Goal: Task Accomplishment & Management: Manage account settings

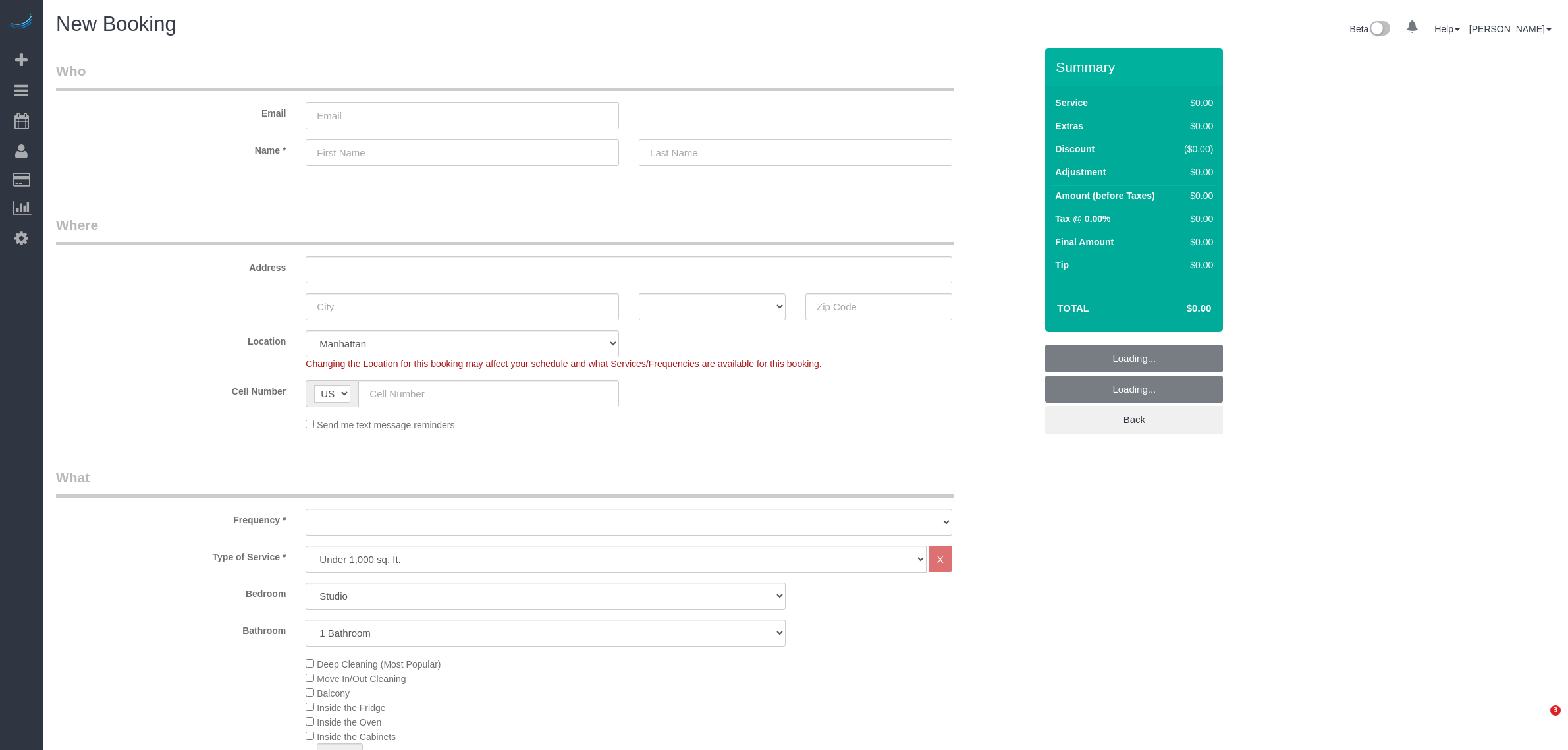
select select "number:89"
select select "number:90"
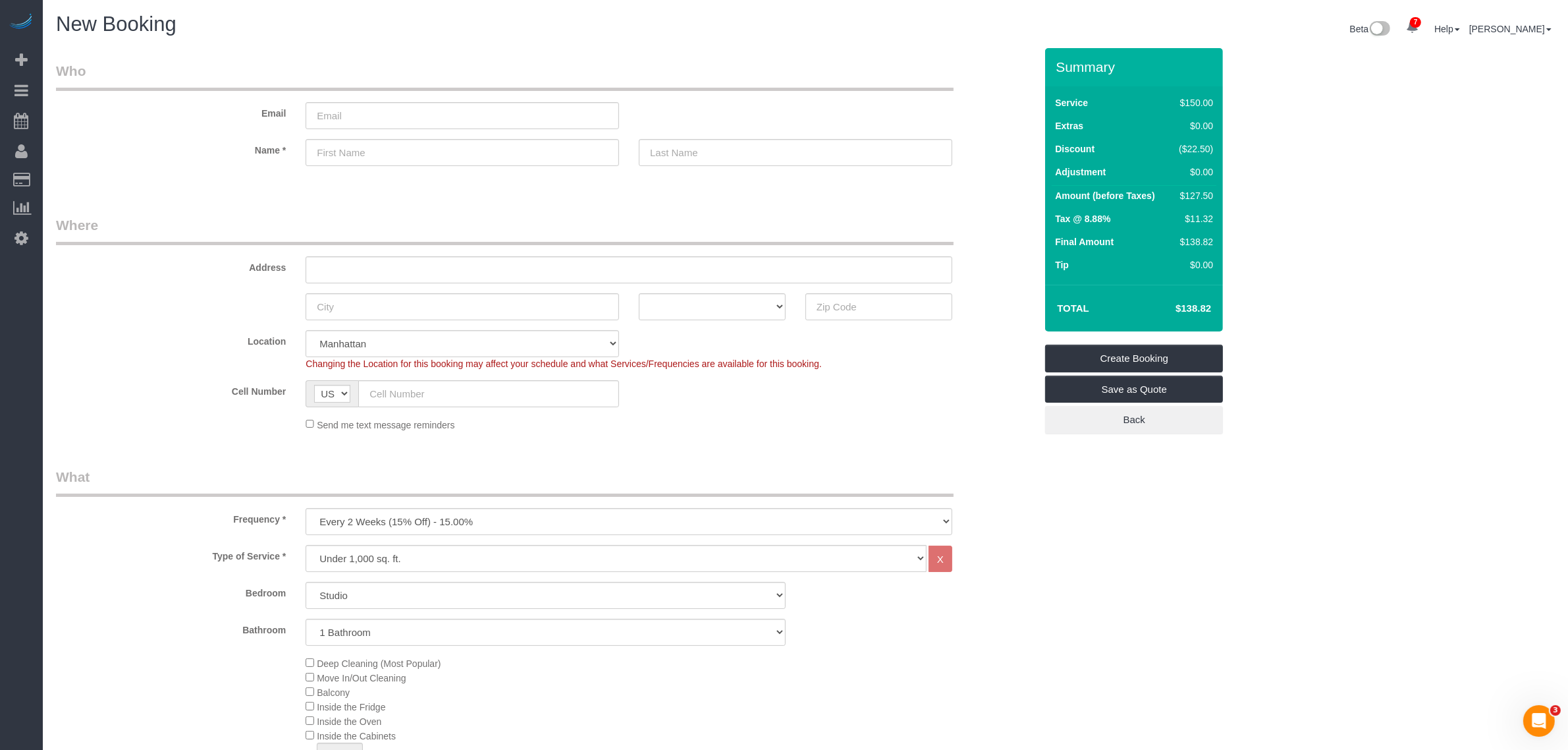
click at [451, 70] on legend "Who" at bounding box center [505, 76] width 897 height 30
click at [634, 514] on select "One Time Weekly (20% Off) - 20.00% Every 2 Weeks (15% Off) - 15.00% Every 4 Wee…" at bounding box center [628, 521] width 647 height 27
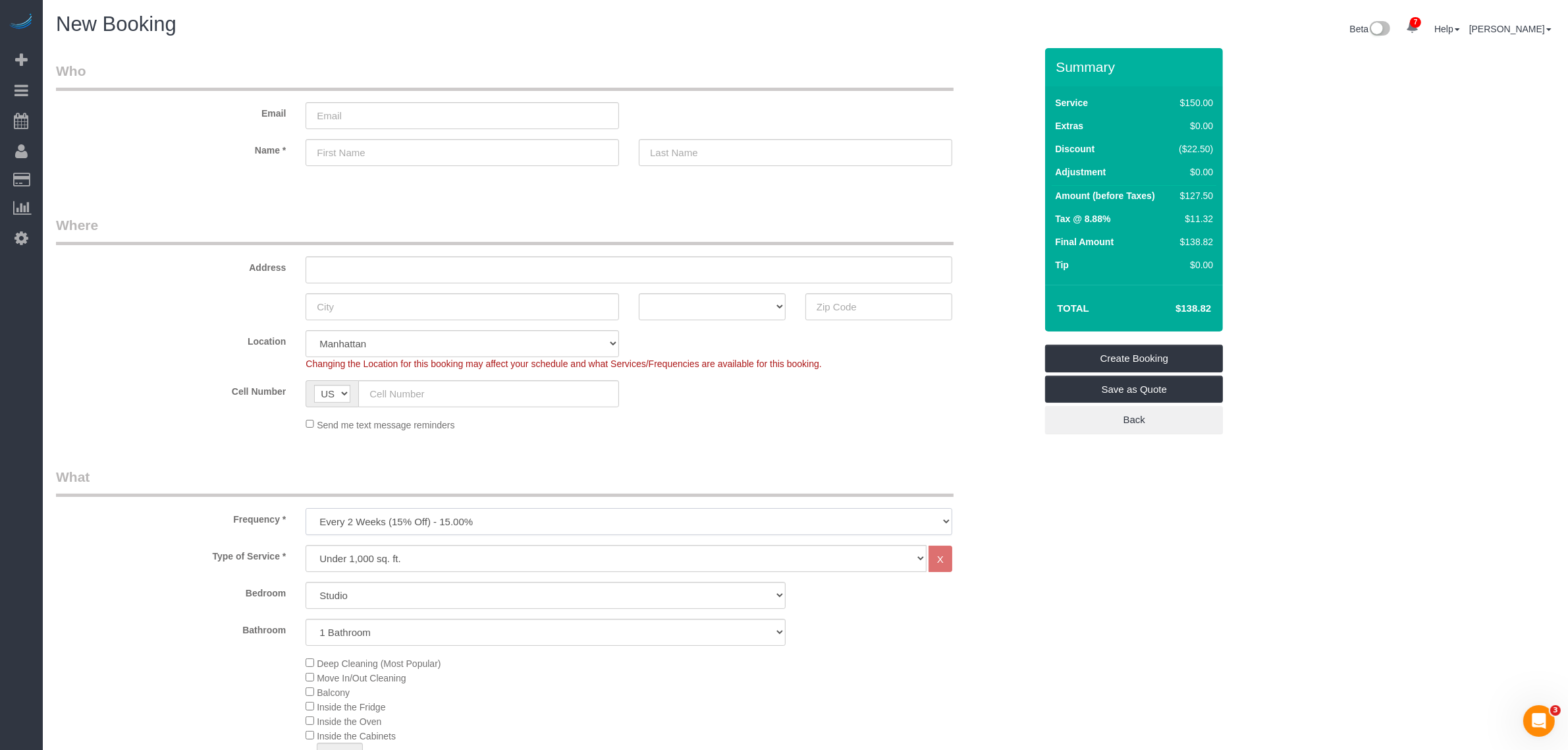
select select "object:1354"
click at [305, 508] on select "One Time Weekly (20% Off) - 20.00% Every 2 Weeks (15% Off) - 15.00% Every 4 Wee…" at bounding box center [628, 521] width 647 height 27
click at [673, 215] on legend "Where" at bounding box center [505, 230] width 897 height 30
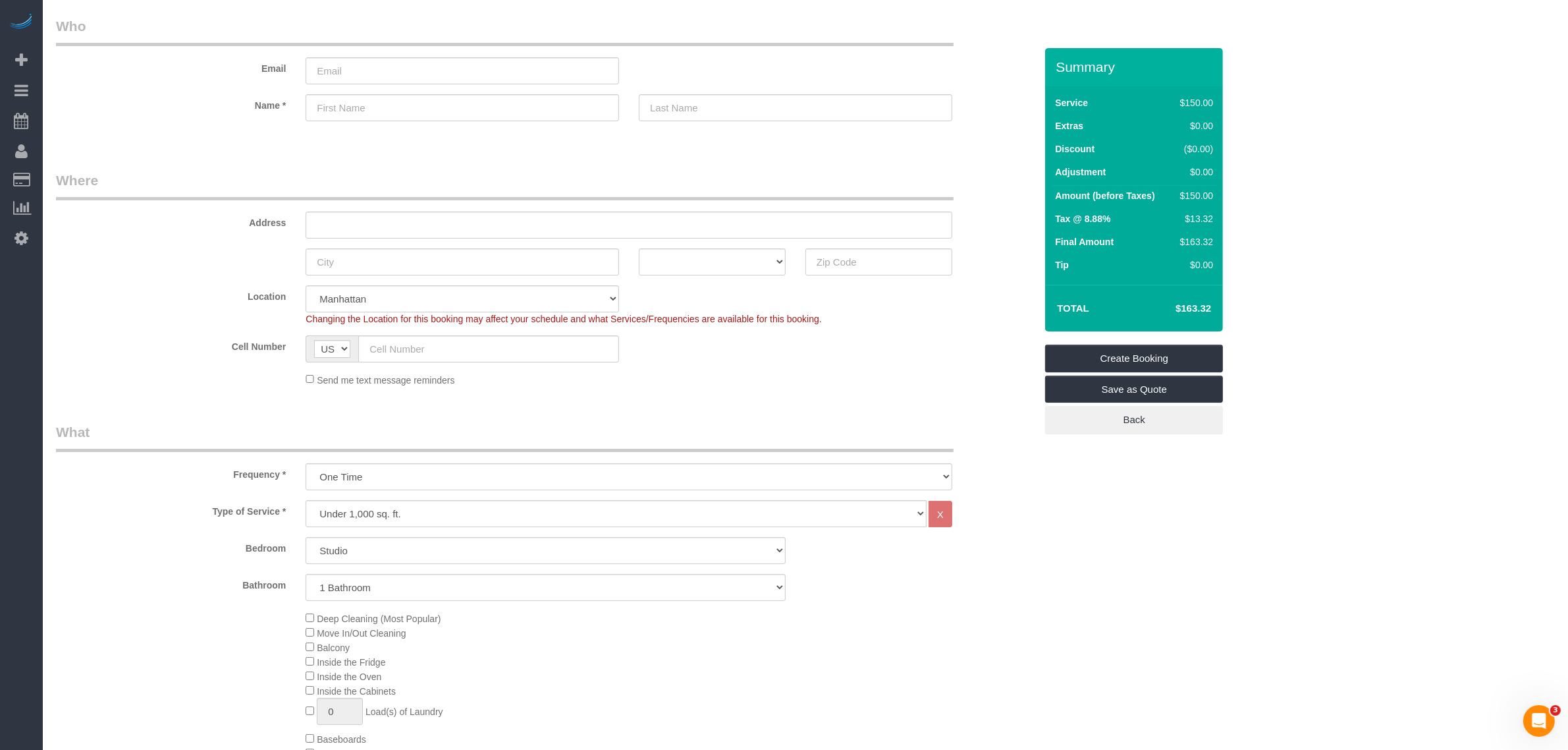
scroll to position [82, 0]
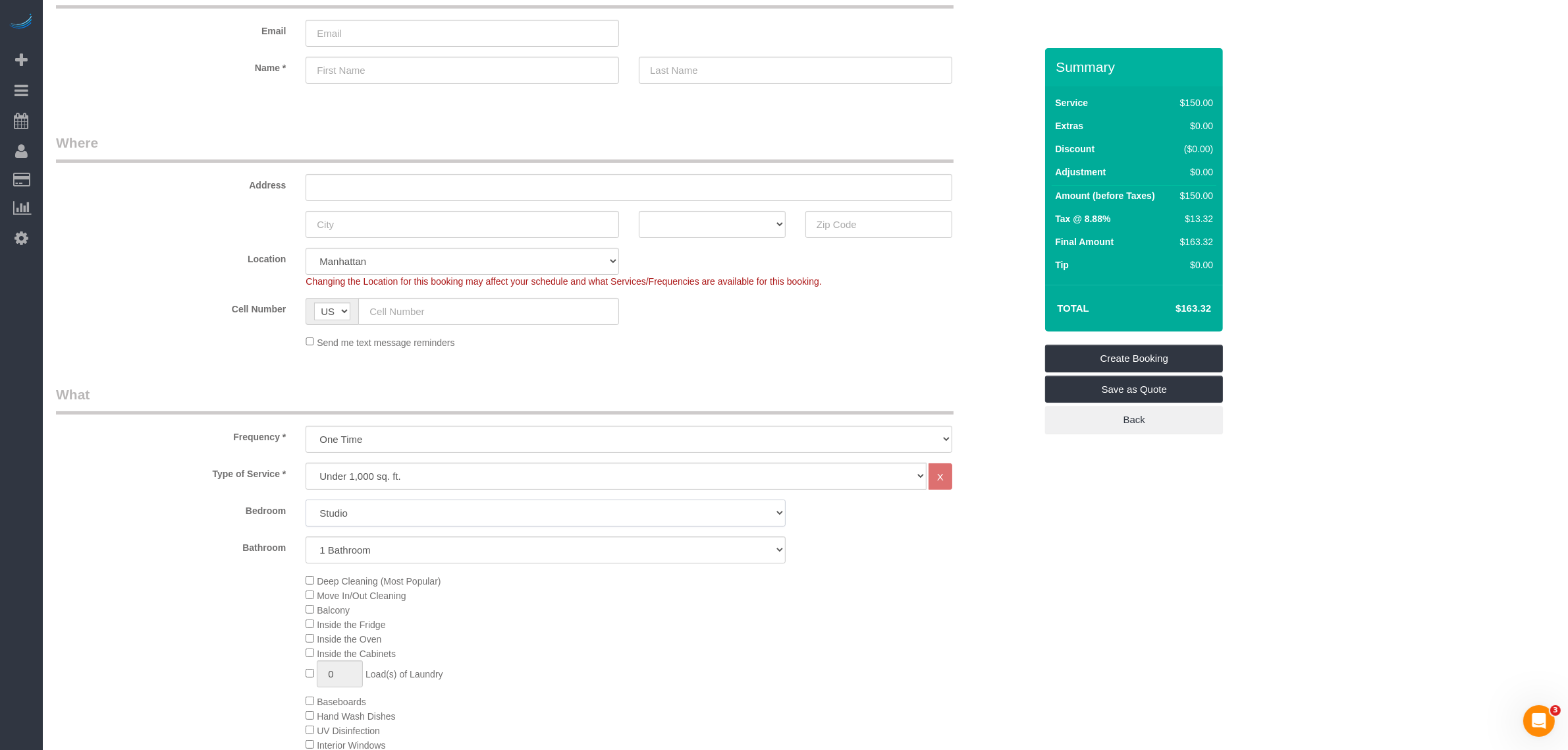
click at [469, 508] on select "Studio 1 Bedroom 2 Bedrooms 3 Bedrooms" at bounding box center [545, 513] width 480 height 27
select select "1"
click at [305, 499] on select "Studio 1 Bedroom 2 Bedrooms 3 Bedrooms" at bounding box center [545, 513] width 480 height 27
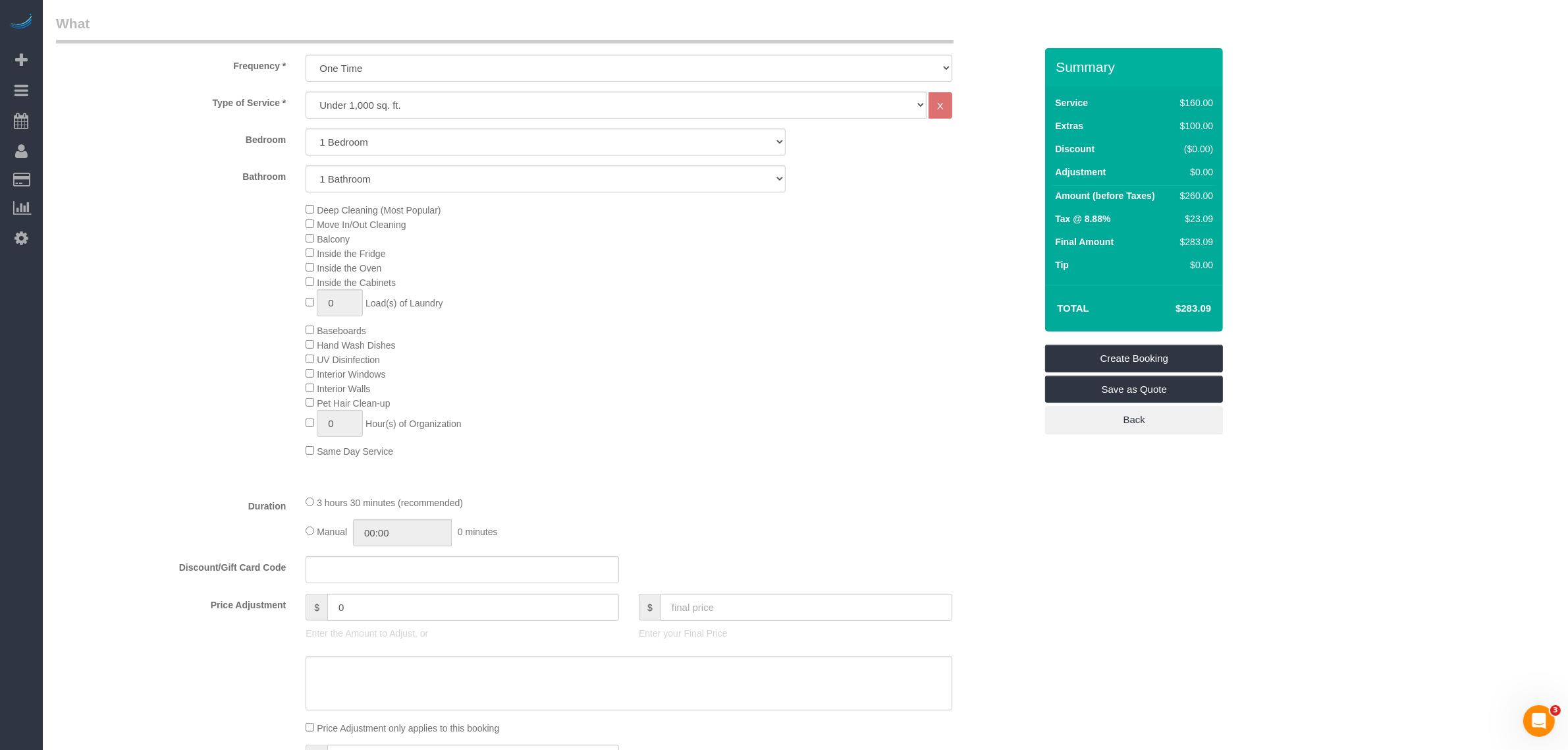
scroll to position [494, 0]
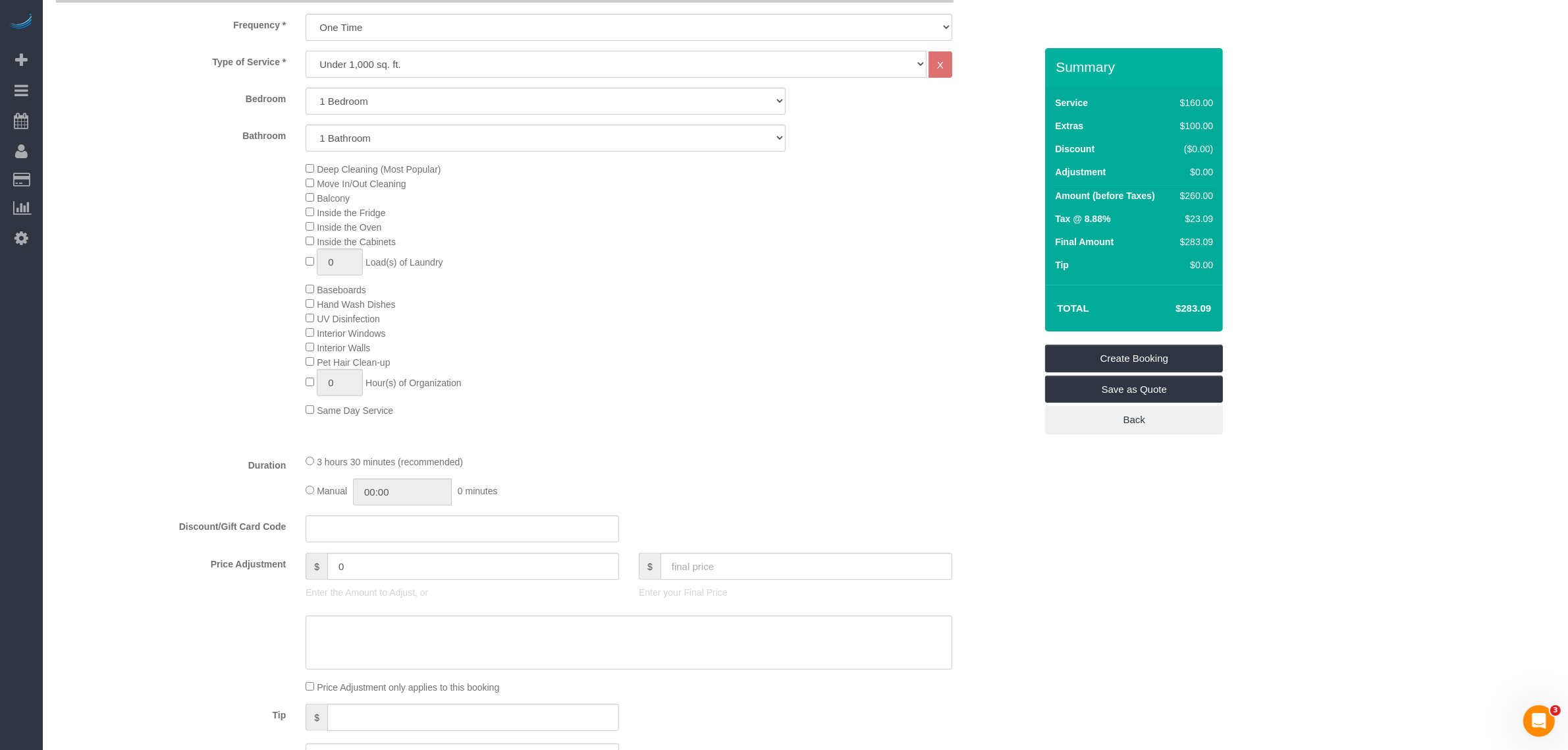
click at [528, 61] on select "Under 1,000 sq. ft. 1,001 - 1,500 sq. ft. 1,500+ sq. ft. Custom Cleaning Office…" at bounding box center [616, 64] width 621 height 27
select select "213"
click at [305, 51] on select "Under 1,000 sq. ft. 1,001 - 1,500 sq. ft. 1,500+ sq. ft. Custom Cleaning Office…" at bounding box center [616, 64] width 621 height 27
select select "1"
select select "120"
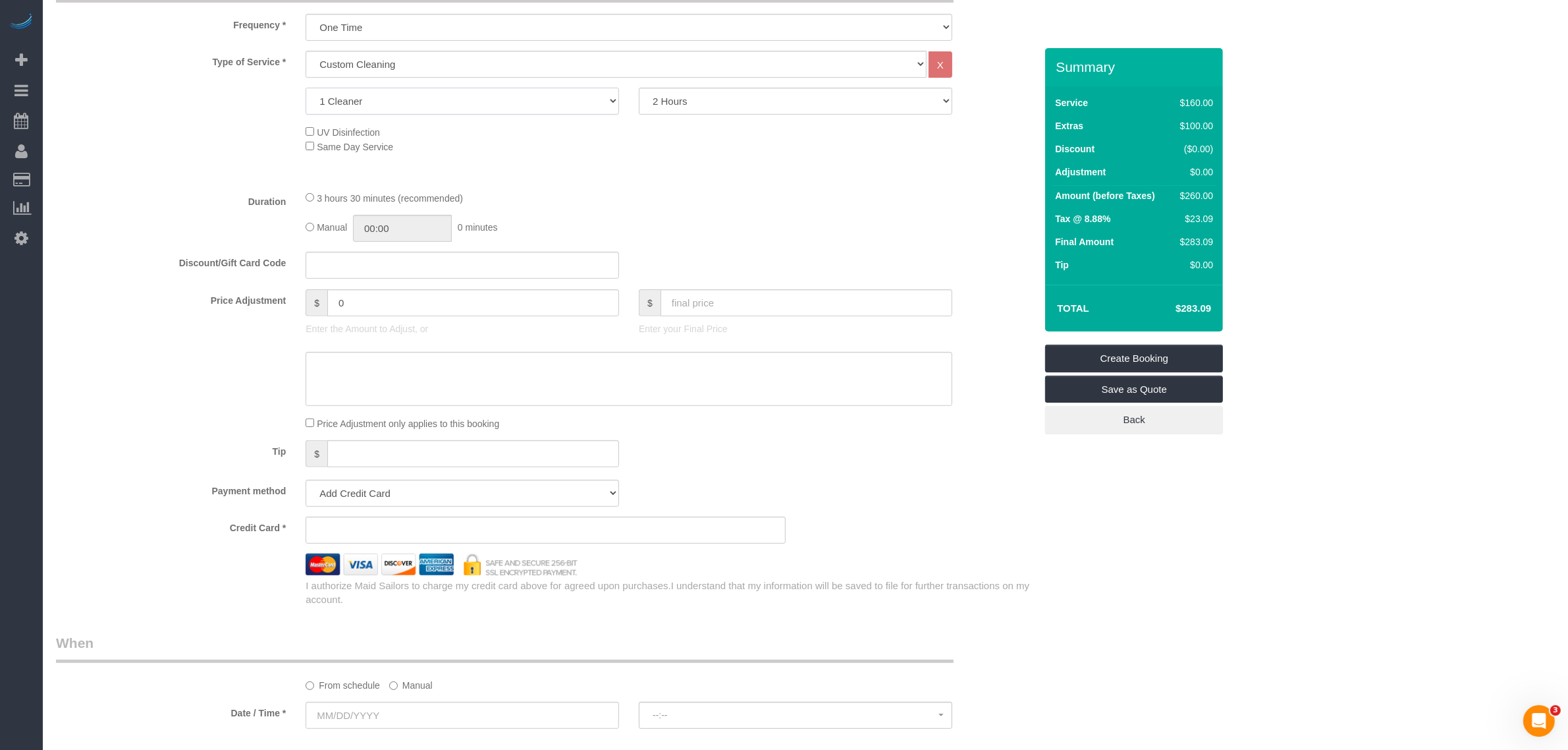
drag, startPoint x: 527, startPoint y: 103, endPoint x: 522, endPoint y: 112, distance: 10.3
click at [527, 103] on select "1 Cleaner 2 Cleaners 3 Cleaners 4 Cleaners 5 Cleaners" at bounding box center [462, 101] width 313 height 27
select select "2"
click at [305, 87] on select "1 Cleaner 2 Cleaners 3 Cleaners 4 Cleaners 5 Cleaners" at bounding box center [462, 101] width 313 height 27
click at [464, 66] on select "Under 1,000 sq. ft. 1,001 - 1,500 sq. ft. 1,500+ sq. ft. Custom Cleaning Office…" at bounding box center [616, 64] width 621 height 27
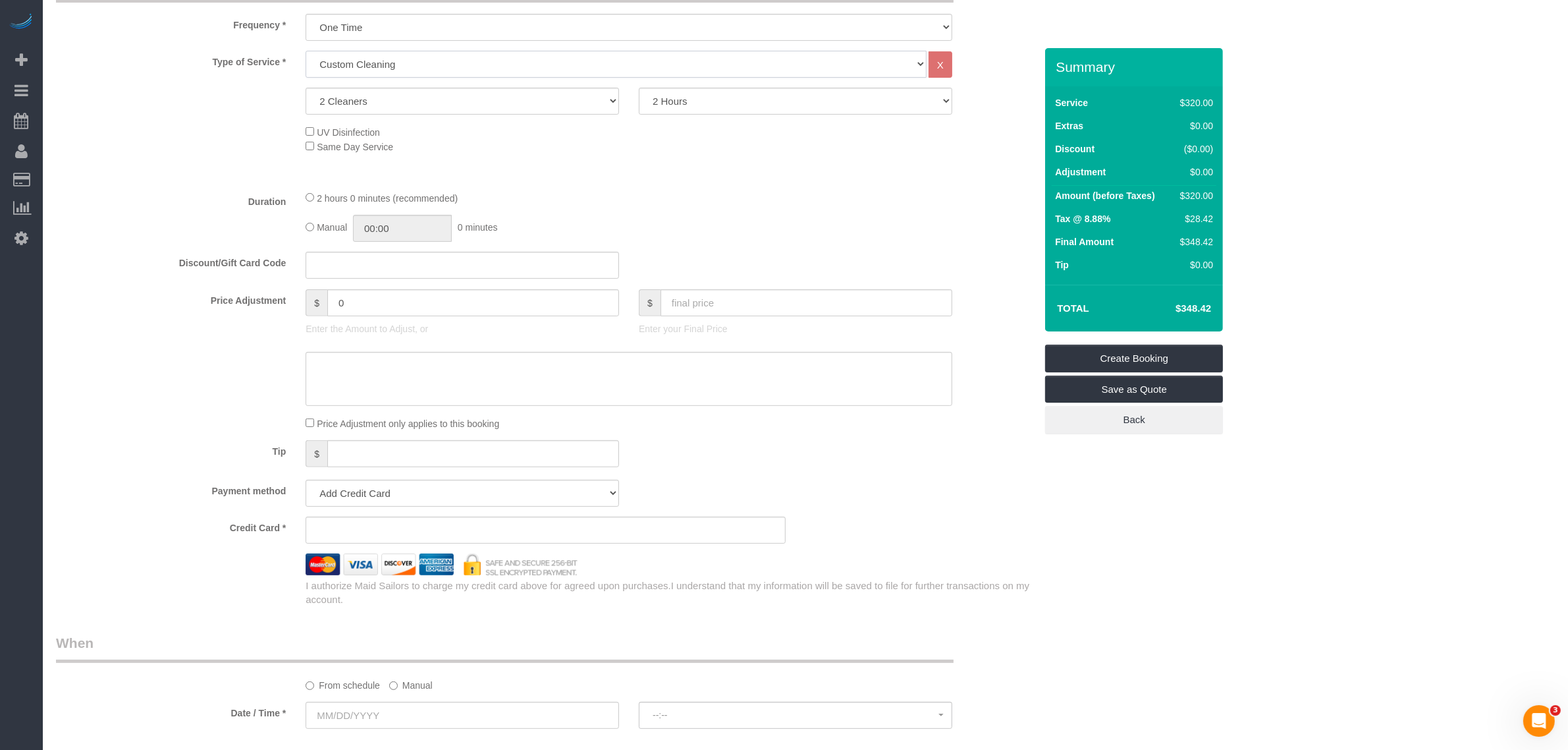
select select "216"
click at [305, 51] on select "Under 1,000 sq. ft. 1,001 - 1,500 sq. ft. 1,500+ sq. ft. Custom Cleaning Office…" at bounding box center [616, 64] width 621 height 27
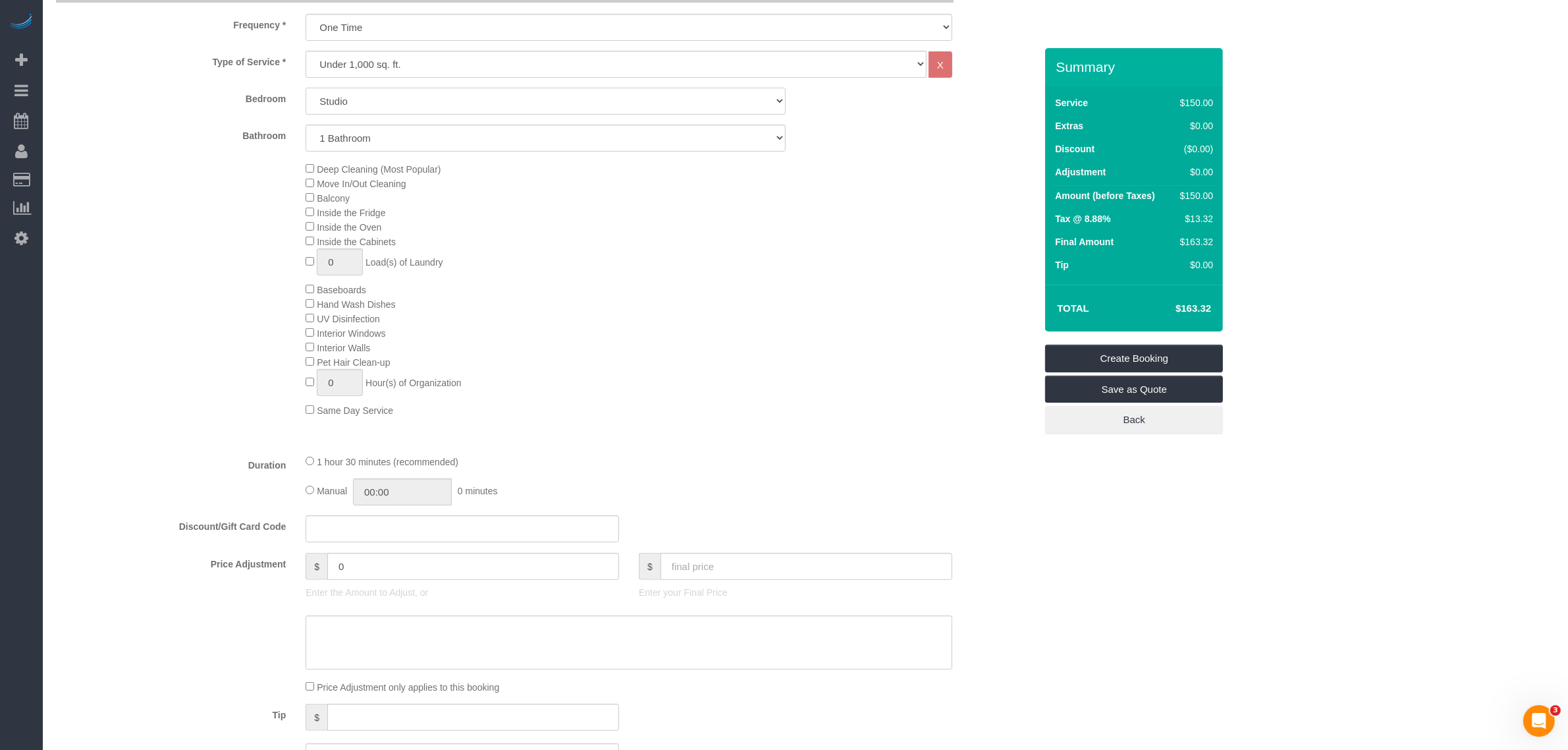
click at [472, 97] on select "Studio 1 Bedroom 2 Bedrooms 3 Bedrooms" at bounding box center [545, 101] width 480 height 27
select select "1"
click at [305, 87] on select "Studio 1 Bedroom 2 Bedrooms 3 Bedrooms" at bounding box center [545, 101] width 480 height 27
click at [696, 315] on div "Deep Cleaning (Most Popular) Move In/Out Cleaning Balcony Inside the Fridge Ins…" at bounding box center [671, 289] width 750 height 256
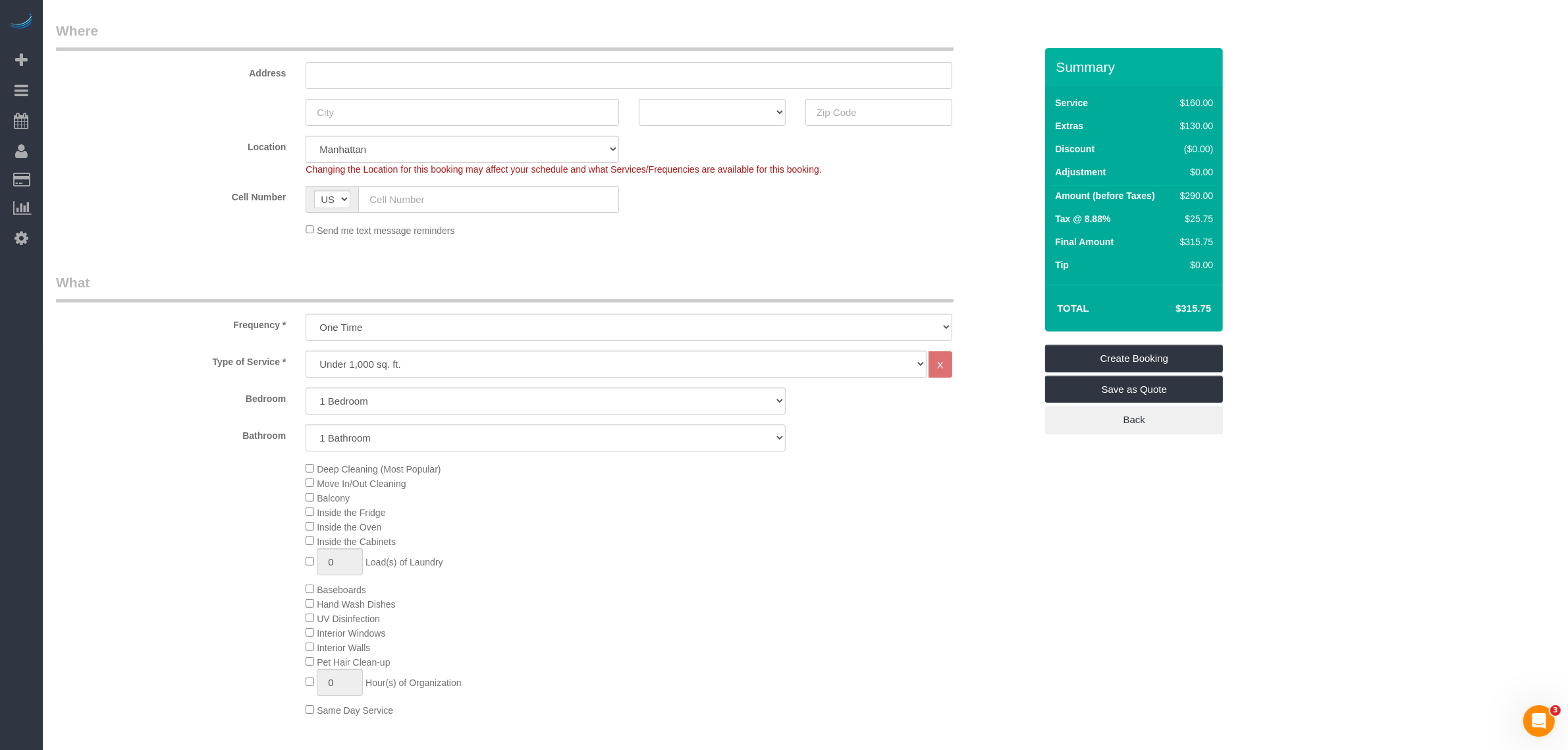
scroll to position [165, 0]
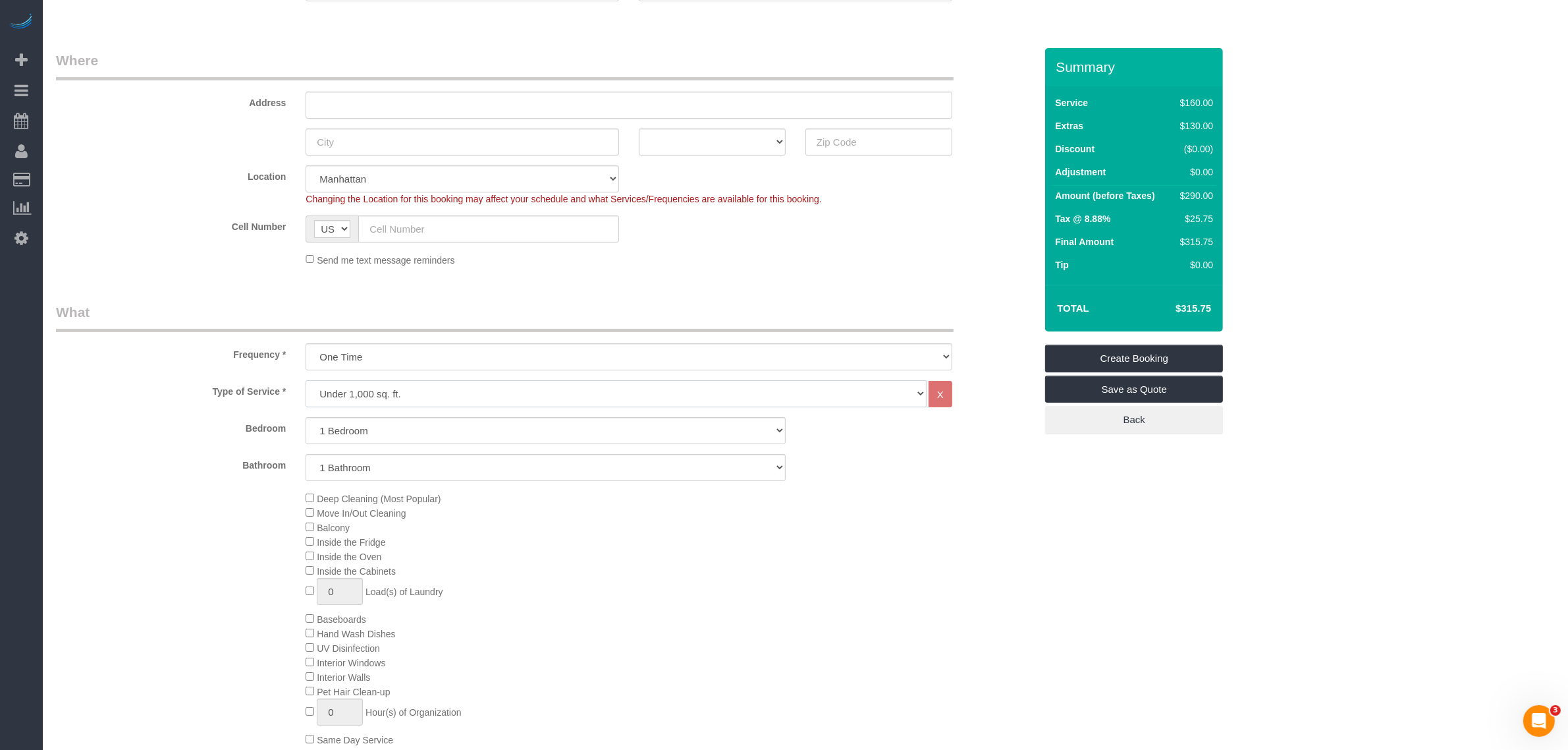
drag, startPoint x: 685, startPoint y: 392, endPoint x: 686, endPoint y: 413, distance: 21.0
click at [685, 392] on select "Under 1,000 sq. ft. 1,001 - 1,500 sq. ft. 1,500+ sq. ft. Custom Cleaning Office…" at bounding box center [616, 393] width 621 height 27
select select "213"
click at [305, 380] on select "Under 1,000 sq. ft. 1,001 - 1,500 sq. ft. 1,500+ sq. ft. Custom Cleaning Office…" at bounding box center [616, 393] width 621 height 27
select select "1"
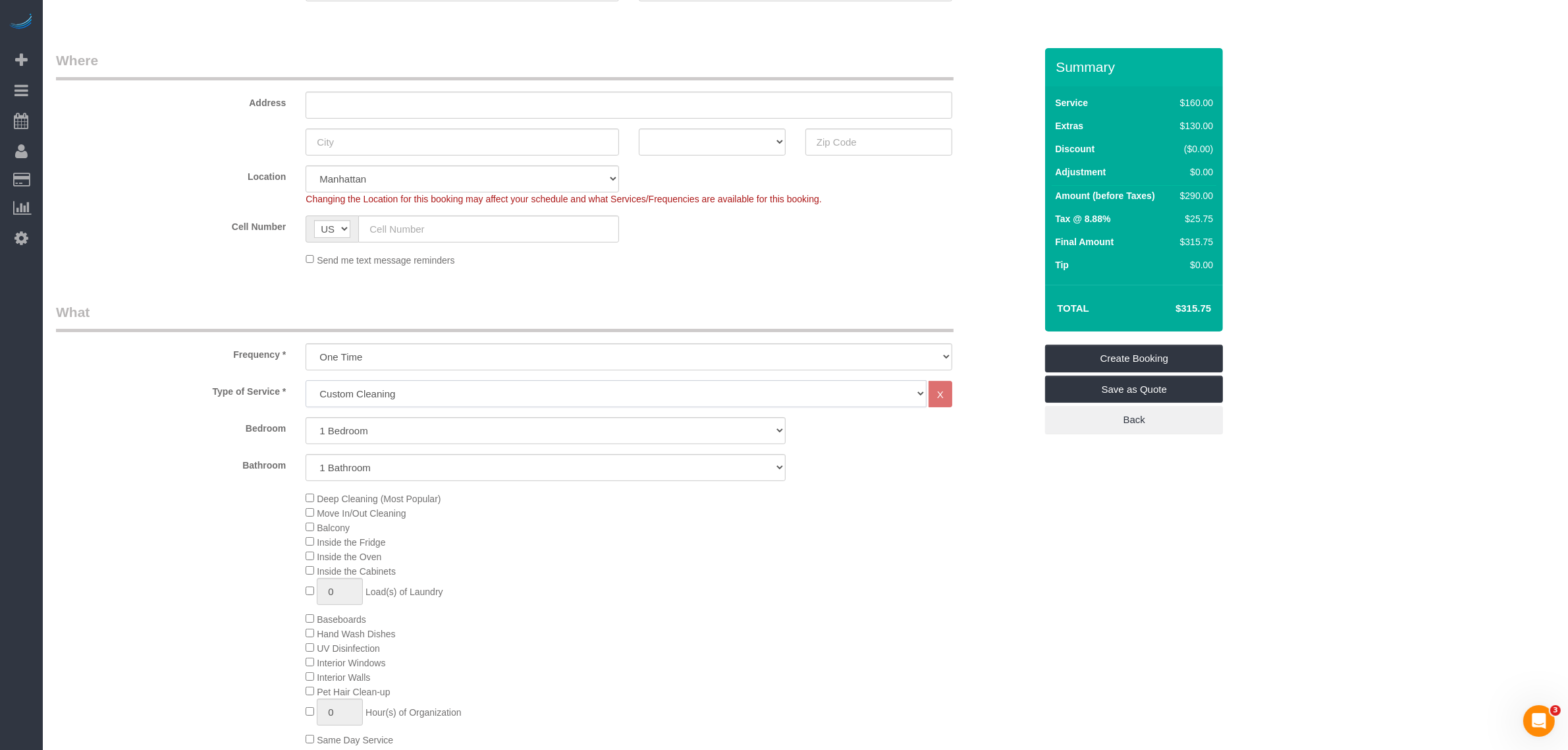
select select "120"
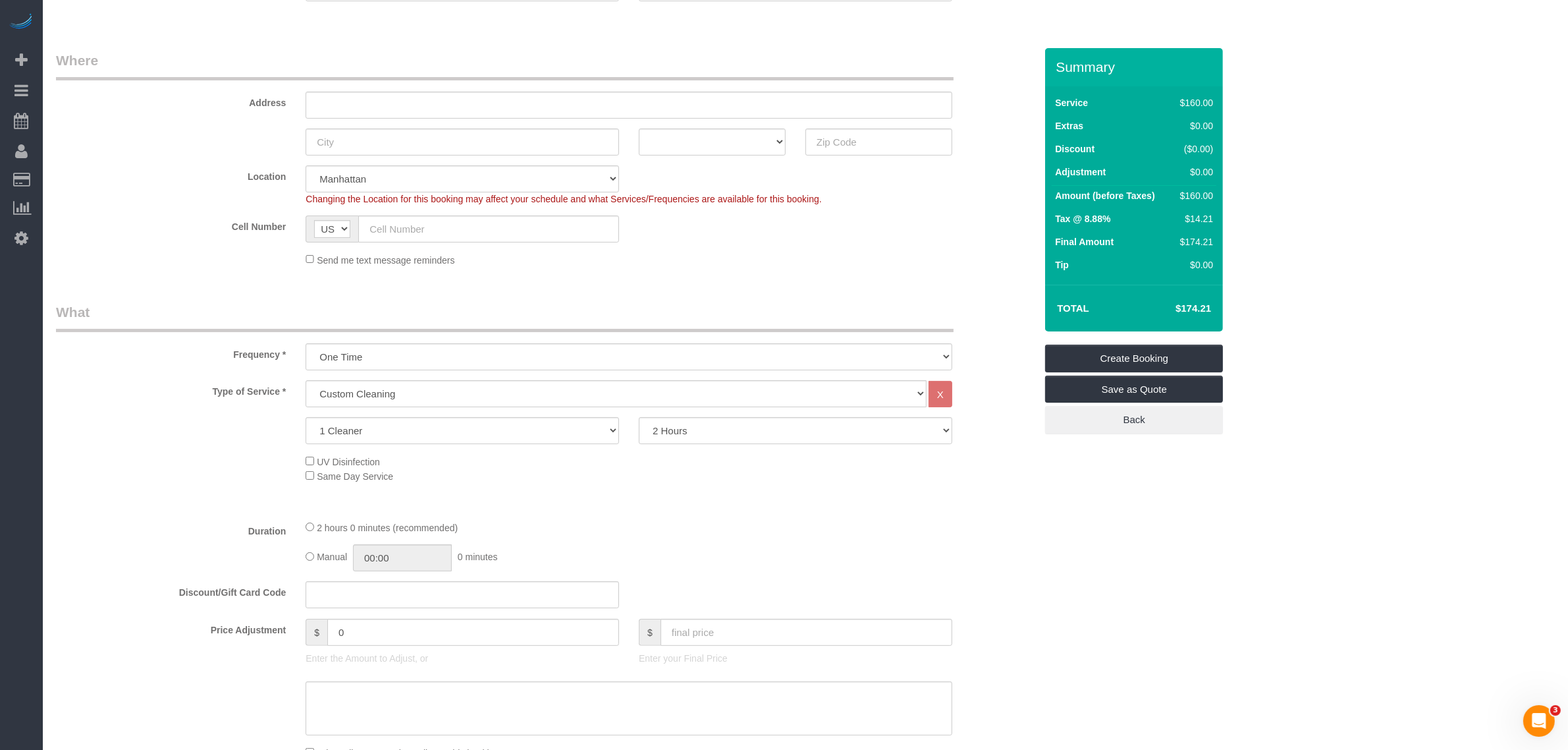
click at [810, 265] on div "Send me text message reminders" at bounding box center [628, 260] width 666 height 15
click at [979, 267] on fieldset "Where Address AK AL AR AZ CA CO CT DC DE FL GA HI IA ID IL IN KS KY LA MA MD ME…" at bounding box center [546, 163] width 979 height 226
click at [860, 250] on sui-booking-location "Location Manhattan Austin Boston Bronx Brooklyn Charlotte Denver New Jersey Por…" at bounding box center [546, 216] width 979 height 101
click at [889, 271] on fieldset "Where Address AK AL AR AZ CA CO CT DC DE FL GA HI IA ID IL IN KS KY LA MA MD ME…" at bounding box center [546, 163] width 979 height 226
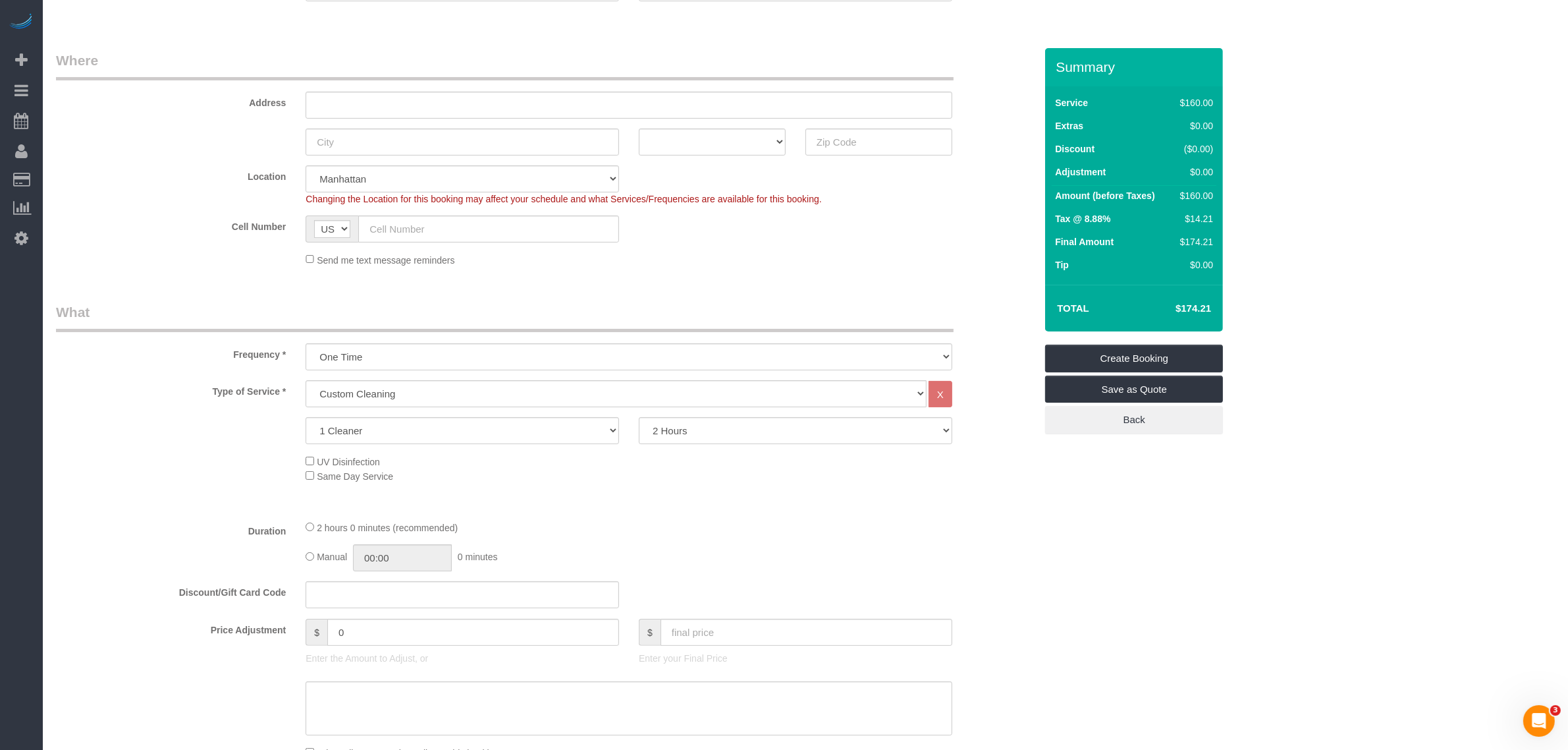
click at [943, 55] on legend "Where" at bounding box center [505, 66] width 897 height 30
click at [875, 533] on div "2 hours 0 minutes (recommended)" at bounding box center [628, 527] width 647 height 15
click at [508, 389] on select "Under 1,000 sq. ft. 1,001 - 1,500 sq. ft. 1,500+ sq. ft. Custom Cleaning Office…" at bounding box center [616, 393] width 621 height 27
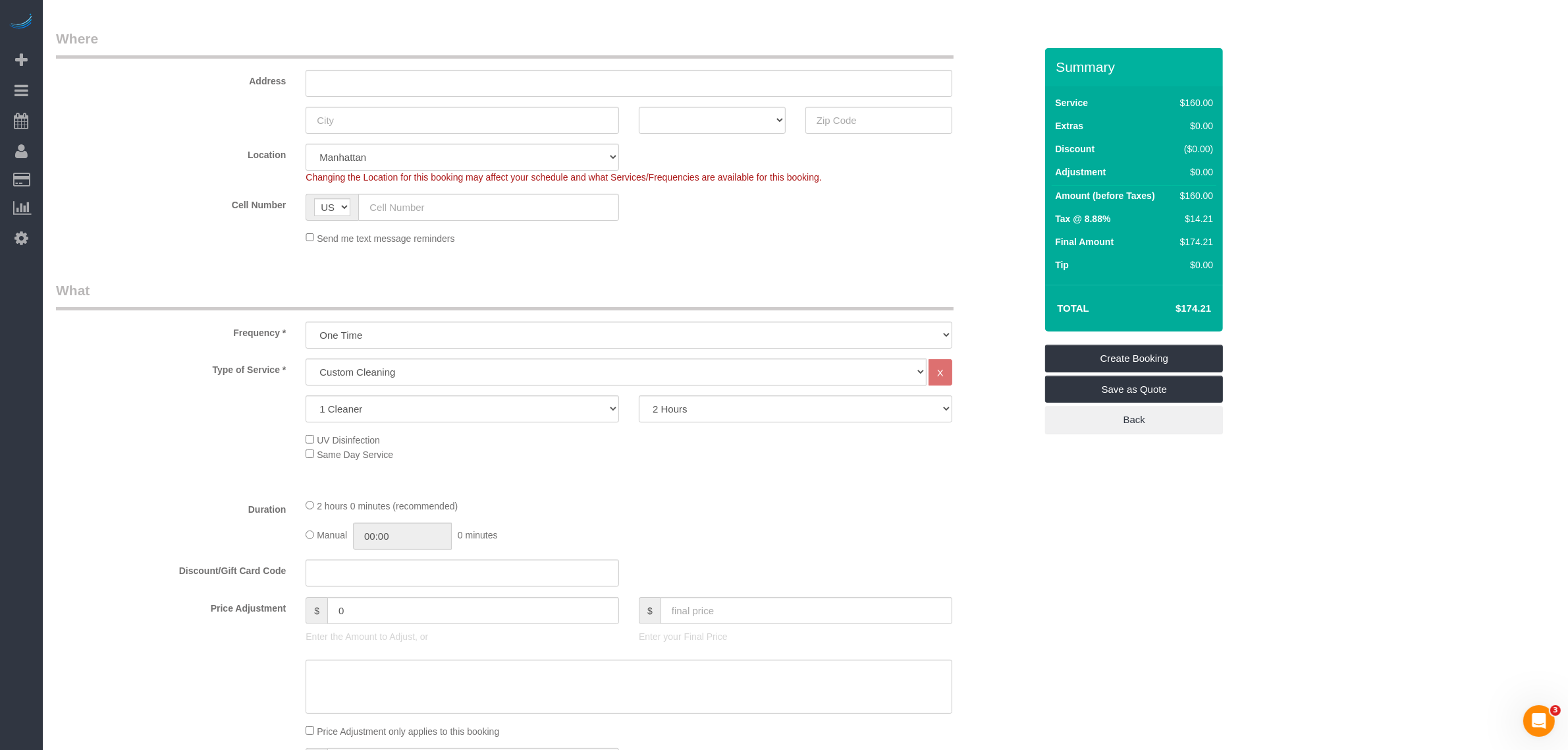
scroll to position [0, 0]
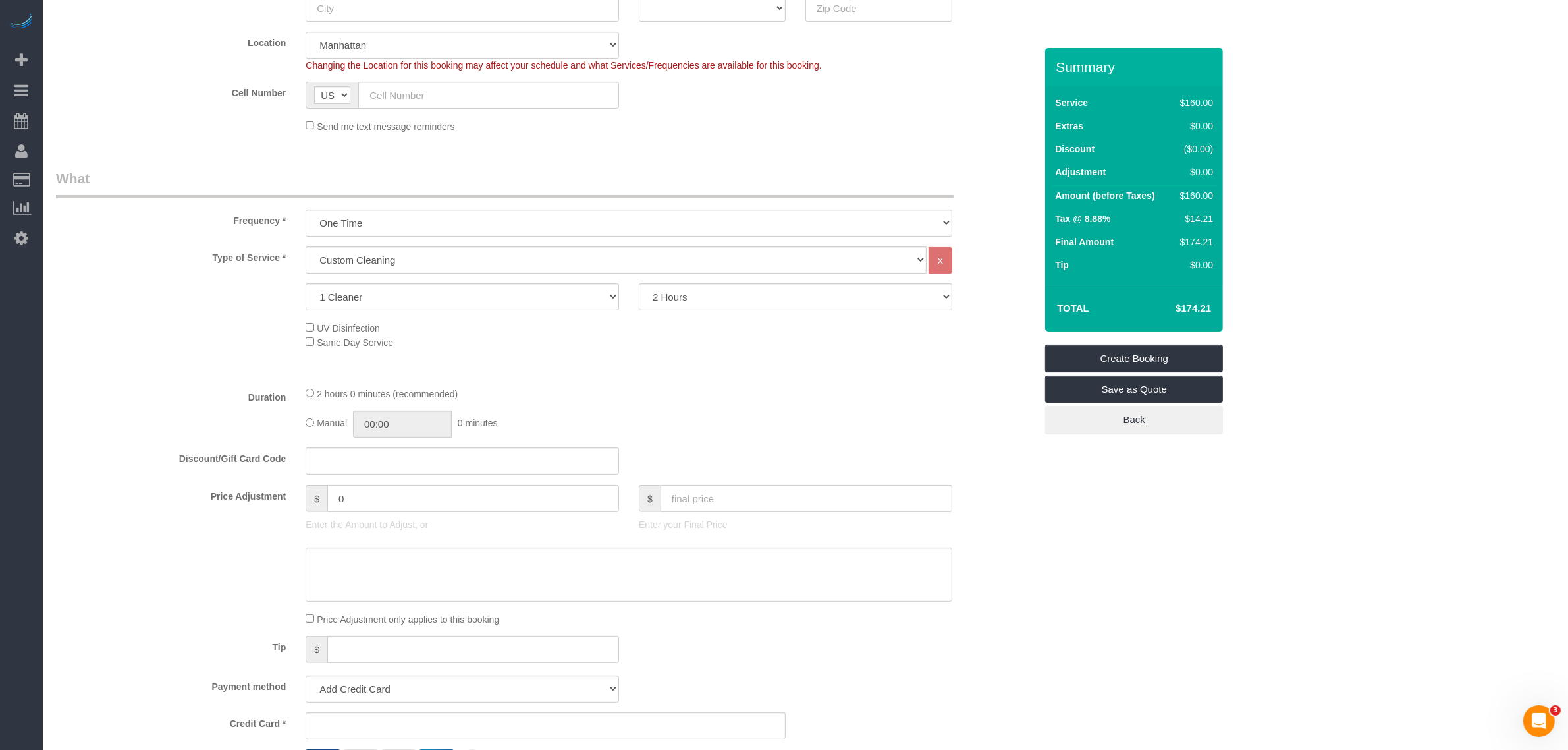
scroll to position [165, 0]
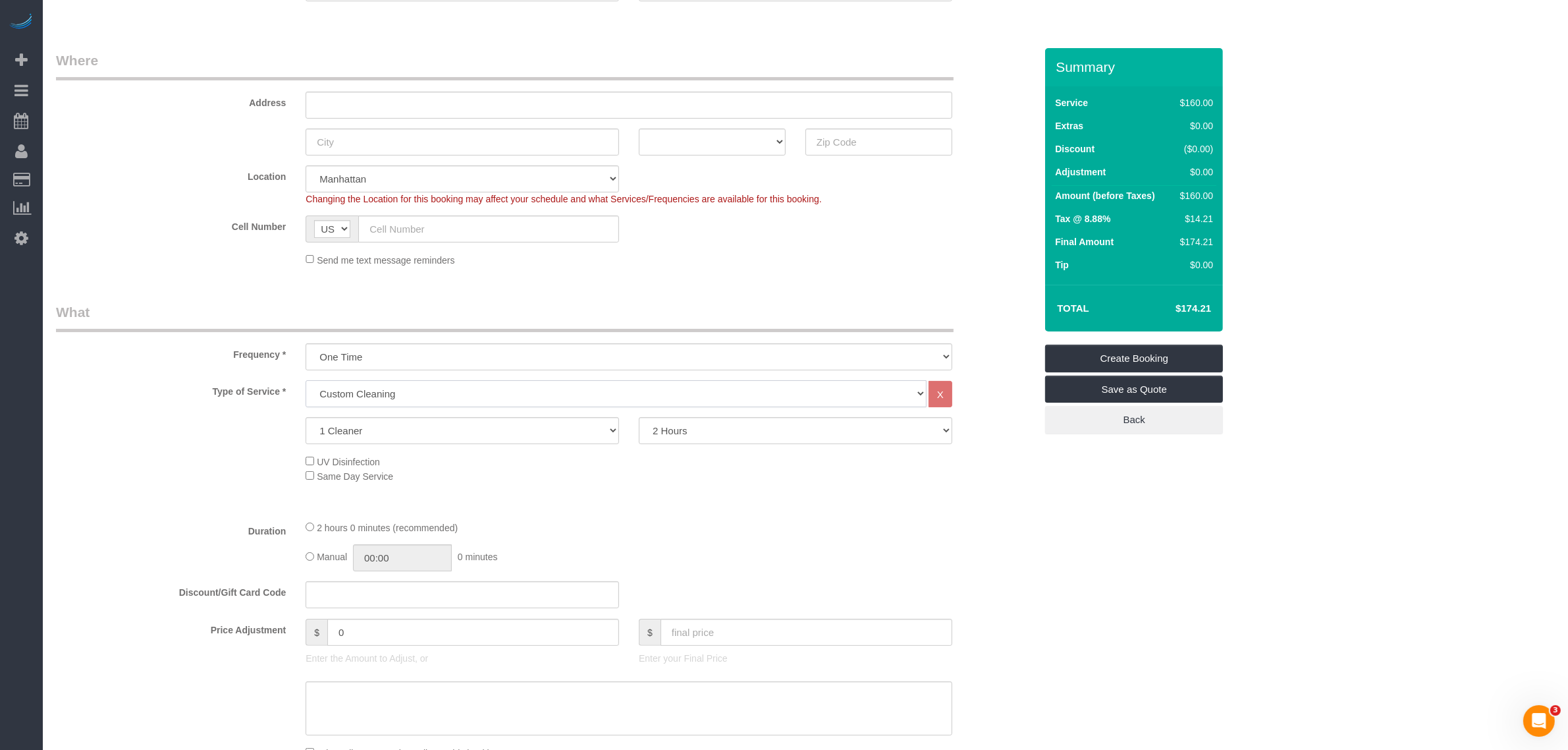
click at [520, 396] on select "Under 1,000 sq. ft. 1,001 - 1,500 sq. ft. 1,500+ sq. ft. Custom Cleaning Office…" at bounding box center [616, 393] width 621 height 27
click at [710, 485] on div "Type of Service * Under 1,000 sq. ft. 1,001 - 1,500 sq. ft. 1,500+ sq. ft. Cust…" at bounding box center [546, 445] width 979 height 129
click at [489, 407] on div "Under 1,000 sq. ft. 1,001 - 1,500 sq. ft. 1,500+ sq. ft. Custom Cleaning Office…" at bounding box center [628, 393] width 647 height 27
click at [798, 501] on div "Type of Service * Under 1,000 sq. ft. 1,001 - 1,500 sq. ft. 1,500+ sq. ft. Cust…" at bounding box center [546, 445] width 979 height 129
drag, startPoint x: 835, startPoint y: 257, endPoint x: 809, endPoint y: 283, distance: 36.8
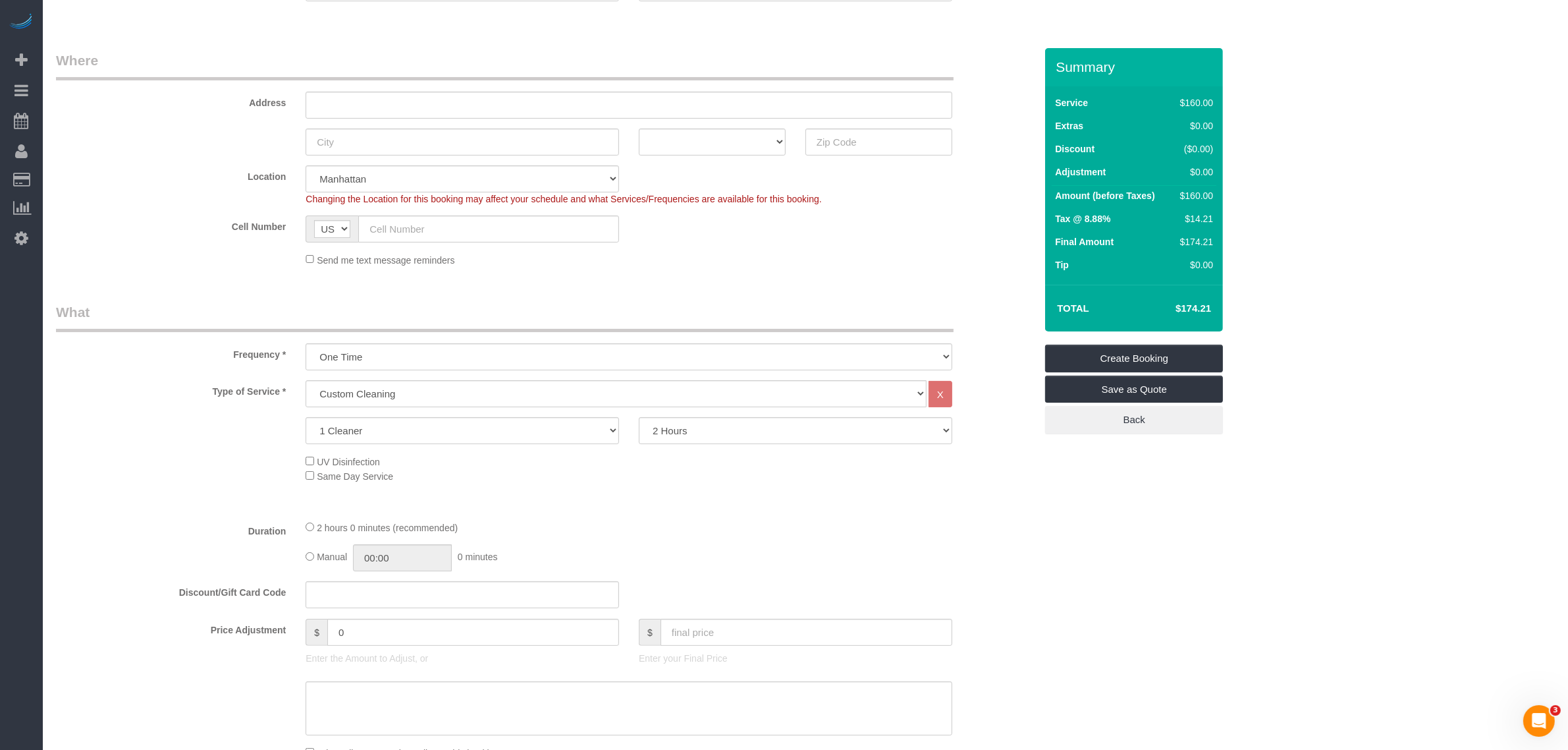
click at [836, 257] on div "Send me text message reminders" at bounding box center [628, 260] width 666 height 15
click at [527, 392] on select "Under 1,000 sq. ft. 1,001 - 1,500 sq. ft. 1,500+ sq. ft. Custom Cleaning Office…" at bounding box center [616, 393] width 621 height 27
select select "216"
click at [305, 380] on select "Under 1,000 sq. ft. 1,001 - 1,500 sq. ft. 1,500+ sq. ft. Custom Cleaning Office…" at bounding box center [616, 393] width 621 height 27
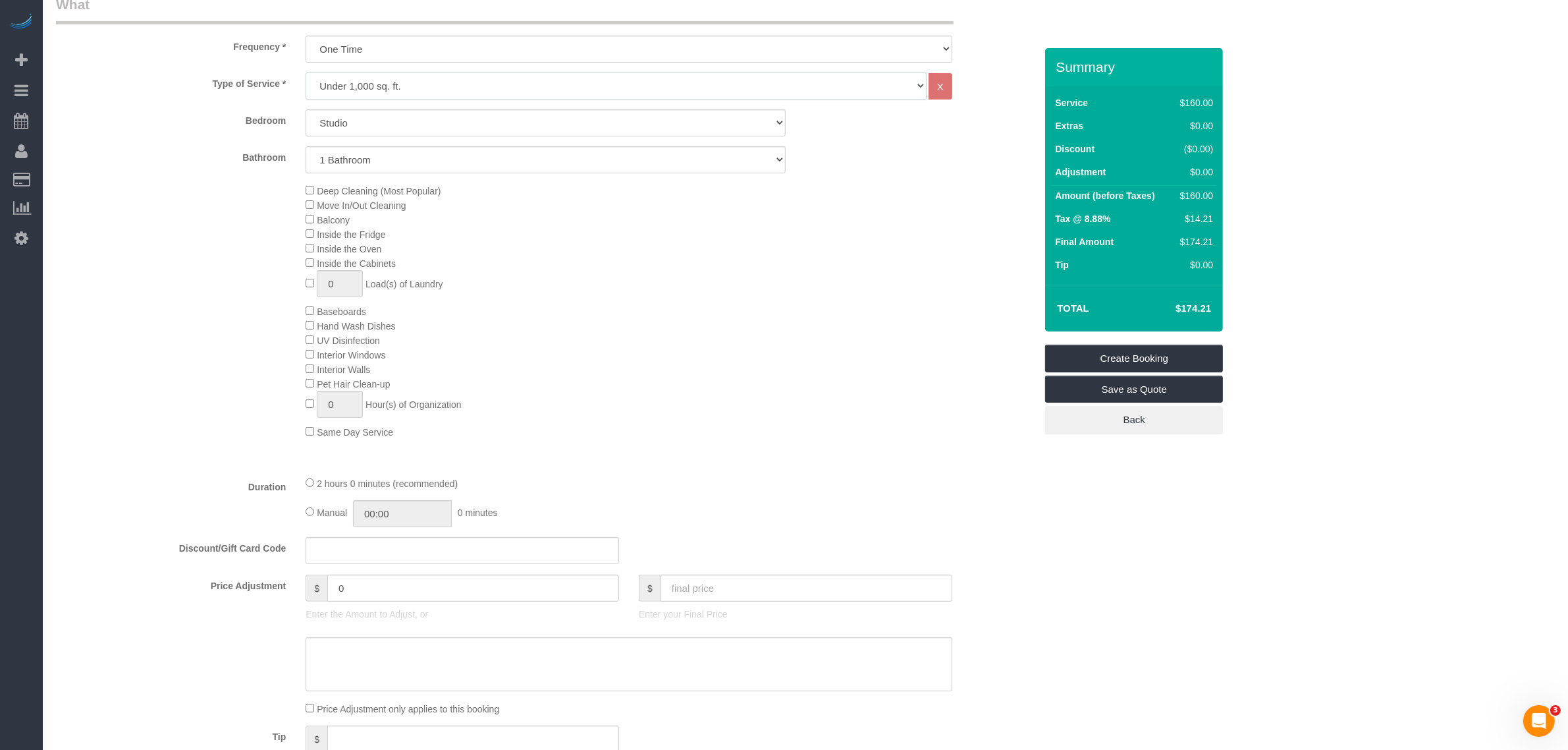
scroll to position [329, 0]
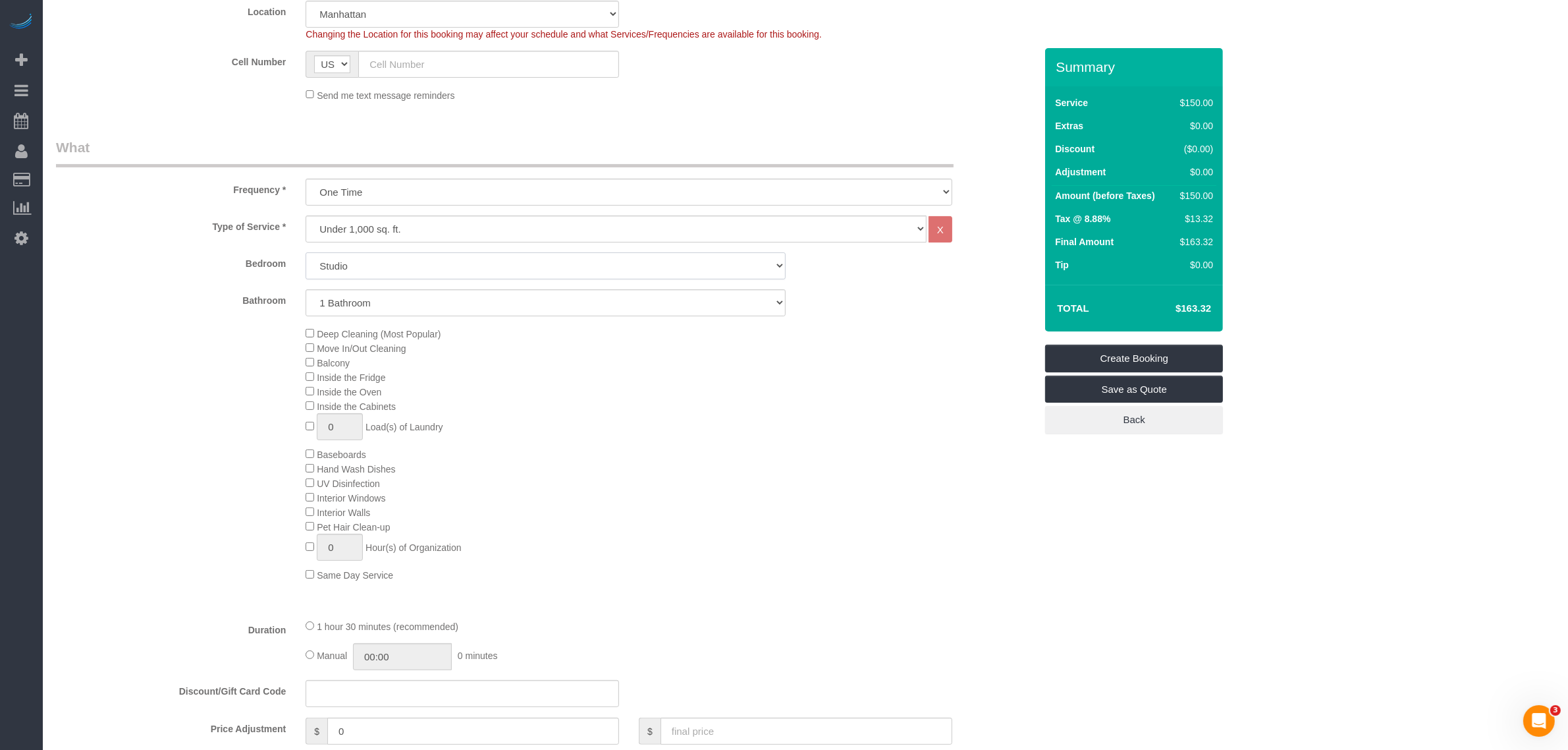
click at [622, 259] on select "Studio 1 Bedroom 2 Bedrooms 3 Bedrooms" at bounding box center [545, 266] width 480 height 27
select select "2"
click at [305, 252] on select "Studio 1 Bedroom 2 Bedrooms 3 Bedrooms" at bounding box center [545, 266] width 480 height 27
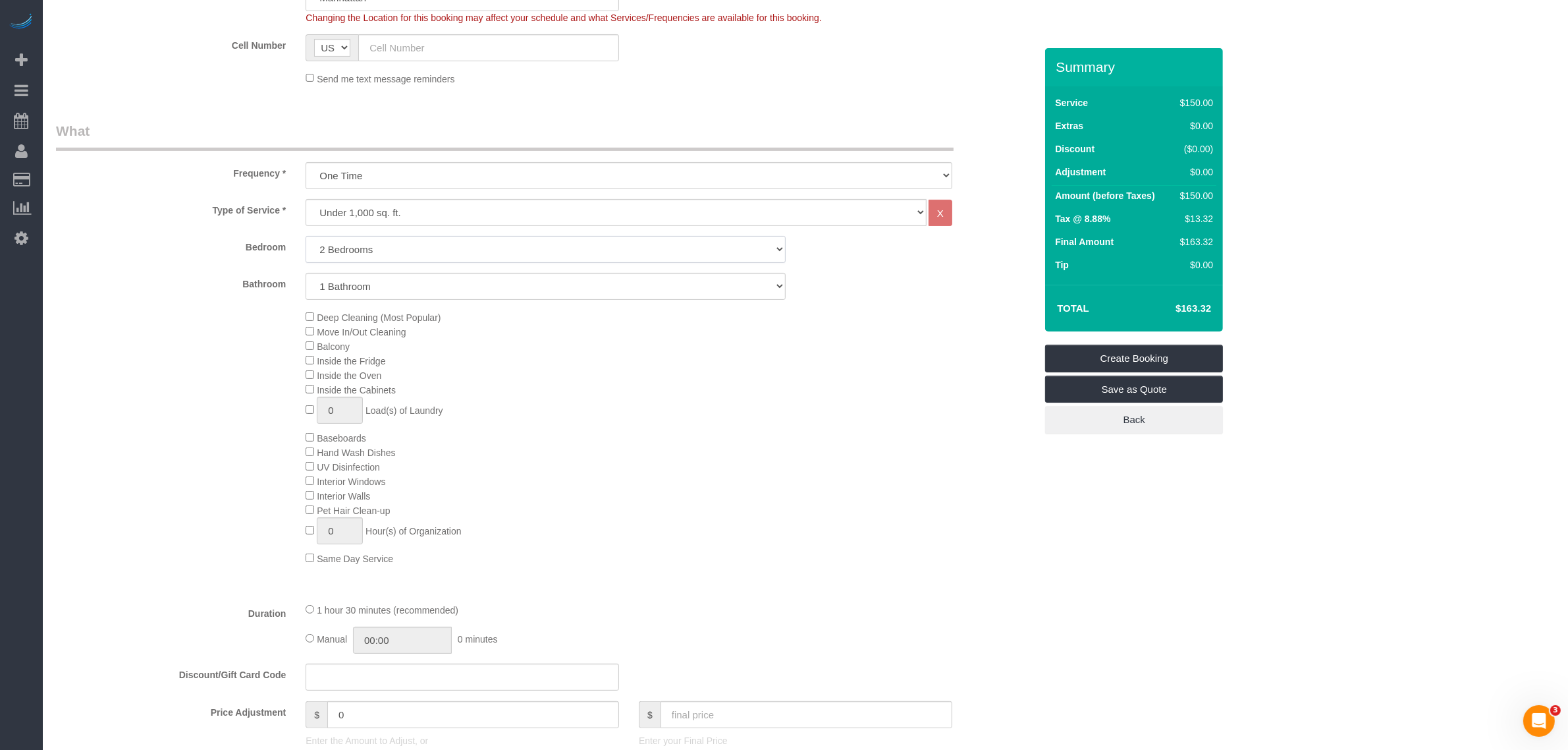
scroll to position [576, 0]
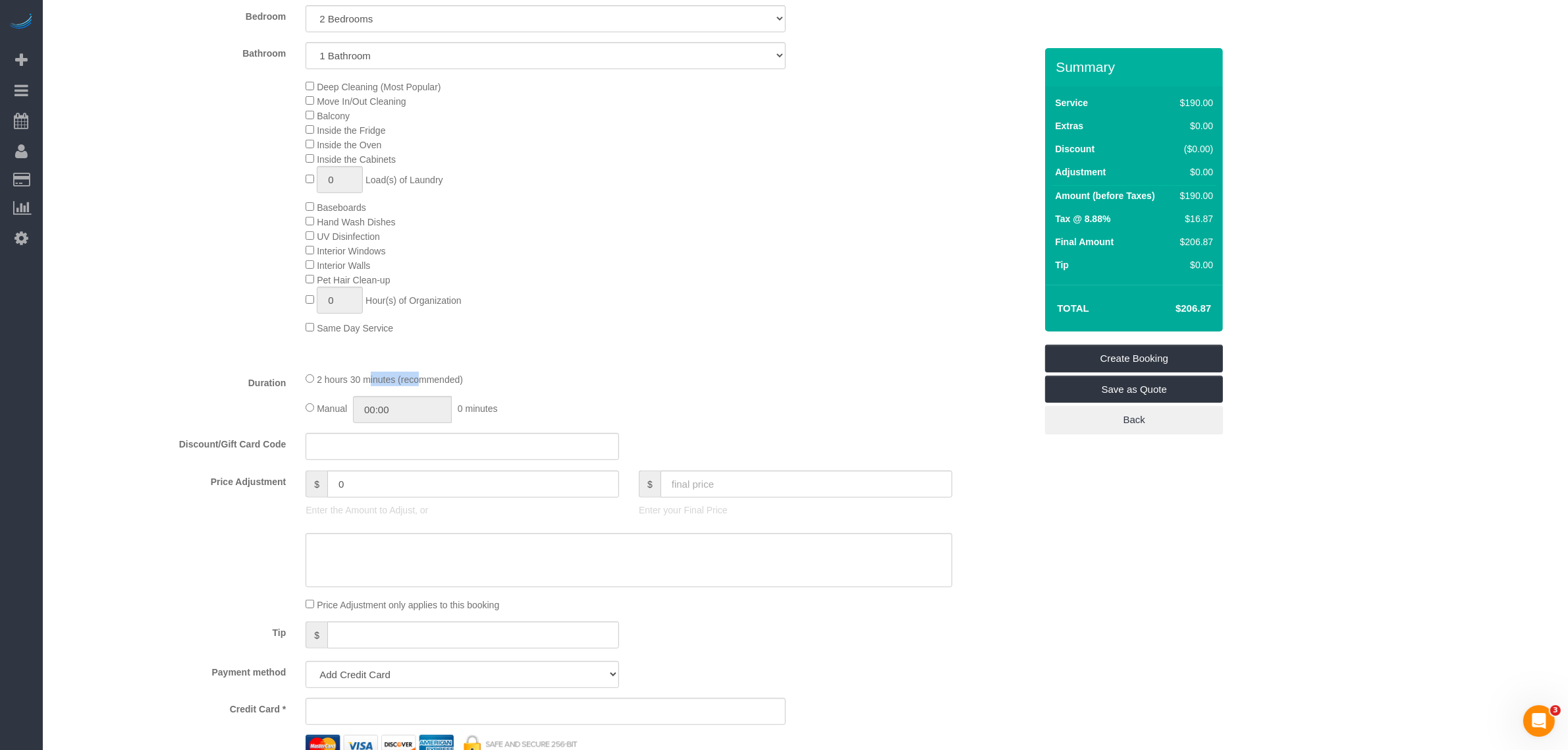
drag, startPoint x: 319, startPoint y: 379, endPoint x: 460, endPoint y: 382, distance: 141.0
click at [382, 380] on span "2 hours 30 minutes (recommended)" at bounding box center [390, 379] width 146 height 10
click at [485, 382] on div "2 hours 30 minutes (recommended)" at bounding box center [628, 379] width 647 height 15
drag, startPoint x: 325, startPoint y: 379, endPoint x: 489, endPoint y: 374, distance: 164.1
click at [489, 374] on div "2 hours 30 minutes (recommended)" at bounding box center [628, 379] width 647 height 15
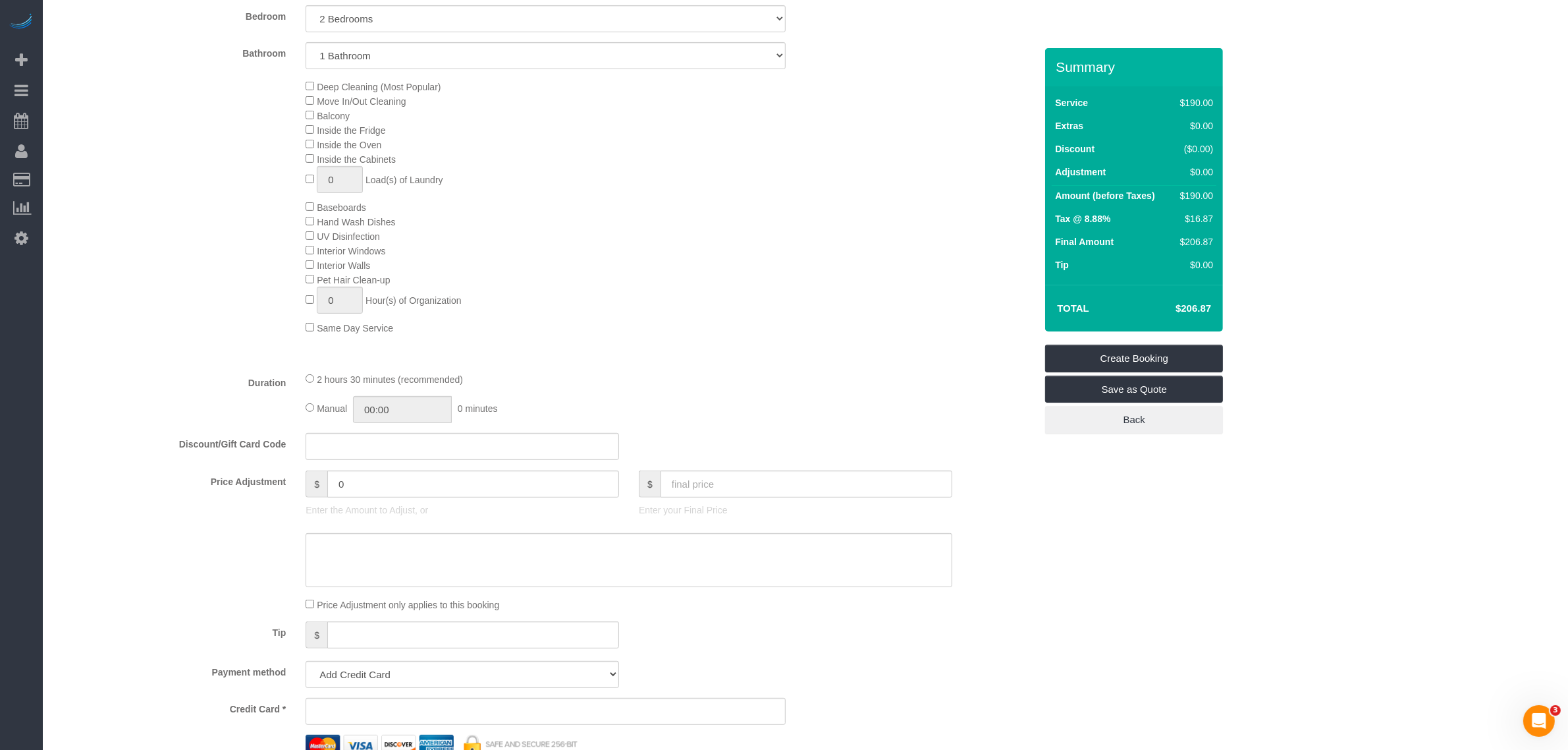
click at [706, 365] on fieldset "What Frequency * One Time Weekly (20% Off) - 20.00% Every 2 Weeks (15% Off) - 1…" at bounding box center [546, 339] width 979 height 896
click at [827, 286] on div "Deep Cleaning (Most Popular) Move In/Out Cleaning Balcony Inside the Fridge Ins…" at bounding box center [671, 207] width 750 height 256
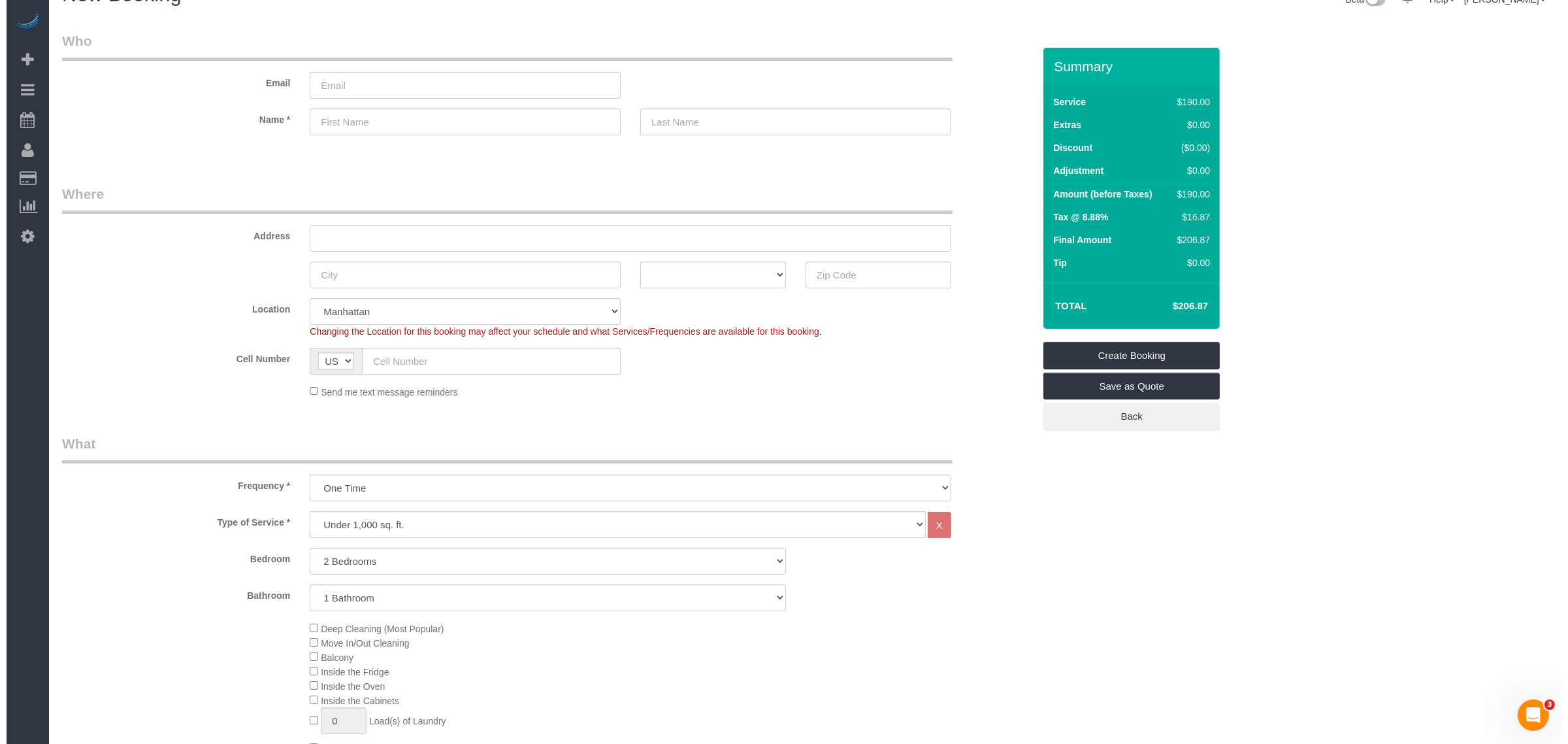
scroll to position [0, 0]
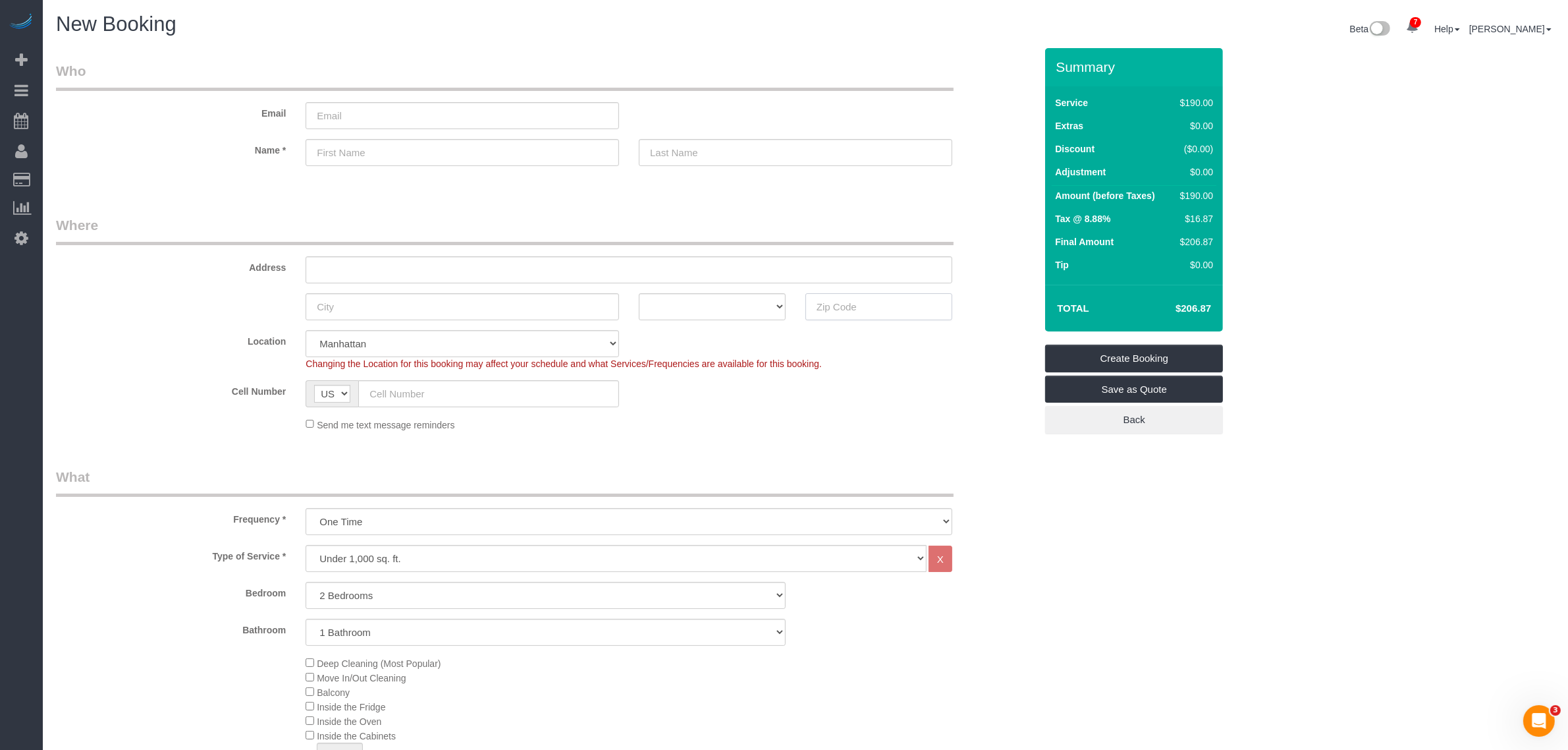
click at [874, 311] on input "text" at bounding box center [878, 306] width 147 height 27
click at [768, 71] on legend "Who" at bounding box center [505, 76] width 897 height 30
click at [107, 118] on span "Scheduler" at bounding box center [125, 121] width 165 height 30
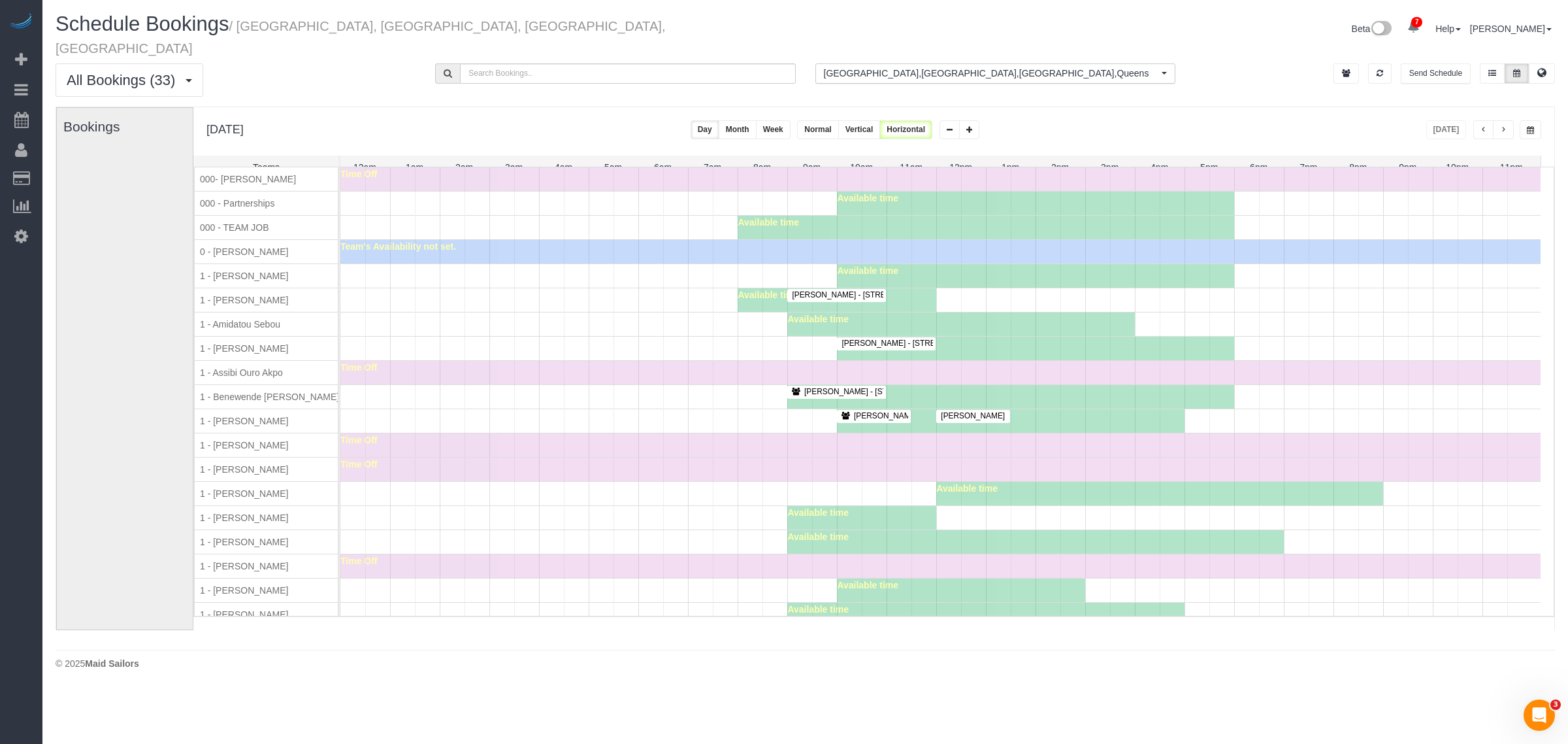
click at [821, 21] on div "Beta 7 Your Notifications You have 0 alerts × You have 6 to charge for 08/12/20…" at bounding box center [1185, 30] width 760 height 34
click at [529, 221] on div "Available time" at bounding box center [940, 227] width 1200 height 23
drag, startPoint x: 337, startPoint y: 366, endPoint x: 391, endPoint y: 348, distance: 56.9
click at [337, 366] on div "1 - Assibi Ouro Akpo" at bounding box center [272, 373] width 155 height 23
click at [500, 321] on div "Available time" at bounding box center [940, 324] width 1200 height 23
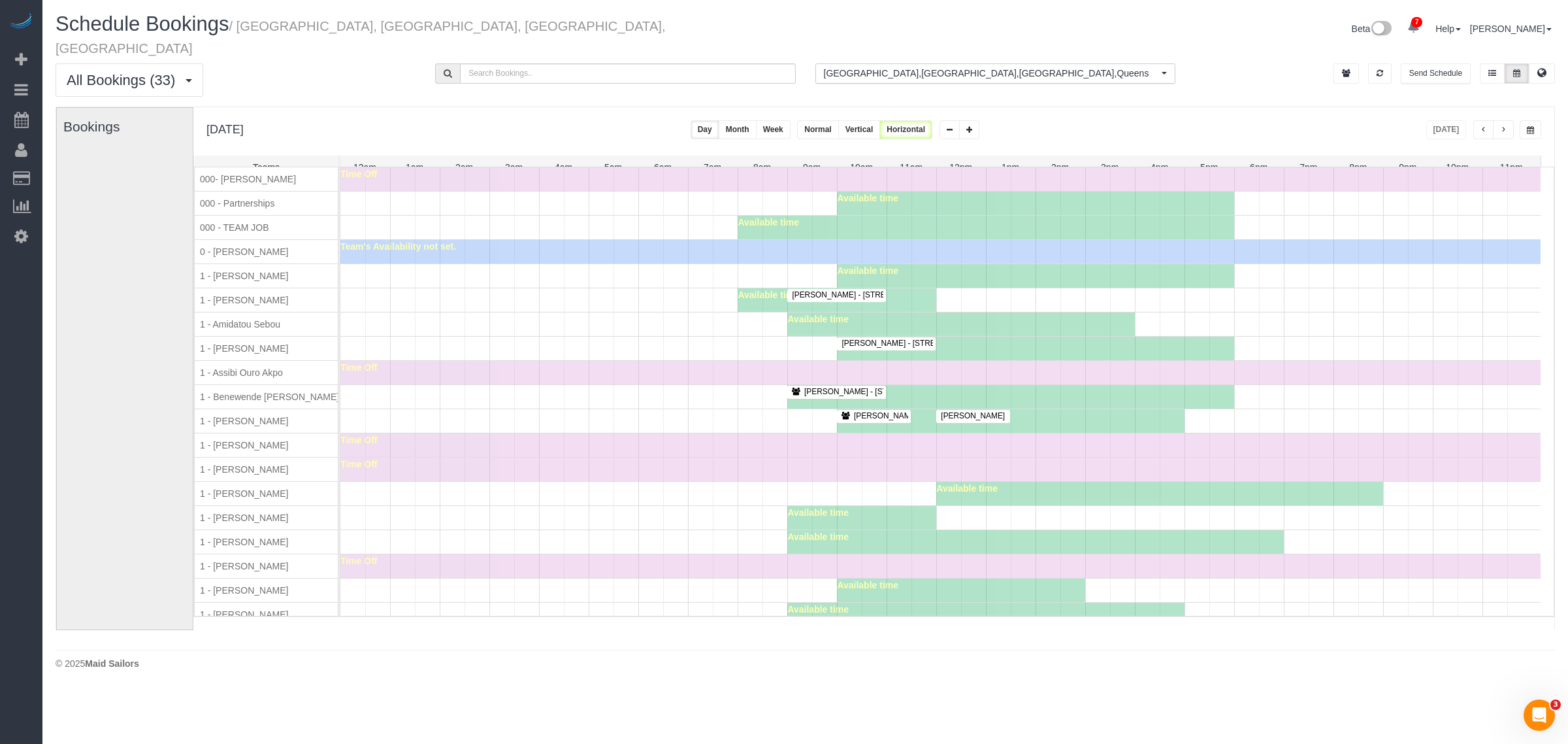
drag, startPoint x: 1501, startPoint y: 106, endPoint x: 638, endPoint y: 7, distance: 868.7
click at [1501, 120] on button "button" at bounding box center [1503, 130] width 21 height 19
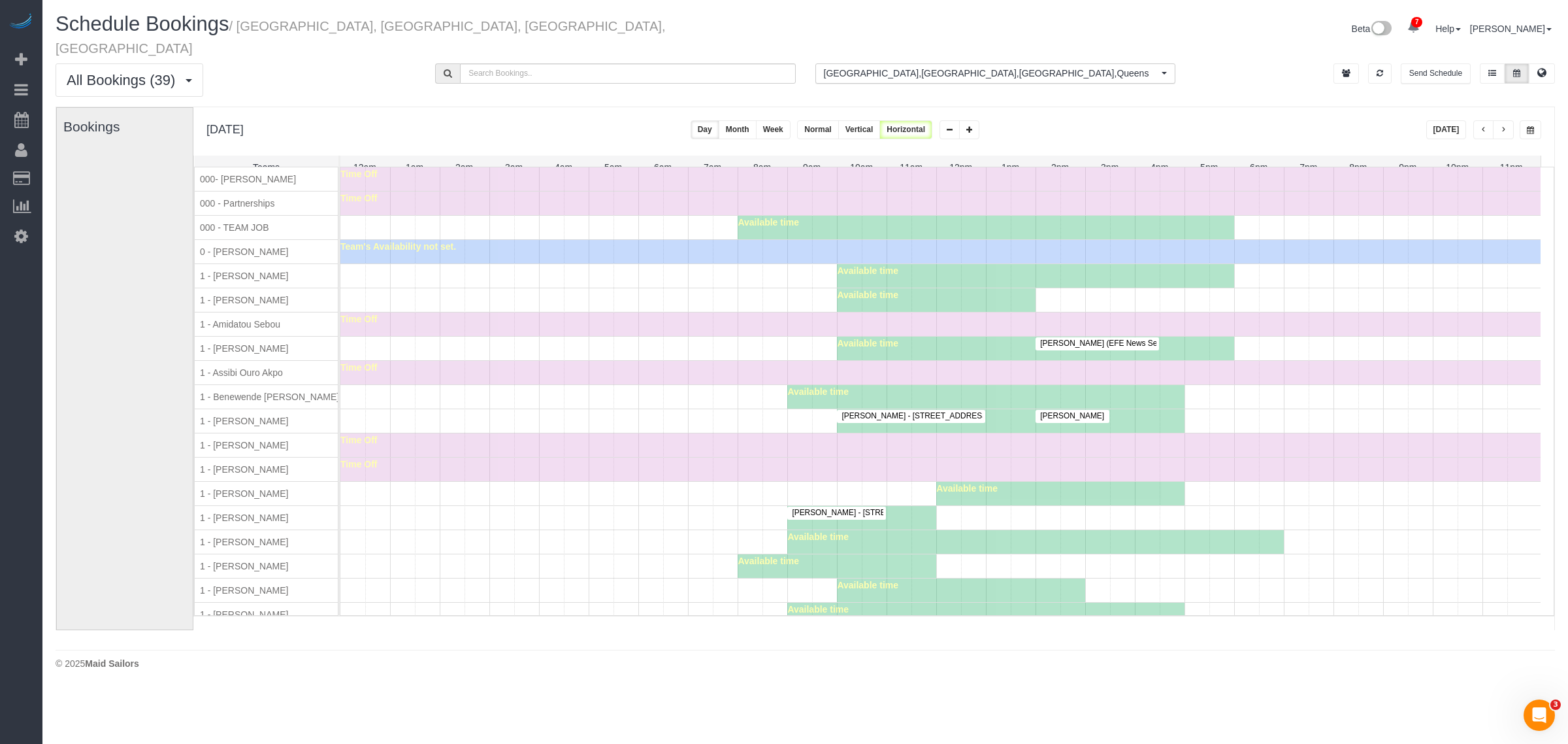
scroll to position [490, 0]
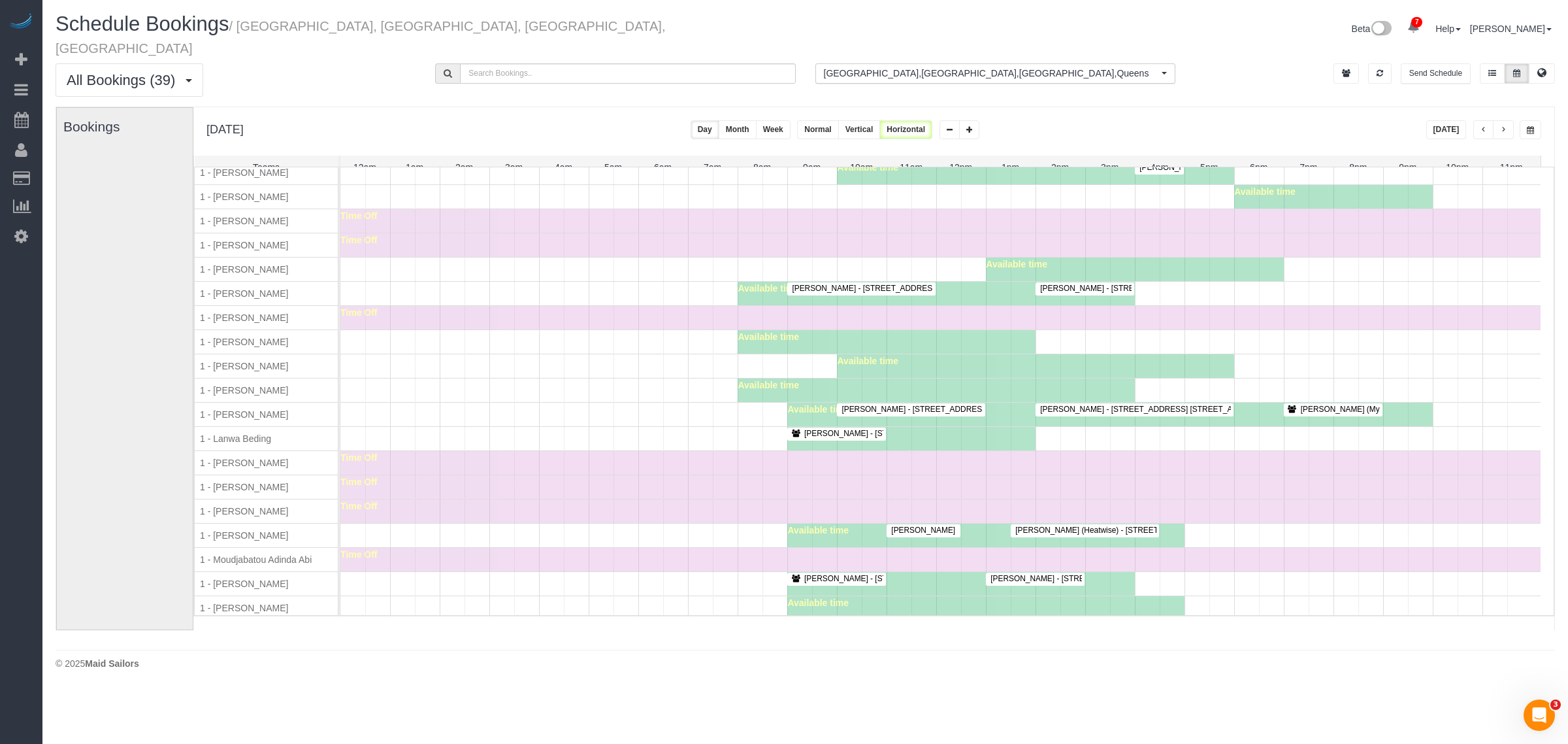
click at [964, 404] on div at bounding box center [911, 409] width 148 height 12
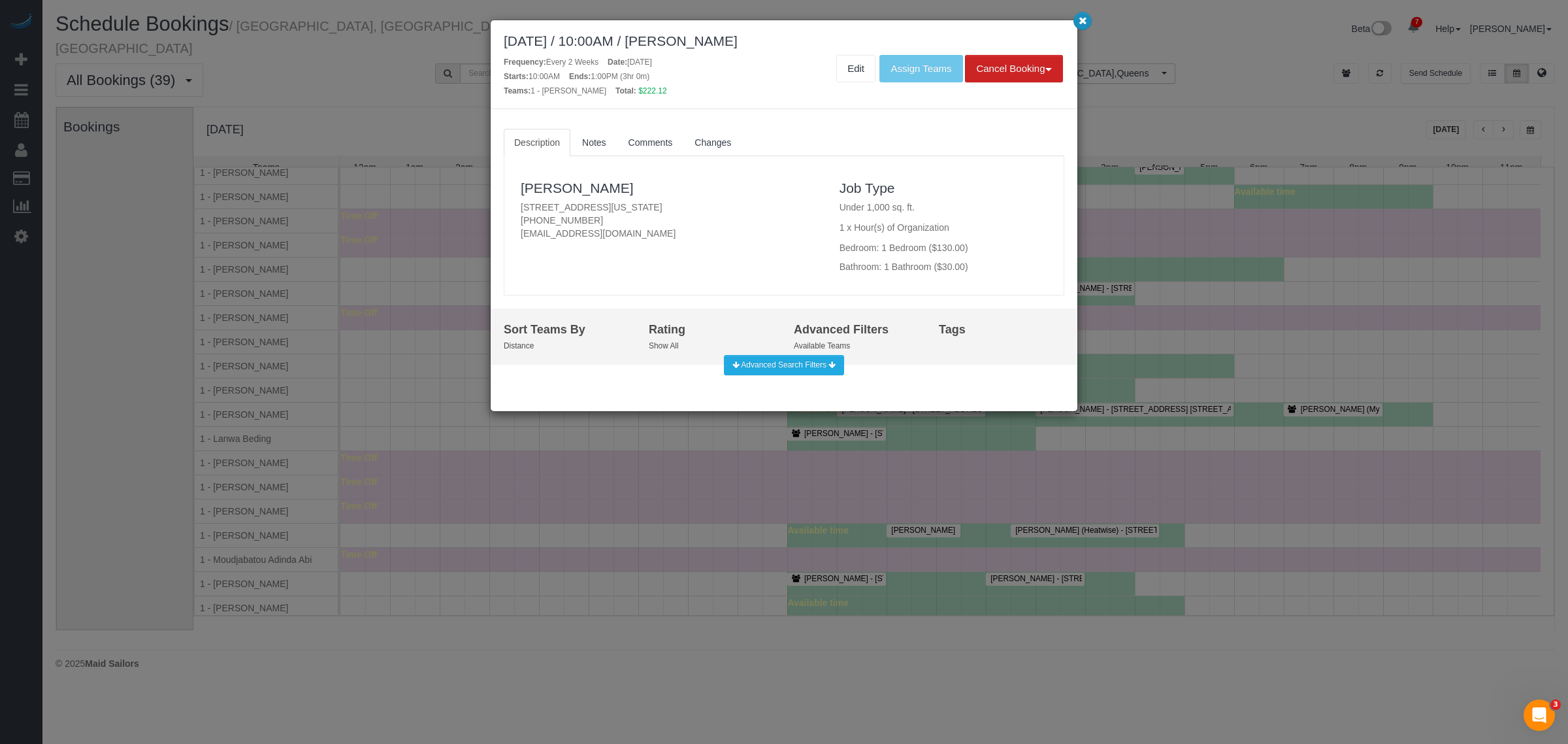
click at [1085, 24] on icon "button" at bounding box center [1082, 20] width 9 height 8
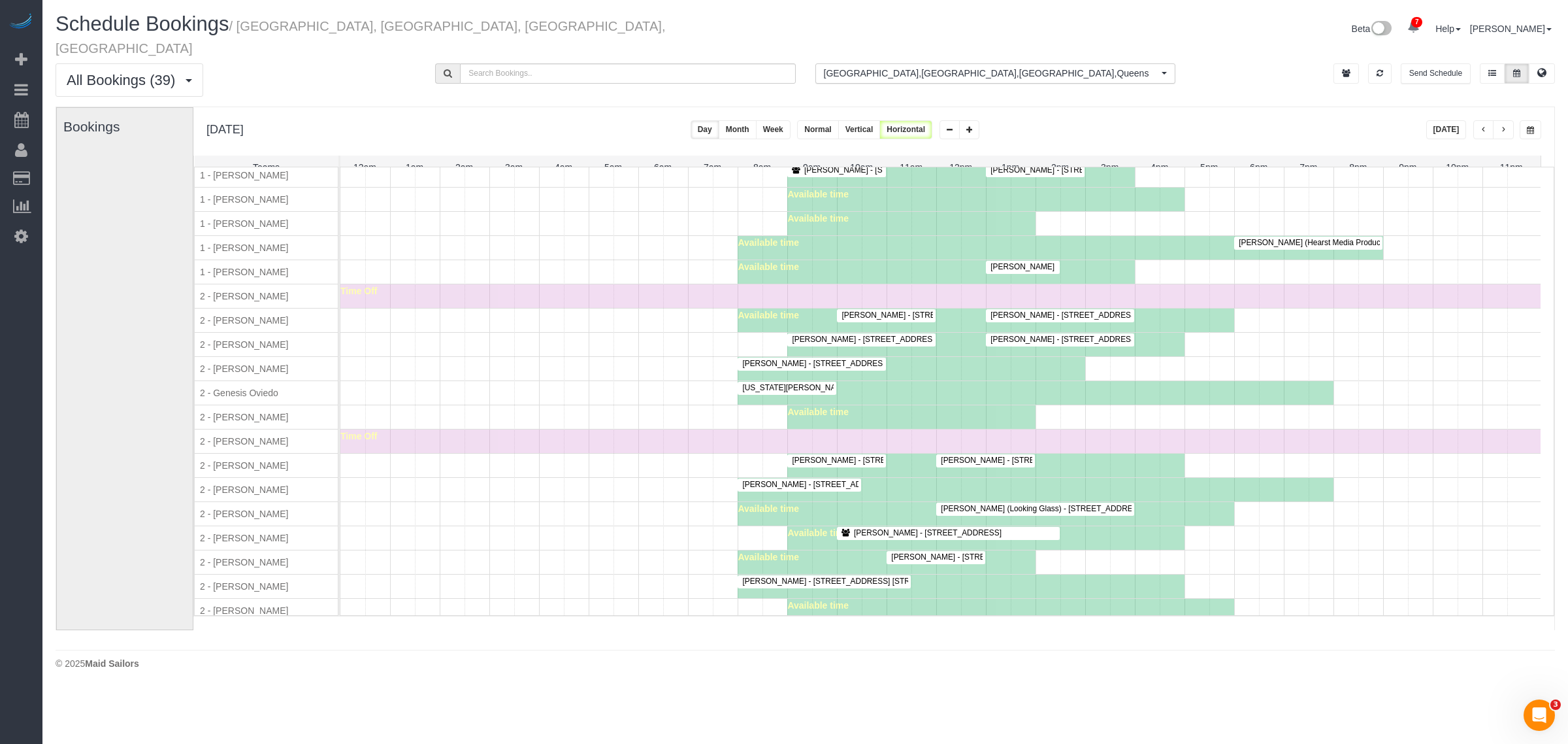
scroll to position [1062, 0]
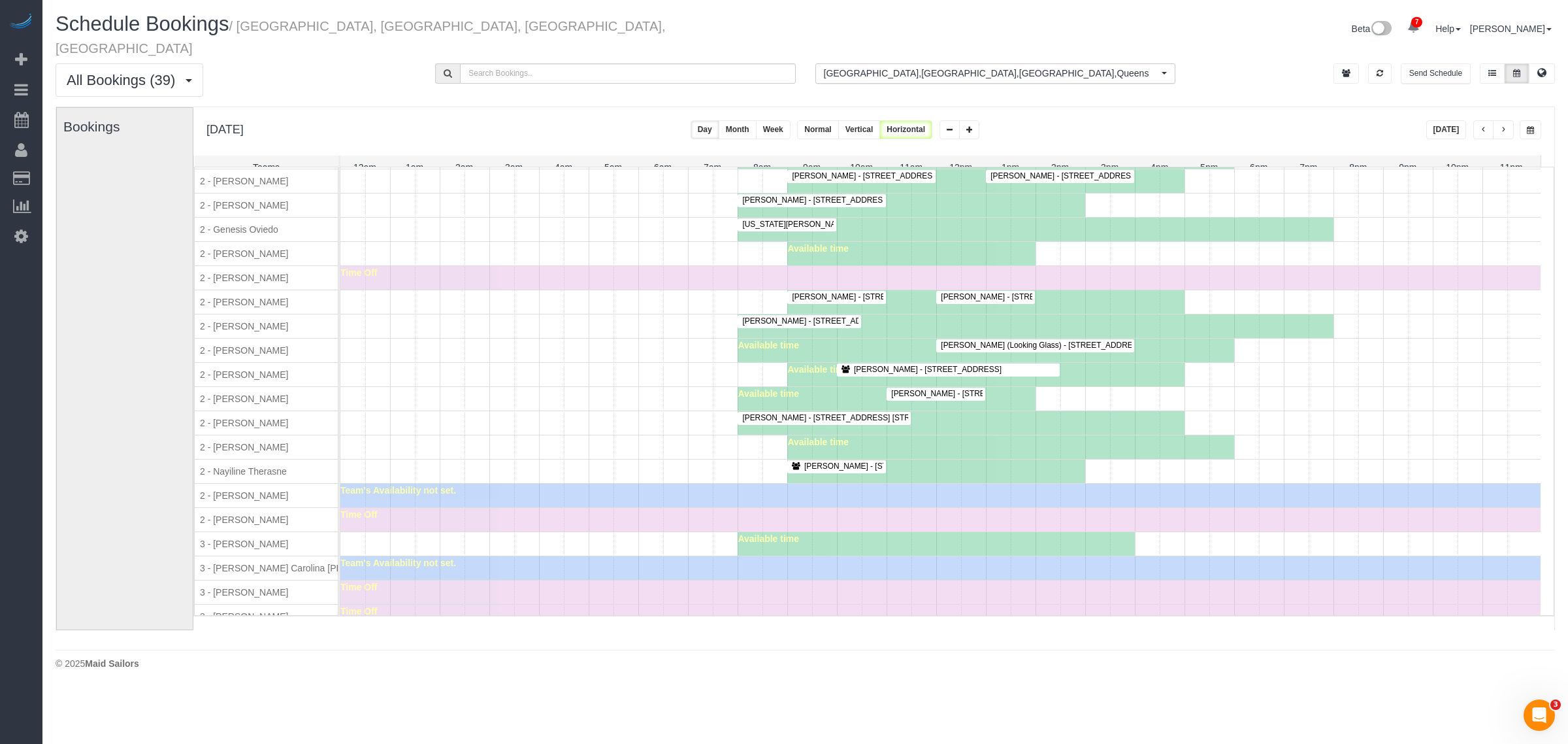
click at [990, 433] on div "Available time" at bounding box center [961, 423] width 447 height 23
click at [534, 497] on div "Team's Availability not set." at bounding box center [940, 495] width 1200 height 23
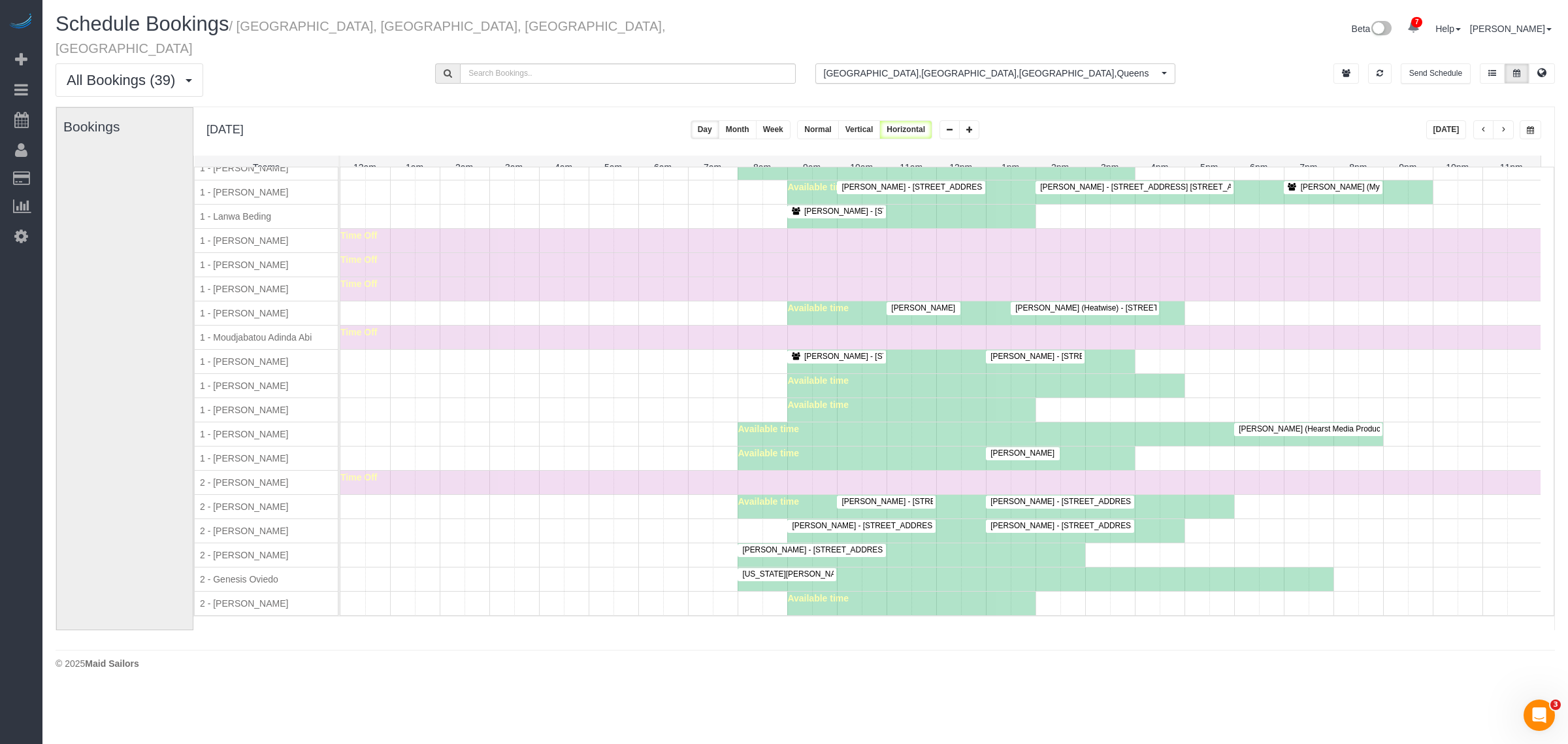
scroll to position [654, 0]
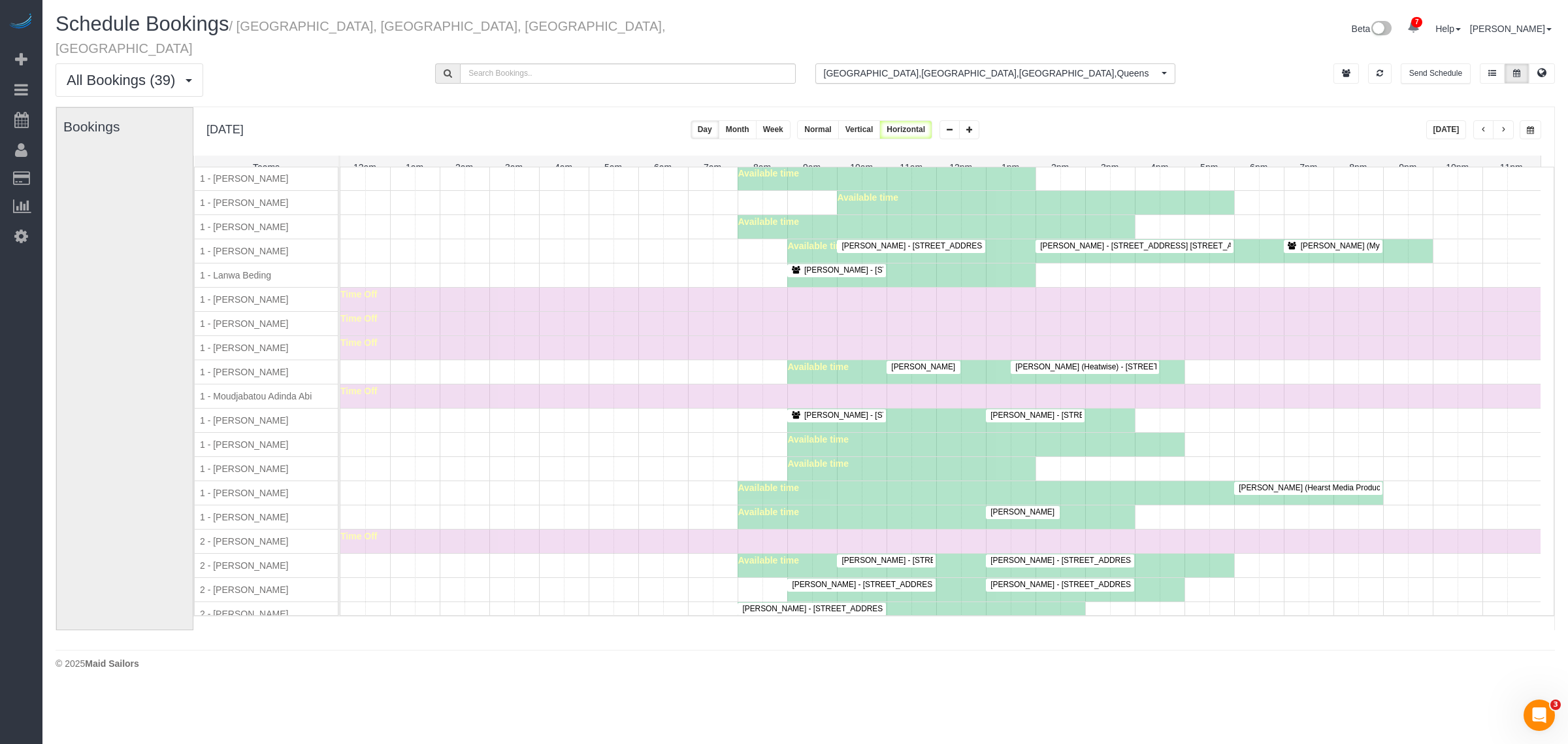
click at [523, 423] on div "Ken Mencz - 167 Perry Street, Apt. 5k, New York, NY 10014 Angela Stepan - 124 E…" at bounding box center [940, 420] width 1200 height 23
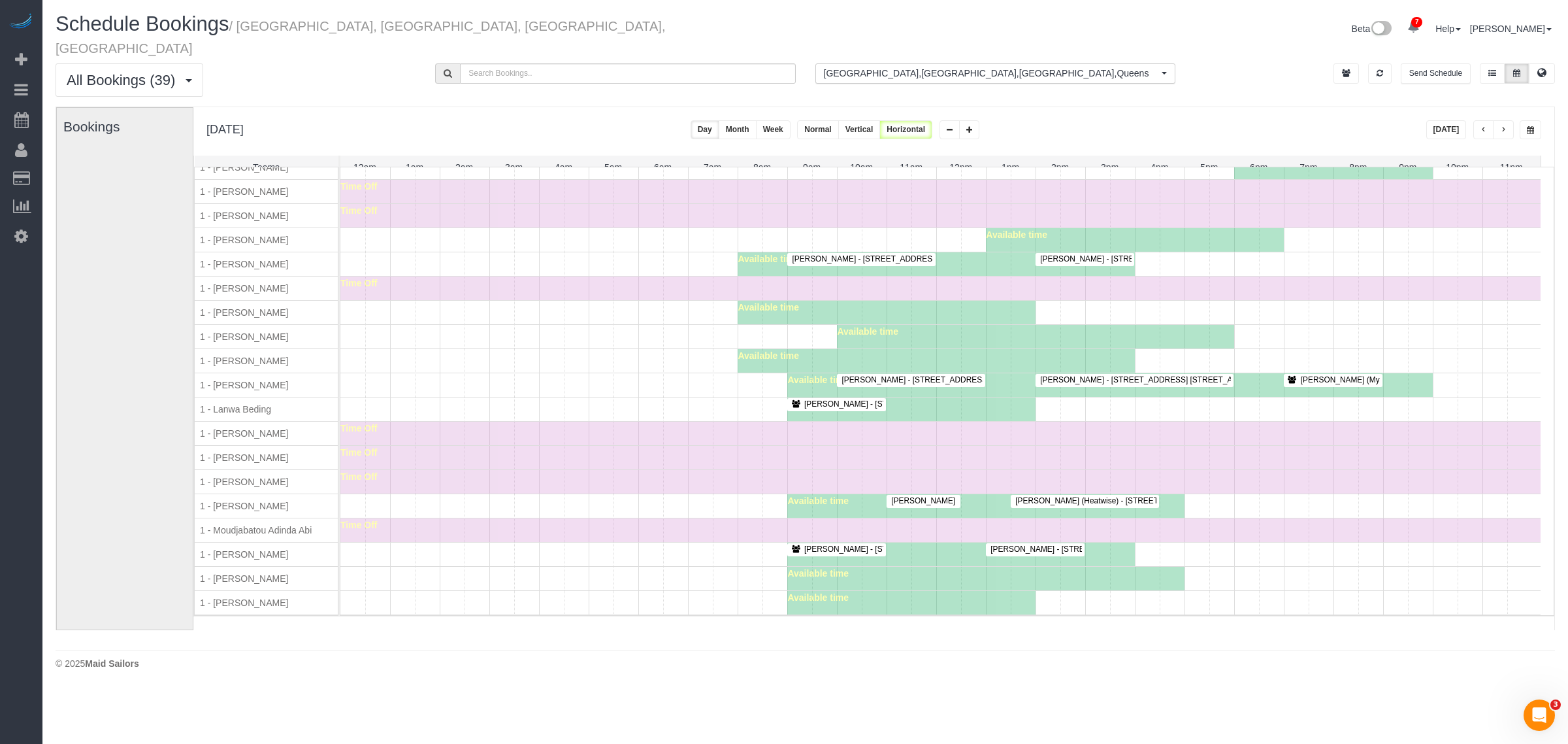
scroll to position [327, 0]
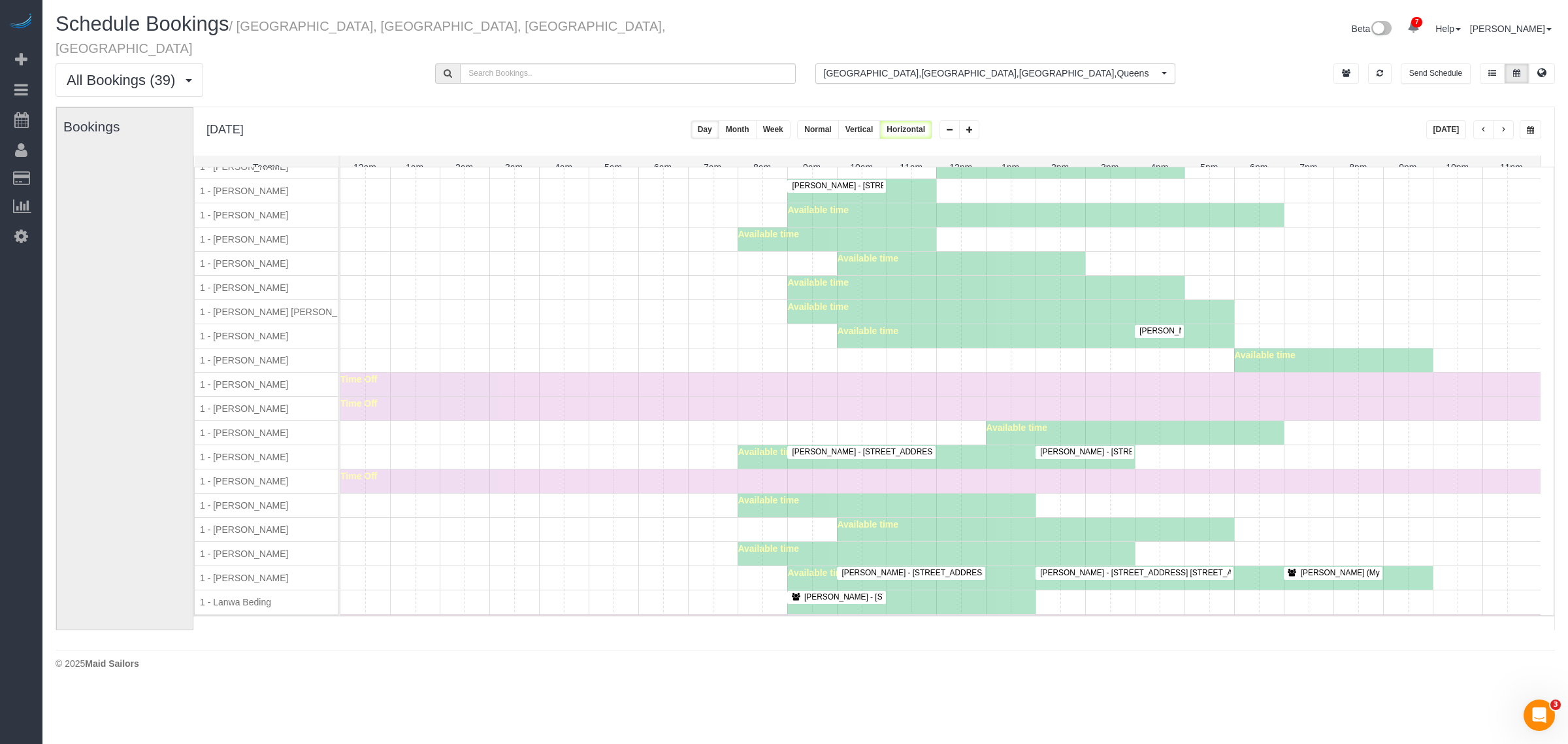
click at [432, 481] on div "Time Off" at bounding box center [940, 481] width 1200 height 23
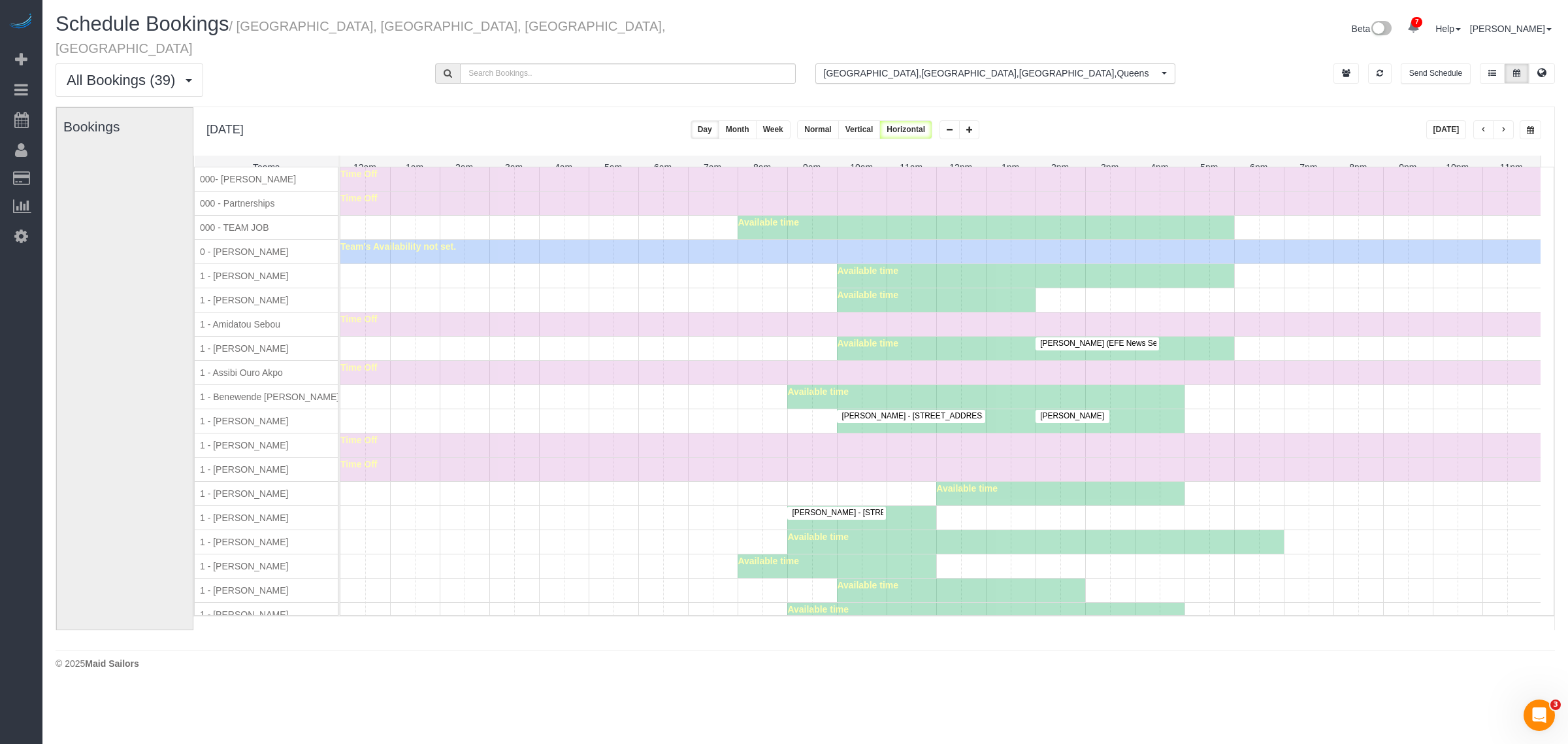
click at [214, 338] on div "1 - [PERSON_NAME]" at bounding box center [272, 349] width 155 height 23
click at [252, 343] on span "1 - [PERSON_NAME]" at bounding box center [243, 349] width 93 height 10
click at [722, 361] on div "Time Off" at bounding box center [940, 373] width 1200 height 23
click at [625, 459] on div "Time Off" at bounding box center [940, 469] width 1200 height 23
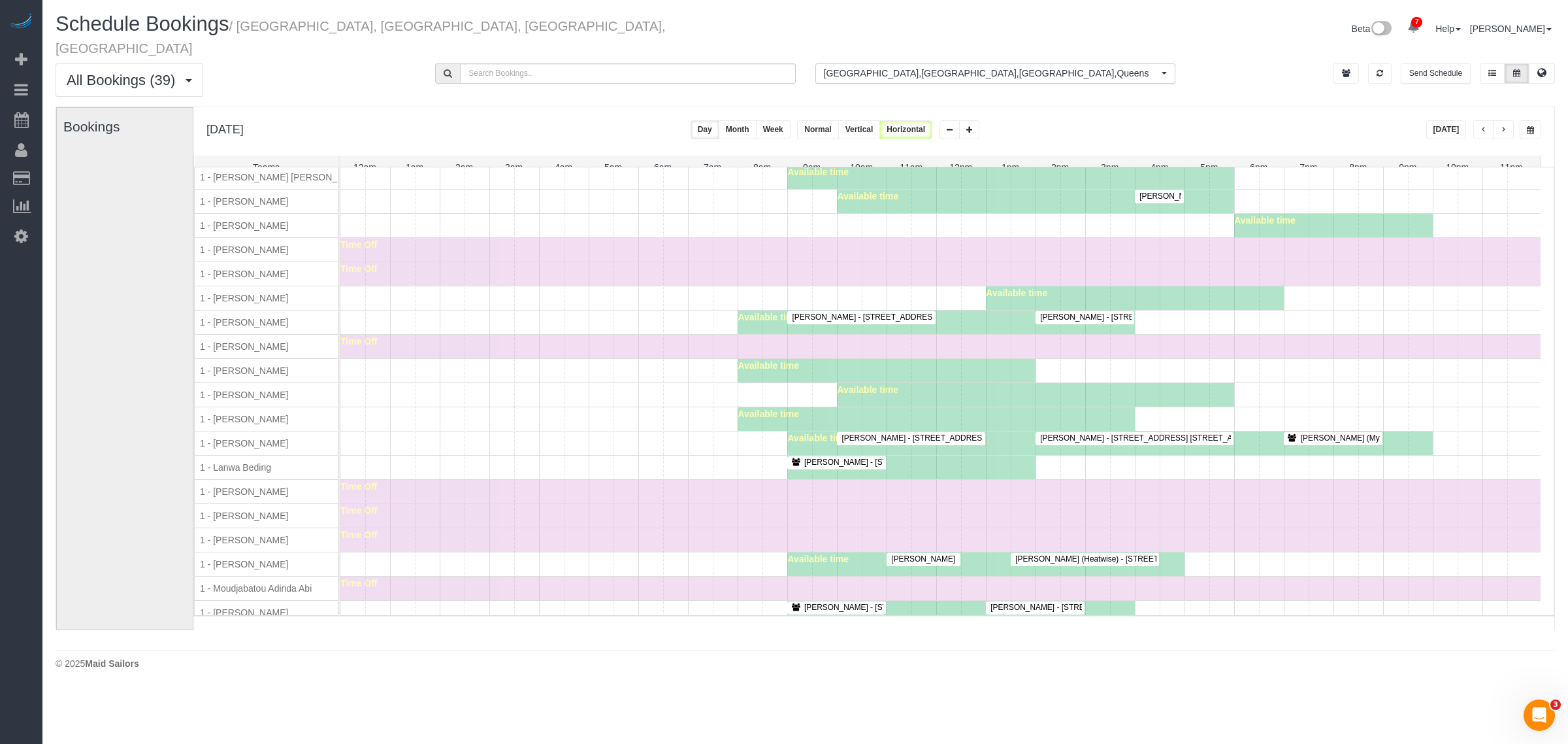
scroll to position [654, 0]
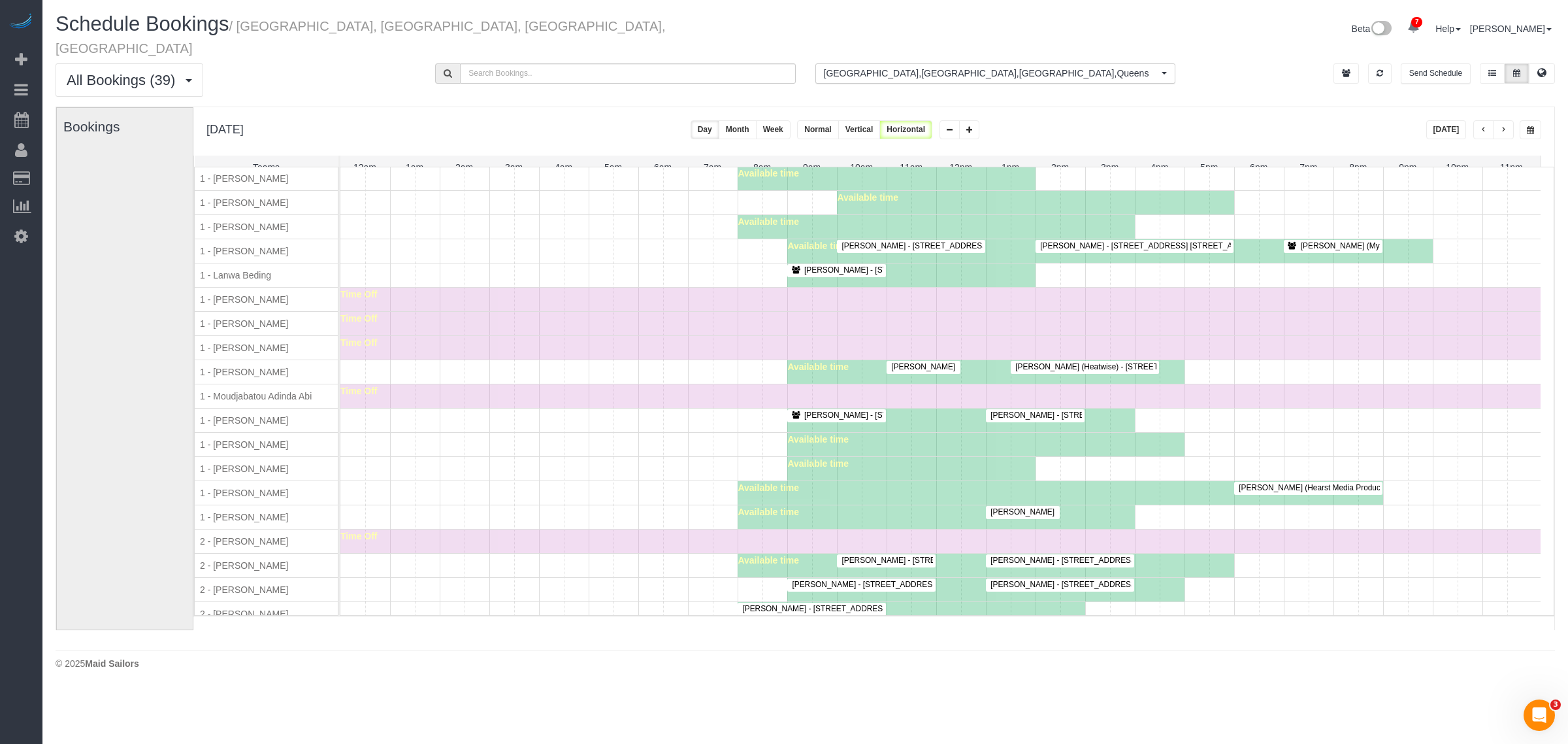
click at [535, 451] on div "Available time" at bounding box center [940, 445] width 1200 height 23
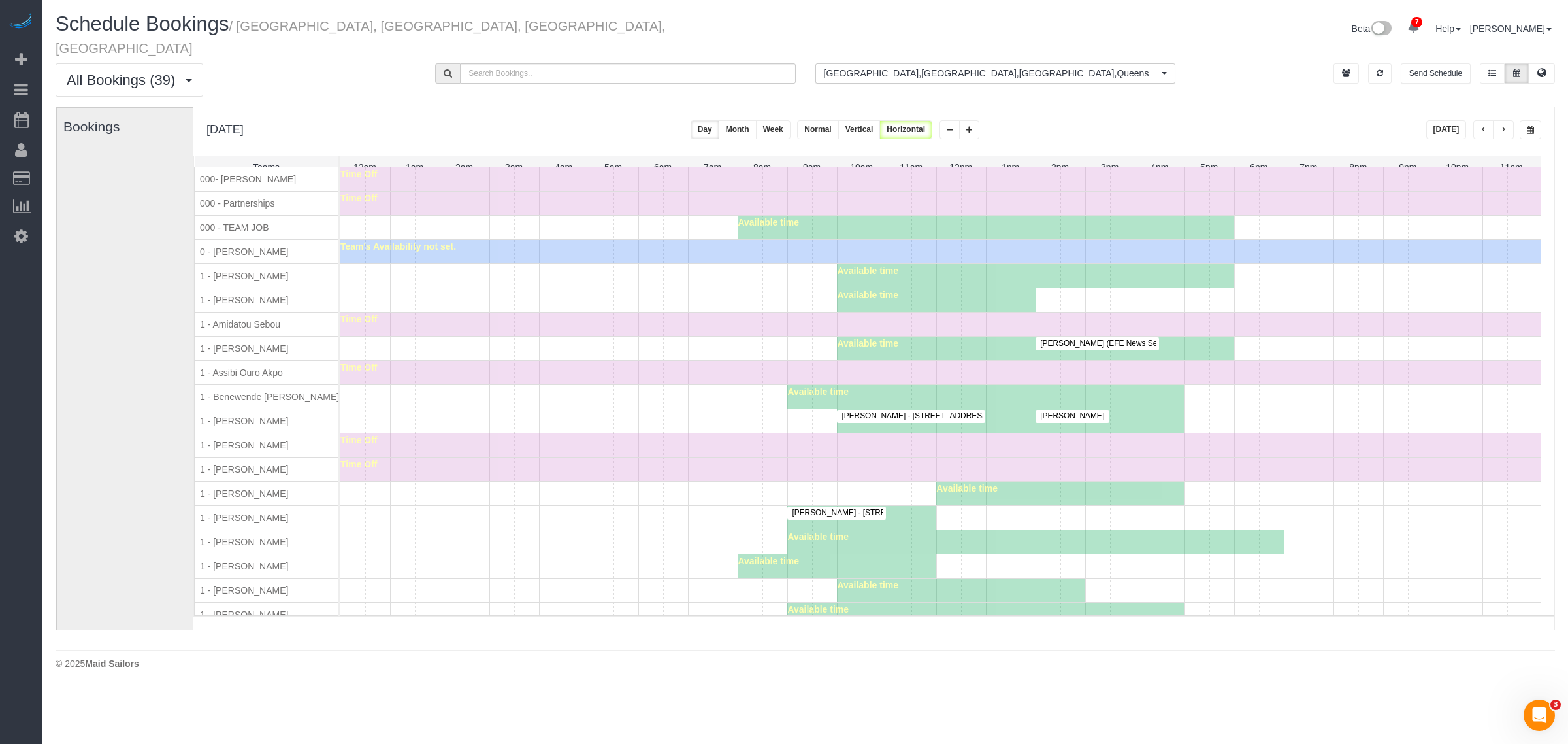
scroll to position [1582, 0]
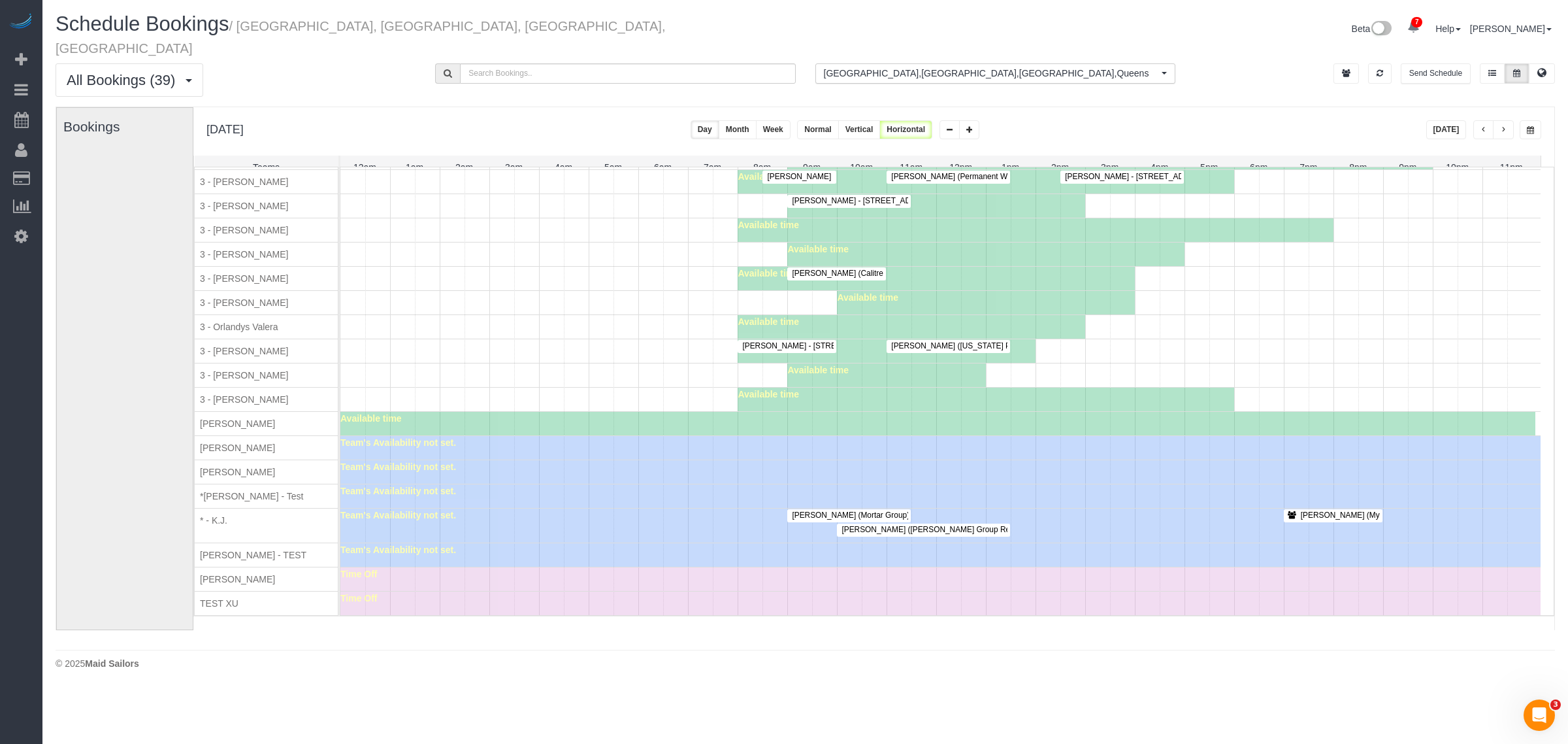
click at [350, 486] on span "Team's Availability not set." at bounding box center [398, 491] width 116 height 10
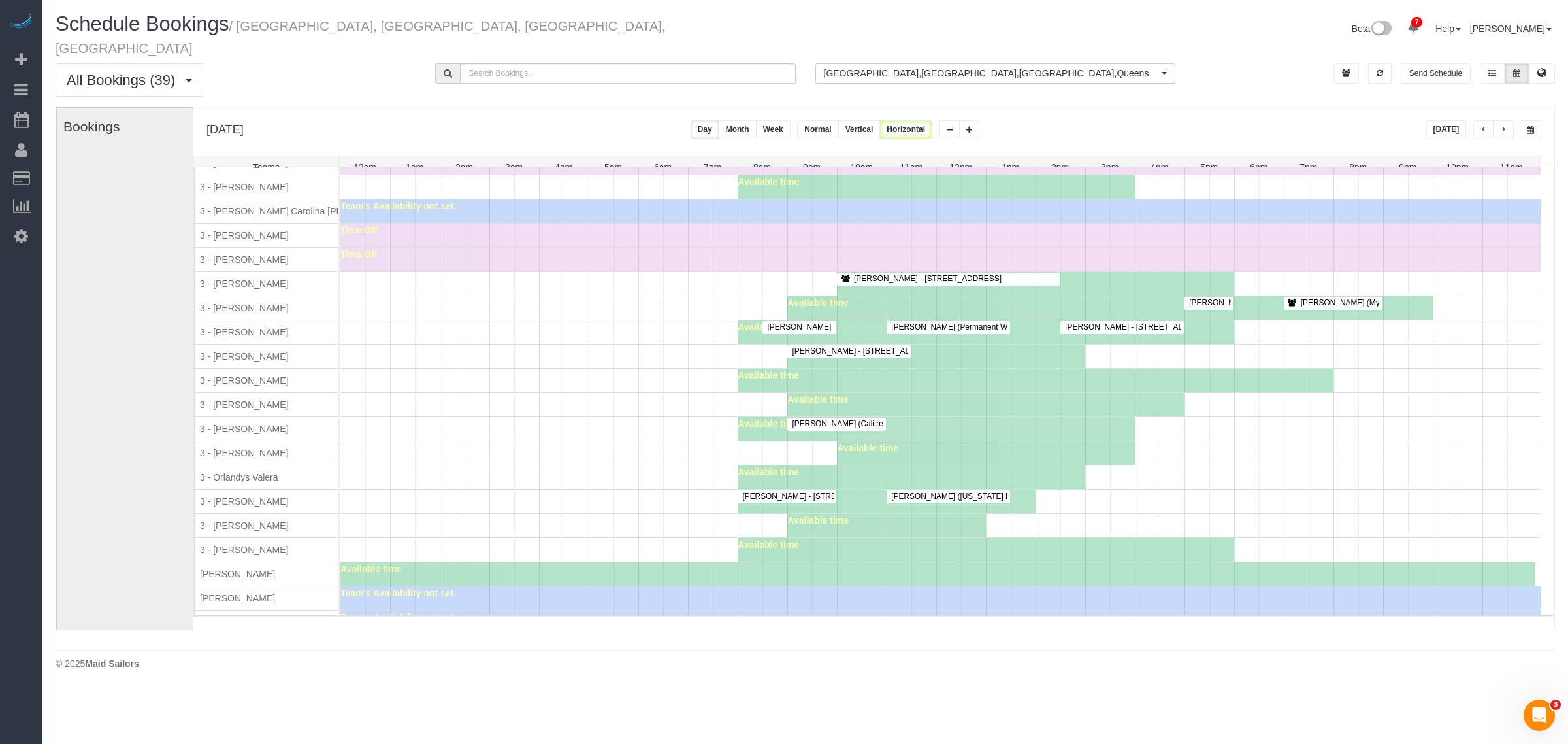
scroll to position [1337, 0]
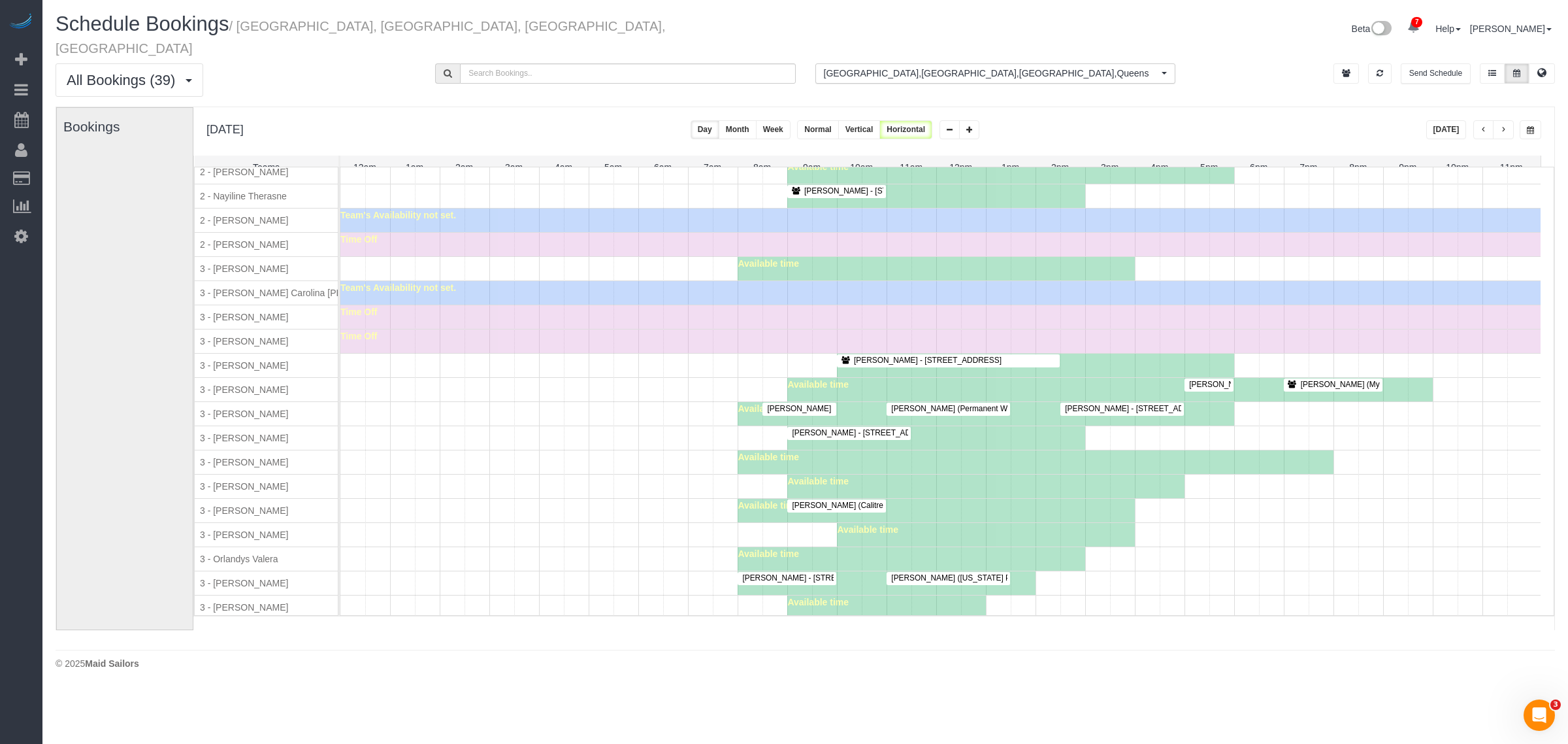
click at [220, 467] on span "3 - Maria Bonilla" at bounding box center [243, 462] width 93 height 10
click at [233, 463] on div "3 - Maria Bonilla" at bounding box center [272, 462] width 155 height 23
click at [243, 464] on span "3 - Maria Bonilla" at bounding box center [243, 462] width 93 height 10
copy span "Maria Bonilla"
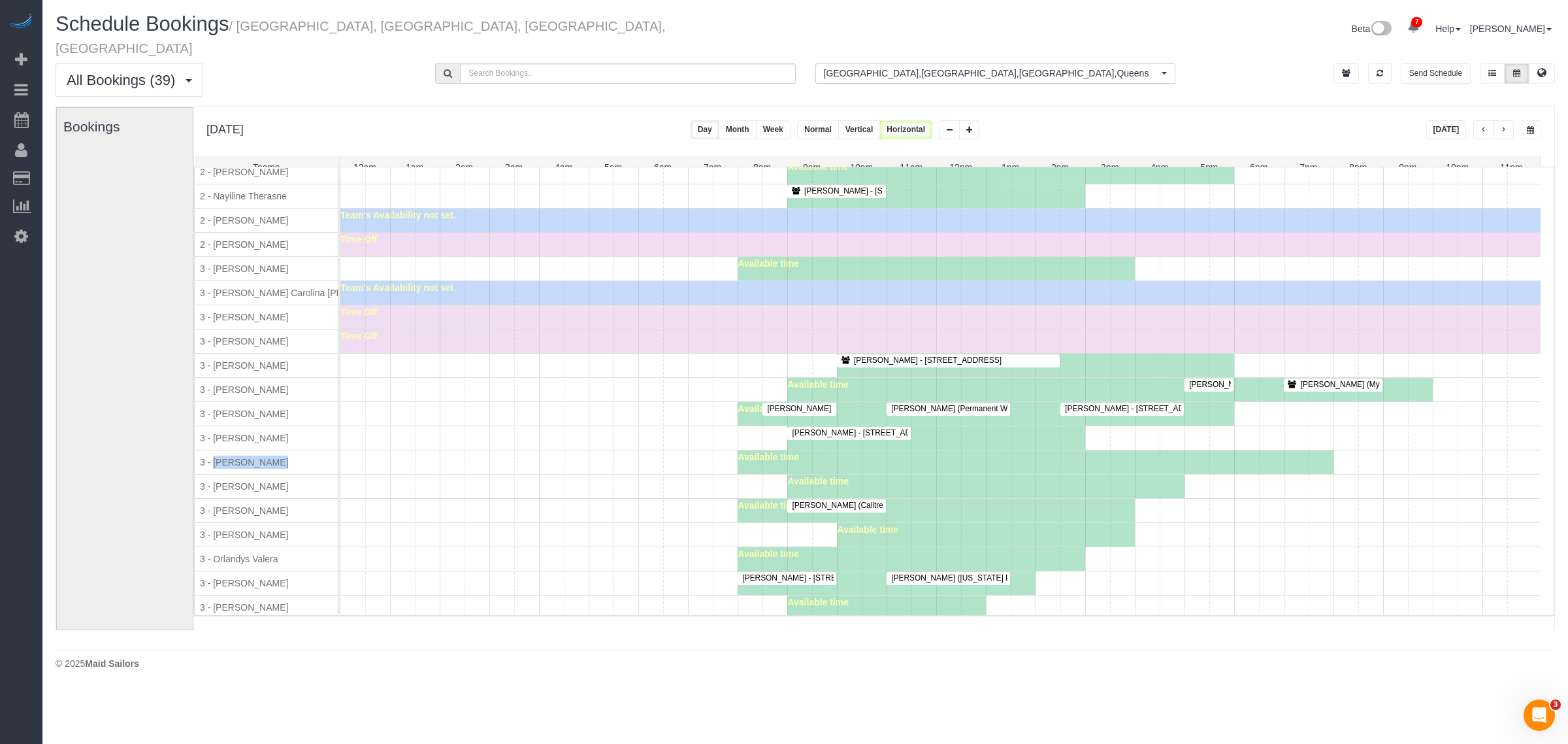
drag, startPoint x: 370, startPoint y: 493, endPoint x: 326, endPoint y: 23, distance: 472.1
click at [367, 481] on div "Available time" at bounding box center [940, 486] width 1200 height 23
click at [582, 546] on div "Available time" at bounding box center [940, 535] width 1200 height 23
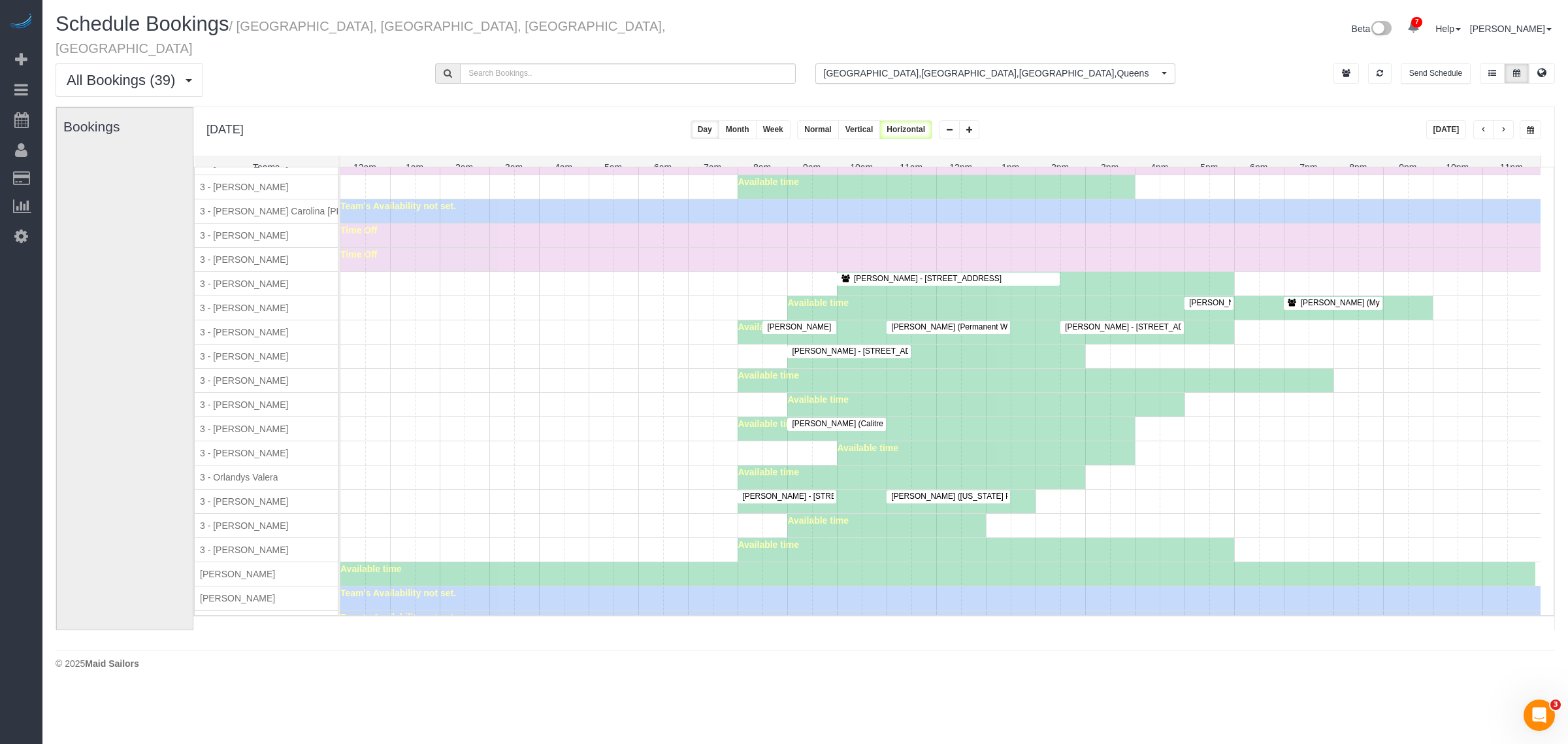
click at [227, 458] on span "3 - Martha Chicaiza" at bounding box center [243, 453] width 93 height 10
click at [556, 427] on div "Sarah Cortazzo (Calitre LLC) - 400 West 37th Street, Apt. 7r, New York, NY 1001…" at bounding box center [940, 428] width 1200 height 23
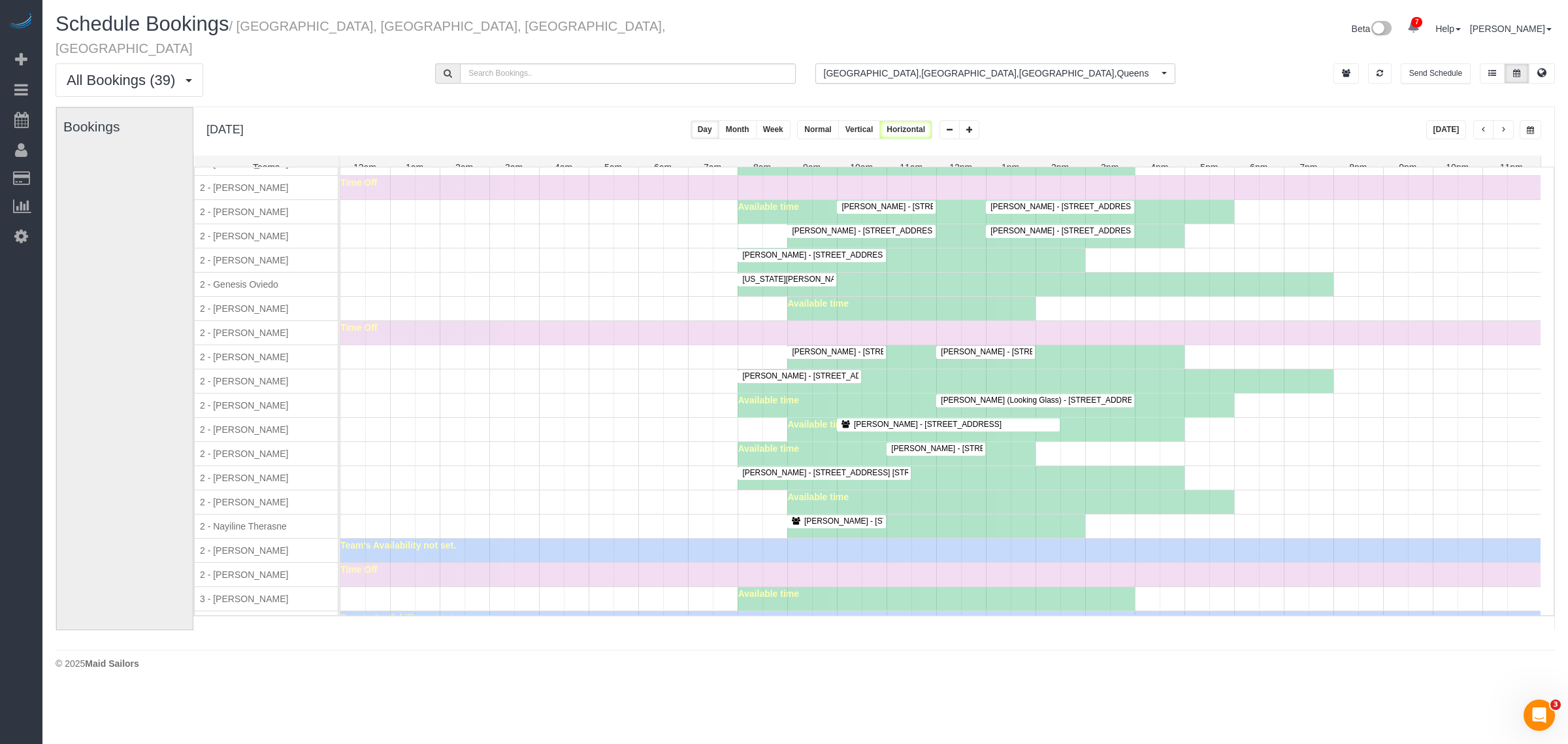
scroll to position [1174, 0]
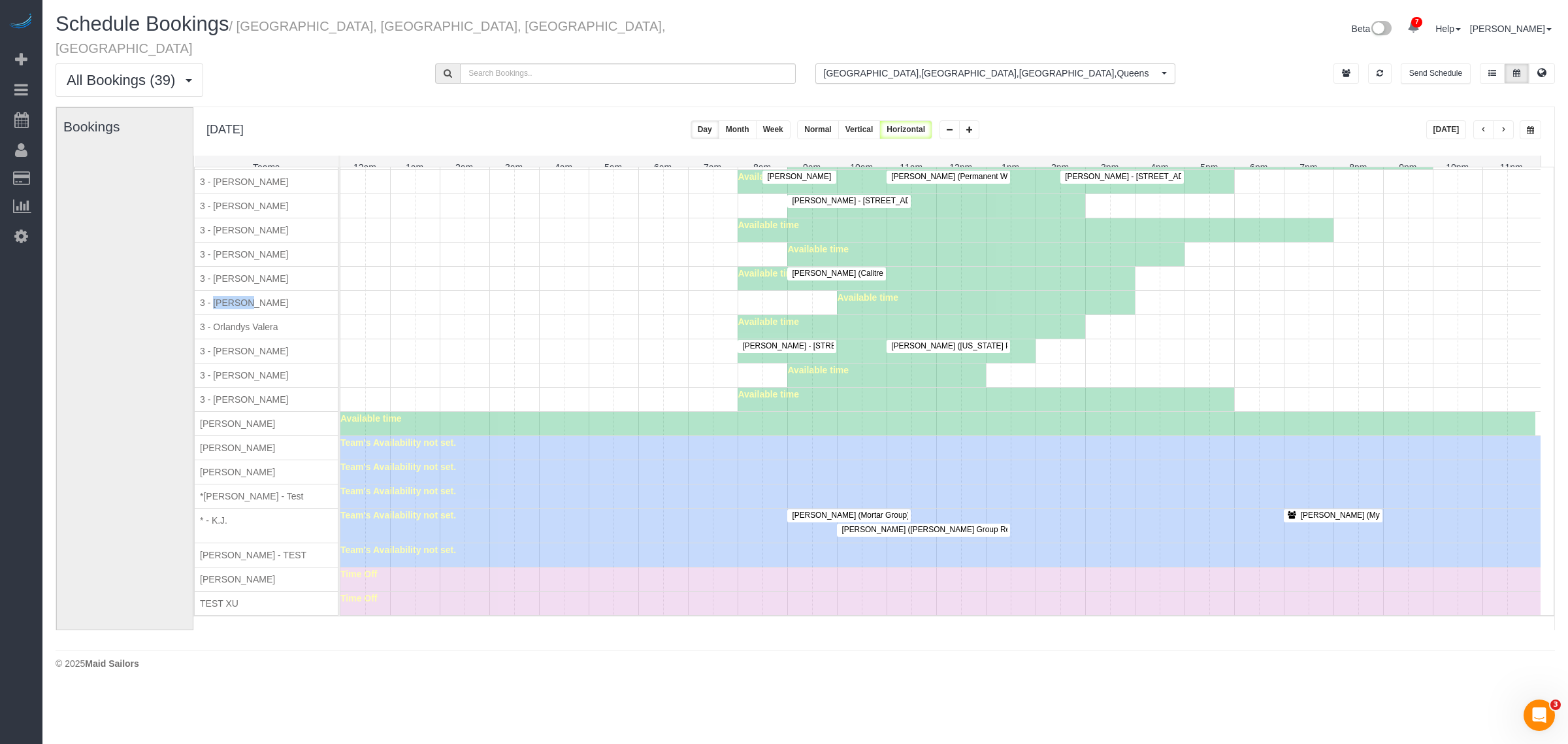
click at [627, 387] on div "Available time" at bounding box center [940, 399] width 1200 height 23
click at [224, 316] on div "3 - Orlandys Valera" at bounding box center [272, 327] width 155 height 23
click at [262, 321] on span "3 - Orlandys Valera" at bounding box center [239, 327] width 84 height 10
copy span "Orlandys Valera"
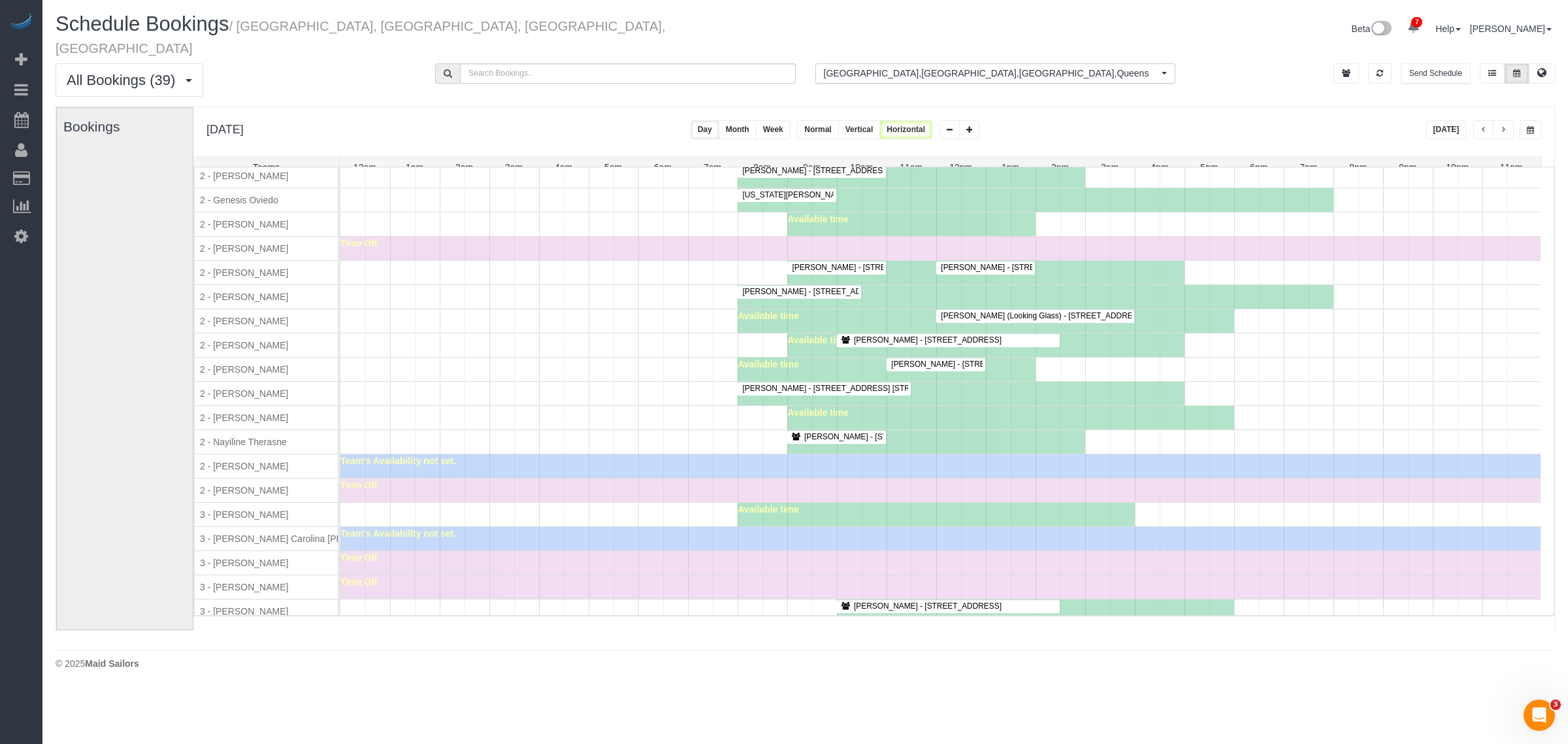
click at [549, 396] on div "Sarah Quasarano - 145 East 16th Street, Apt. 8f, New York, NY 10003 Available t…" at bounding box center [940, 393] width 1200 height 23
click at [841, 296] on span "Rebecca Tuteur - 129 Ridge Street, Apt. 6a, New York, NY 10002" at bounding box center [874, 291] width 277 height 9
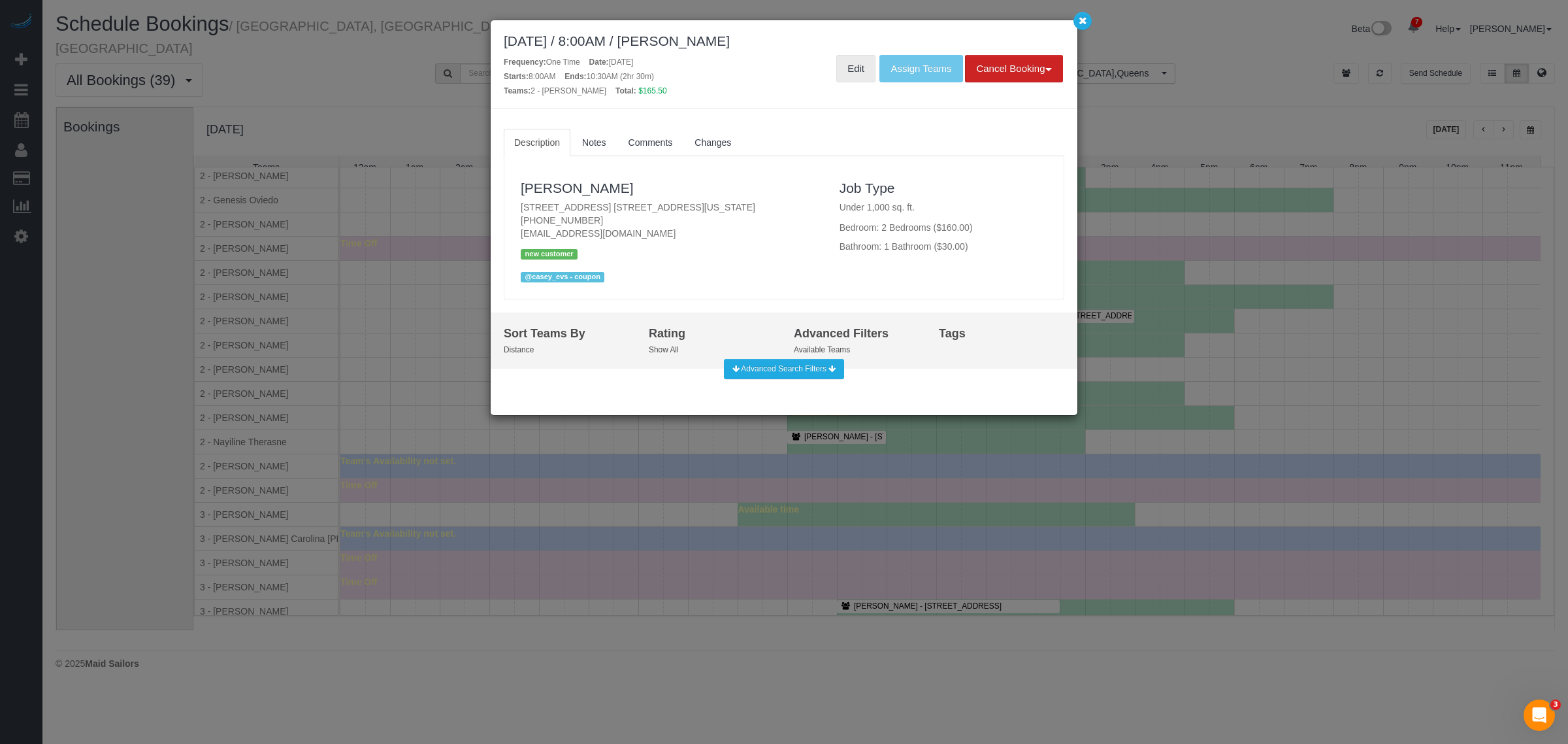
click at [843, 75] on link "Edit" at bounding box center [855, 68] width 39 height 27
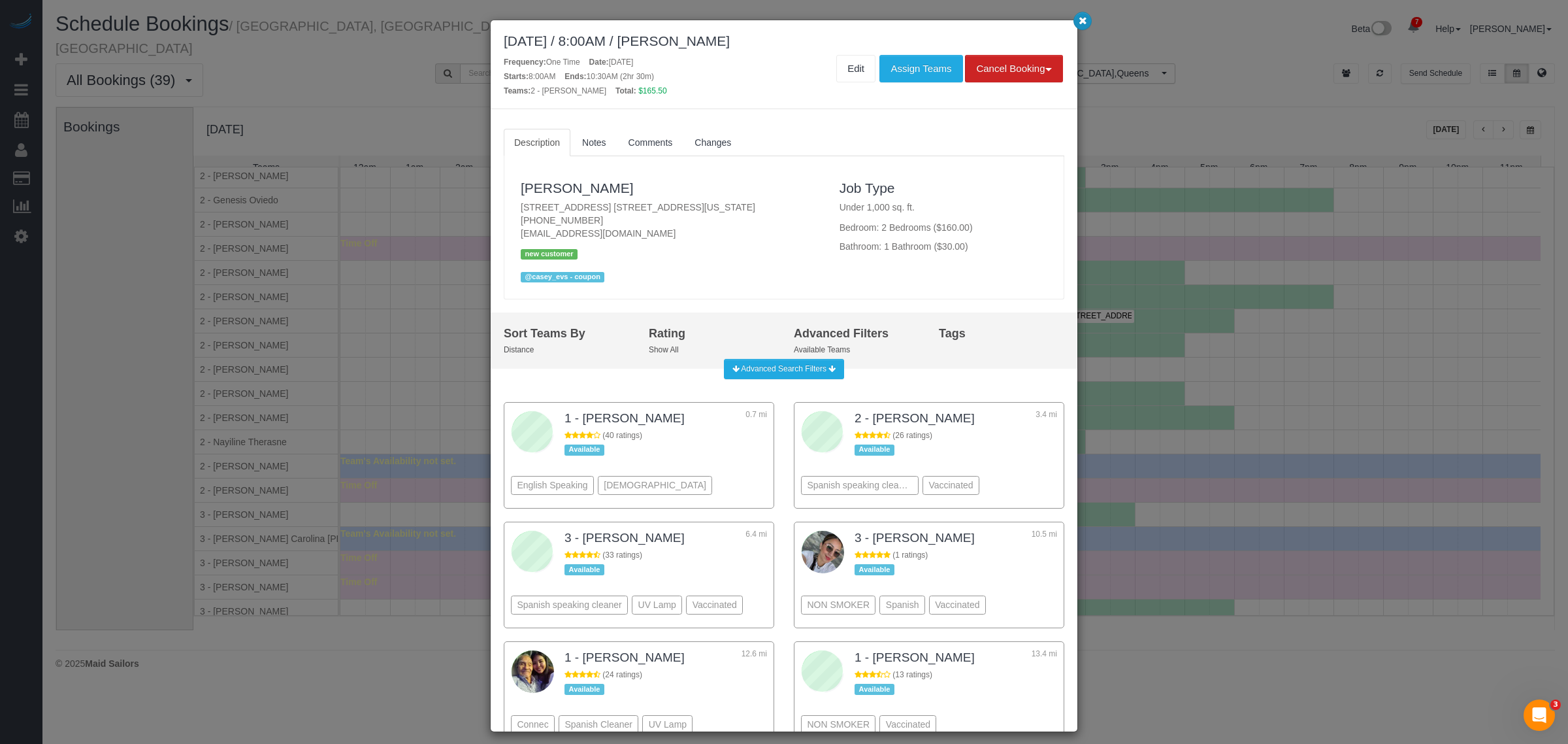
click at [1082, 24] on icon "button" at bounding box center [1082, 20] width 9 height 8
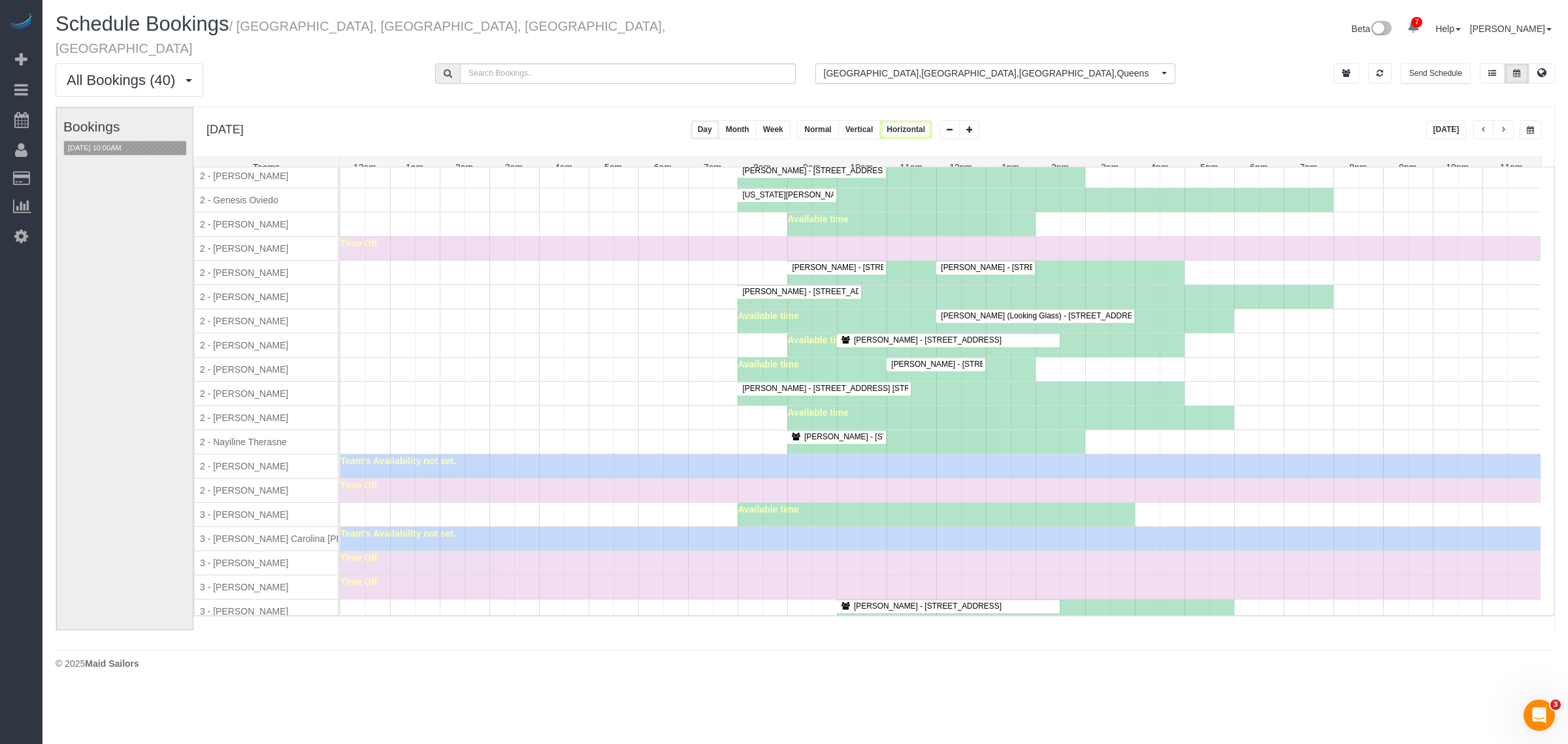
scroll to position [1010, 0]
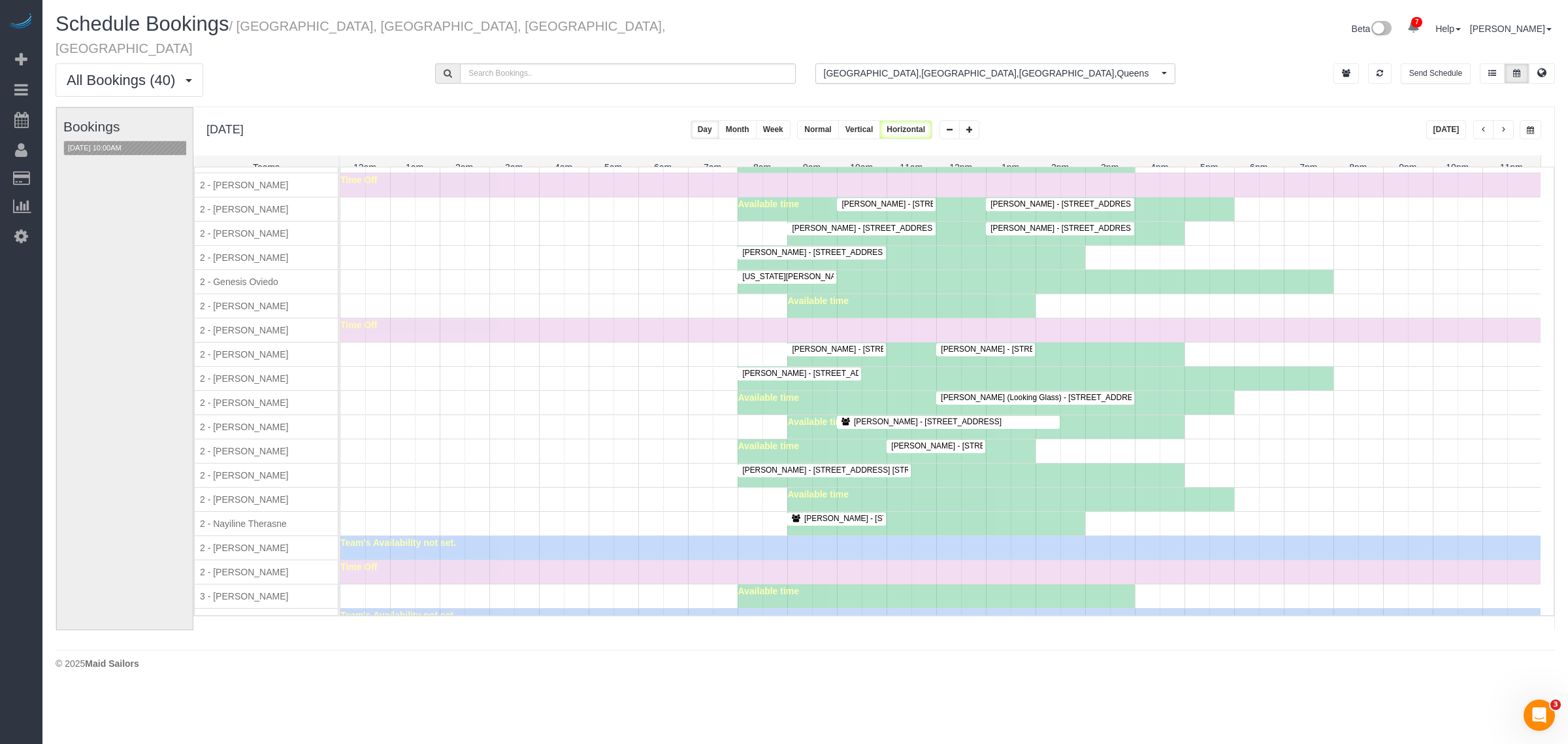
click at [772, 281] on span "Virginia Newsome - 655 Union Street, Apt. 7m, Brooklyn, NY 11215" at bounding box center [883, 277] width 296 height 9
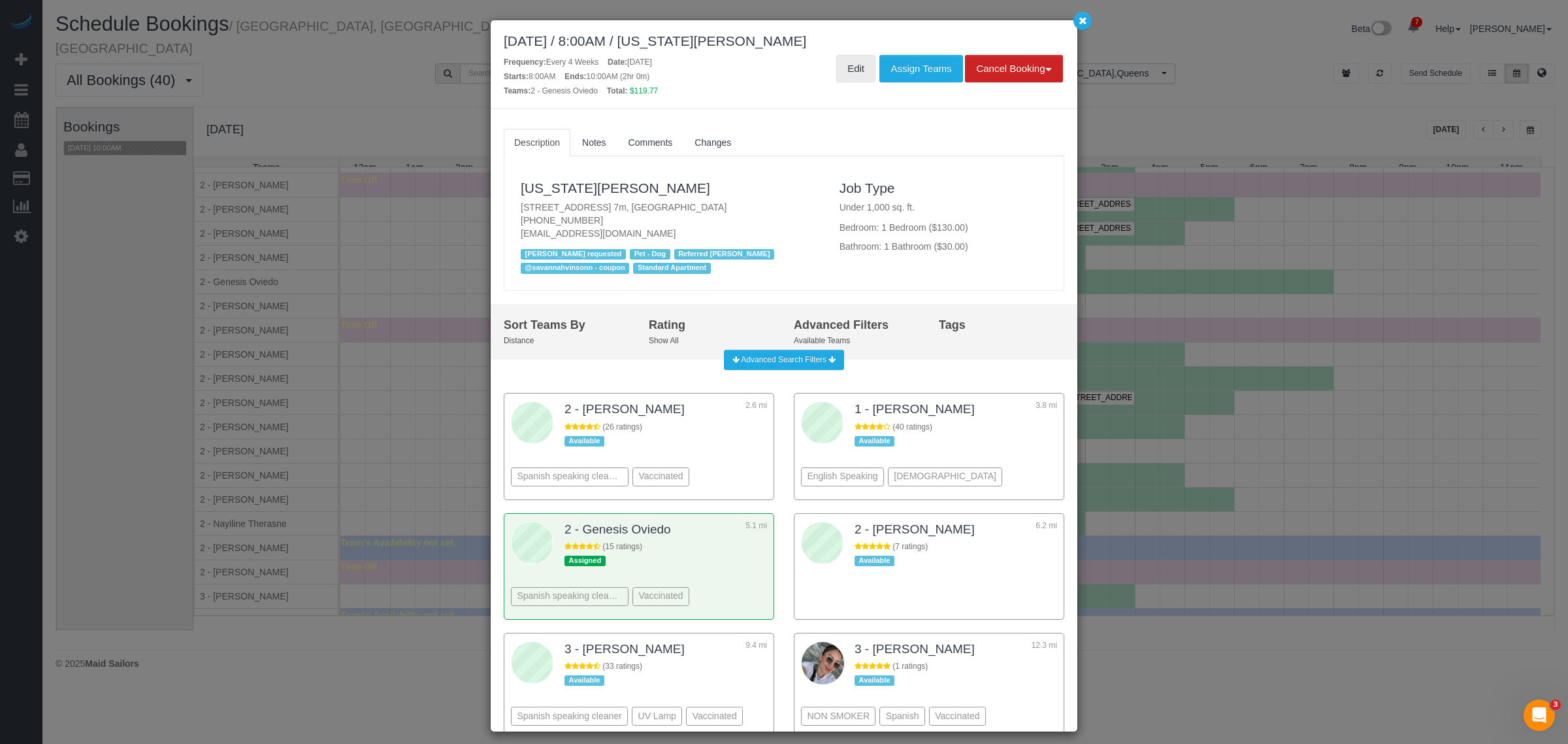
click at [848, 70] on link "Edit" at bounding box center [855, 68] width 39 height 27
click at [662, 206] on p "655 Union Street, Apt. 7m, Brooklyn, NY 11215 (859) 948-6786 vvnewsome@gmail.com" at bounding box center [670, 219] width 299 height 39
drag, startPoint x: 506, startPoint y: 181, endPoint x: 673, endPoint y: 186, distance: 167.1
click at [673, 186] on div "Virginia Newsome 655 Union Street, Apt. 7m, Brooklyn, NY 11215 (859) 948-6786 v…" at bounding box center [784, 223] width 559 height 121
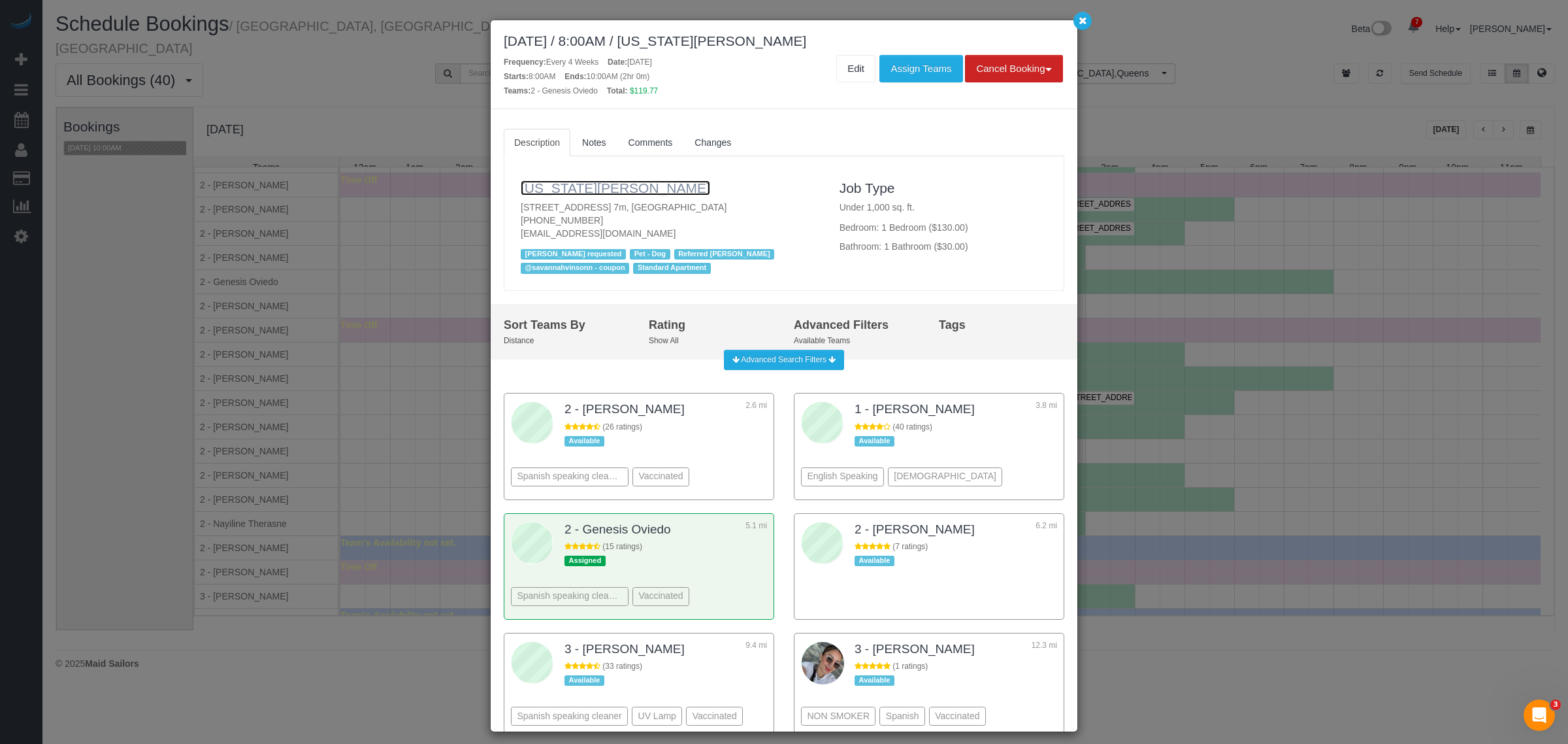
click at [578, 189] on link "Virginia Newsome" at bounding box center [615, 188] width 189 height 15
drag, startPoint x: 691, startPoint y: 145, endPoint x: 702, endPoint y: 158, distance: 17.0
click at [691, 145] on link "Changes" at bounding box center [713, 142] width 57 height 27
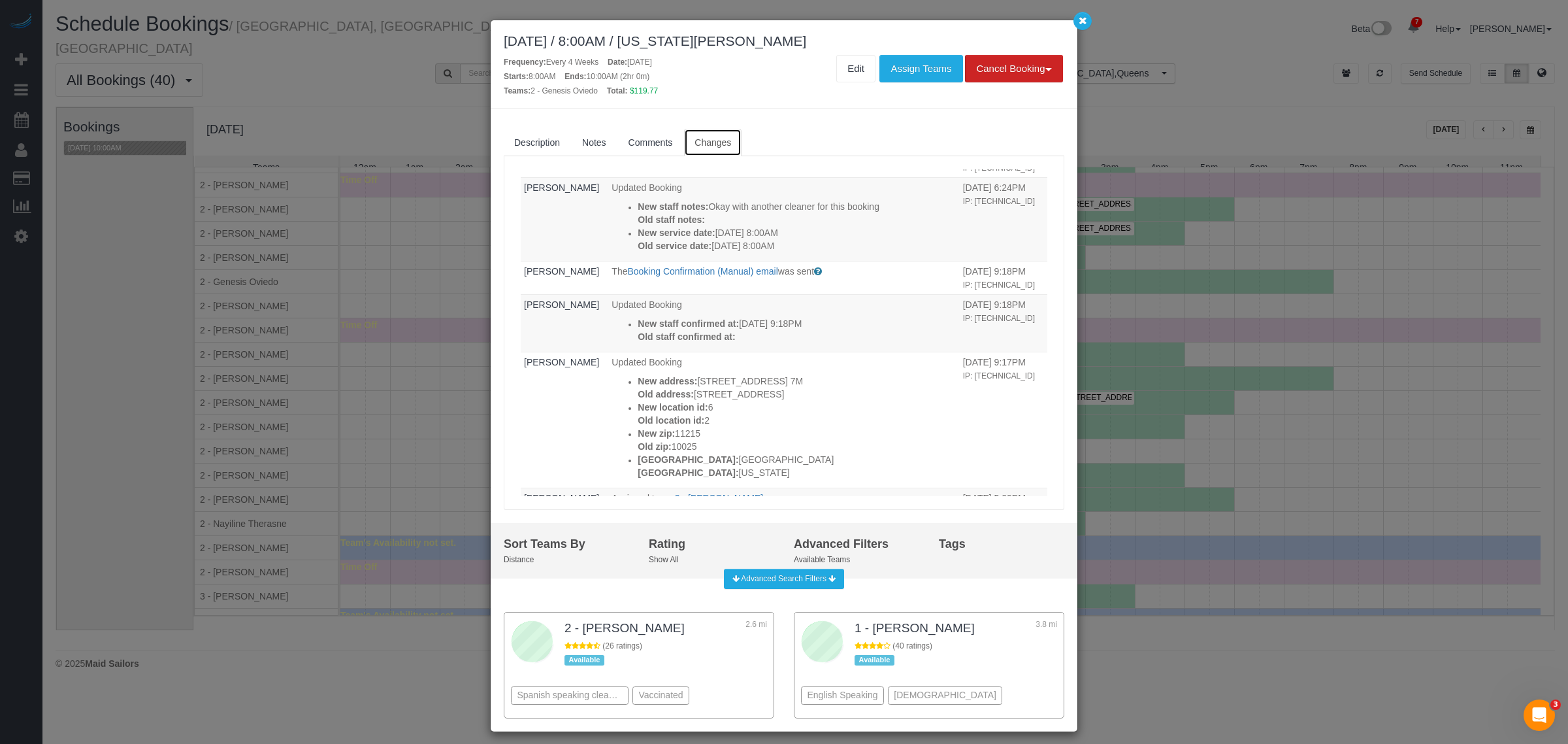
scroll to position [735, 0]
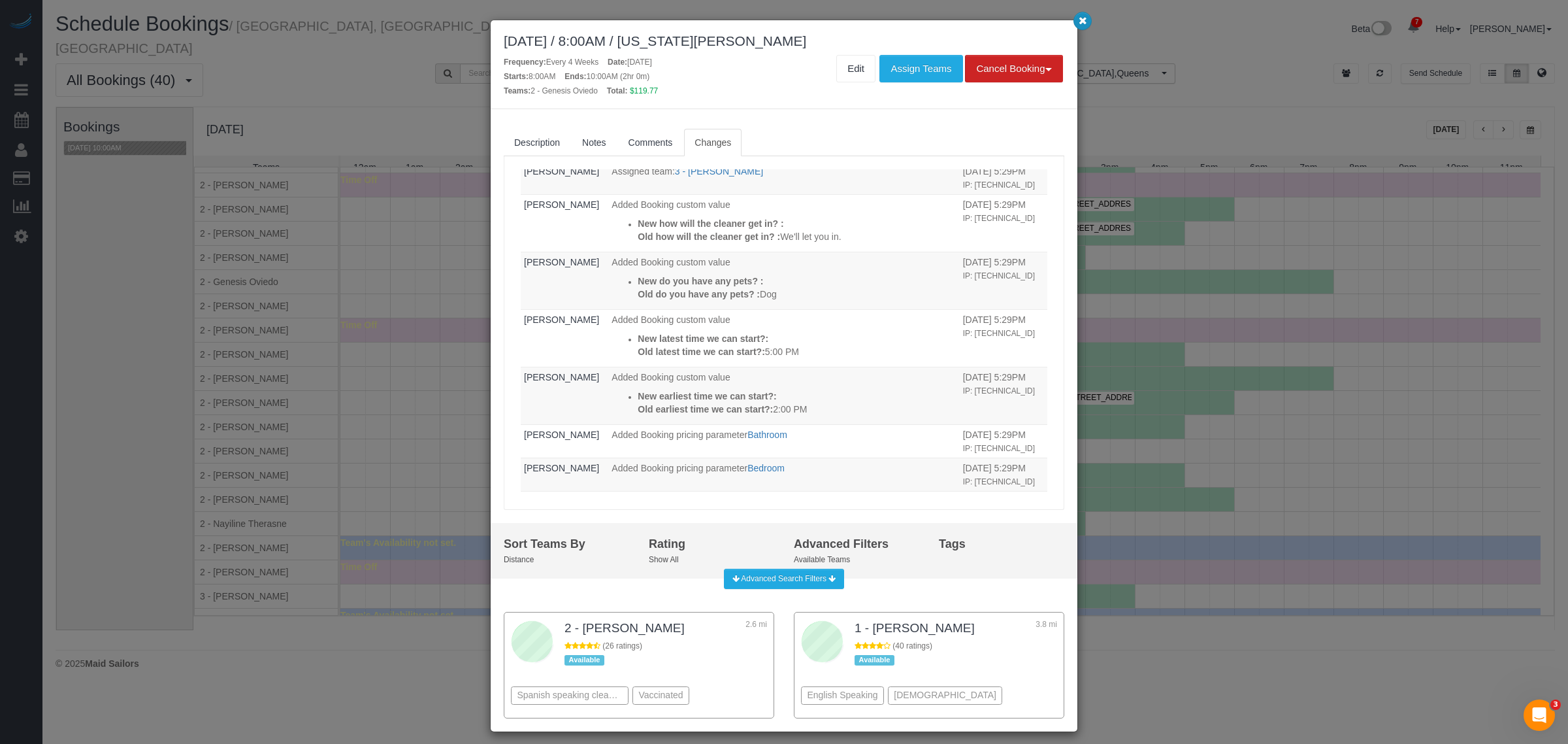
click at [1074, 21] on button "button" at bounding box center [1082, 21] width 18 height 18
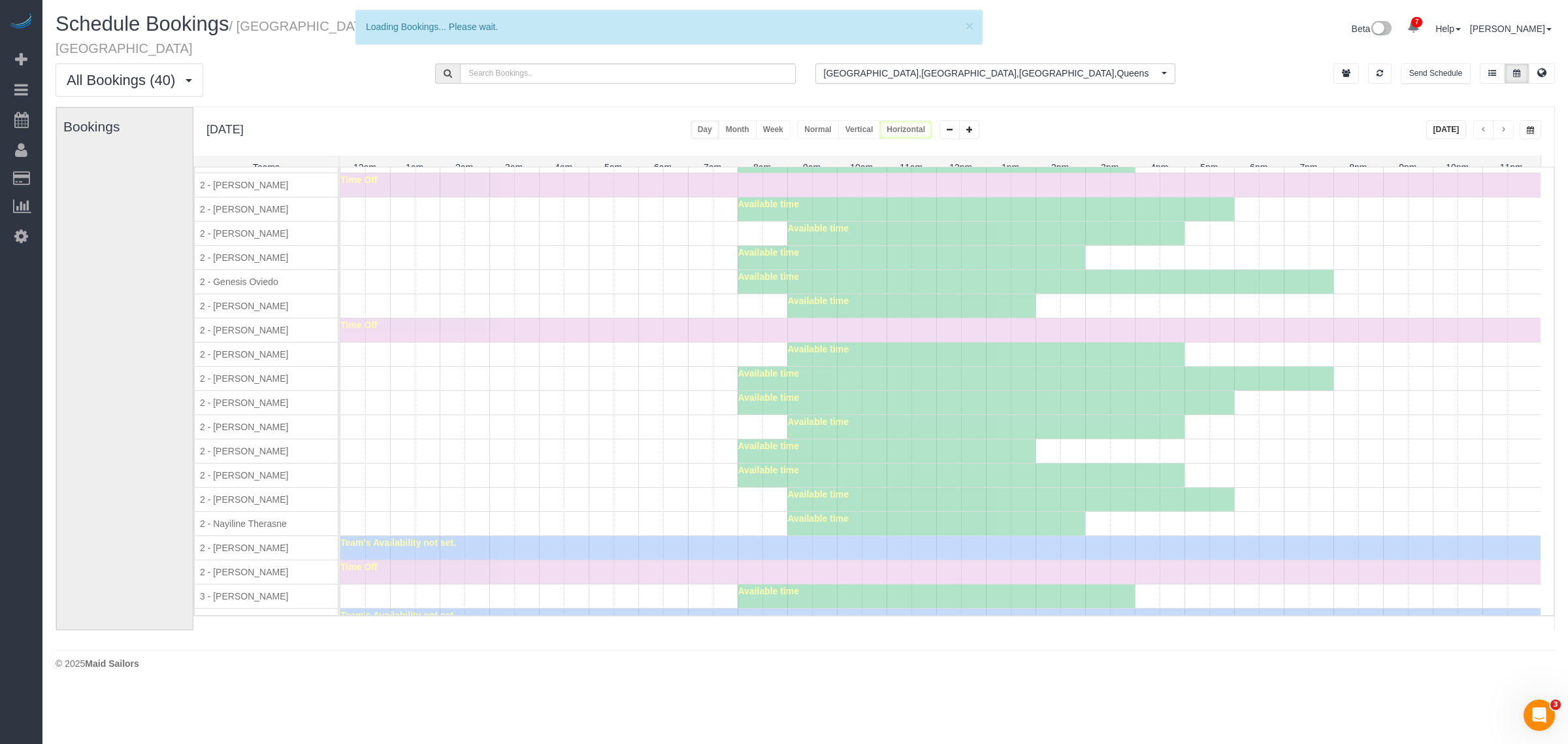
click at [309, 335] on div "August 14, 2025 / 8:00AM / Virginia Newsome Frequency: Every 4 Weeks Date: Augu…" at bounding box center [784, 372] width 1568 height 744
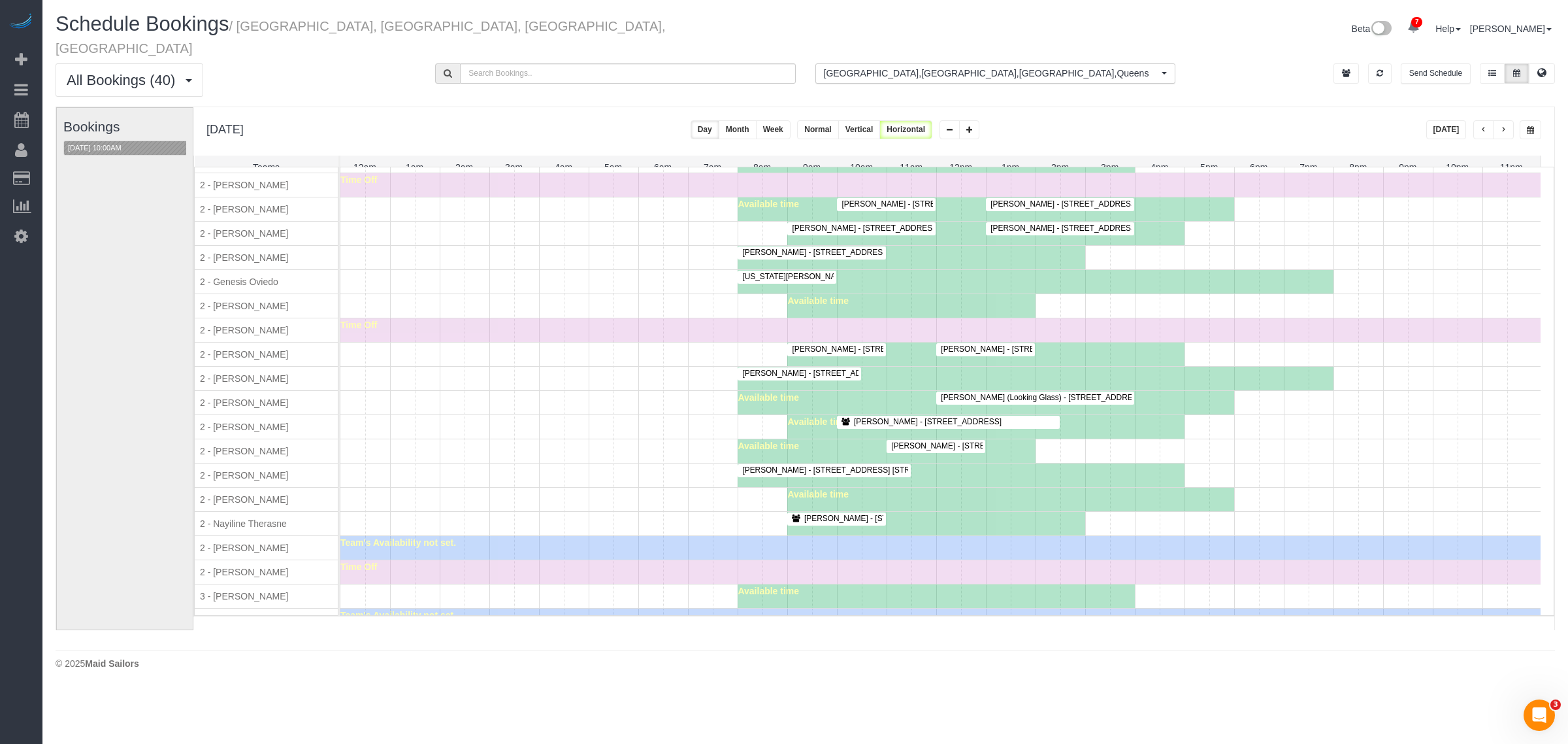
click at [598, 487] on div "Sarah Quasarano - 145 East 16th Street, Apt. 8f, New York, NY 10003 Available t…" at bounding box center [940, 475] width 1200 height 23
click at [947, 451] on span "Theodore Mahlum - 247 East 28th Street, Apt. 11e, New York, NY 10016" at bounding box center [1023, 445] width 277 height 9
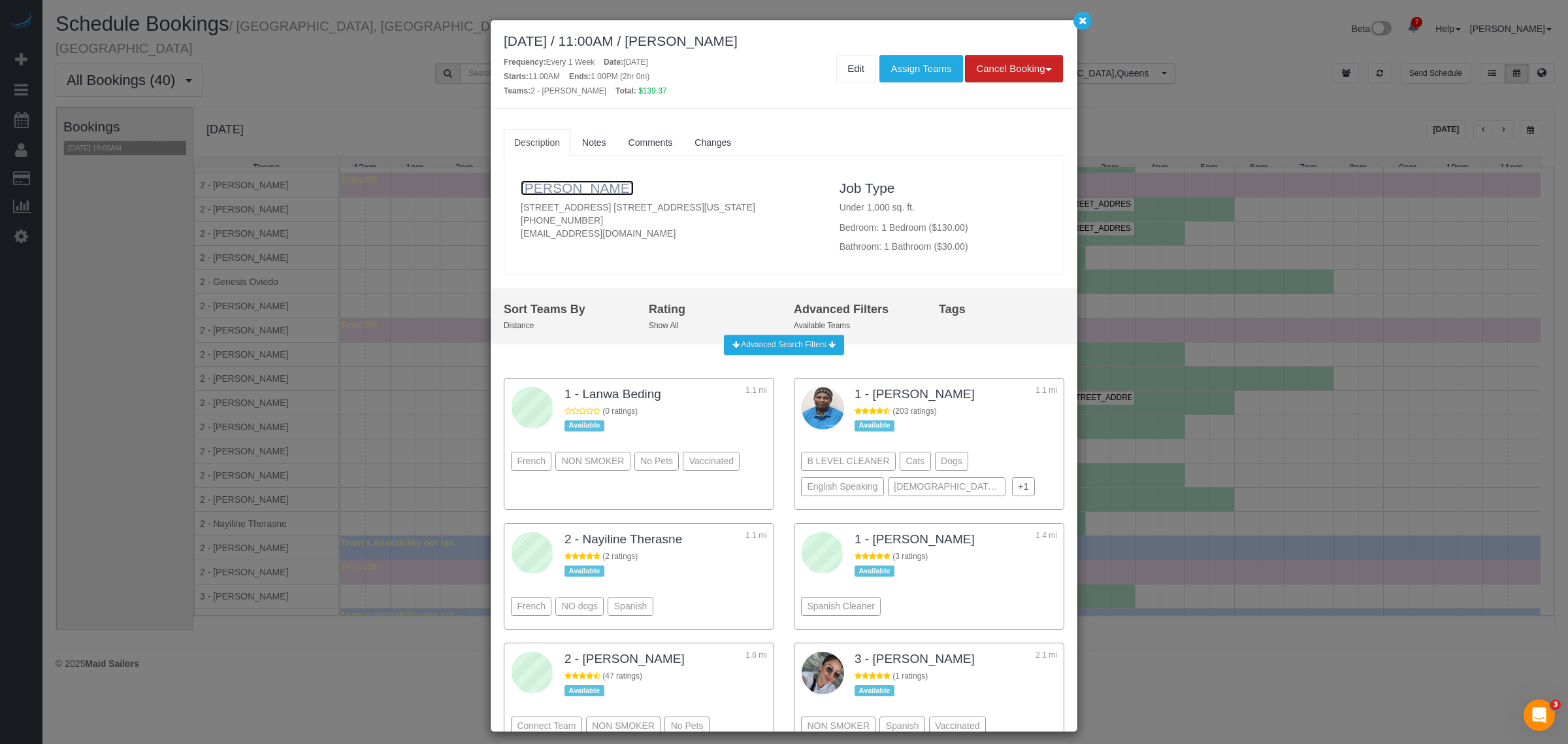
click at [576, 183] on link "Theodore Mahlum" at bounding box center [577, 188] width 113 height 15
click at [674, 201] on p "247 East 28th Street, Apt. 11e, New York, NY 10016 (206) 482-6073 tedmahlum@gma…" at bounding box center [670, 219] width 299 height 39
copy p "247 East 28th Street, Apt. 11e, New York, NY 10016"
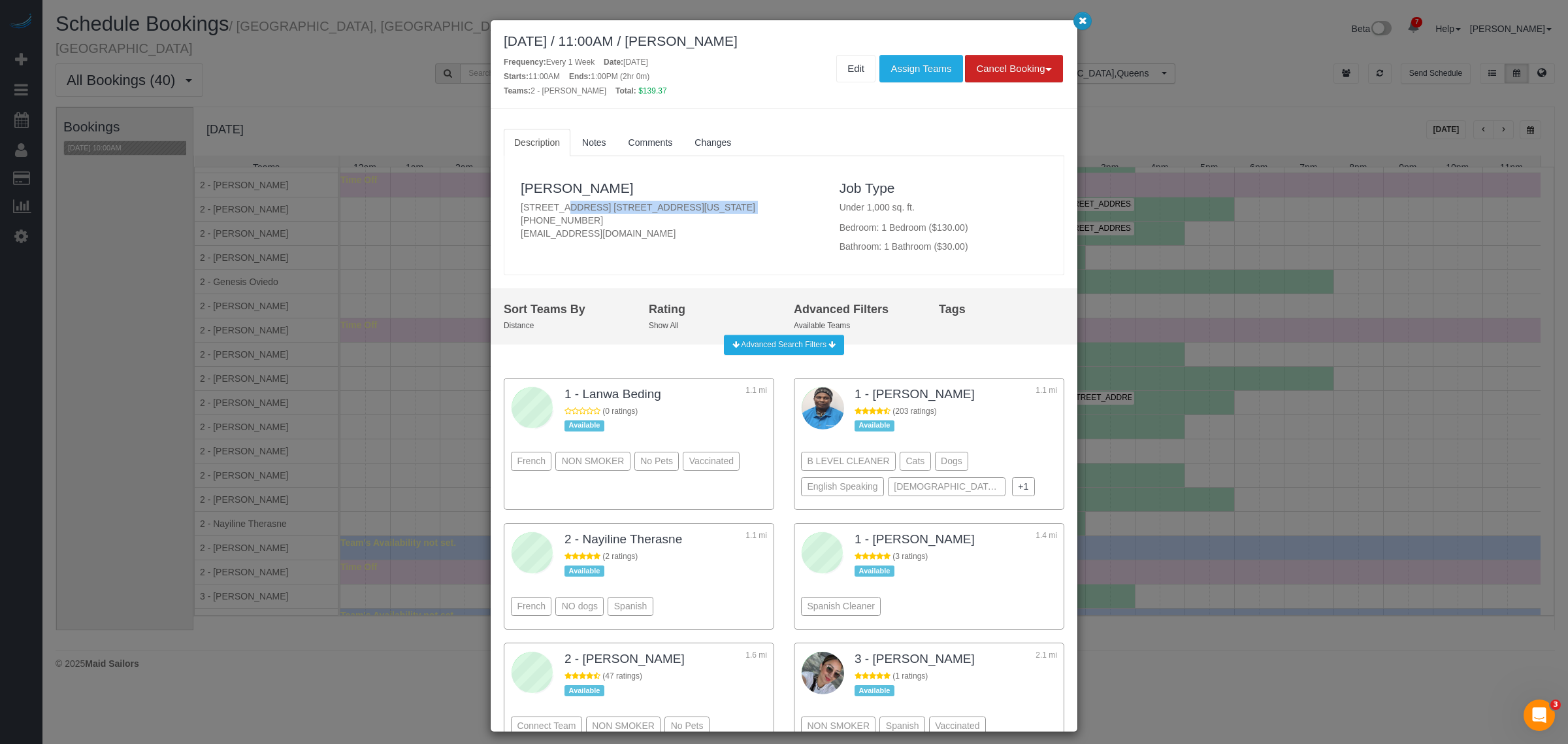
click at [1078, 21] on icon "button" at bounding box center [1082, 20] width 9 height 8
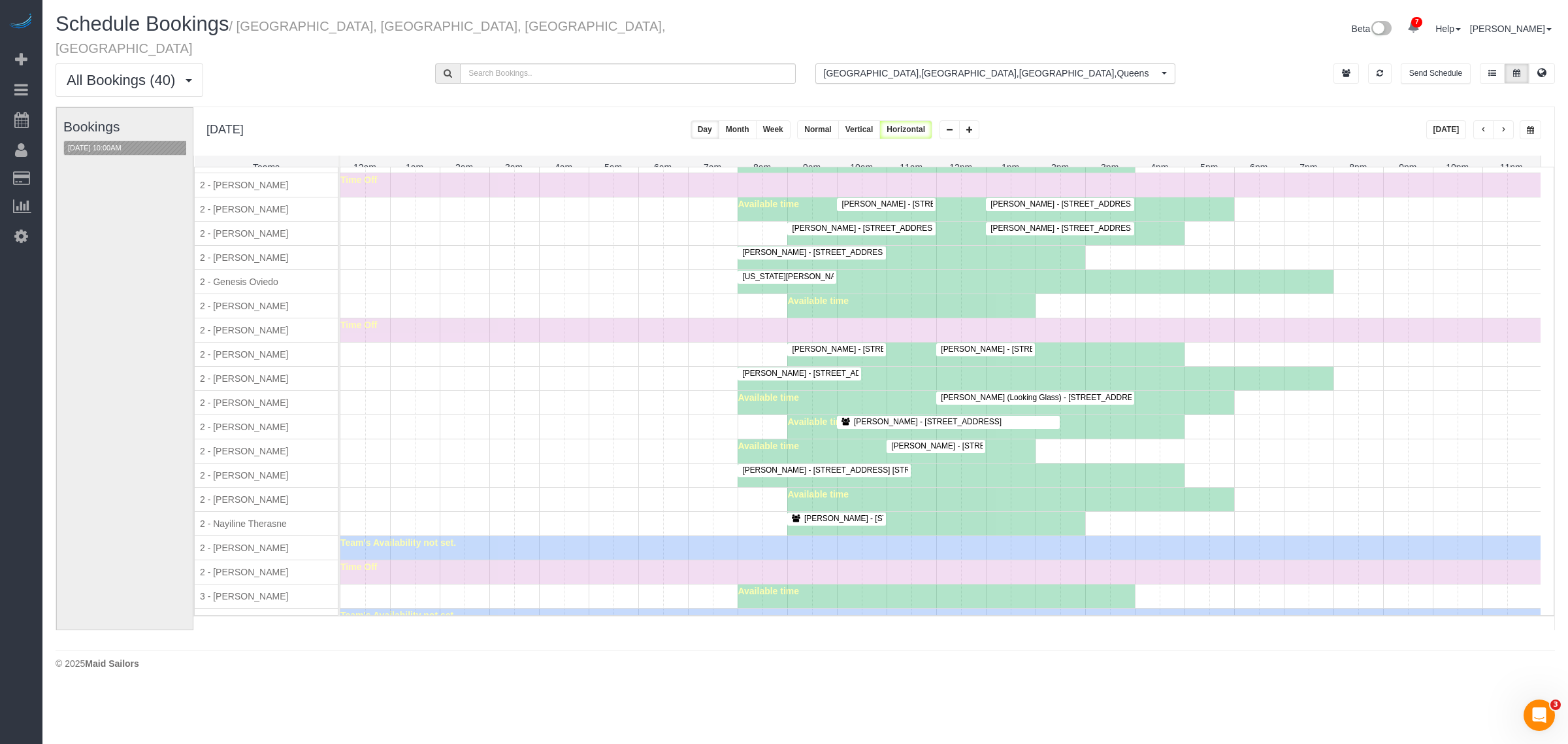
click at [393, 348] on div "Robert Frerich - 404 East 66th Street, Apt. 5p, New York, NY 10065 Vaishali Des…" at bounding box center [940, 354] width 1200 height 23
click at [482, 458] on div "Theodore Mahlum - 247 East 28th Street, Apt. 11e, New York, NY 10016 Available …" at bounding box center [940, 451] width 1200 height 23
click at [559, 429] on div "Katlyn Catubig - 5203 Center Boulevard, Apt. 1713,, Long Island City, NY 11101 …" at bounding box center [940, 427] width 1200 height 23
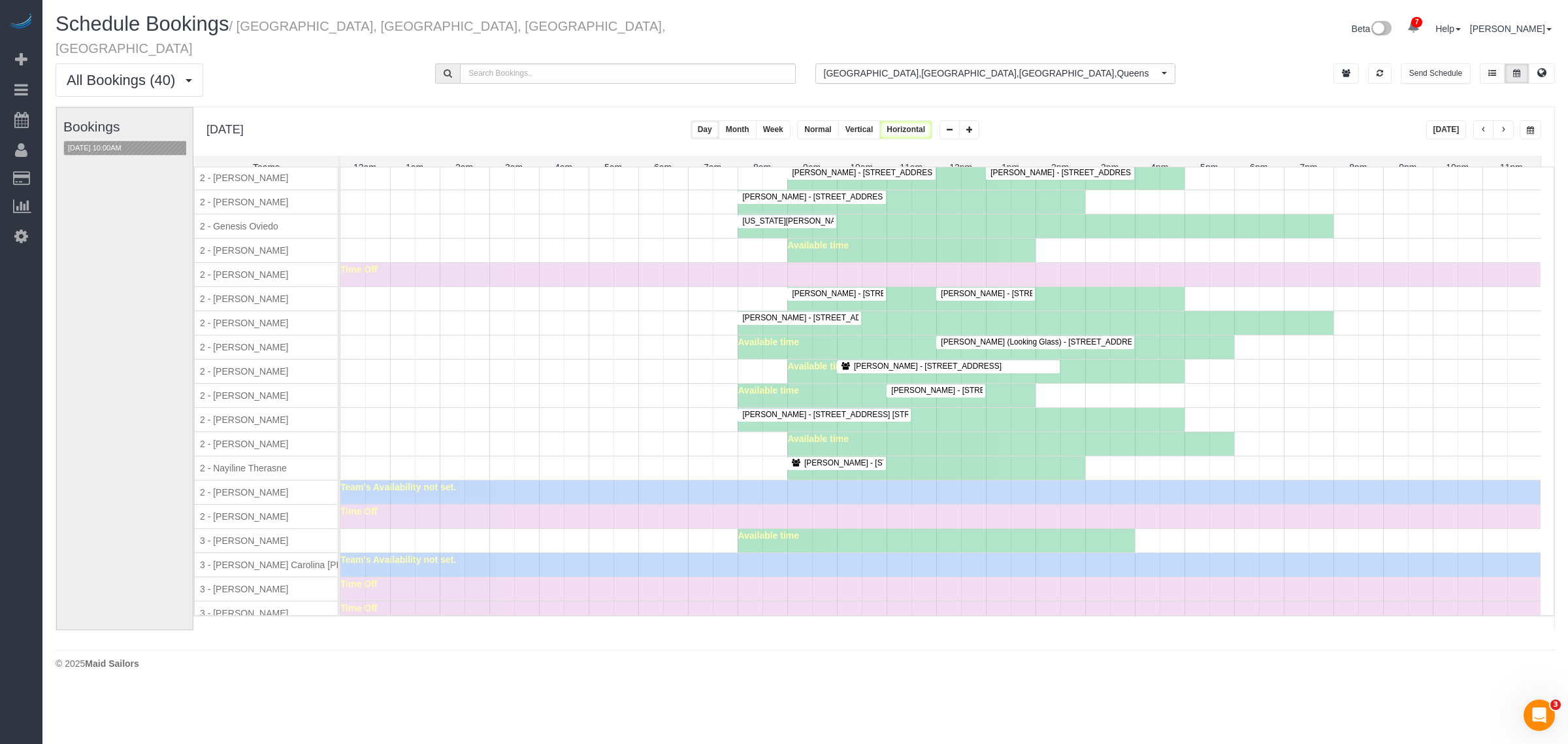
scroll to position [1091, 0]
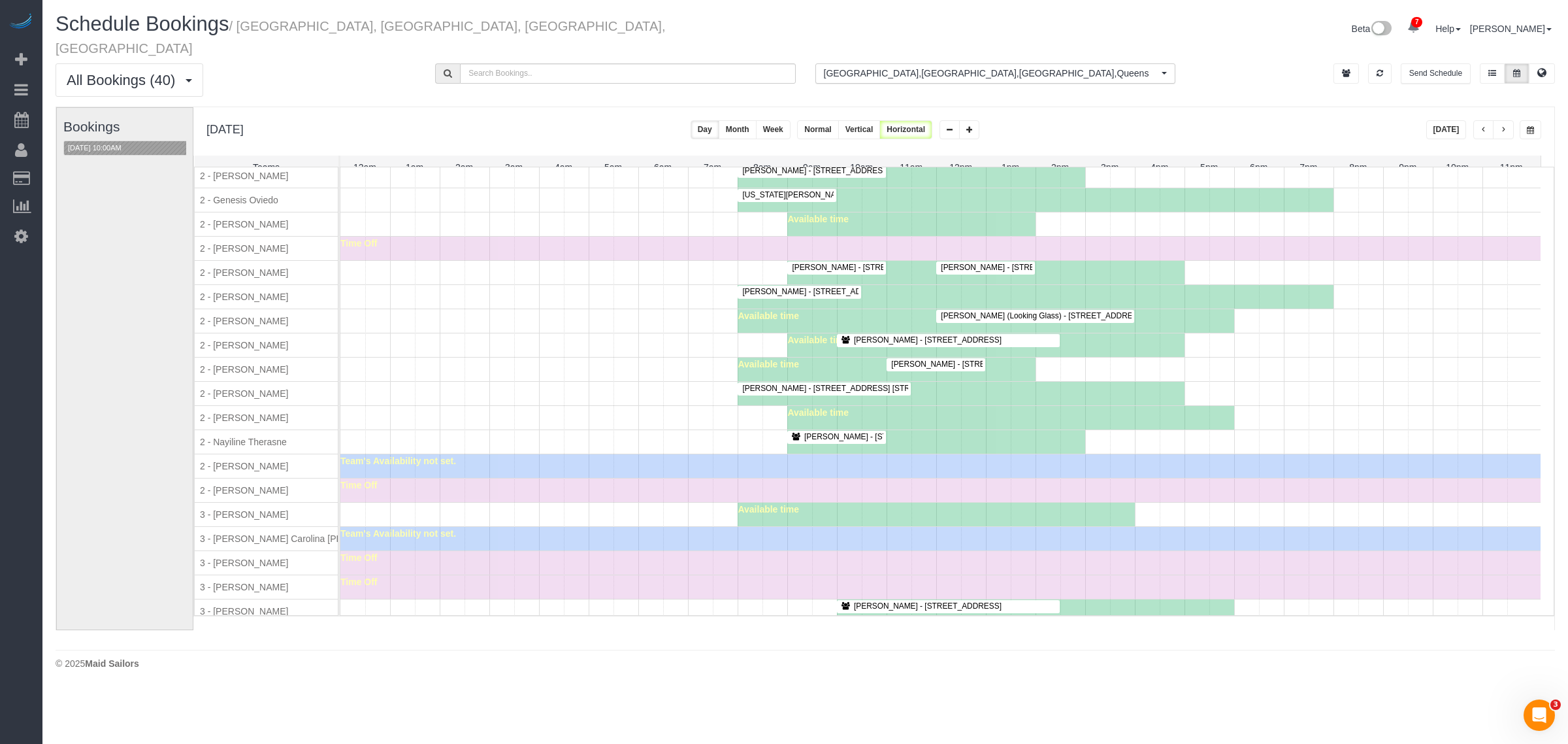
click at [219, 373] on span "2 - Maria Puetate" at bounding box center [243, 369] width 93 height 10
click at [248, 374] on span "2 - Maria Puetate" at bounding box center [243, 369] width 93 height 10
copy span "Maria Puetate"
click at [443, 373] on div "Theodore Mahlum - 247 East 28th Street, Apt. 11e, New York, NY 10016 Available …" at bounding box center [940, 369] width 1200 height 23
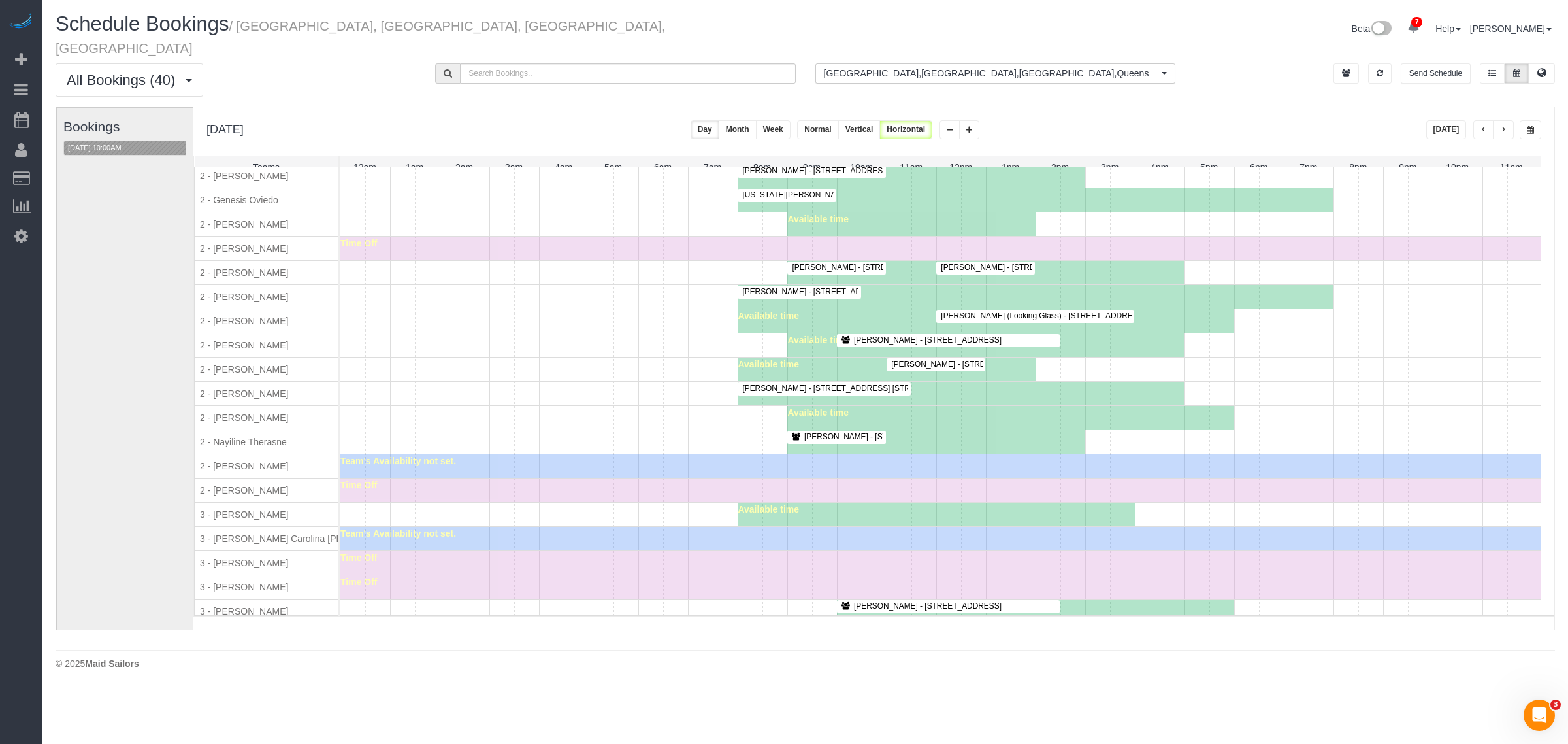
click at [906, 368] on span "Theodore Mahlum - 247 East 28th Street, Apt. 11e, New York, NY 10016" at bounding box center [1023, 364] width 277 height 9
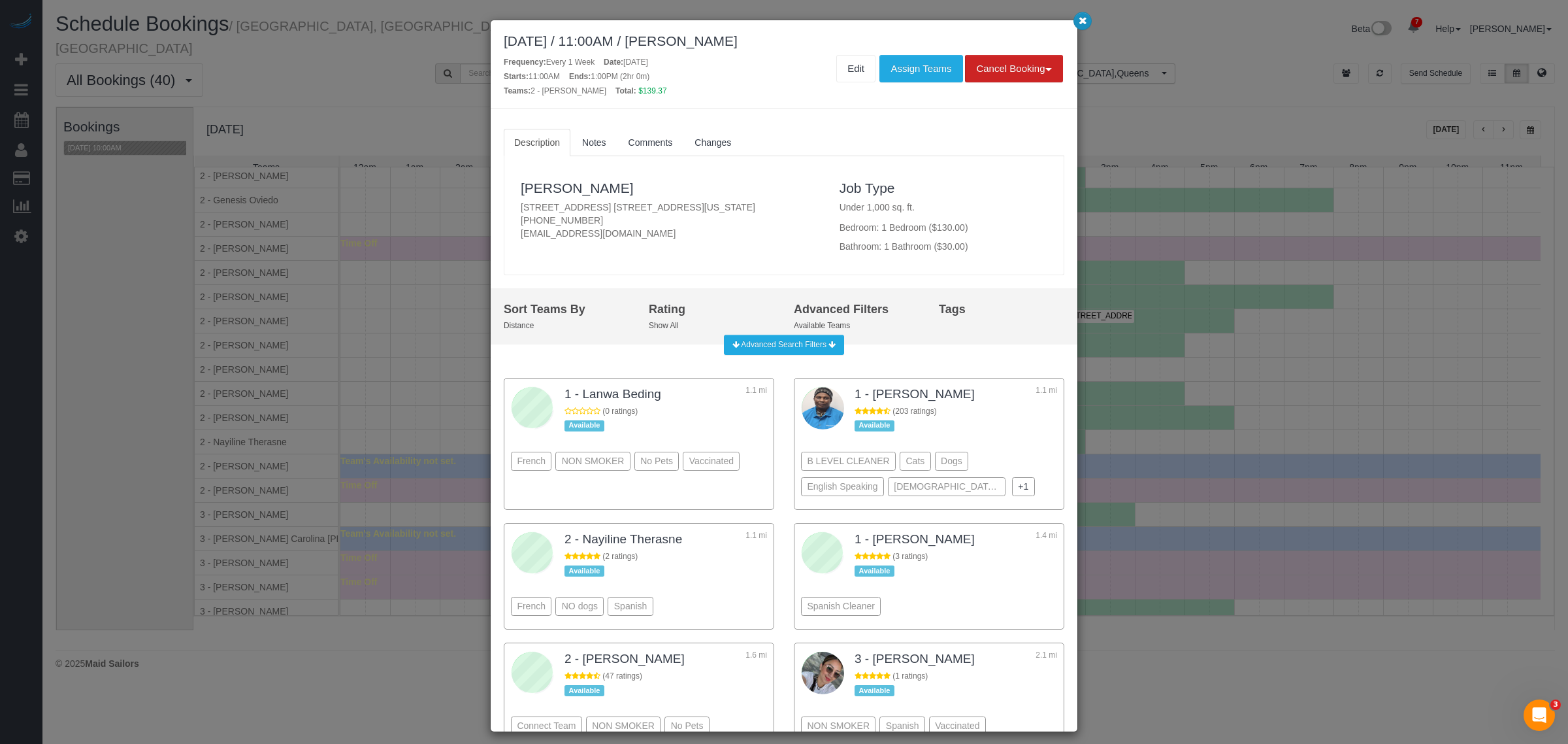
drag, startPoint x: 1077, startPoint y: 25, endPoint x: 1515, endPoint y: 105, distance: 445.2
click at [1077, 25] on button "button" at bounding box center [1082, 21] width 18 height 18
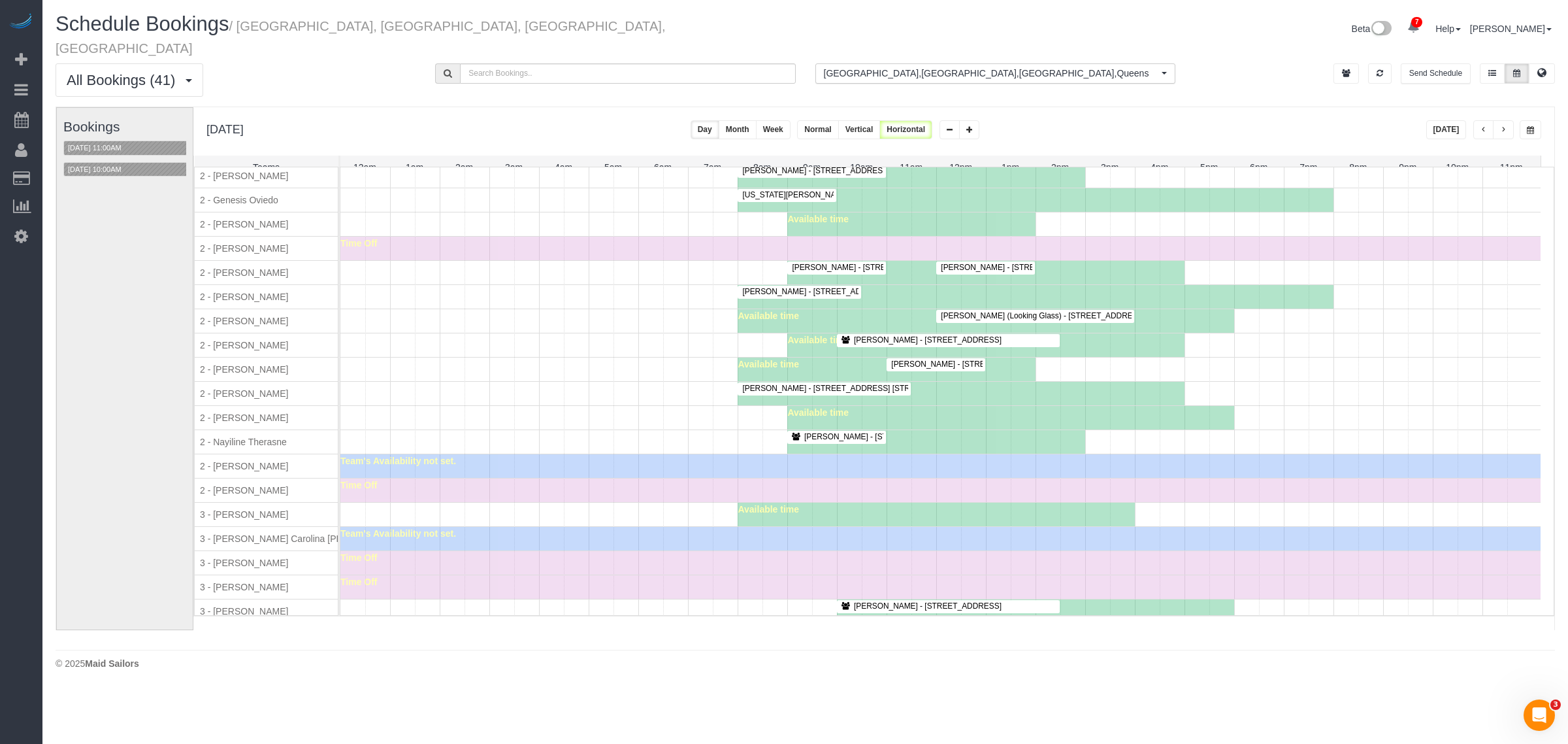
drag, startPoint x: 628, startPoint y: 429, endPoint x: 1259, endPoint y: 368, distance: 633.9
click at [628, 428] on div "Available time" at bounding box center [940, 417] width 1200 height 23
click at [546, 442] on div "Angela Stepan - 124 East 13th Street, Apt.5, New York, NY 10003 Available time" at bounding box center [940, 442] width 1200 height 23
click at [562, 442] on div "Angela Stepan - 124 East 13th Street, Apt.5, New York, NY 10003 Available time" at bounding box center [940, 442] width 1200 height 23
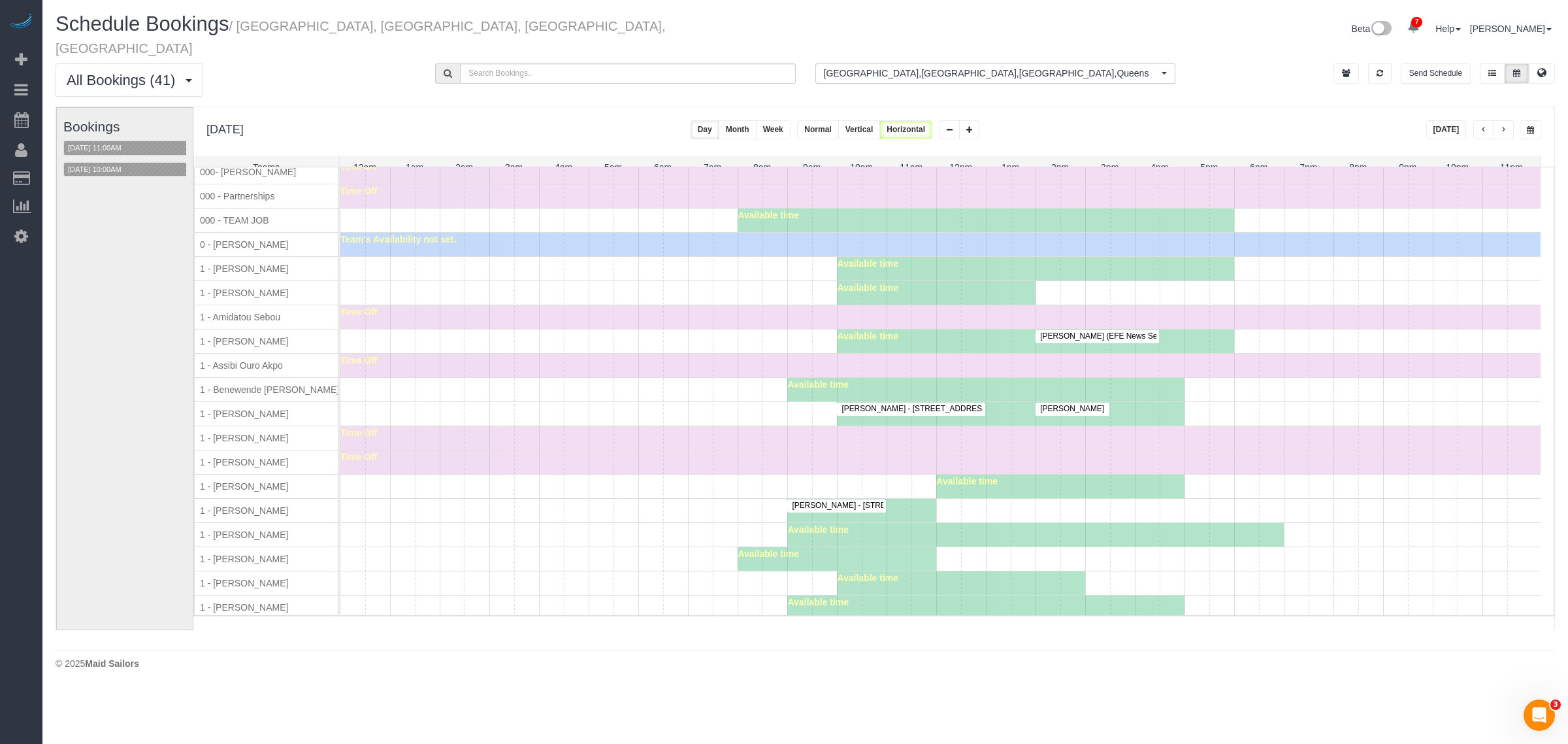
scroll to position [1491, 0]
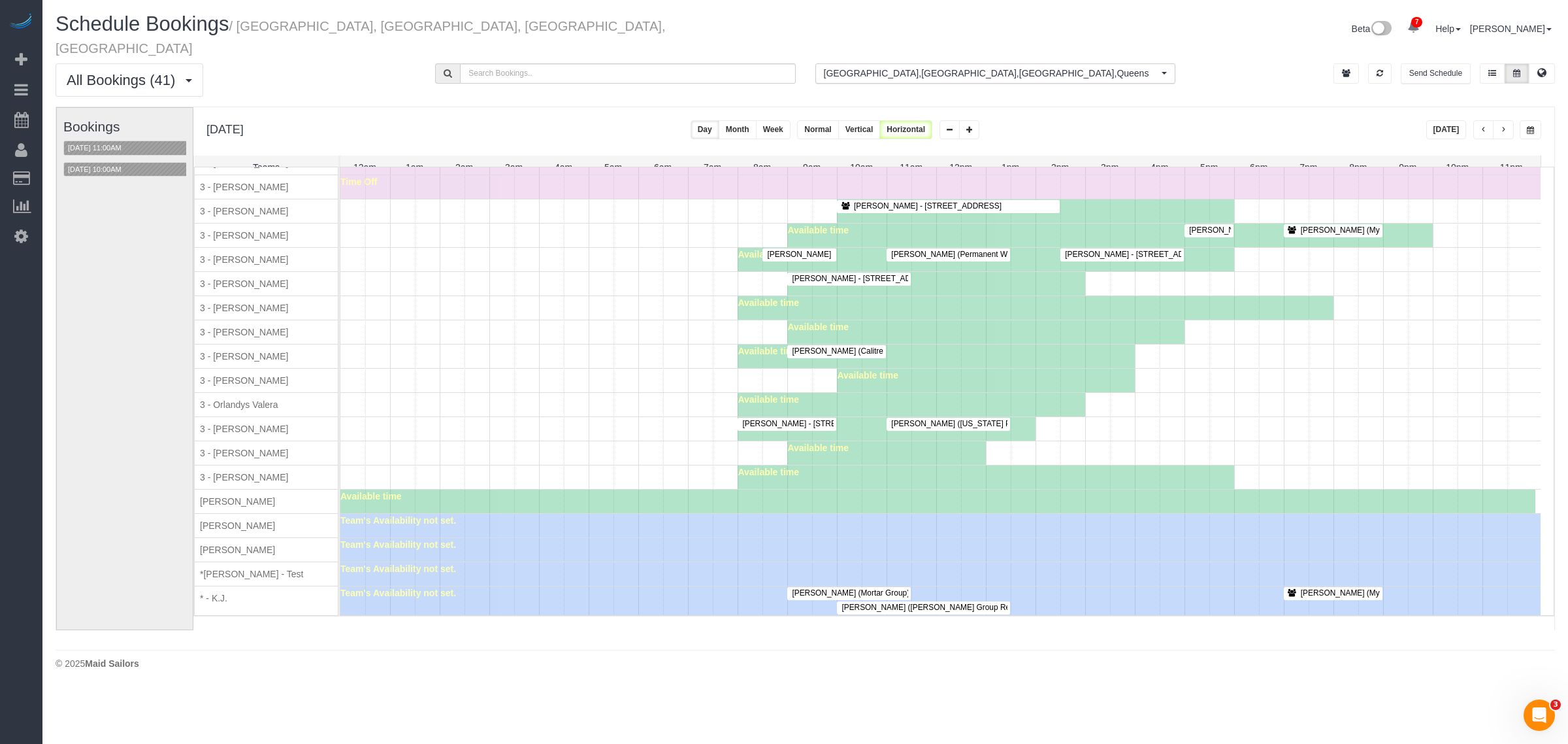
click at [606, 489] on div "Available time" at bounding box center [940, 477] width 1200 height 23
click at [121, 141] on button "08/14/2025 11:00AM" at bounding box center [95, 147] width 62 height 14
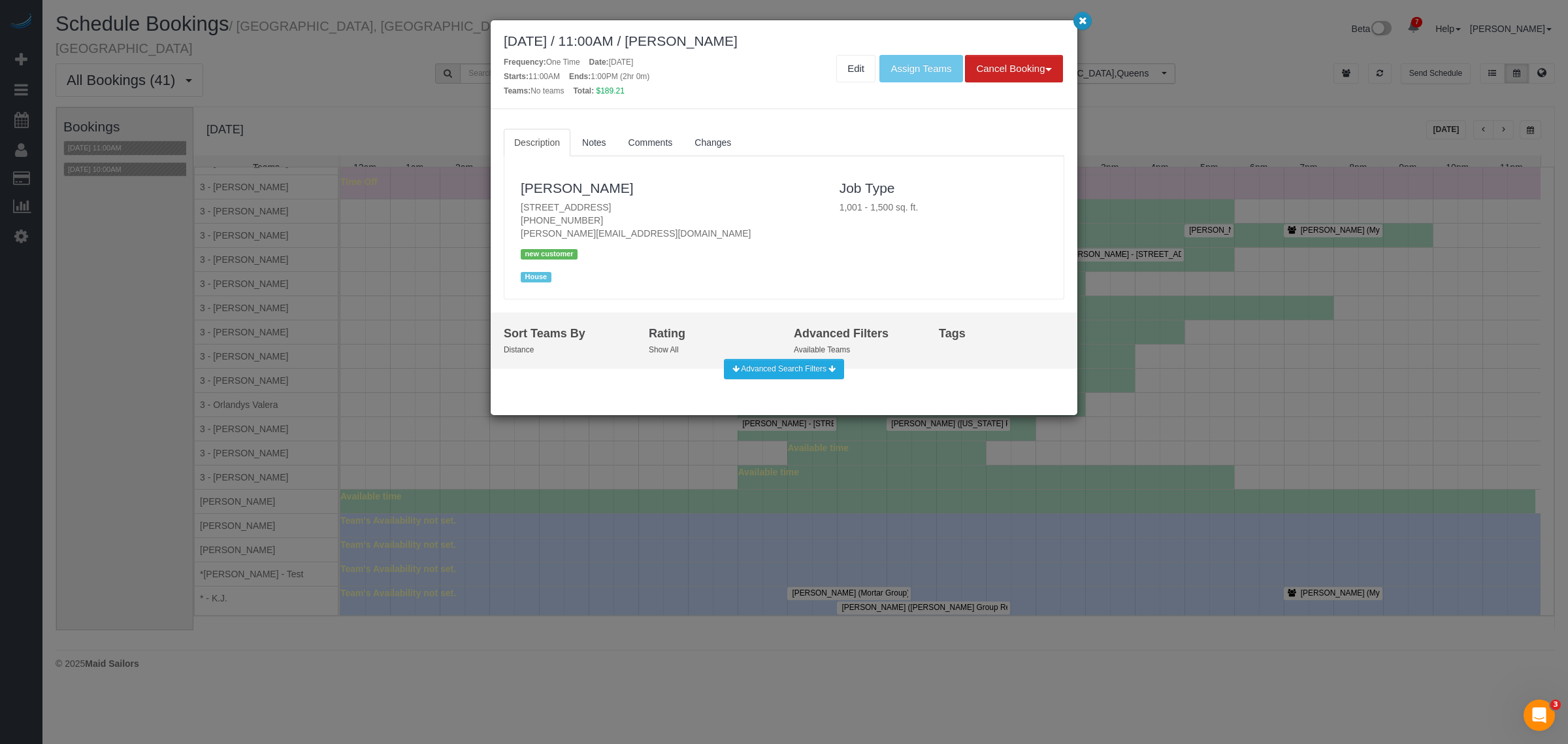
click at [1075, 21] on button "button" at bounding box center [1082, 21] width 18 height 18
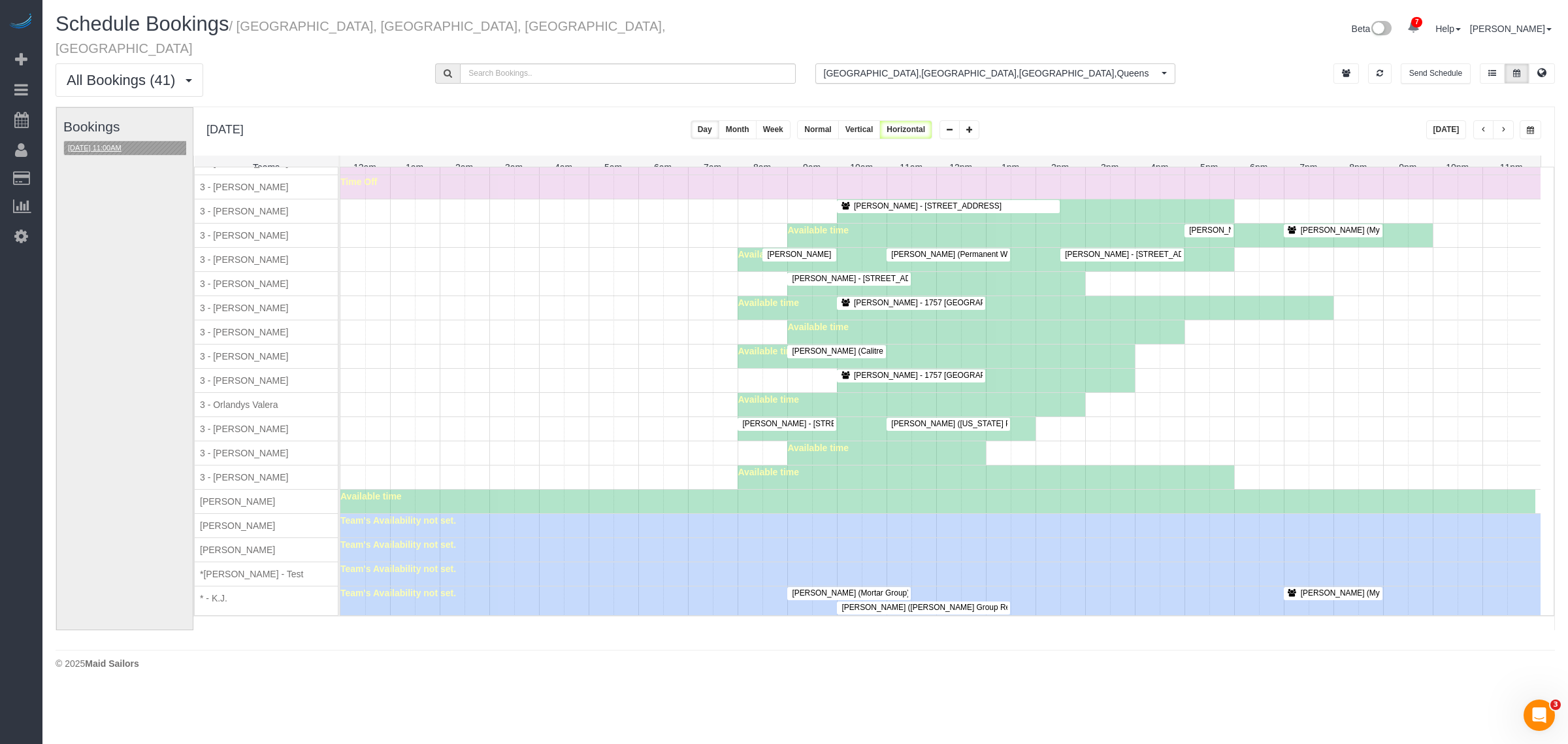
click at [118, 141] on button "08/14/2025 11:00AM" at bounding box center [95, 147] width 62 height 14
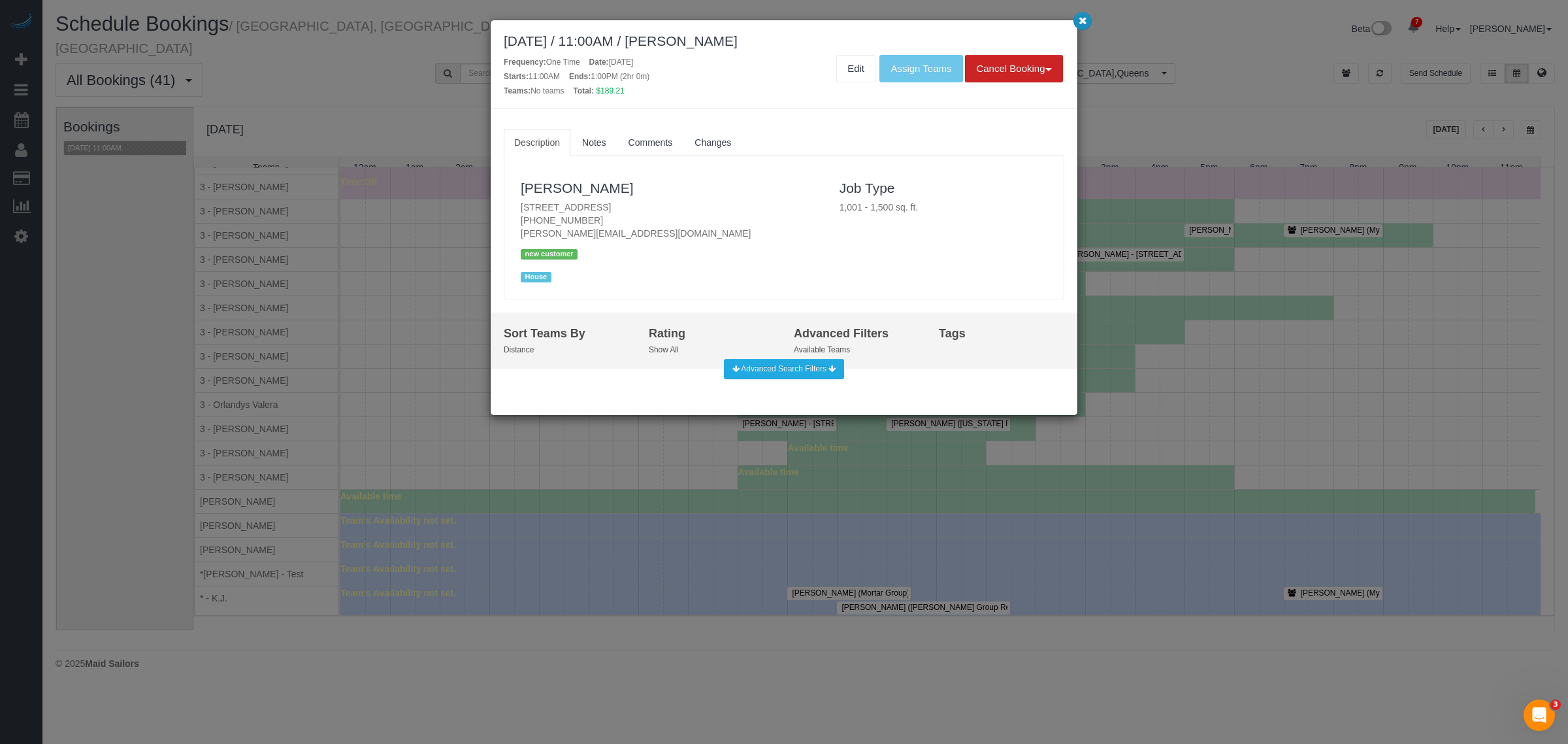
drag, startPoint x: 1083, startPoint y: 23, endPoint x: 446, endPoint y: 292, distance: 691.5
click at [1083, 23] on icon "button" at bounding box center [1082, 20] width 9 height 8
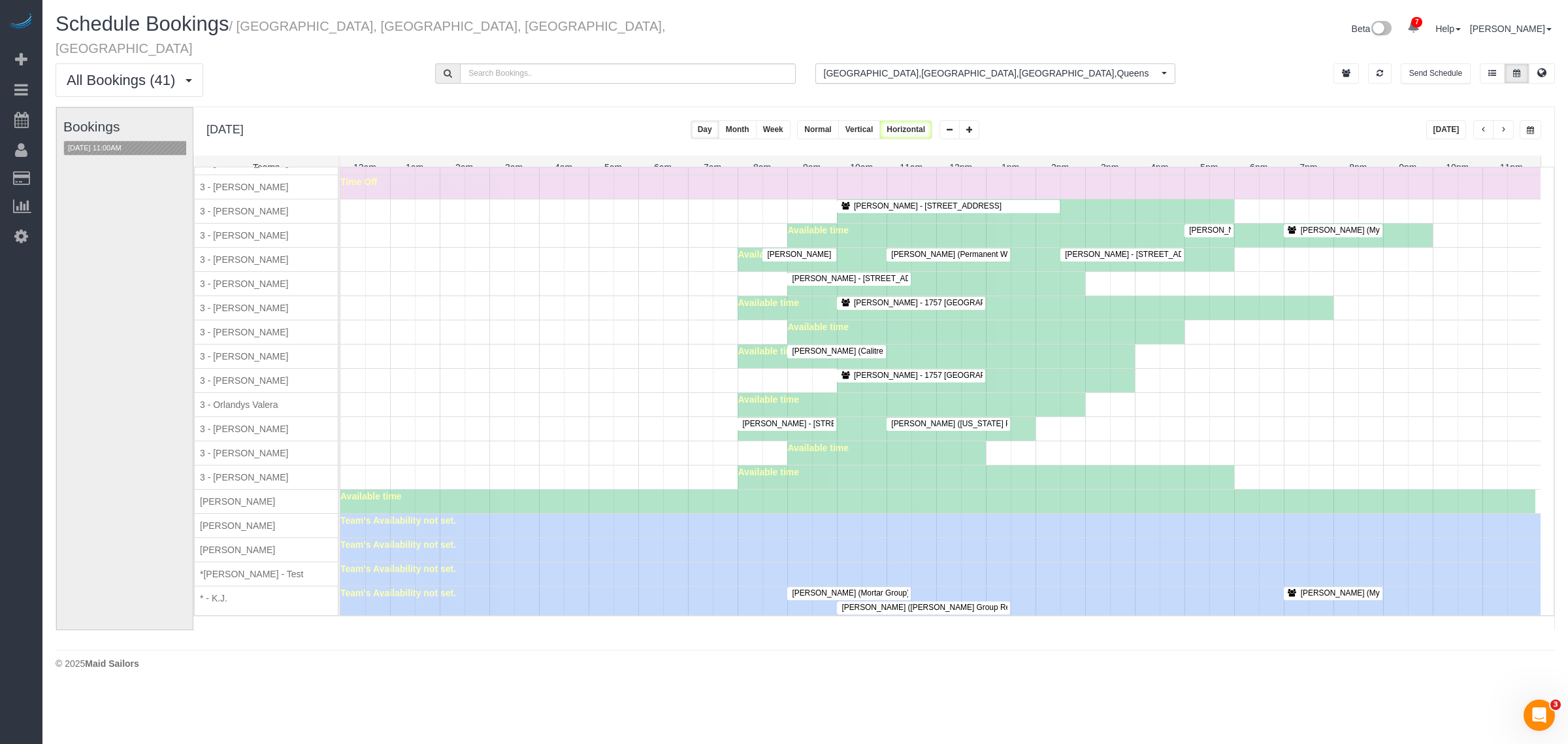
click at [484, 351] on div "Sarah Cortazzo (Calitre LLC) - 400 West 37th Street, Apt. 7r, New York, NY 1001…" at bounding box center [940, 356] width 1200 height 23
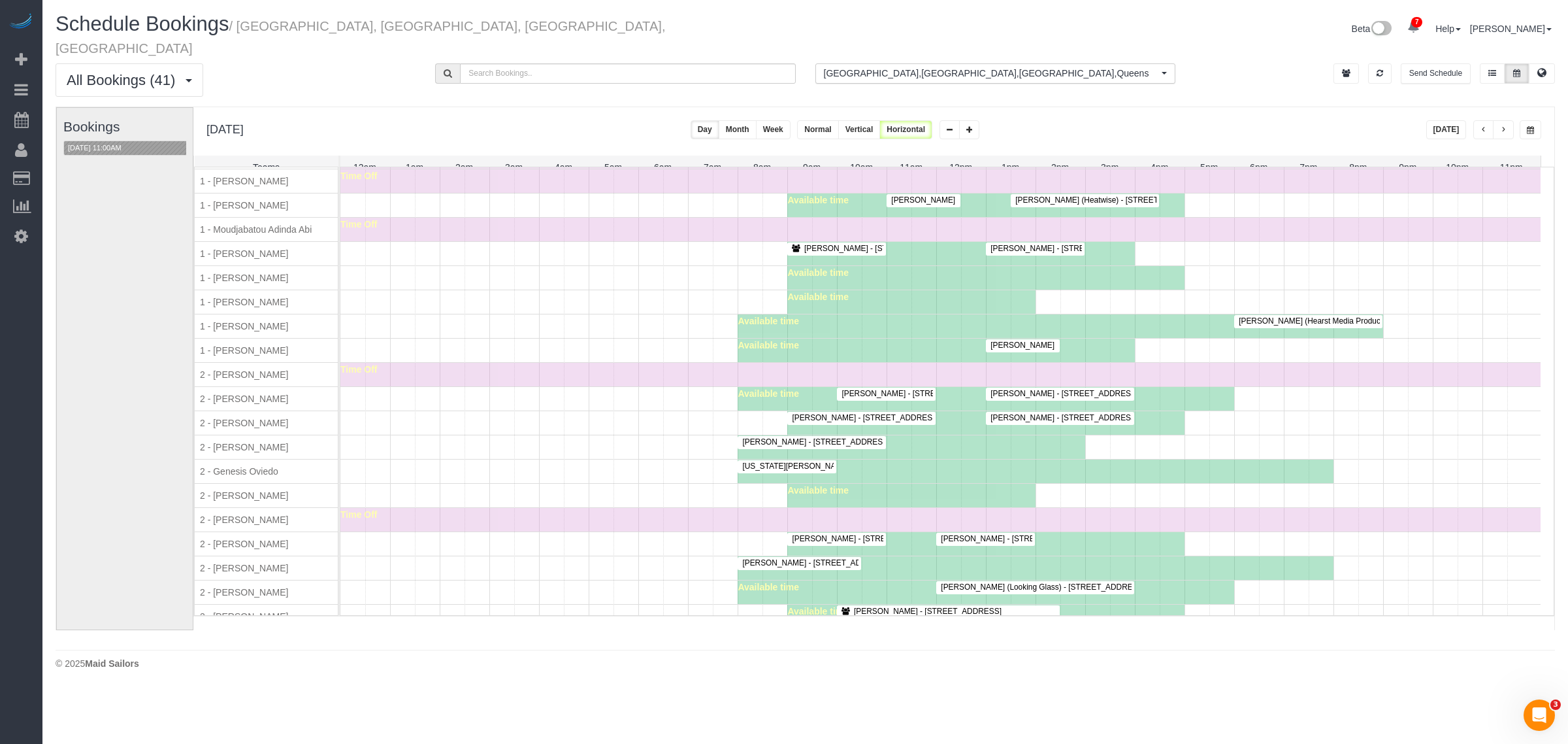
scroll to position [756, 0]
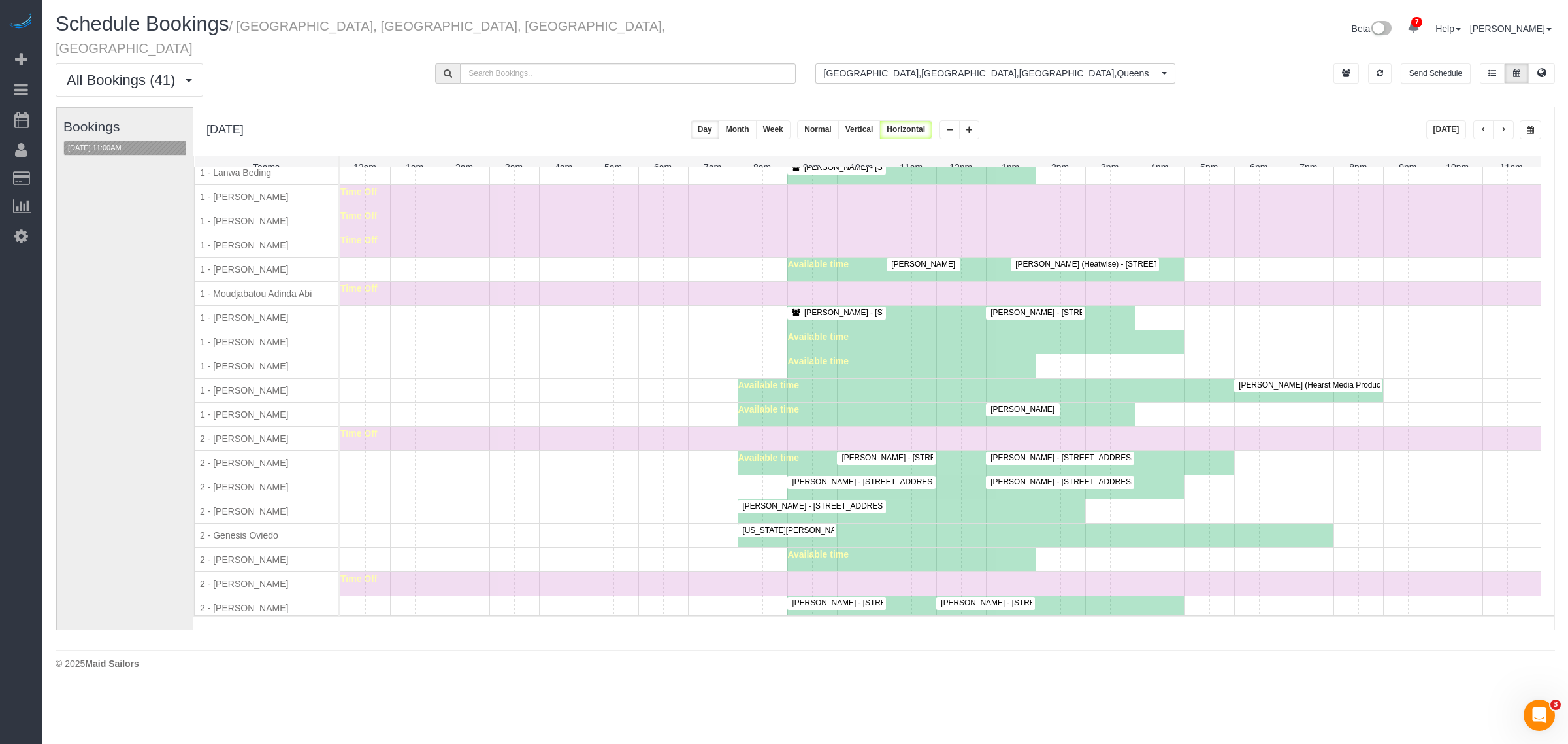
click at [574, 445] on div "Time Off" at bounding box center [940, 439] width 1200 height 23
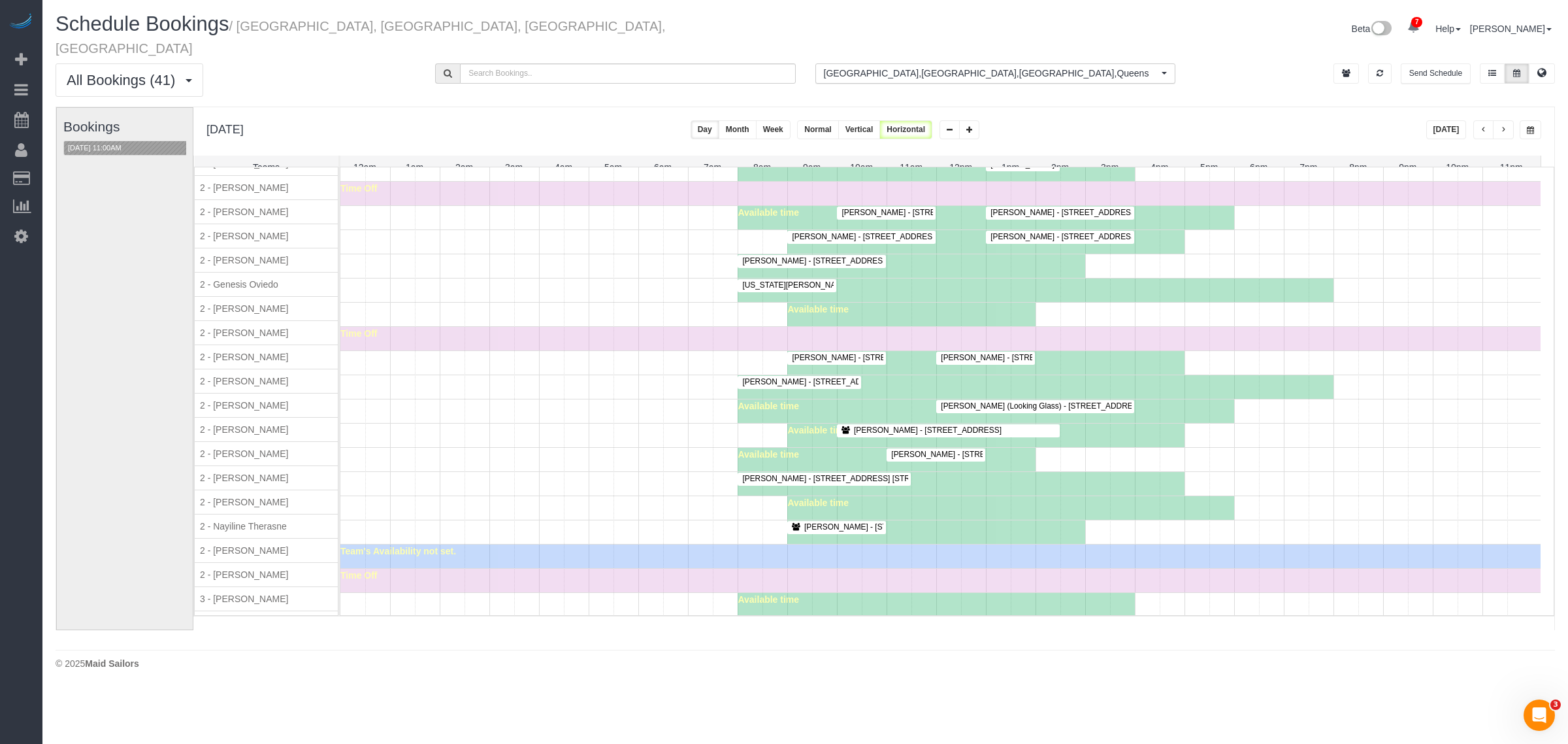
scroll to position [1001, 0]
click at [596, 495] on div "Sarah Quasarano - 145 East 16th Street, Apt. 8f, New York, NY 10003 Available t…" at bounding box center [940, 484] width 1200 height 23
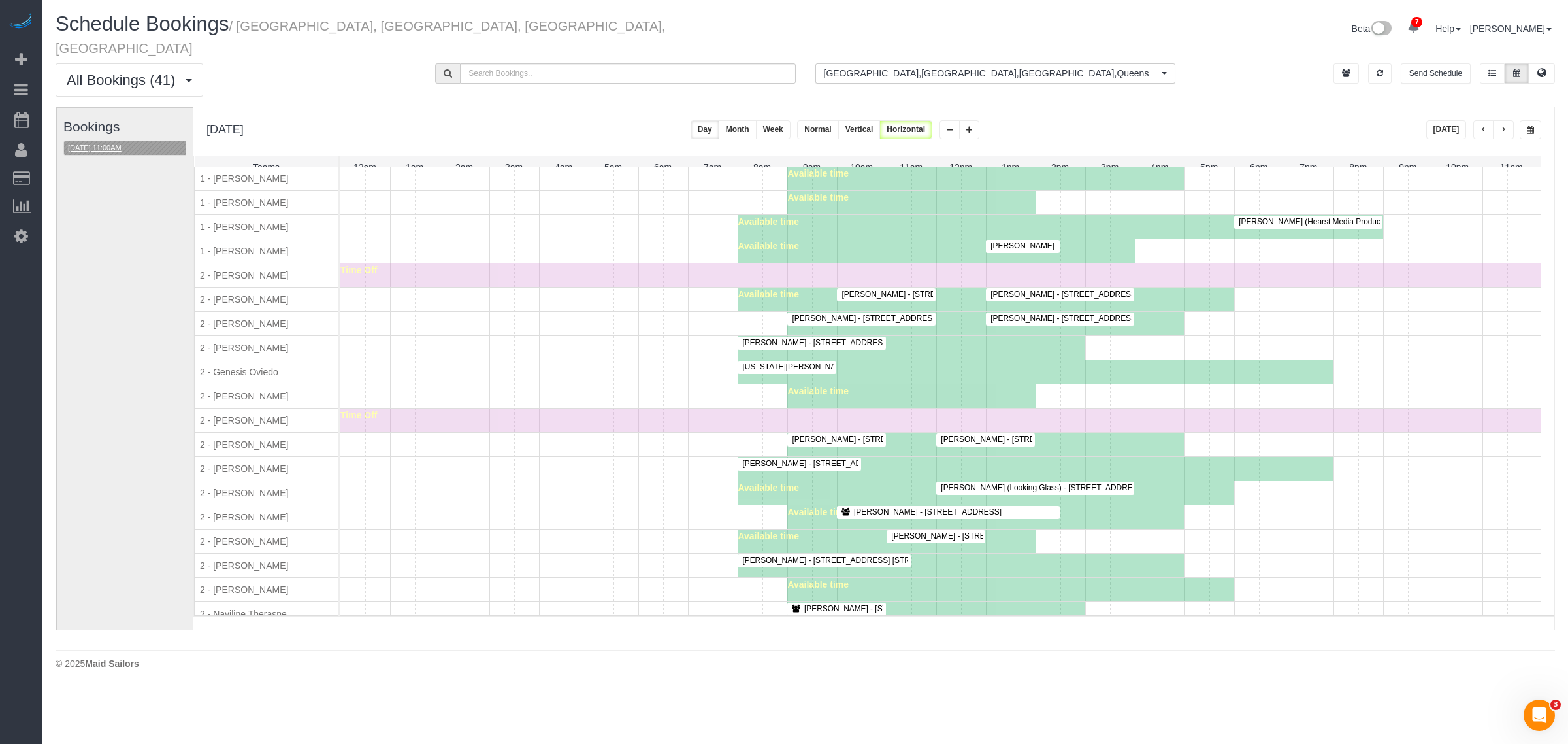
click at [101, 141] on button "08/14/2025 11:00AM" at bounding box center [95, 147] width 62 height 14
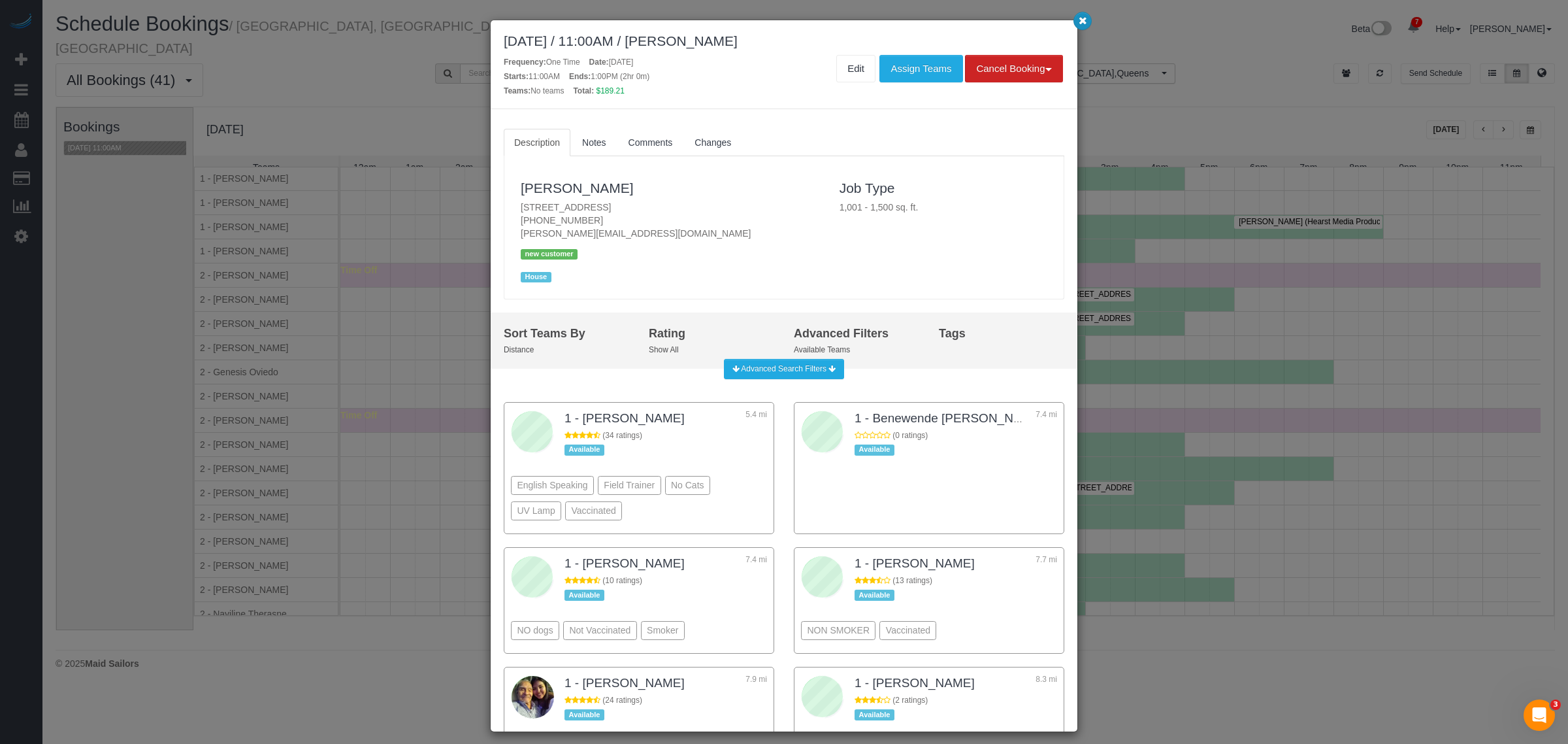
drag, startPoint x: 1082, startPoint y: 20, endPoint x: 1014, endPoint y: 5, distance: 69.6
click at [1082, 20] on icon "button" at bounding box center [1082, 20] width 9 height 8
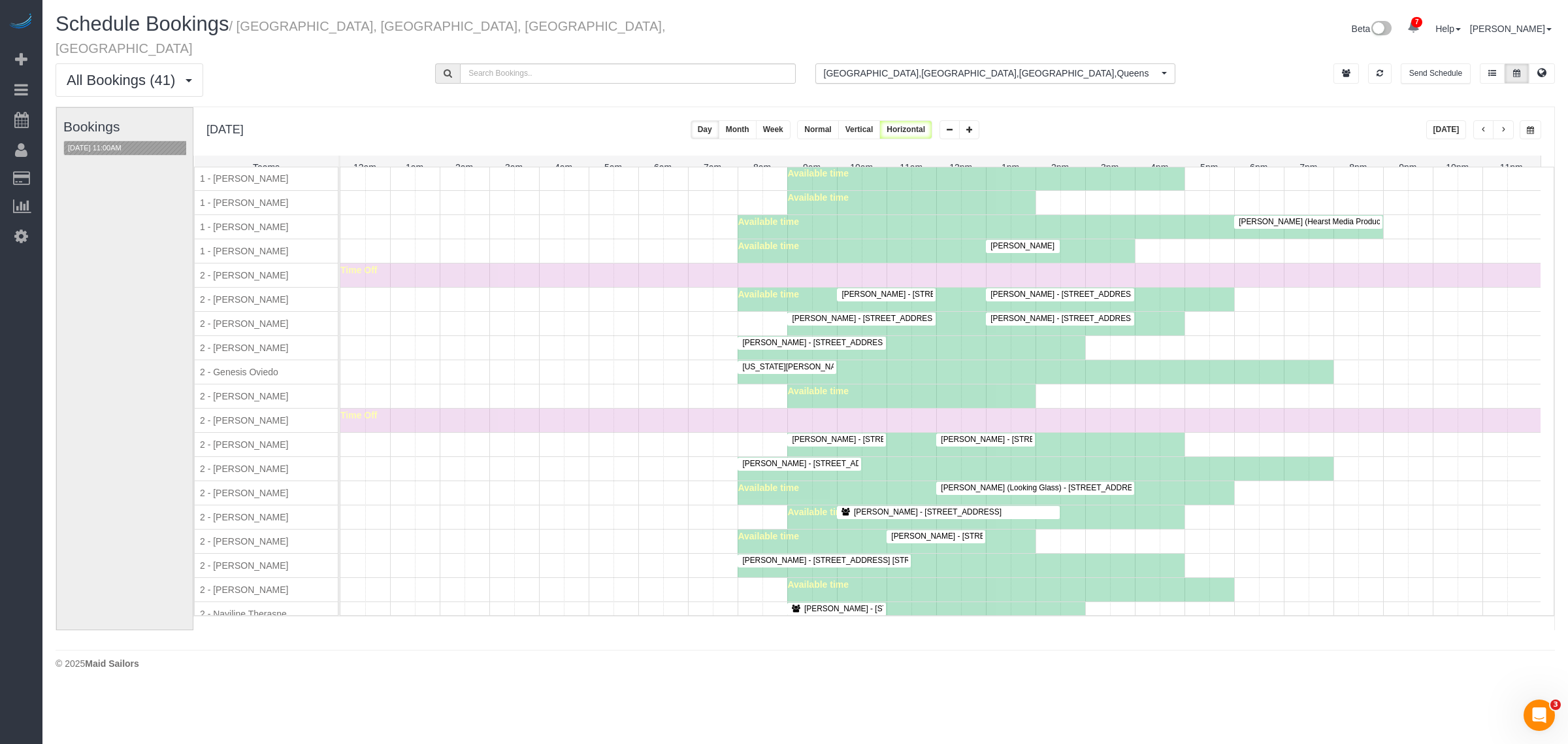
drag, startPoint x: 590, startPoint y: 253, endPoint x: 780, endPoint y: 237, distance: 190.7
click at [601, 250] on div "Christopher Doyle - 600 Washington Street, Apt.708, New York, NY 10014 Availabl…" at bounding box center [940, 251] width 1200 height 23
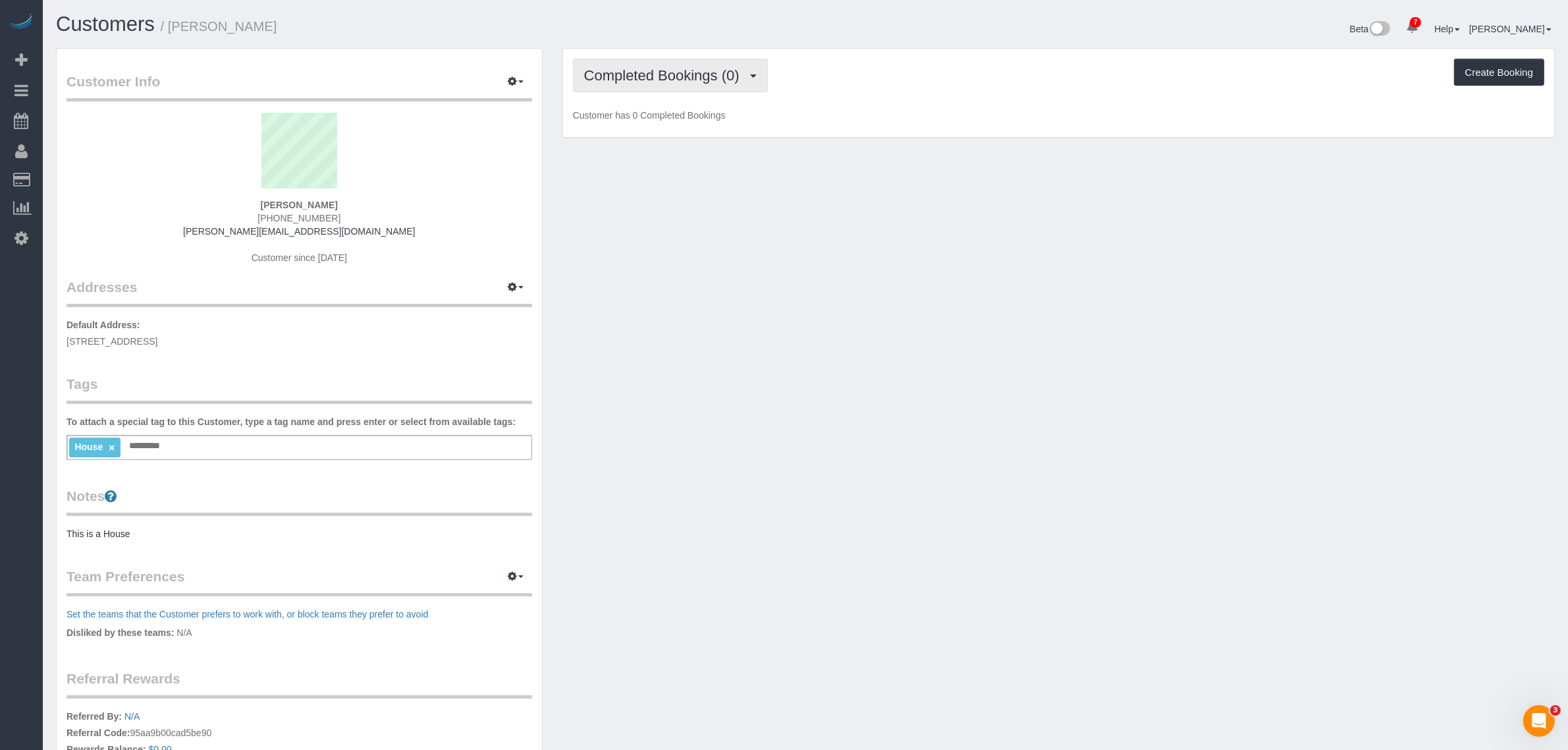
click at [687, 67] on span "Completed Bookings (0)" at bounding box center [665, 75] width 162 height 16
click at [678, 129] on link "Upcoming Bookings (3)" at bounding box center [642, 123] width 137 height 17
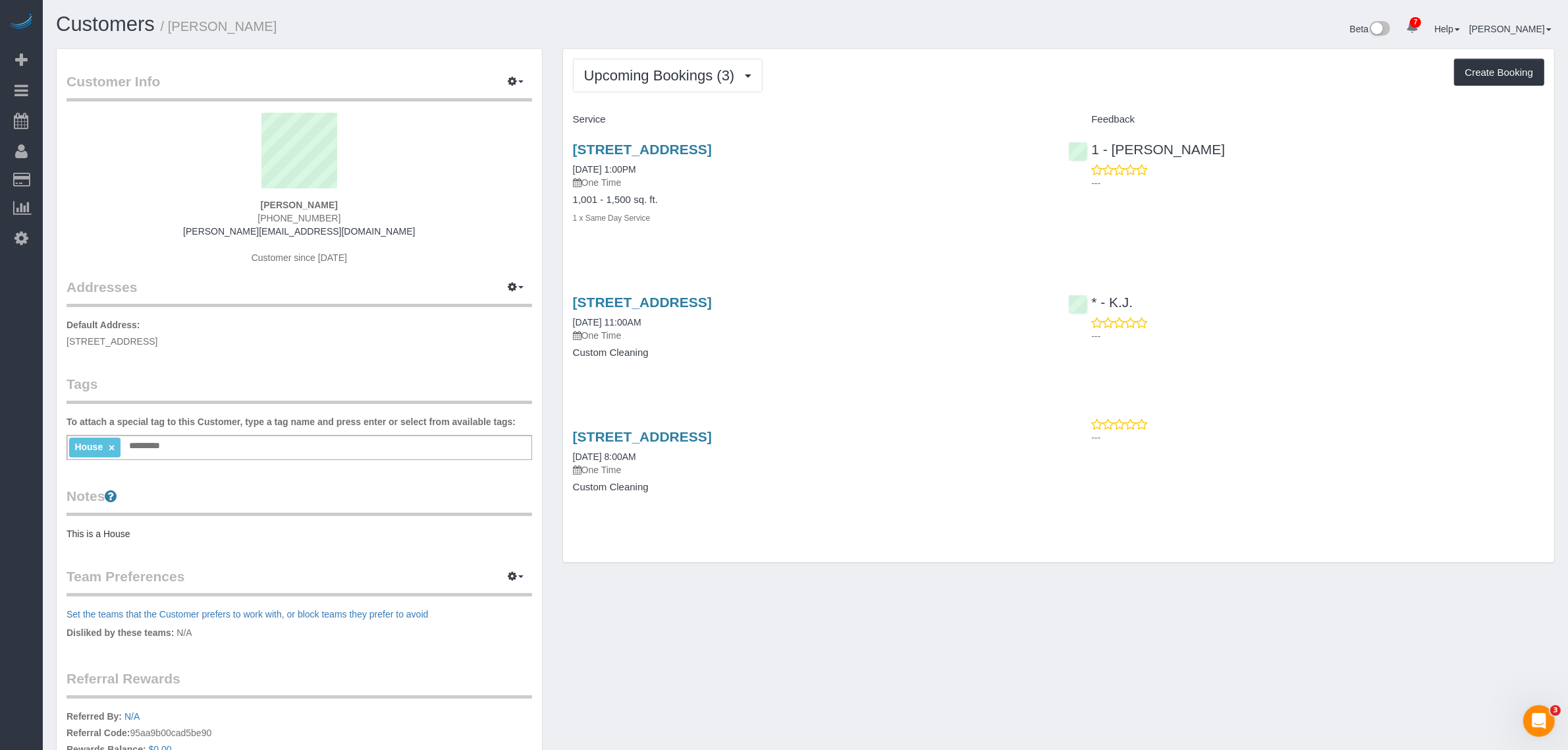
click at [897, 126] on div "Service" at bounding box center [811, 120] width 496 height 22
click at [712, 145] on link "[STREET_ADDRESS]" at bounding box center [642, 149] width 139 height 15
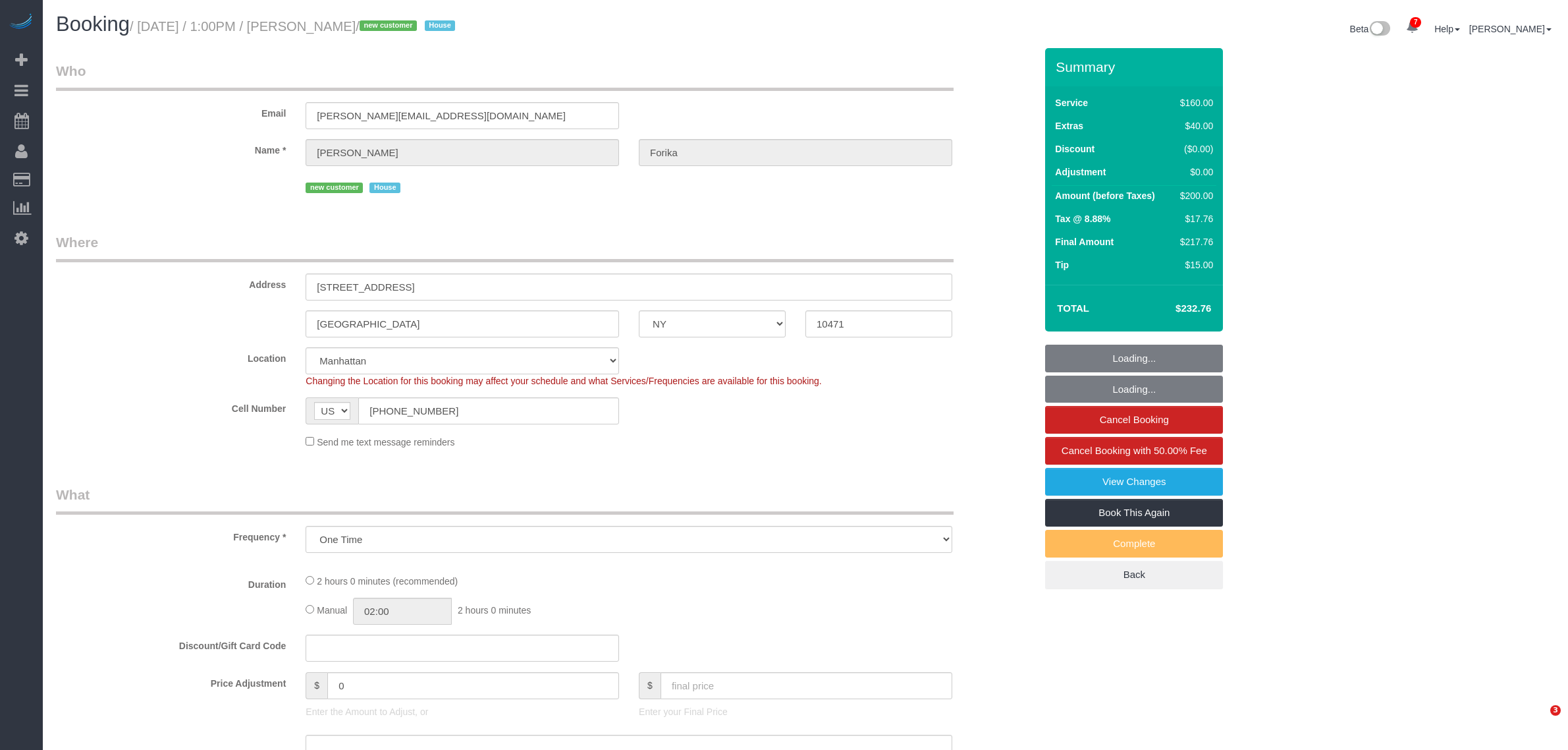
select select "NY"
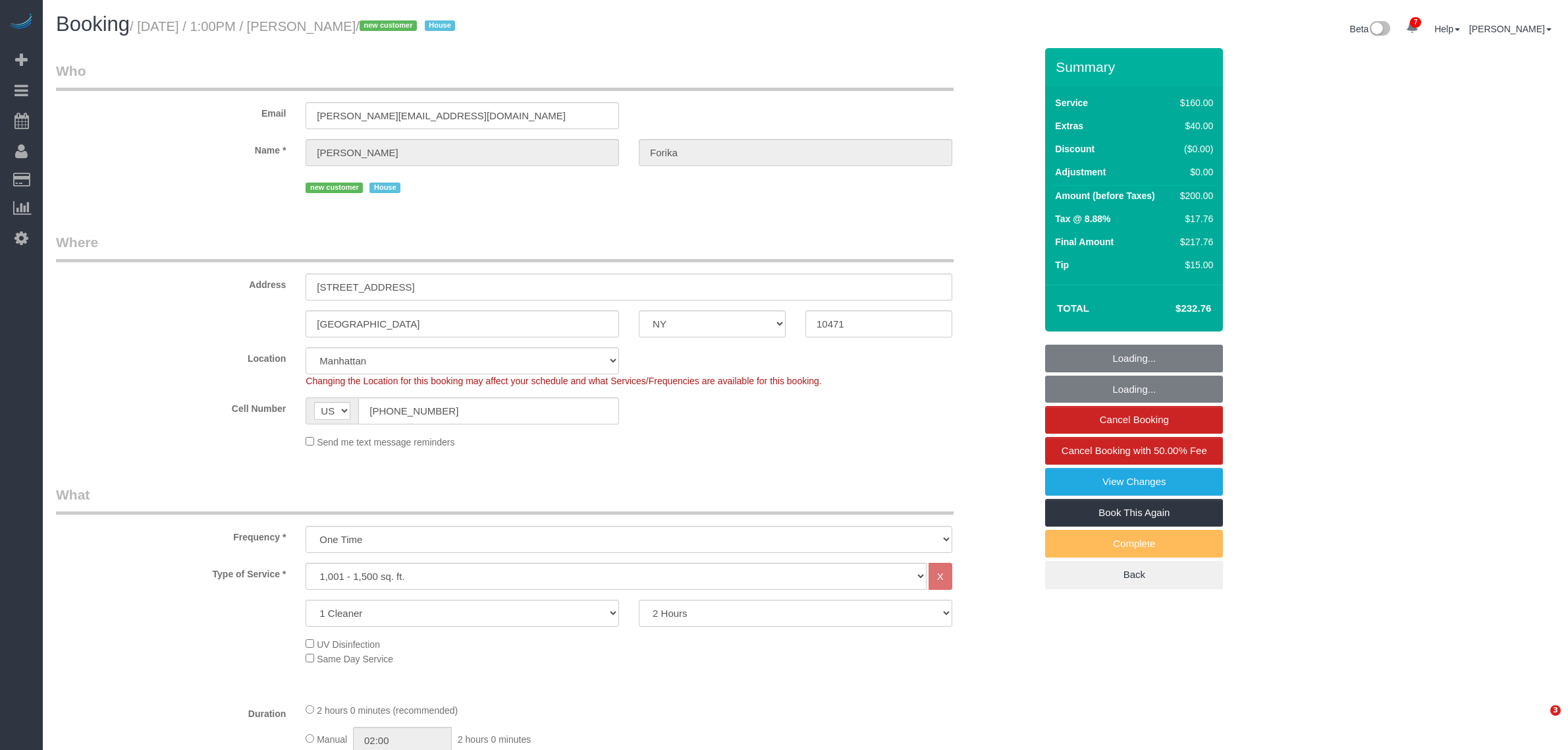
select select "object:783"
select select "string:stripe-pm_1RvWji4VGloSiKo7kX9Qp7Cw"
select select "spot1"
select select "number:59"
select select "number:72"
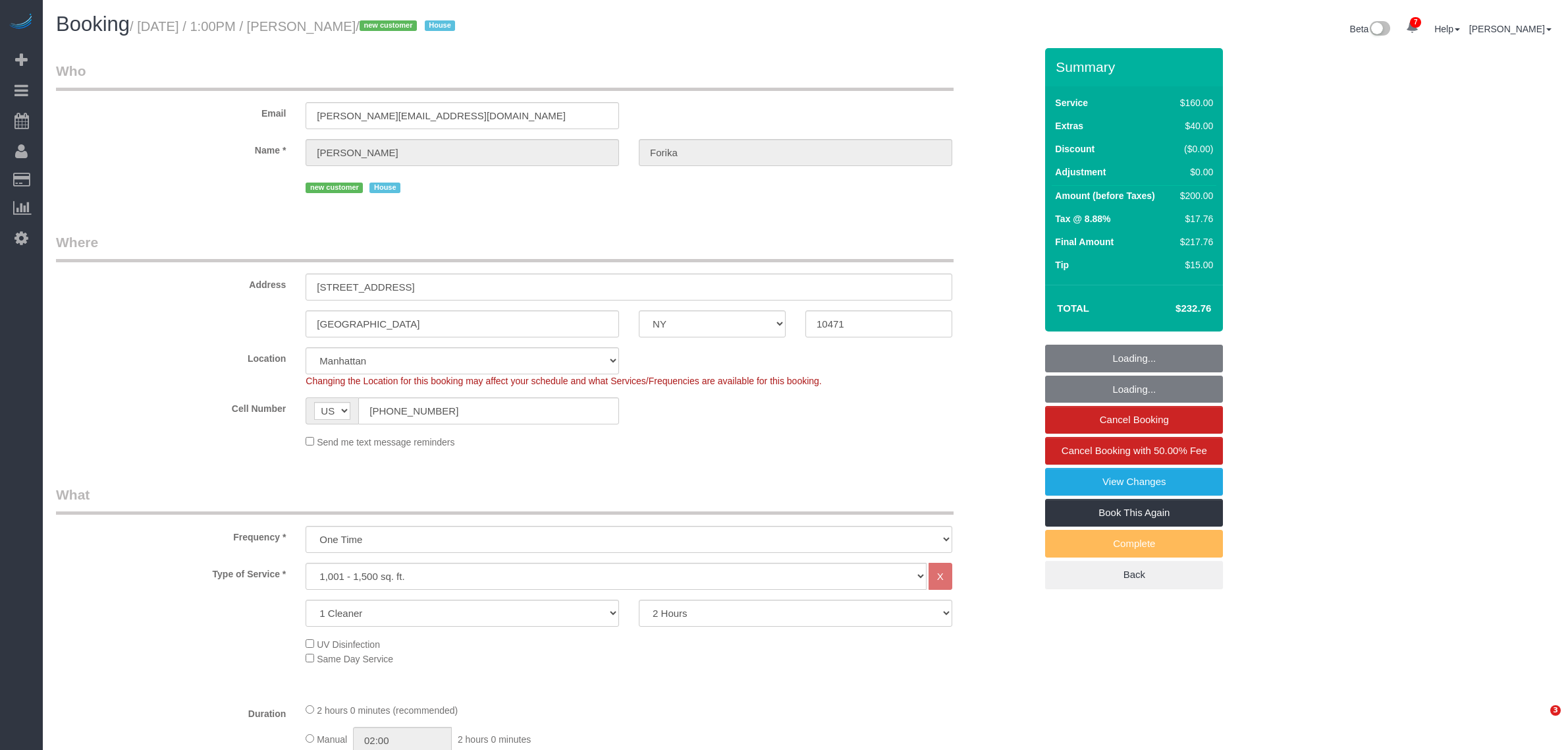
select select "number:15"
select select "number:5"
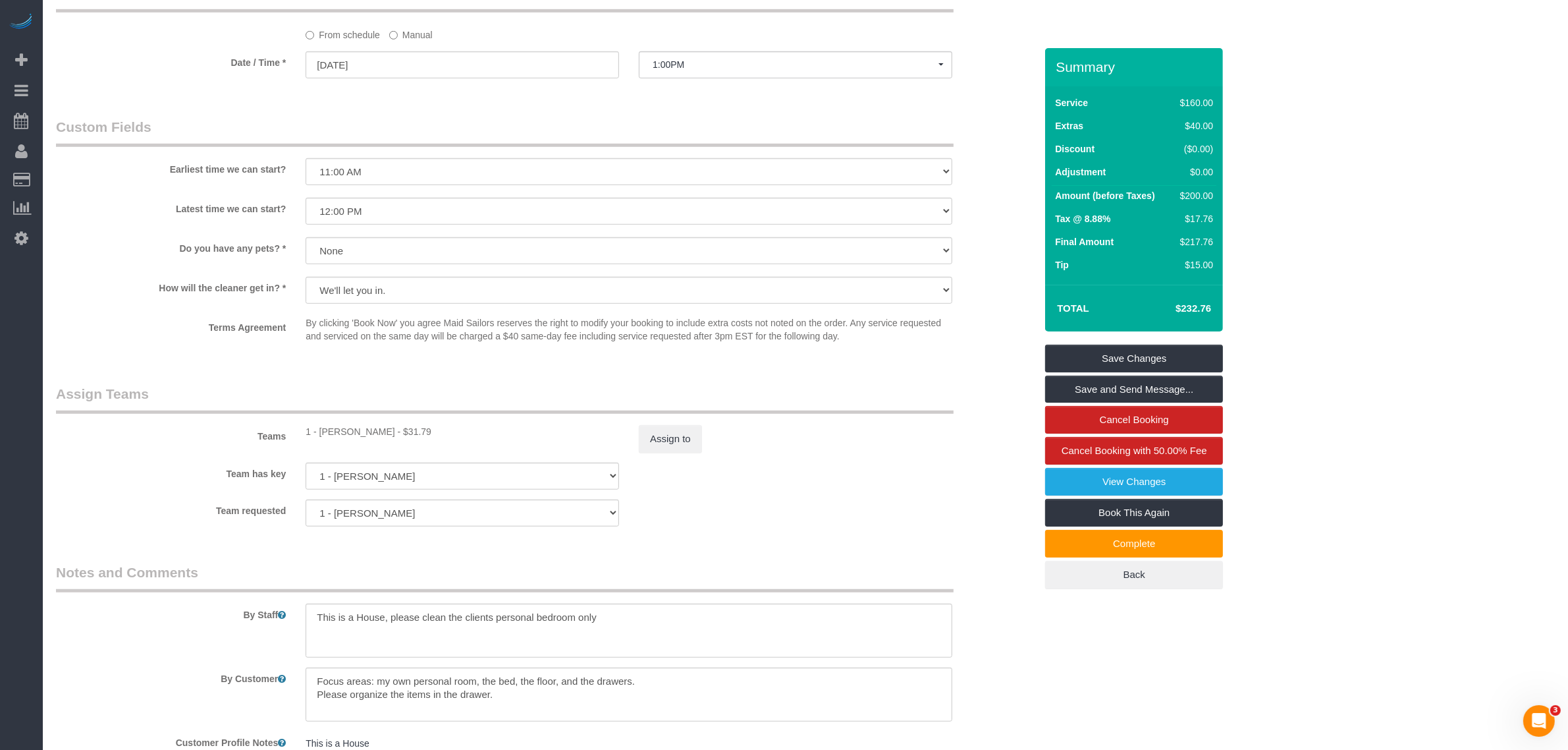
scroll to position [1246, 0]
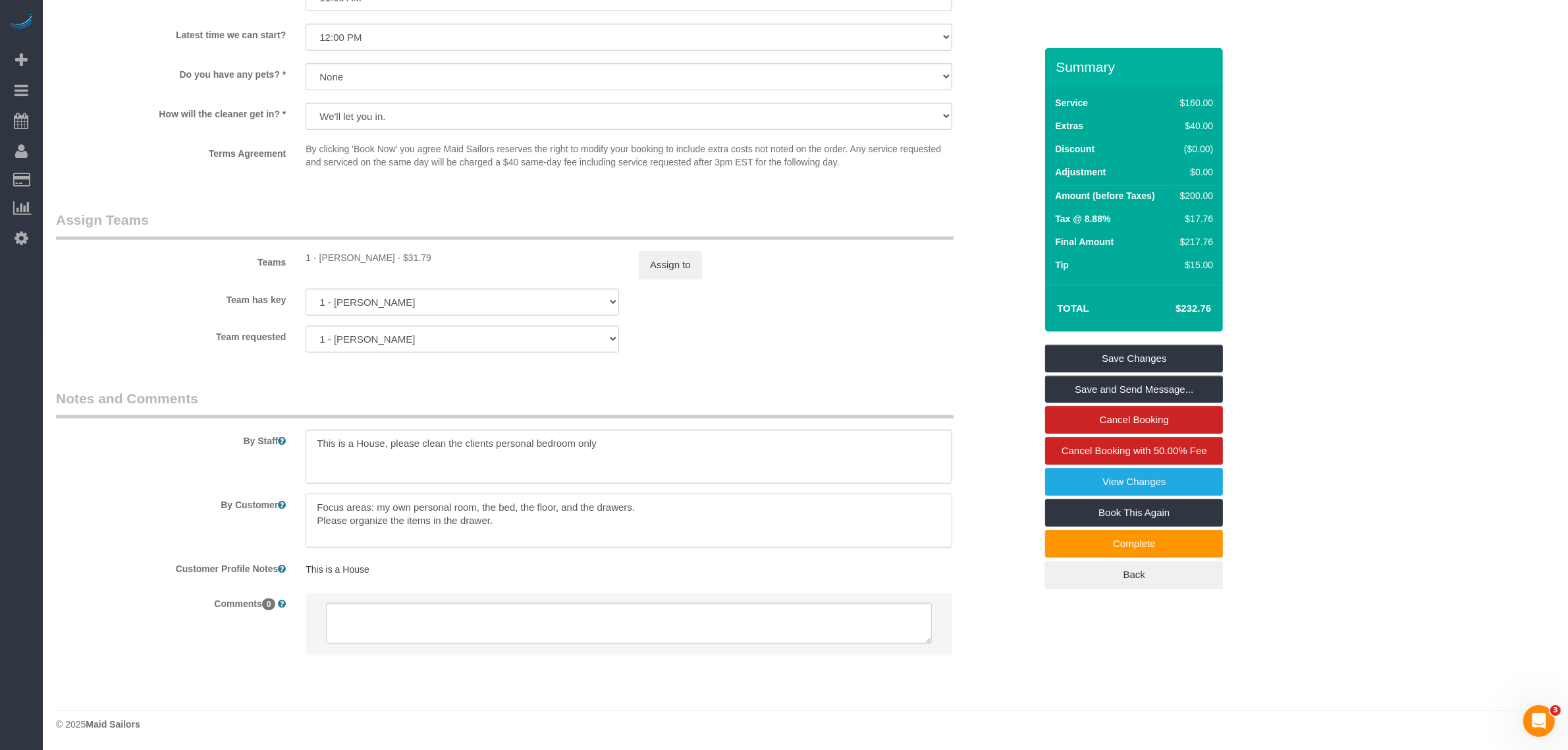
drag, startPoint x: 394, startPoint y: 509, endPoint x: 600, endPoint y: 532, distance: 207.3
click at [600, 532] on textarea at bounding box center [628, 520] width 647 height 54
click at [809, 356] on fieldset "Assign Teams Teams 1 - Joselin Cecilio - $31.79 Assign to Team has key 1 - Jose…" at bounding box center [546, 286] width 979 height 152
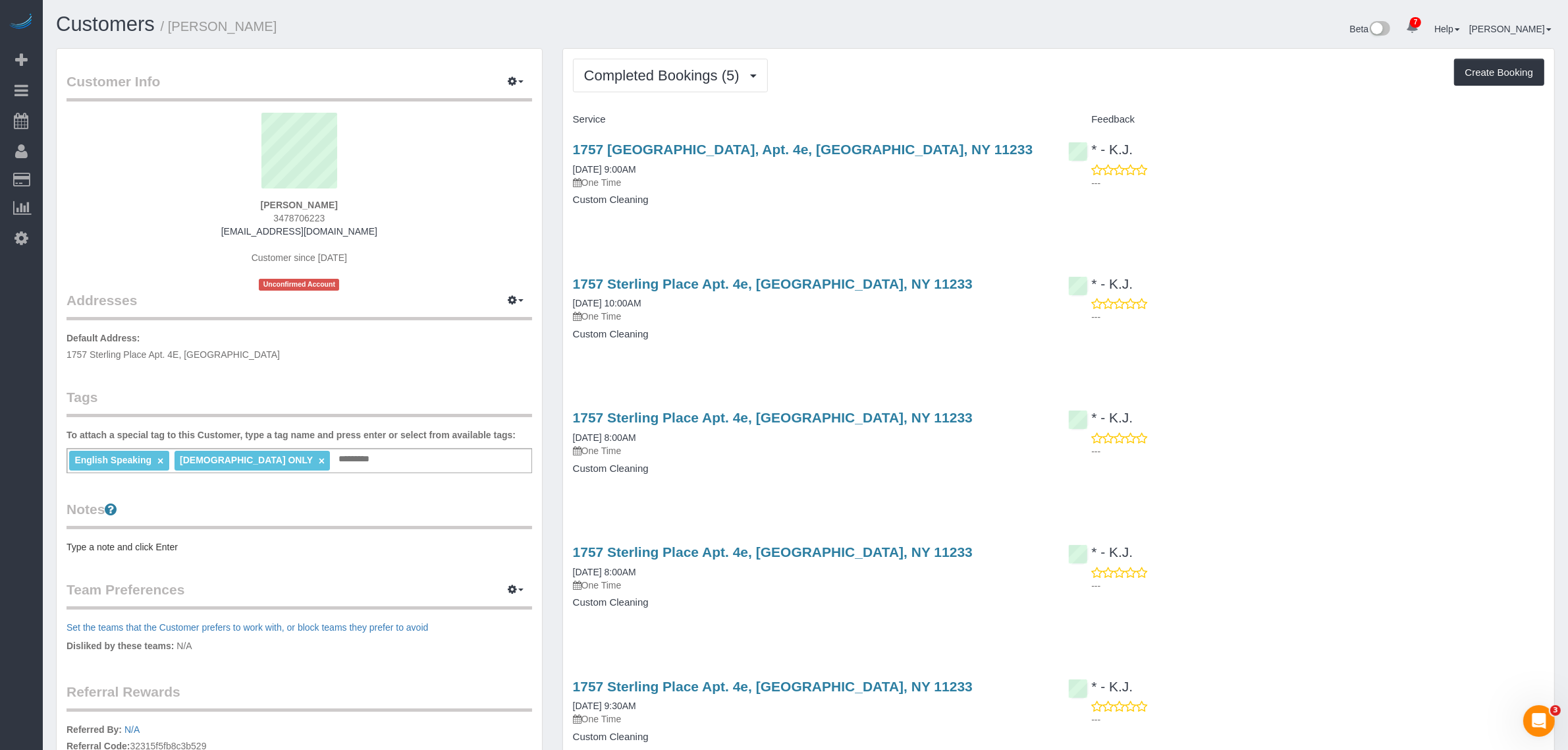
click at [910, 76] on div "Completed Bookings (5) Completed Bookings (5) Upcoming Bookings (0) Cancelled B…" at bounding box center [1059, 75] width 971 height 33
click at [688, 80] on span "Completed Bookings (5)" at bounding box center [665, 75] width 162 height 16
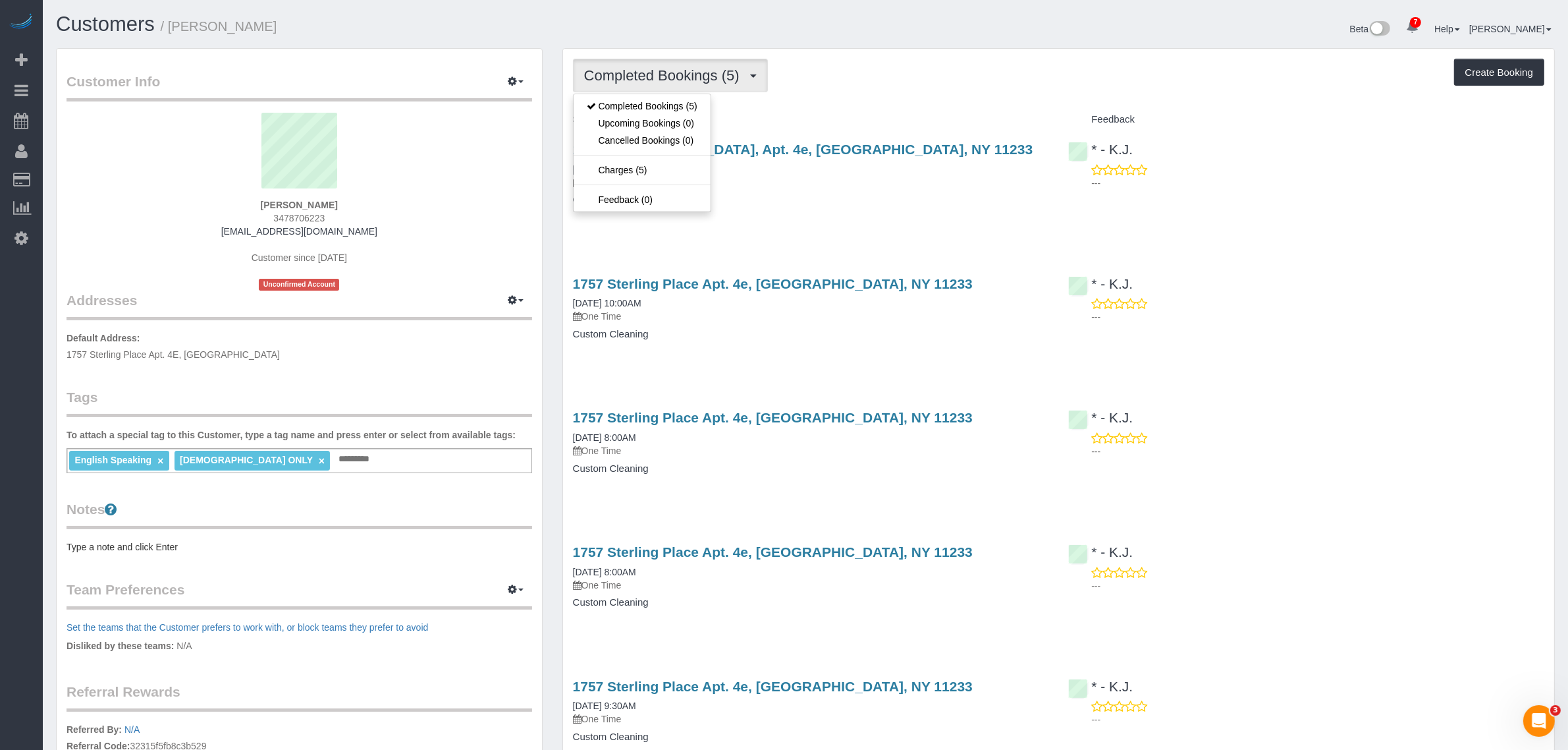
drag, startPoint x: 887, startPoint y: 100, endPoint x: 863, endPoint y: 166, distance: 70.2
click at [887, 101] on div "Completed Bookings (5) Completed Bookings (5) Upcoming Bookings (0) Cancelled B…" at bounding box center [1059, 430] width 991 height 763
drag, startPoint x: 629, startPoint y: 75, endPoint x: 633, endPoint y: 98, distance: 23.3
click at [629, 75] on span "Completed Bookings (5)" at bounding box center [665, 75] width 162 height 16
click at [632, 115] on link "Upcoming Bookings (0)" at bounding box center [642, 123] width 137 height 17
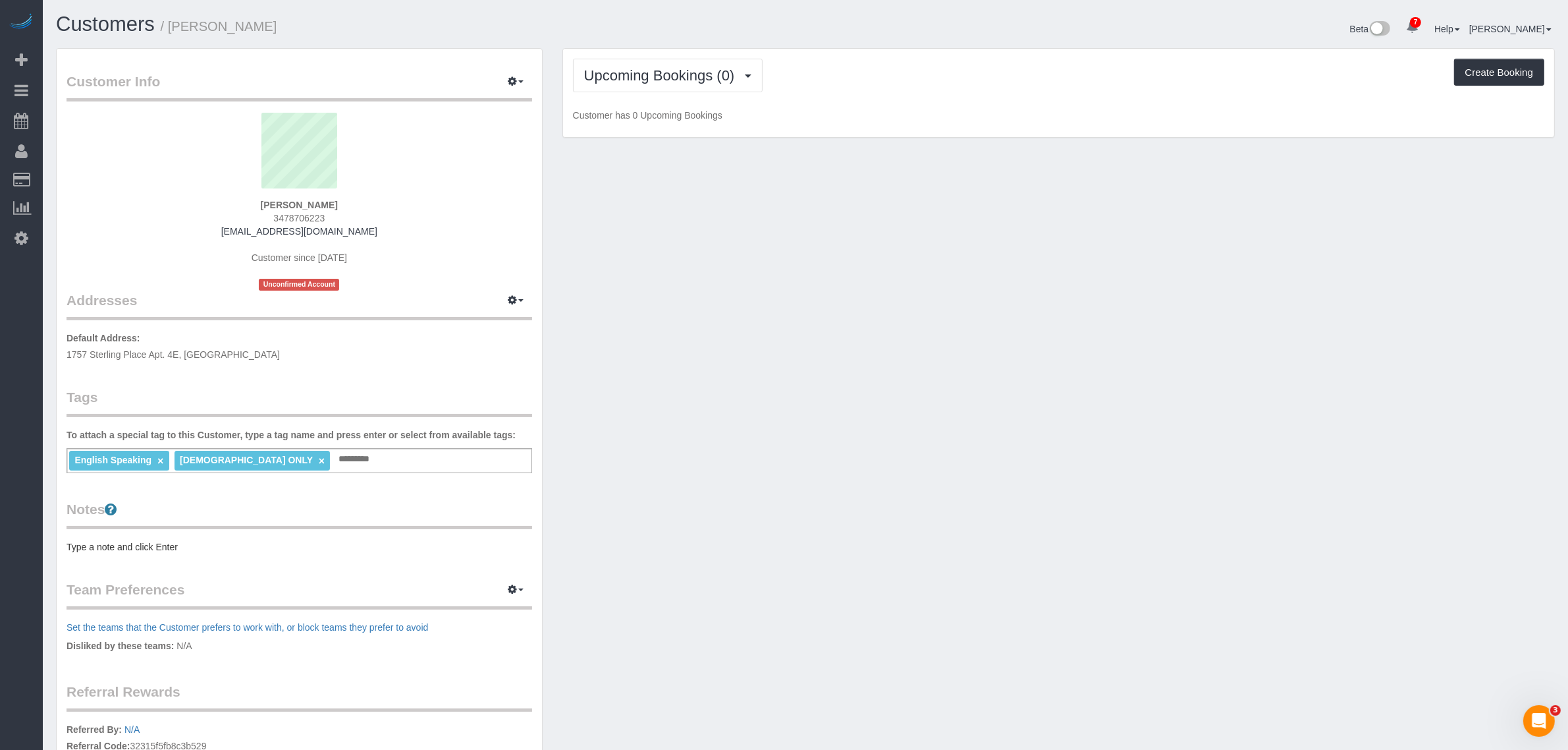
click at [1071, 89] on div "Upcoming Bookings (0) Completed Bookings (5) Upcoming Bookings (0) Cancelled Bo…" at bounding box center [1059, 75] width 971 height 33
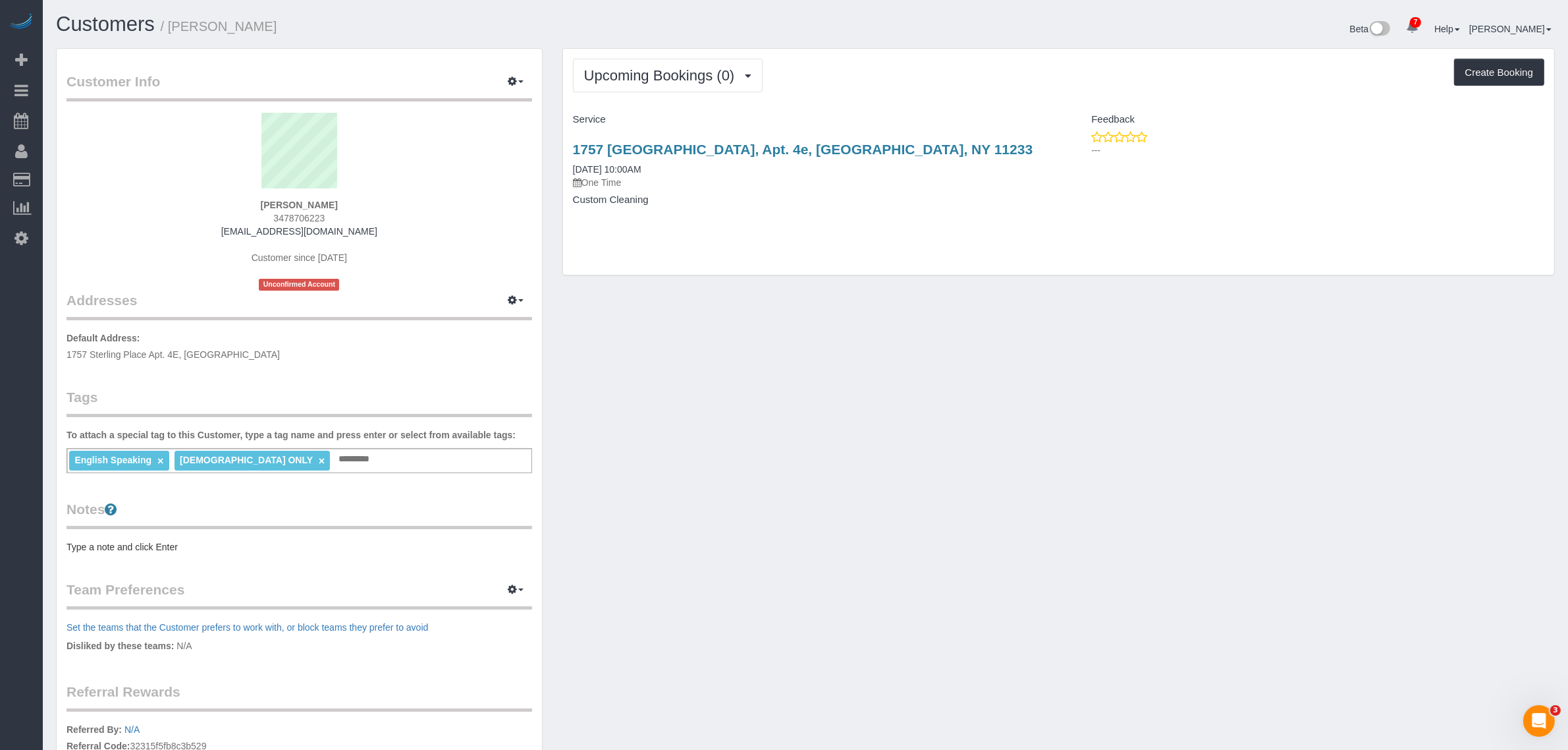
click at [956, 87] on div "Upcoming Bookings (0) Completed Bookings (5) Upcoming Bookings (0) Cancelled Bo…" at bounding box center [1059, 75] width 971 height 33
click at [834, 142] on link "1757 Sterling Place, Apt. 4e, Brooklyn, NY 11233" at bounding box center [803, 149] width 461 height 15
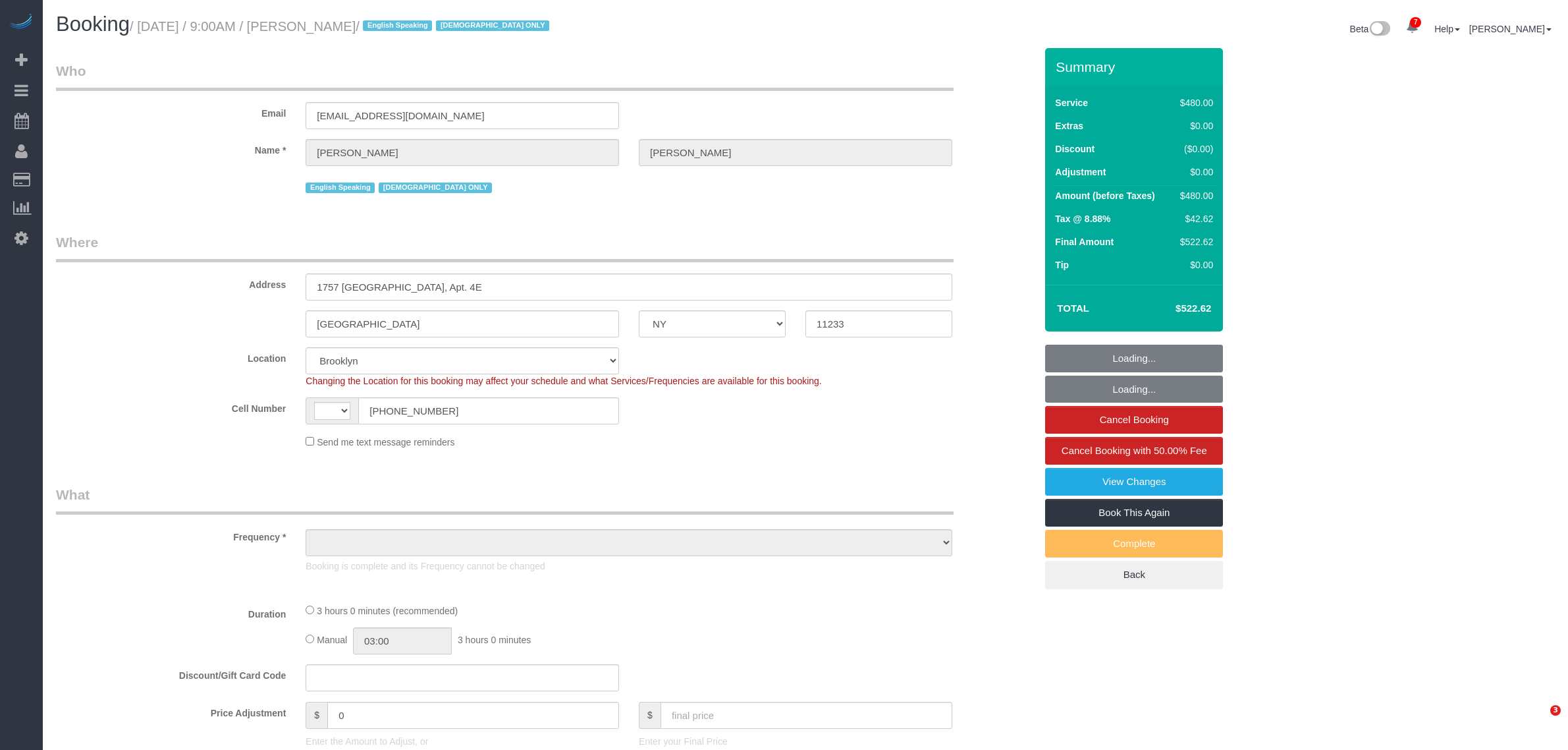
select select "NY"
select select "string:[GEOGRAPHIC_DATA]"
select select "object:983"
select select "string:stripe-pm_1PZwTG4VGloSiKo7ZbGaZS1e"
select select "2"
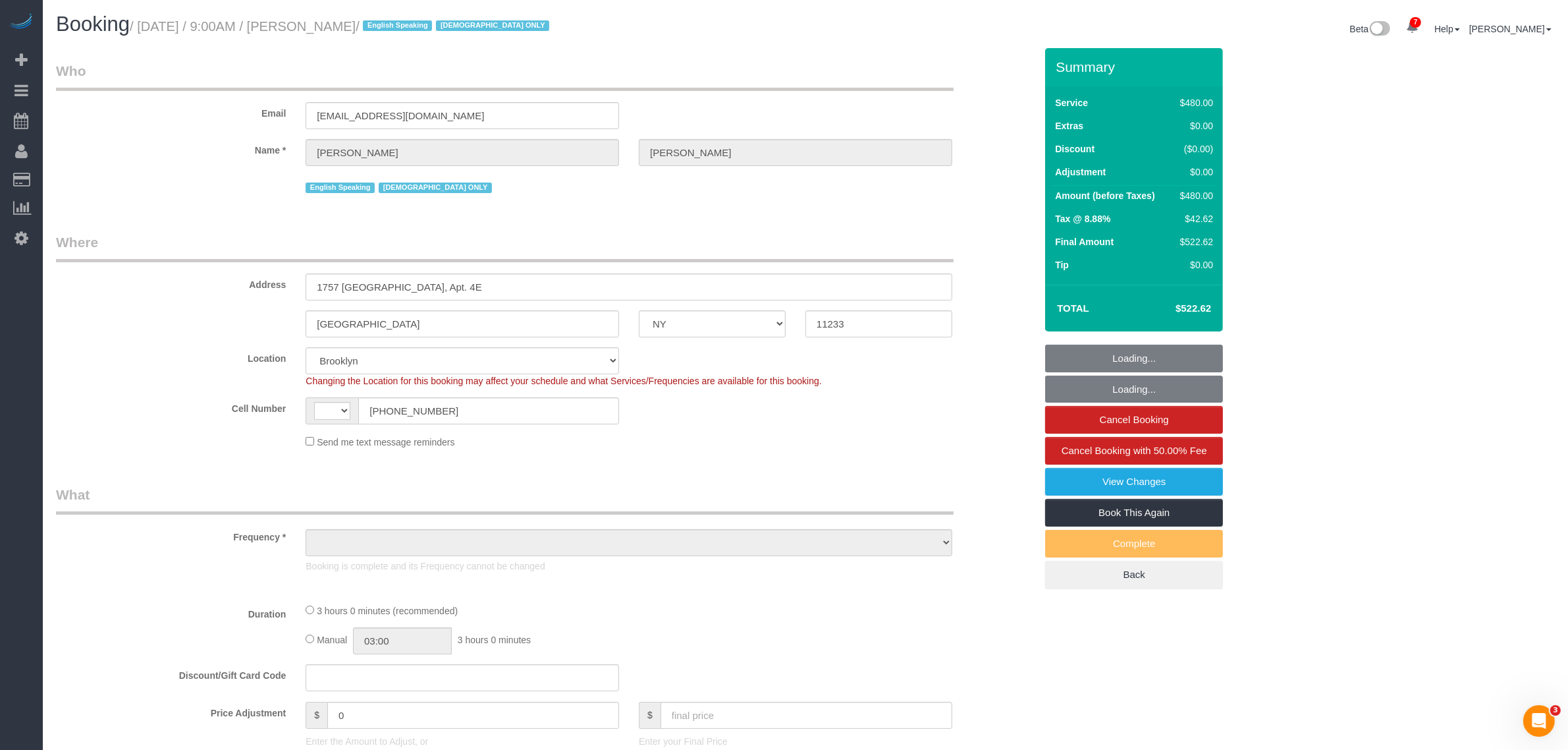
select select "180"
select select "spot1"
select select "number:89"
select select "number:90"
select select "number:15"
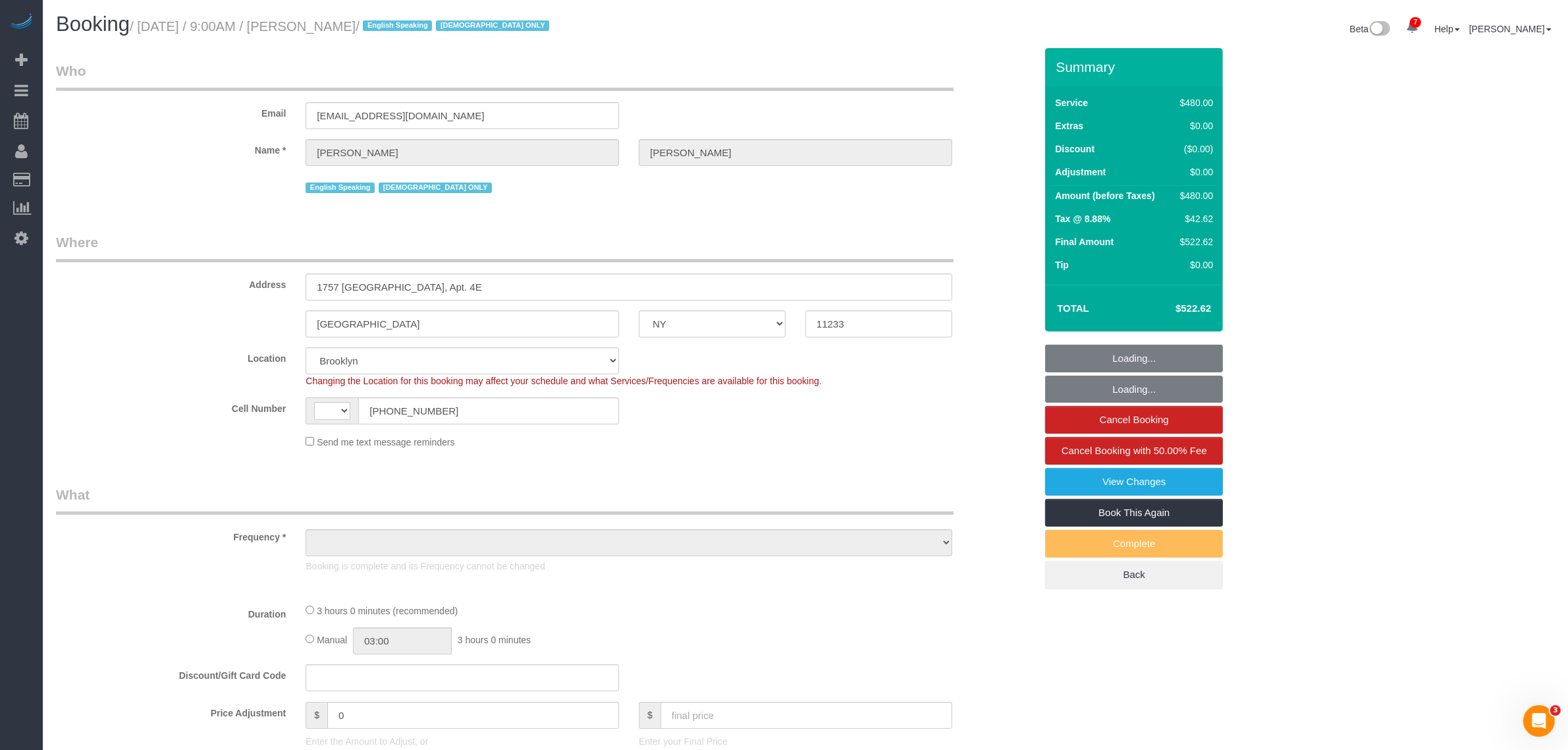
select select "number:5"
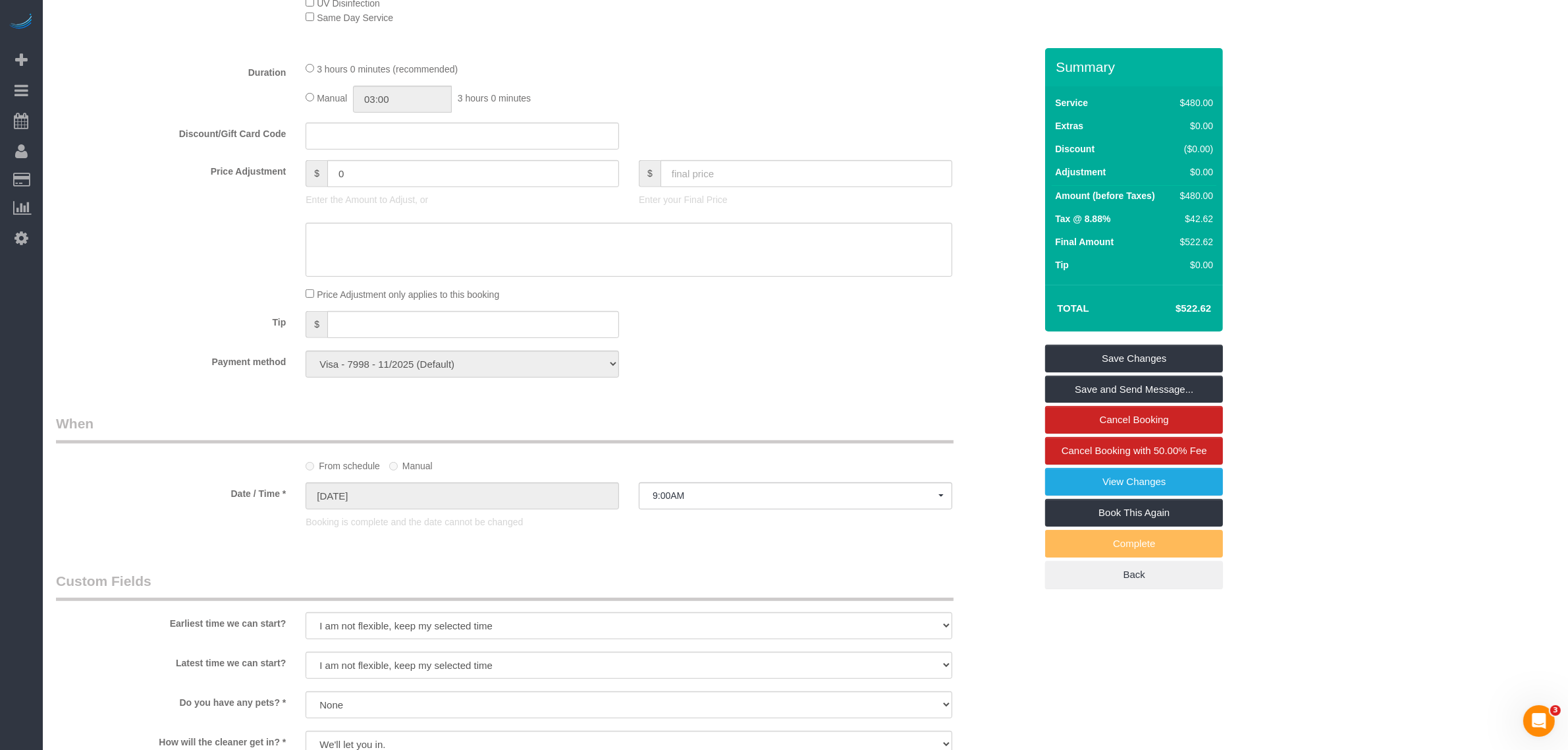
scroll to position [988, 0]
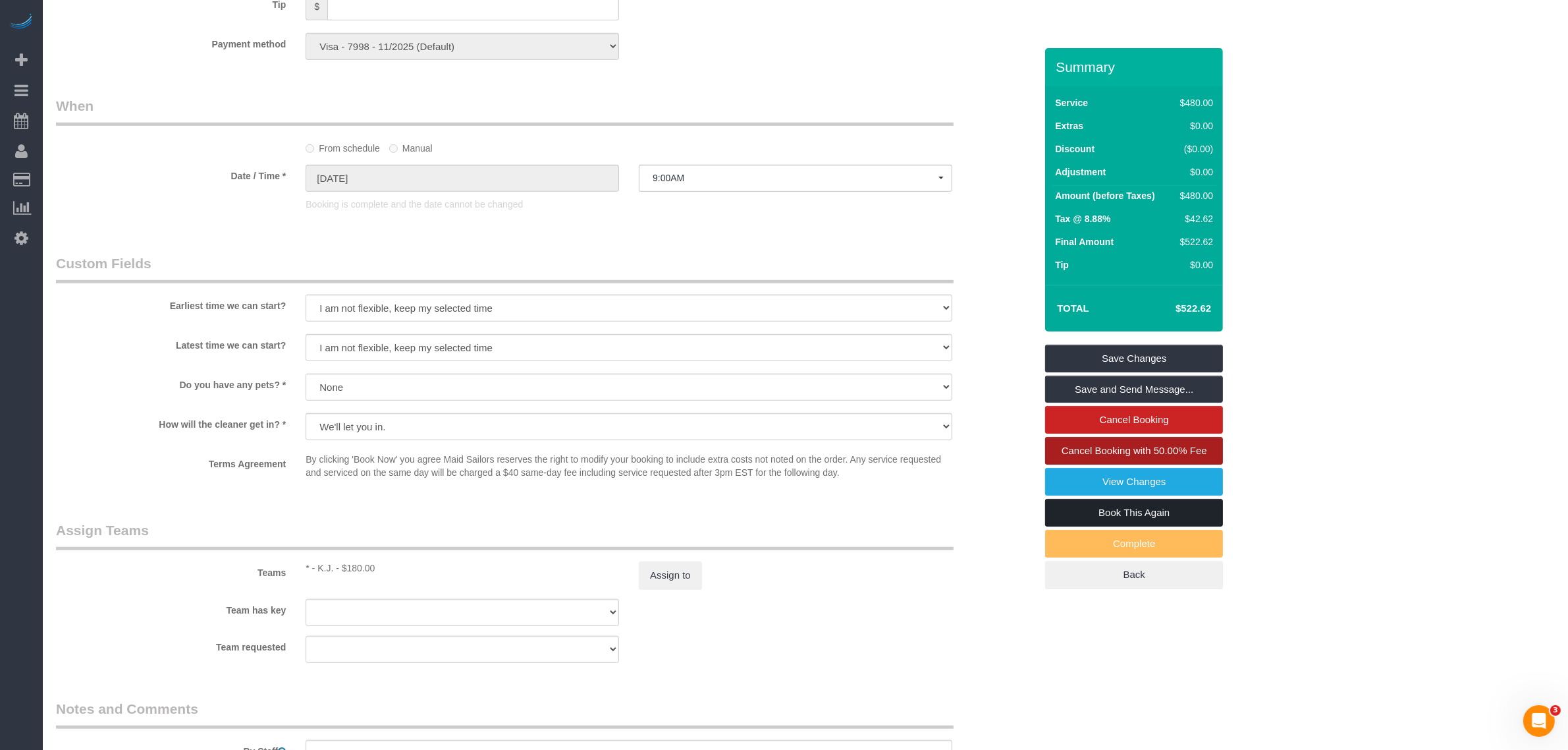
drag, startPoint x: 1146, startPoint y: 514, endPoint x: 1136, endPoint y: 460, distance: 54.9
click at [1146, 514] on link "Book This Again" at bounding box center [1133, 512] width 177 height 27
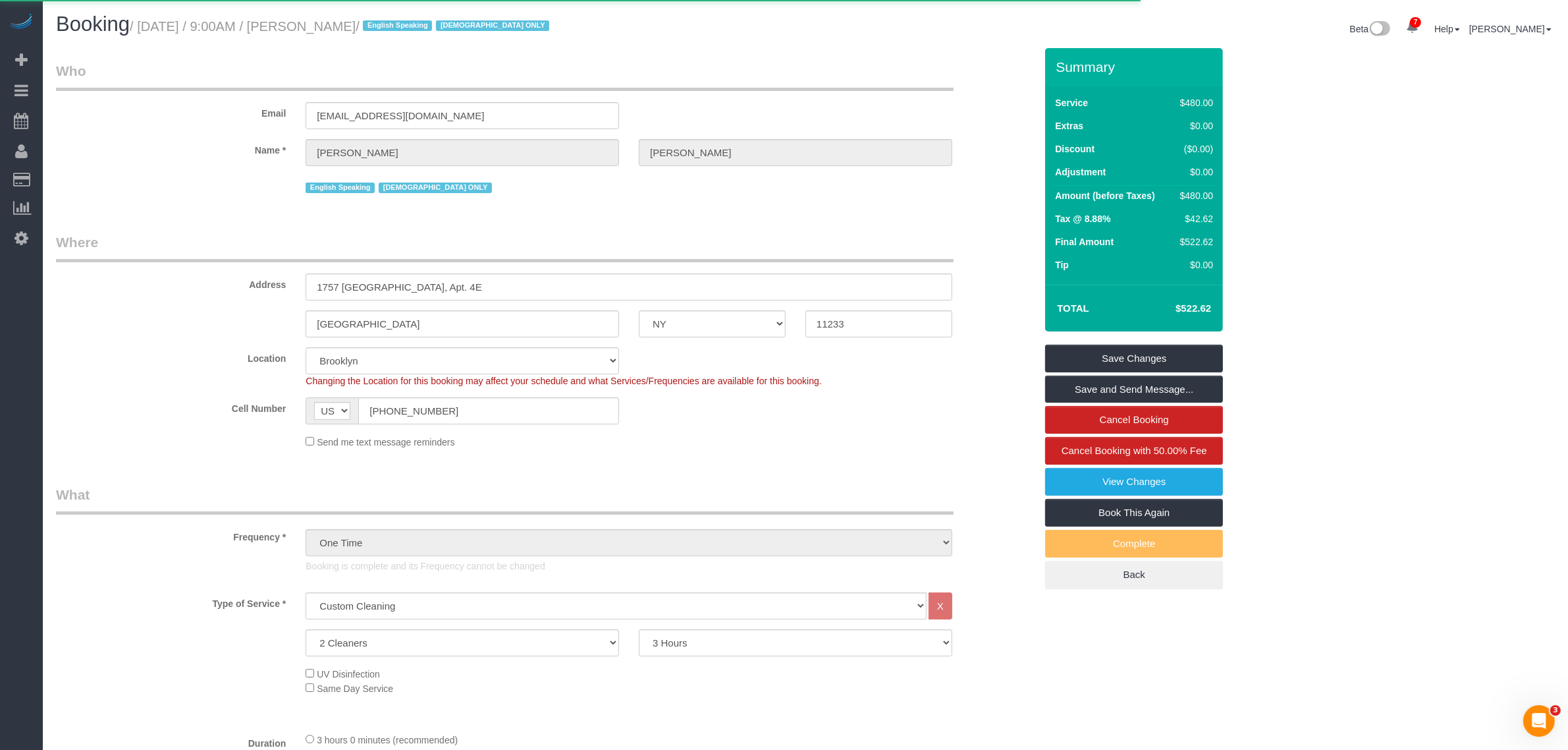
select select "NY"
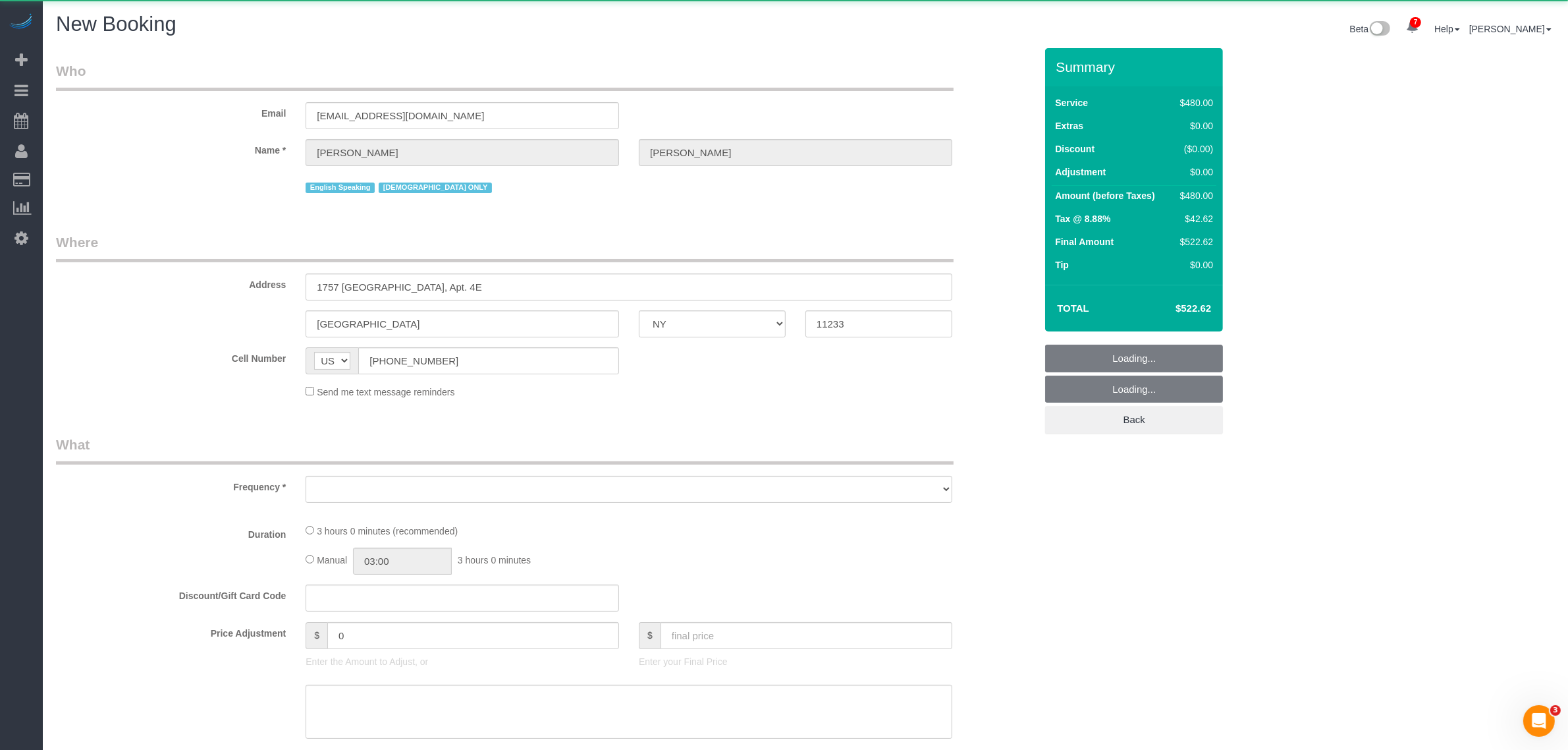
select select "string:stripe-pm_1PZwTG4VGloSiKo7ZbGaZS1e"
select select "number:89"
select select "number:90"
select select "number:15"
select select "number:5"
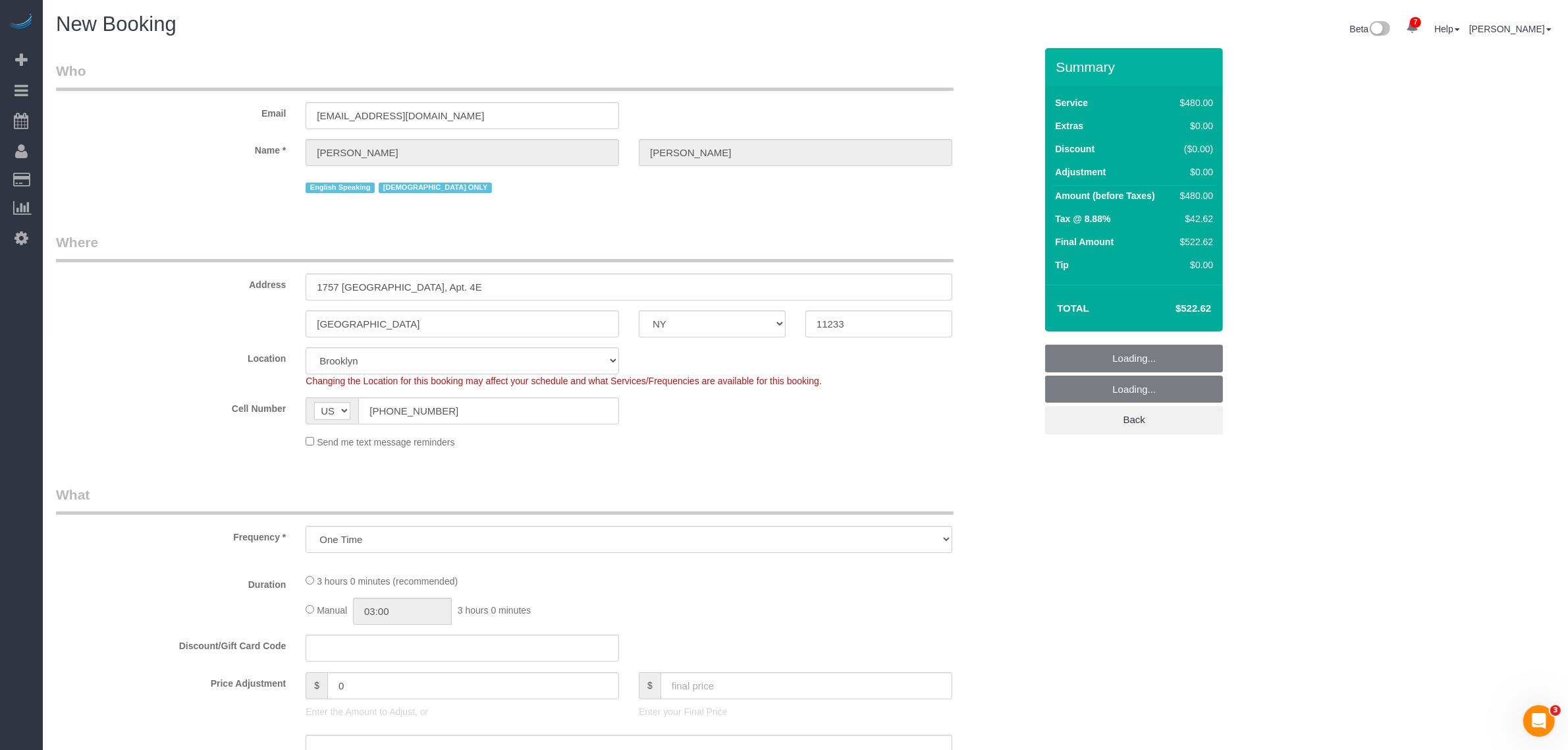
select select "object:2745"
select select "2"
select select "180"
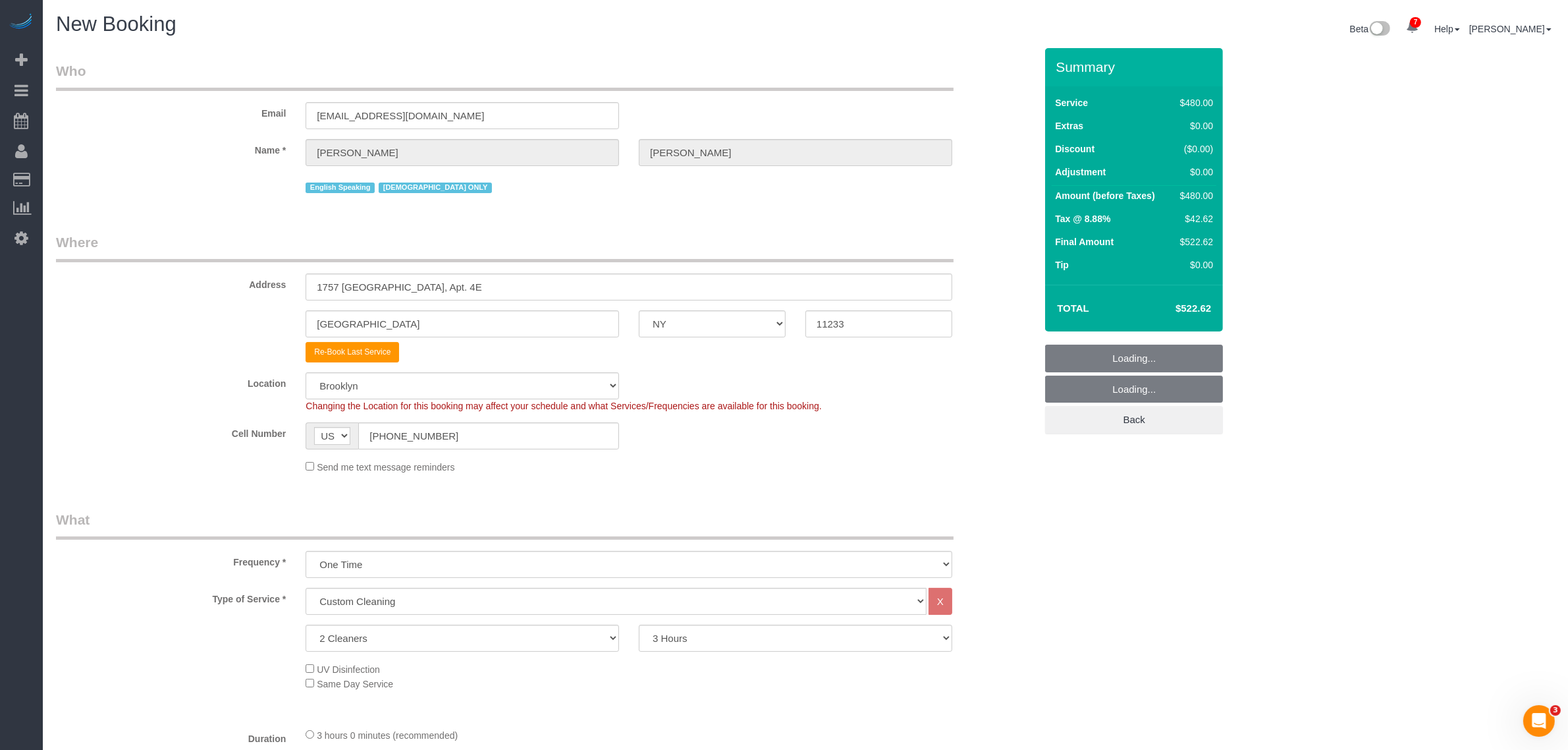
select select "object:2754"
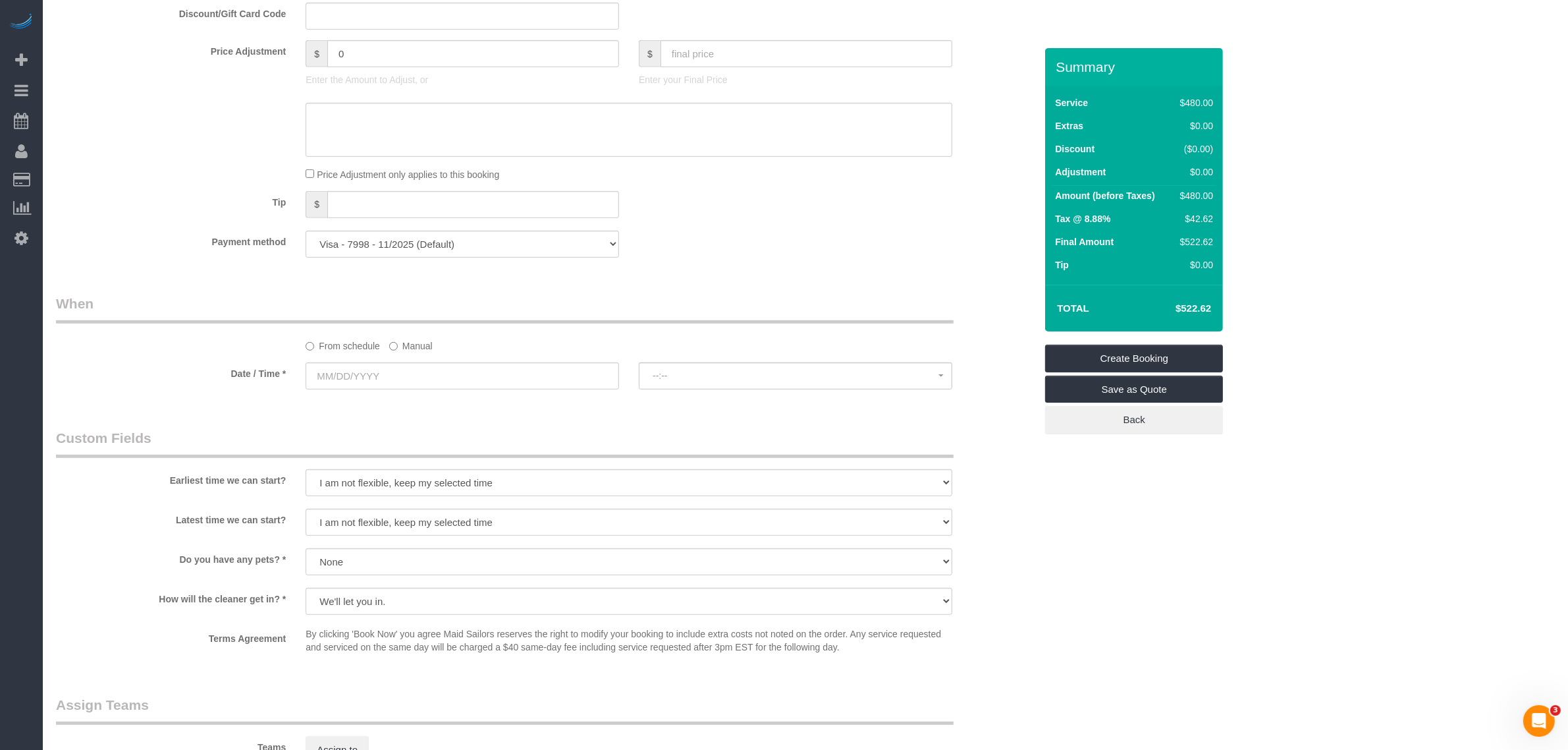
scroll to position [906, 0]
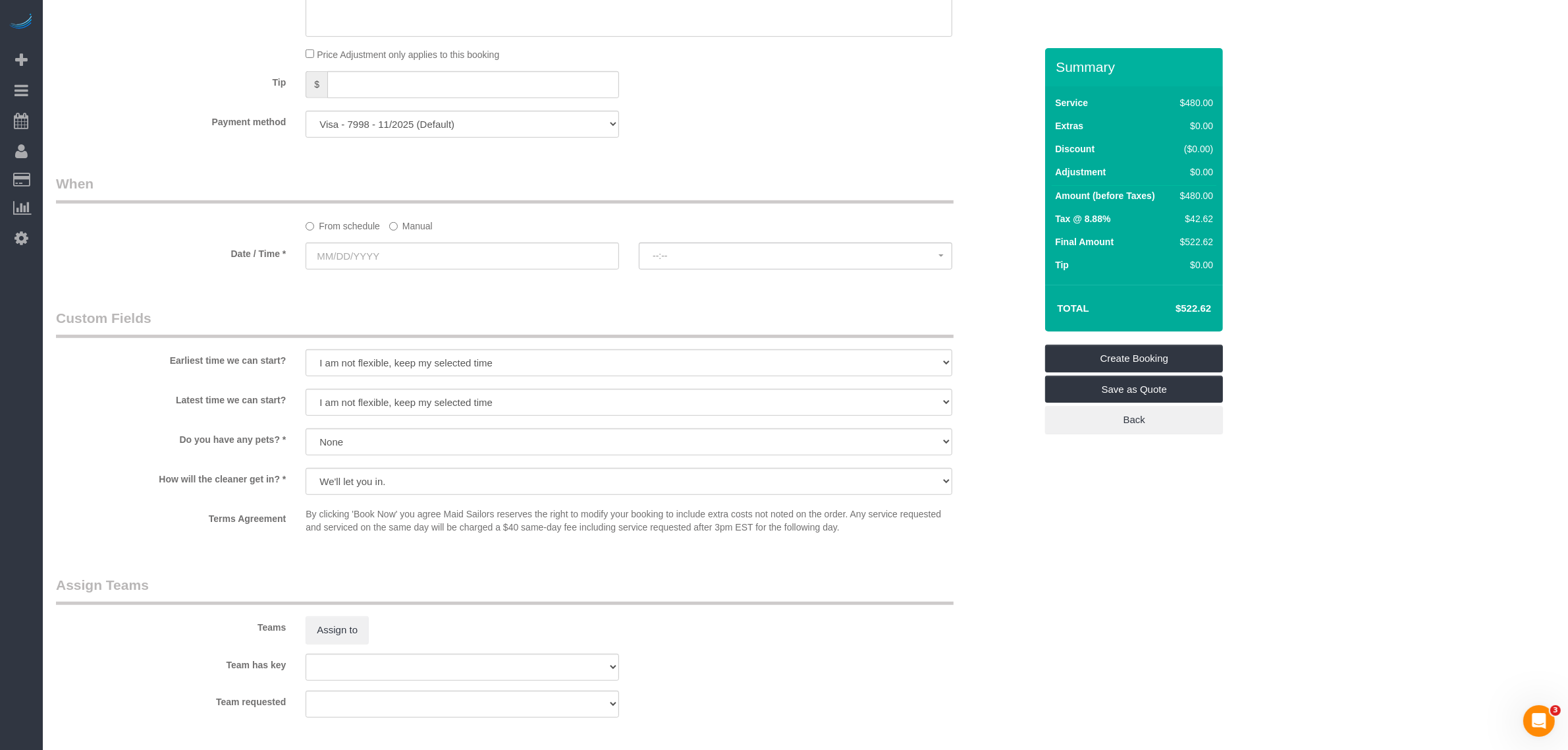
click at [413, 234] on sui-booking-spot "From schedule Manual Date / Time * --:-- --:--" at bounding box center [546, 223] width 979 height 98
click at [407, 229] on label "Manual" at bounding box center [410, 223] width 44 height 18
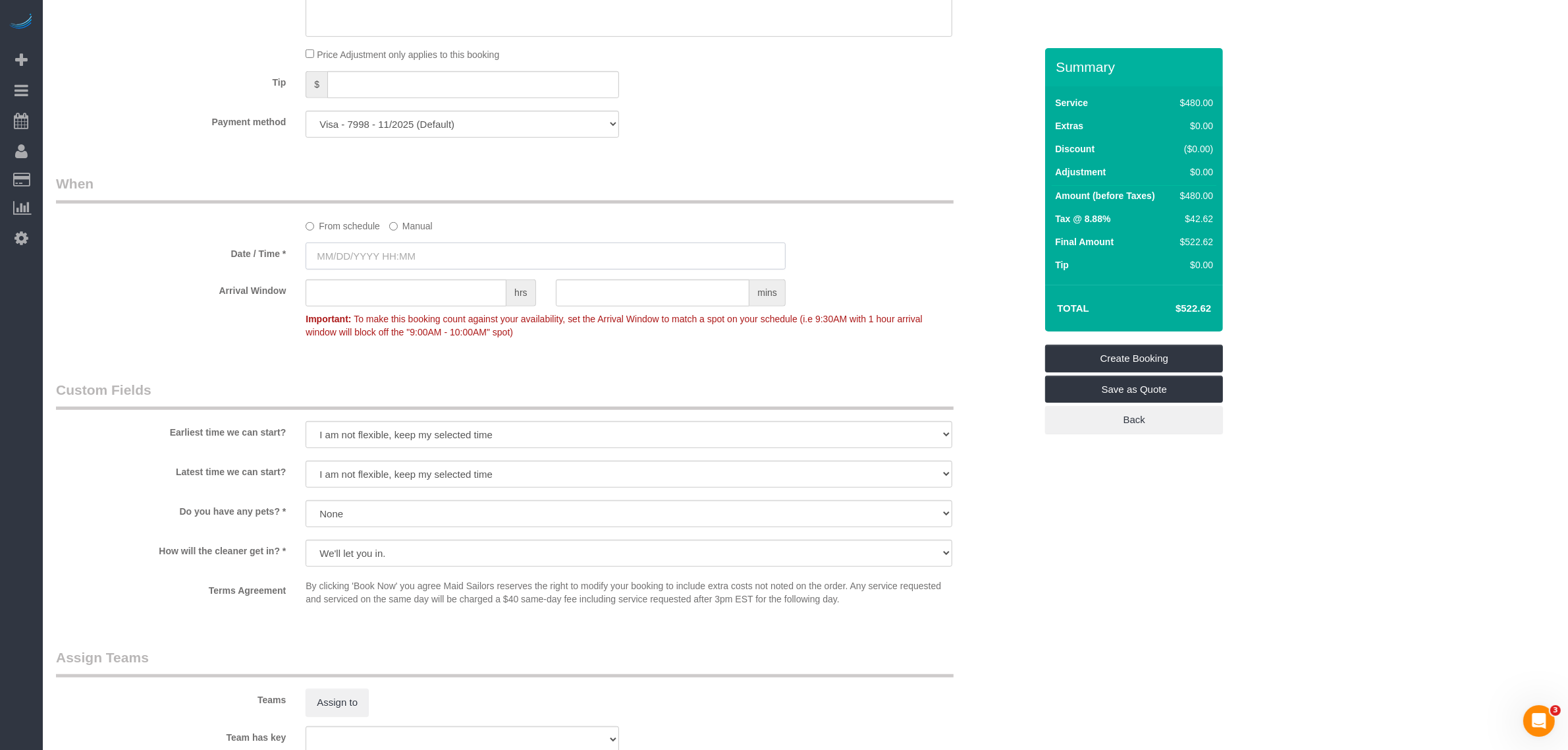
click at [412, 254] on input "text" at bounding box center [545, 256] width 480 height 27
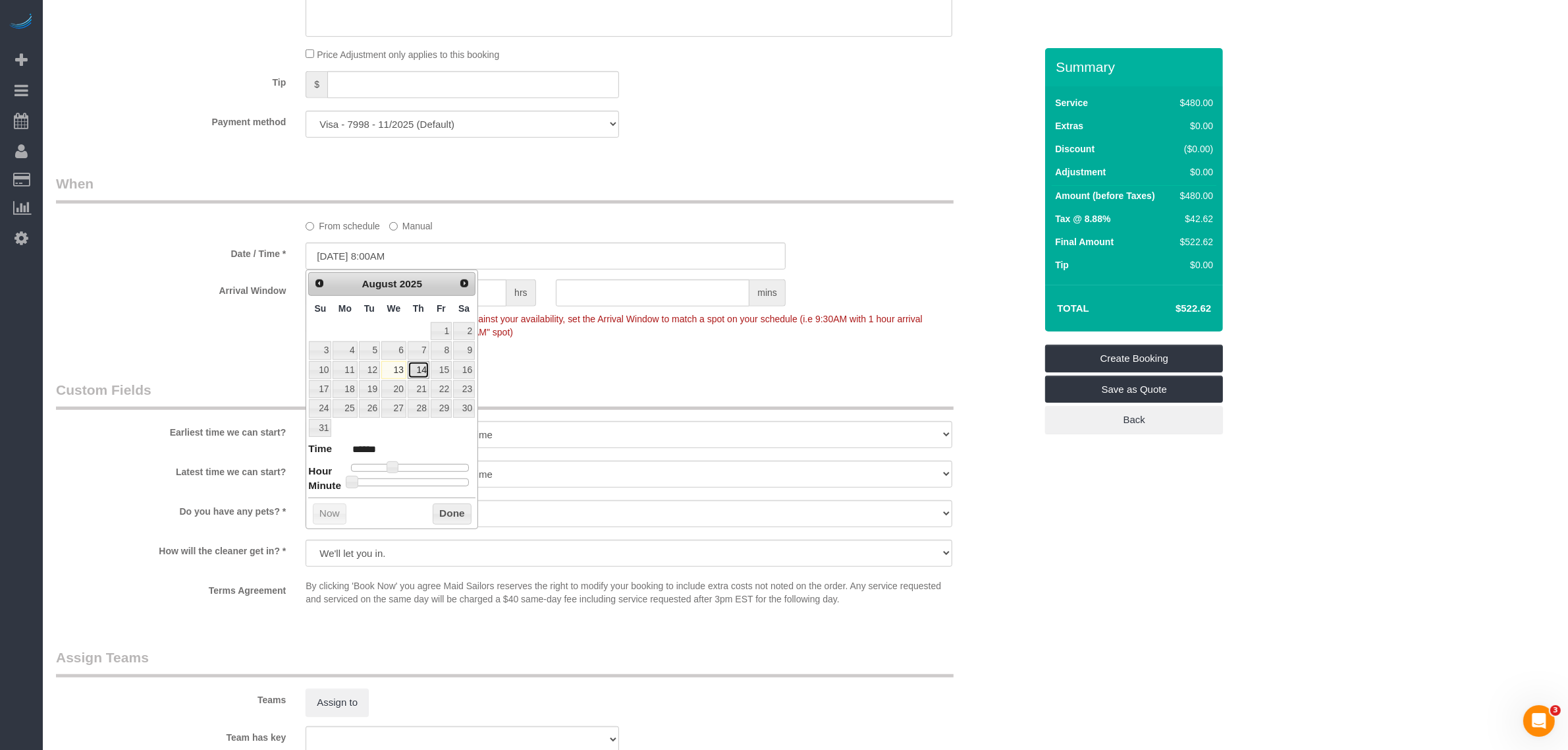
click at [419, 371] on link "14" at bounding box center [418, 370] width 21 height 18
click at [392, 472] on span at bounding box center [393, 467] width 12 height 12
type input "08/14/2025 9:00AM"
type input "******"
type input "08/14/2025 10:00AM"
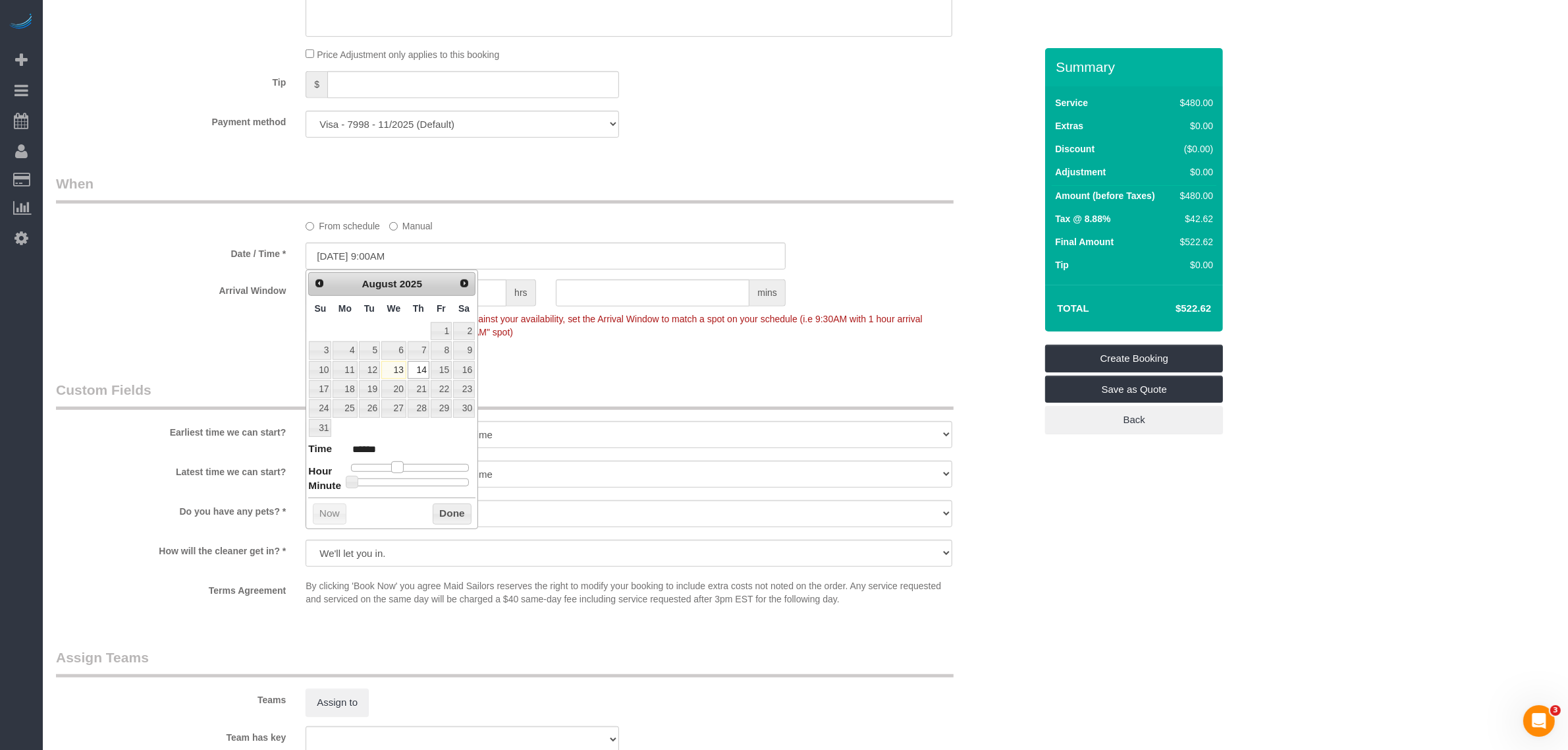
type input "*******"
type input "08/14/2025 11:00AM"
type input "*******"
type input "08/14/2025 10:00AM"
type input "*******"
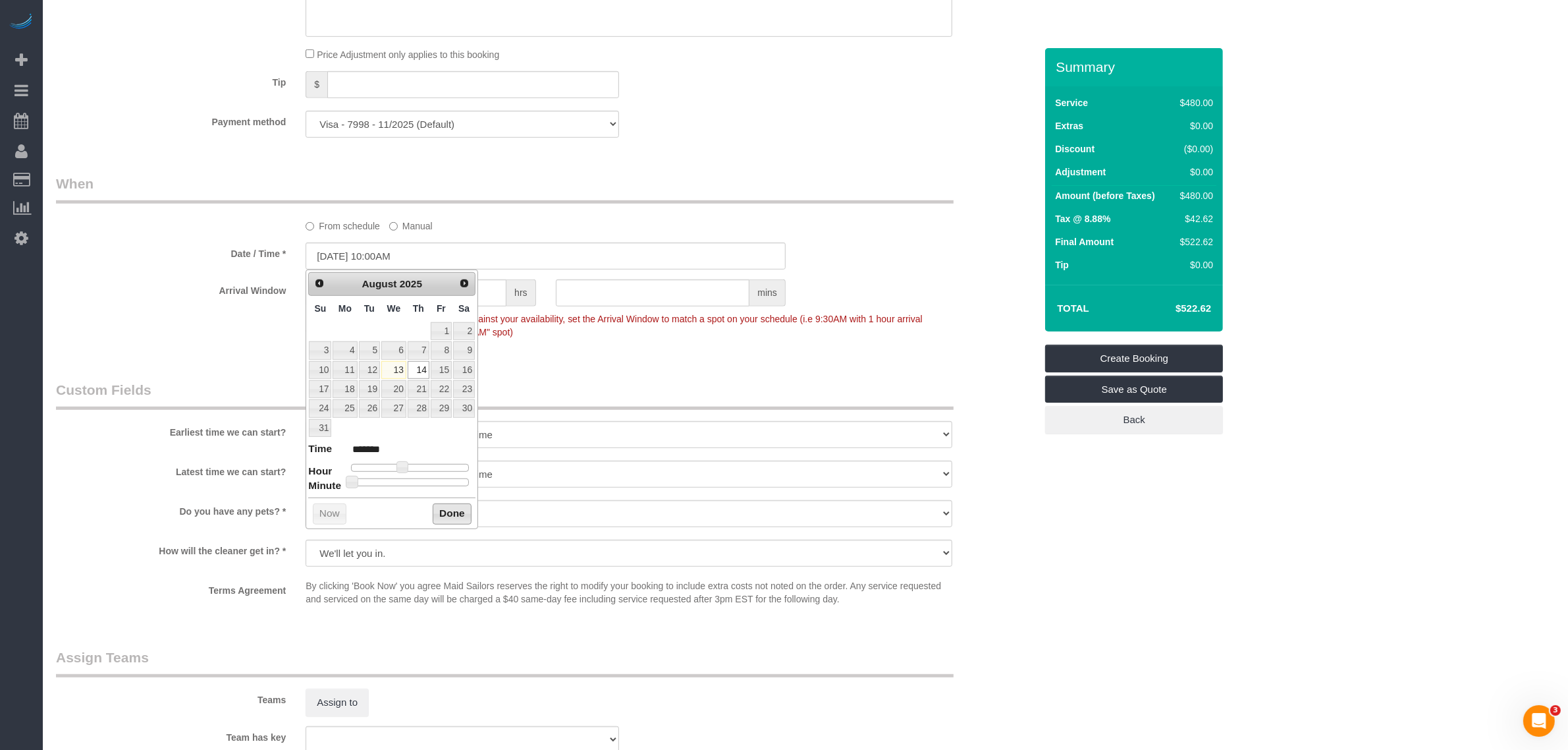
click at [441, 510] on button "Done" at bounding box center [452, 513] width 39 height 21
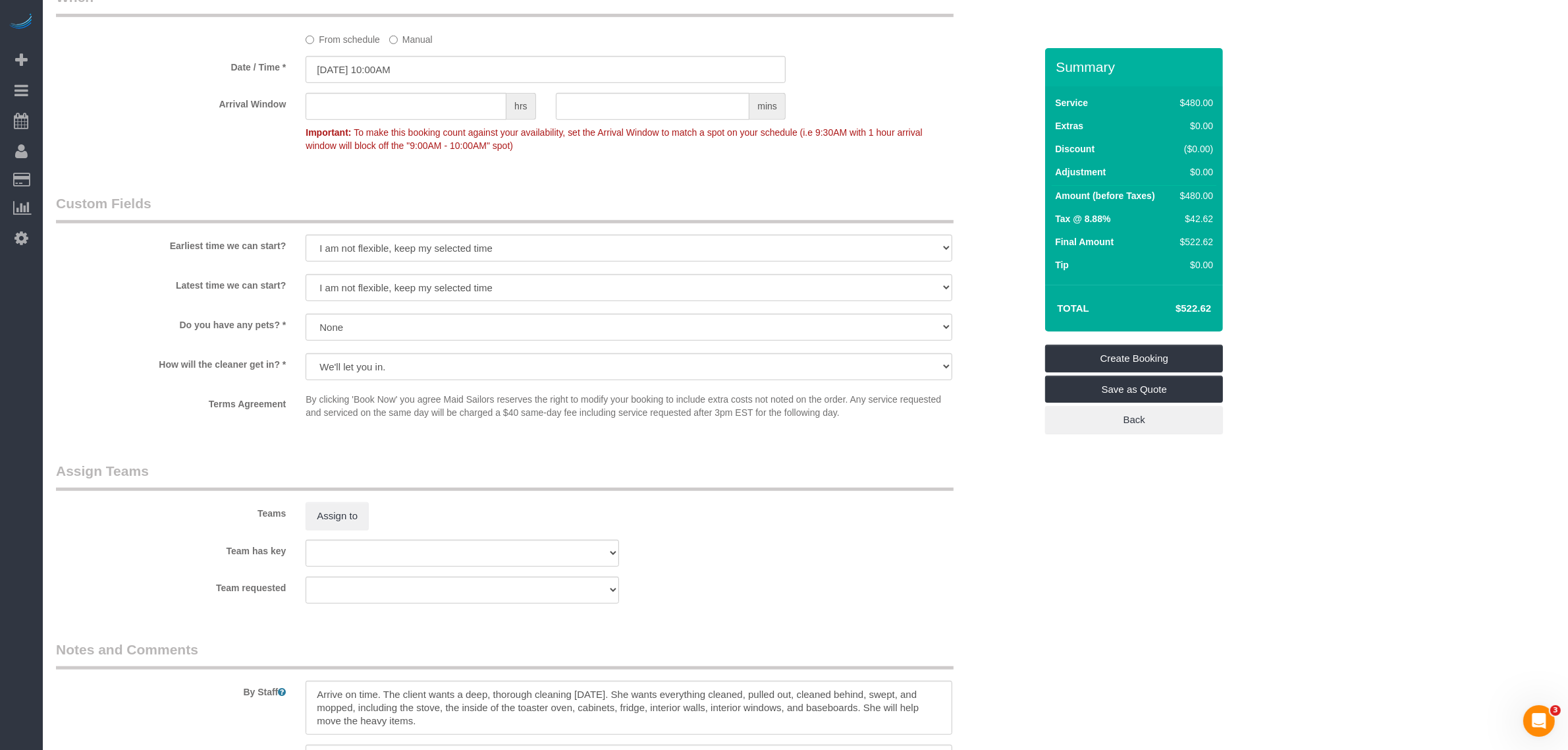
scroll to position [1235, 0]
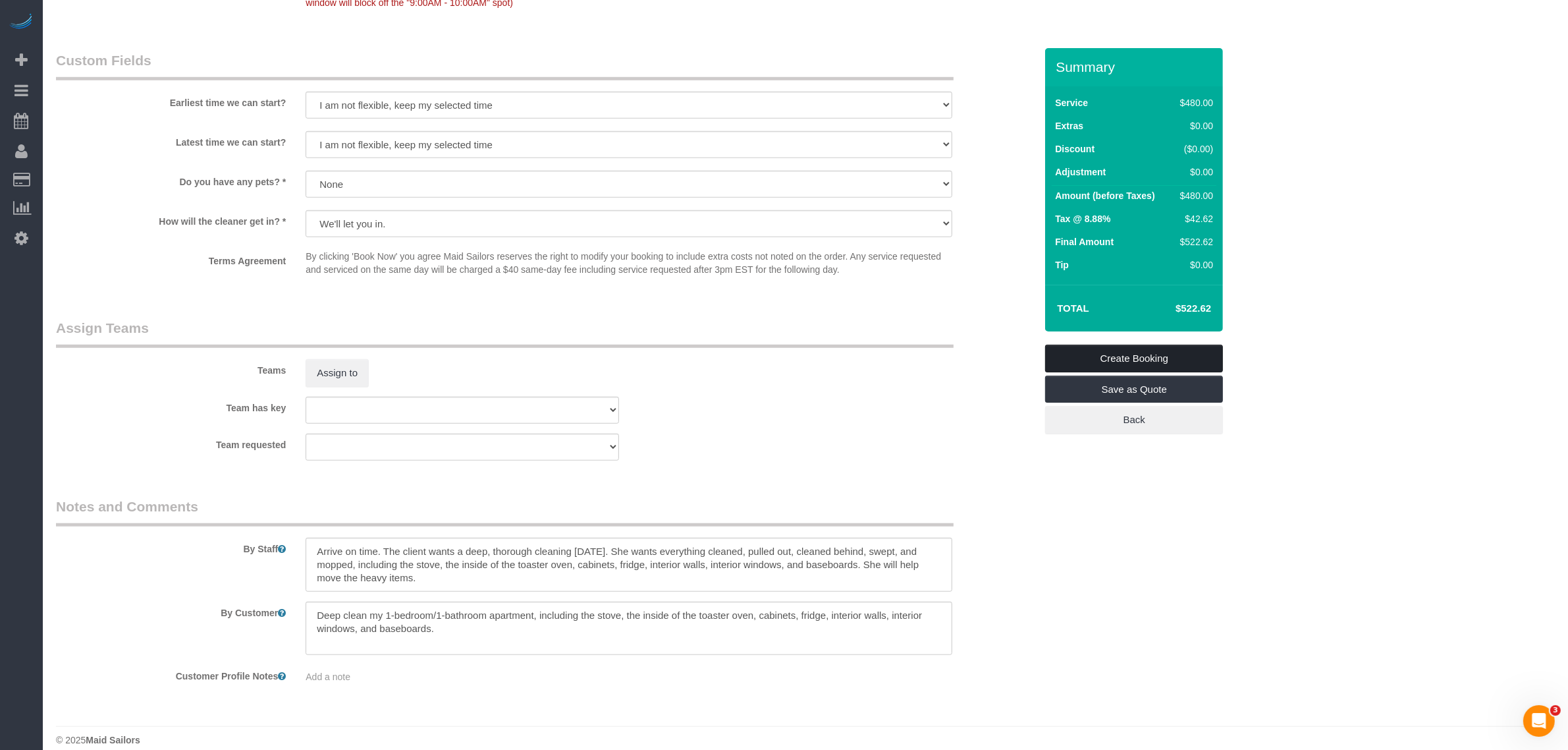
click at [1161, 358] on link "Create Booking" at bounding box center [1133, 358] width 177 height 27
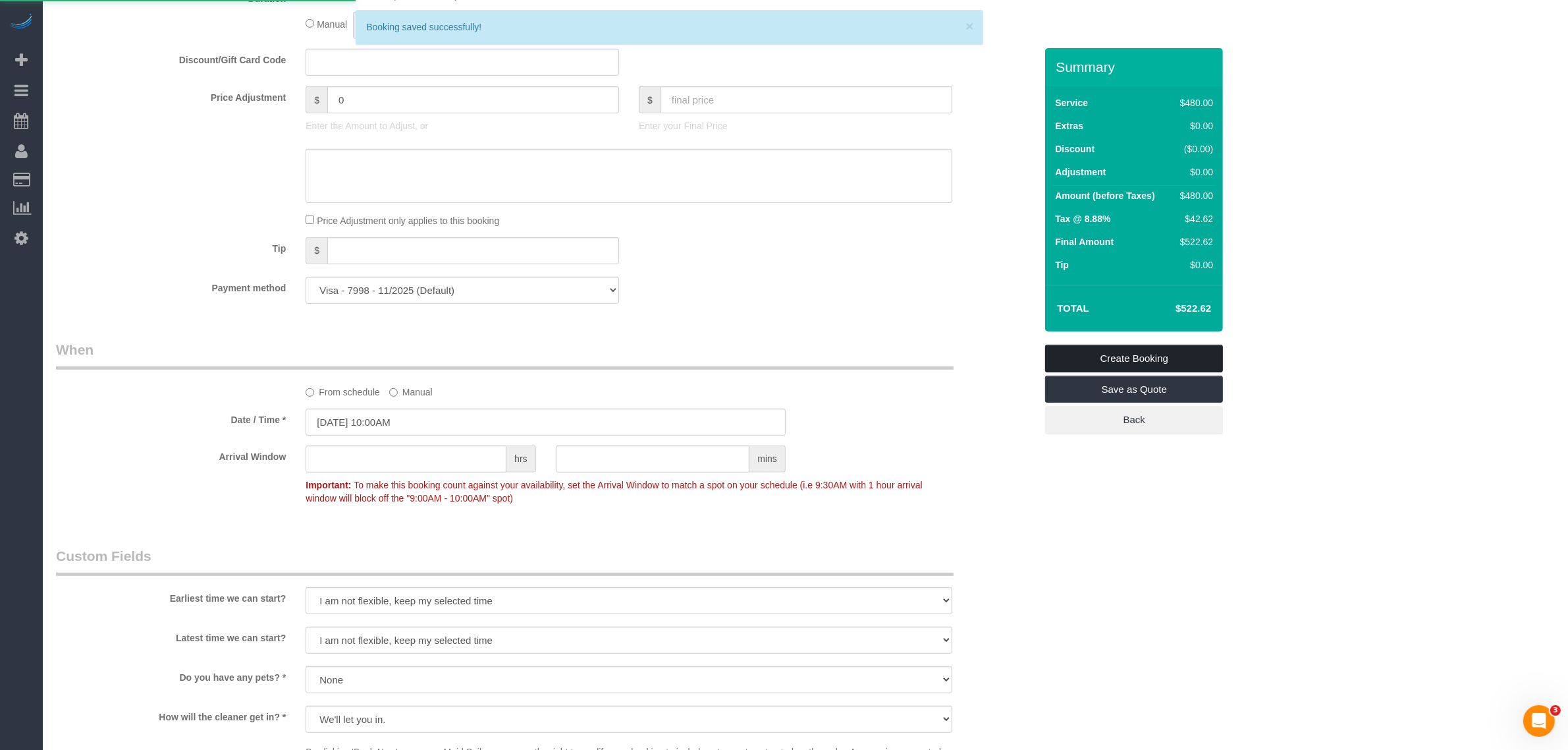
scroll to position [424, 0]
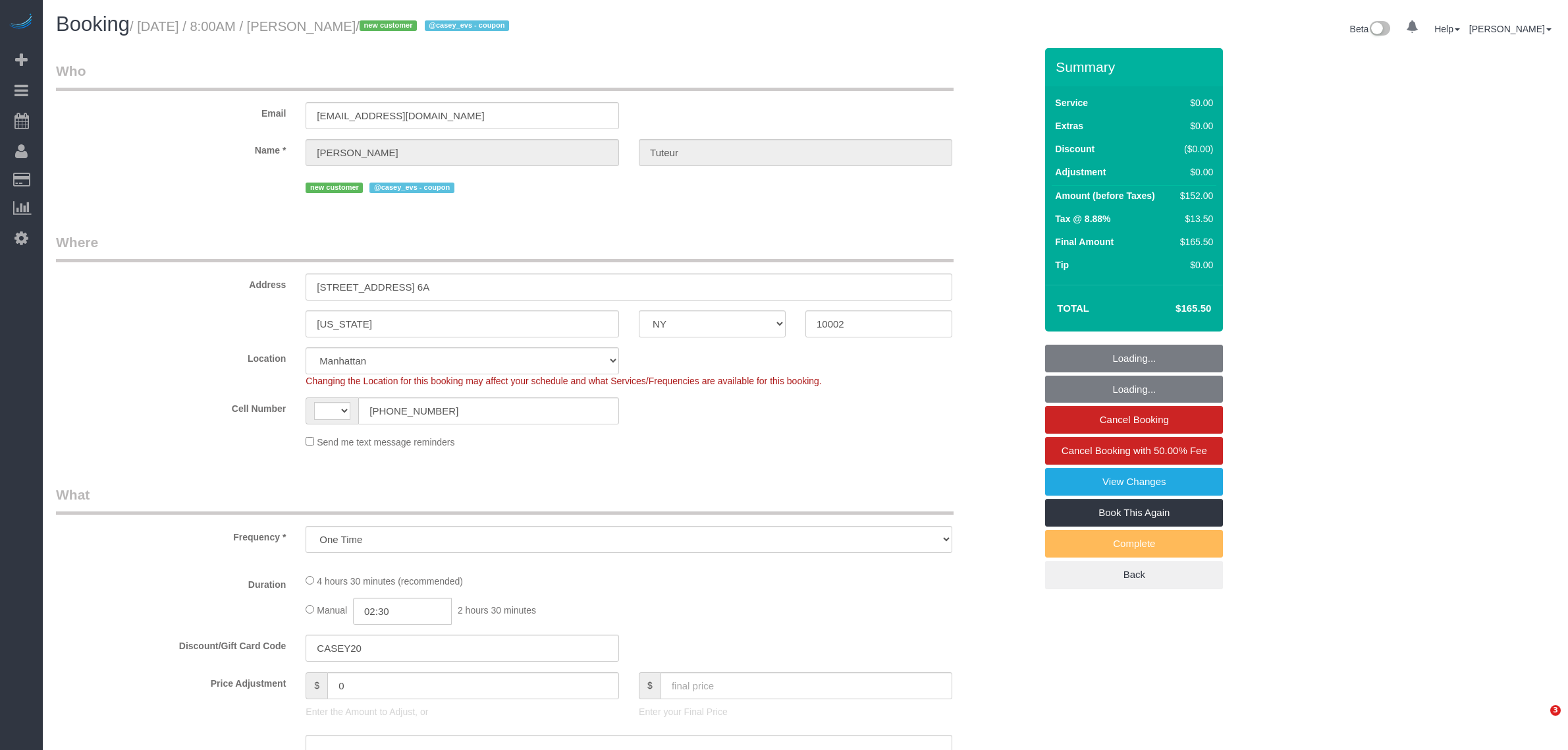
select select "NY"
select select "string:stripe-pm_1RvJvA4VGloSiKo7BtS0W1ds"
select select "2"
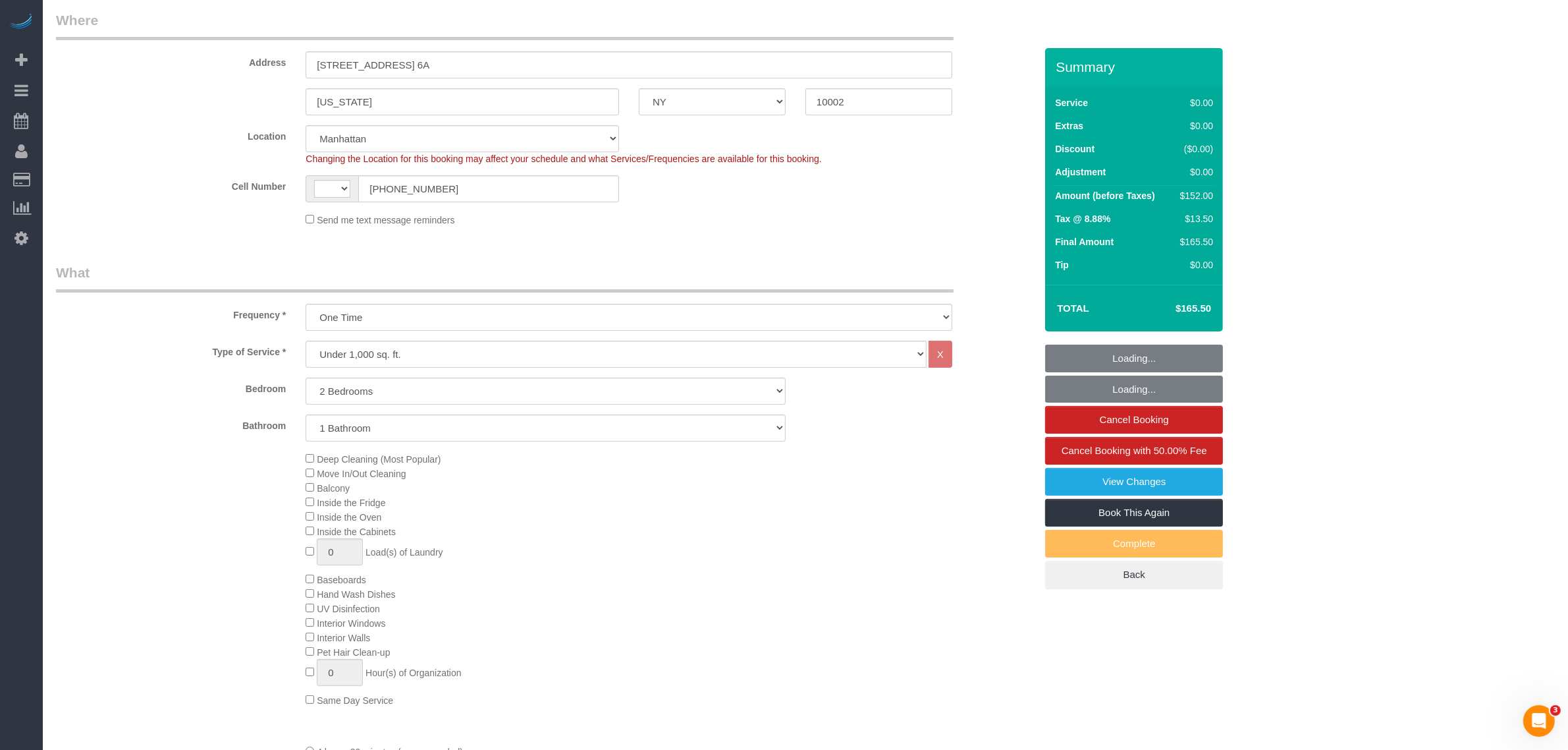
select select "string:[GEOGRAPHIC_DATA]"
select select "spot1"
select select "number:89"
select select "number:90"
select select "number:15"
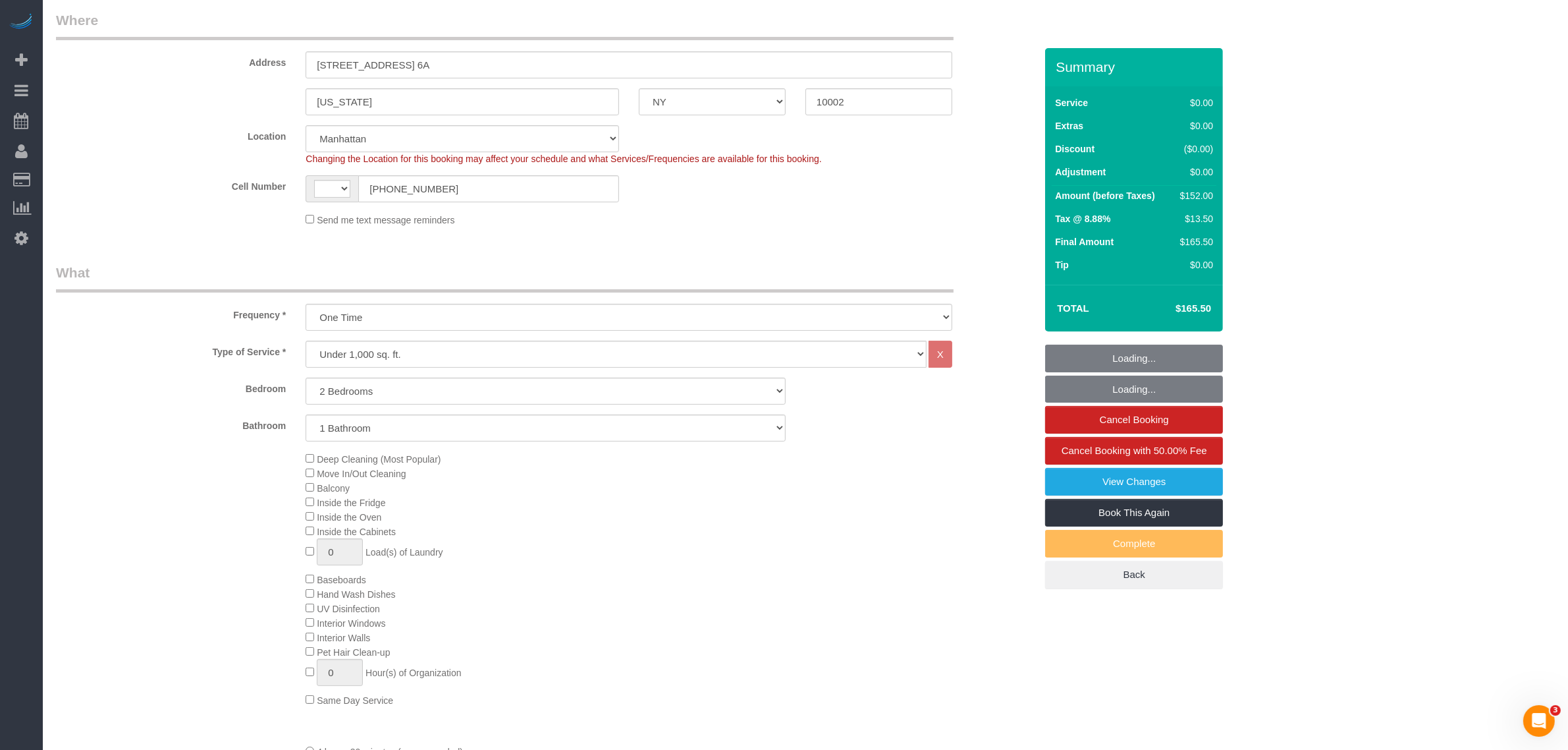
select select "number:5"
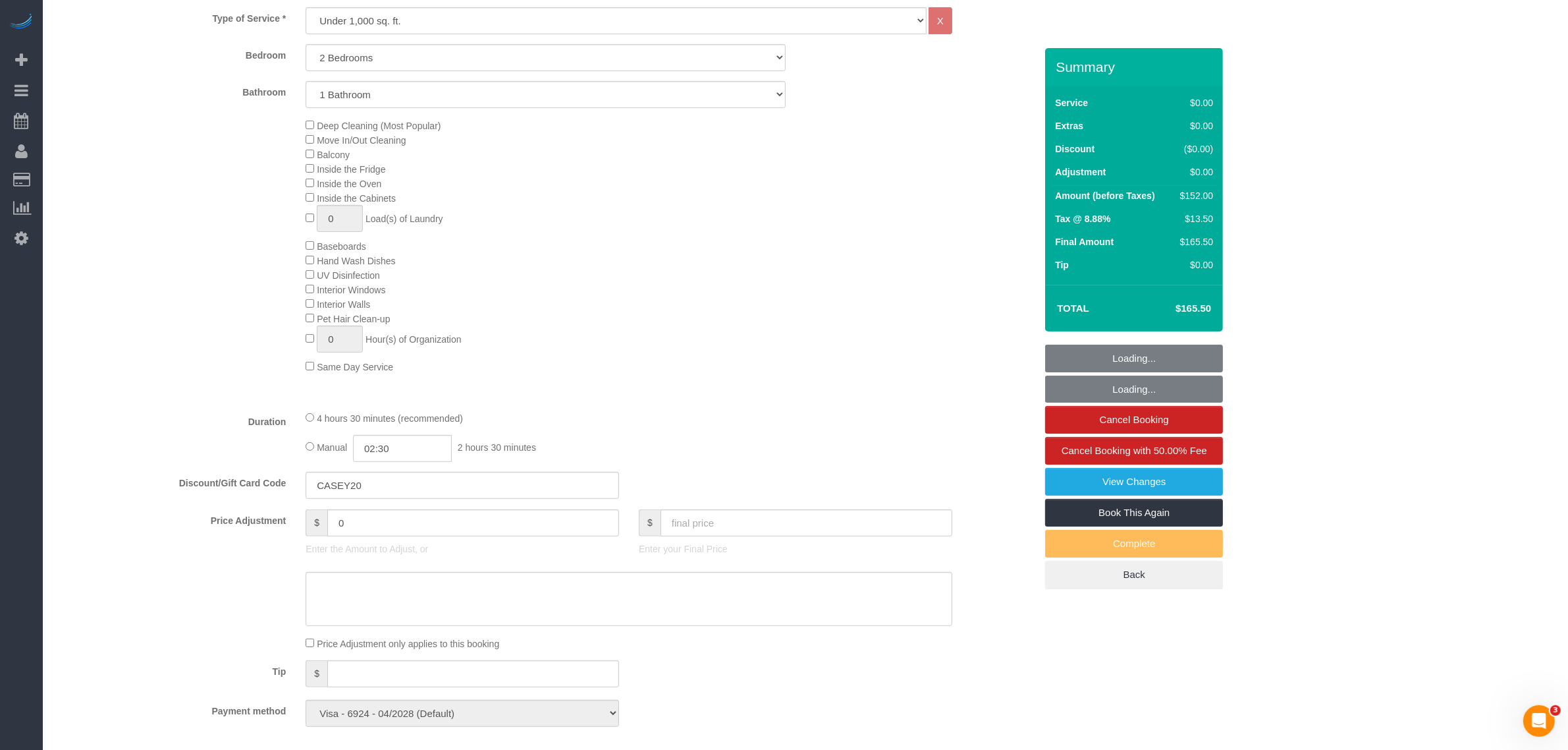
select select "2"
select select "object:1409"
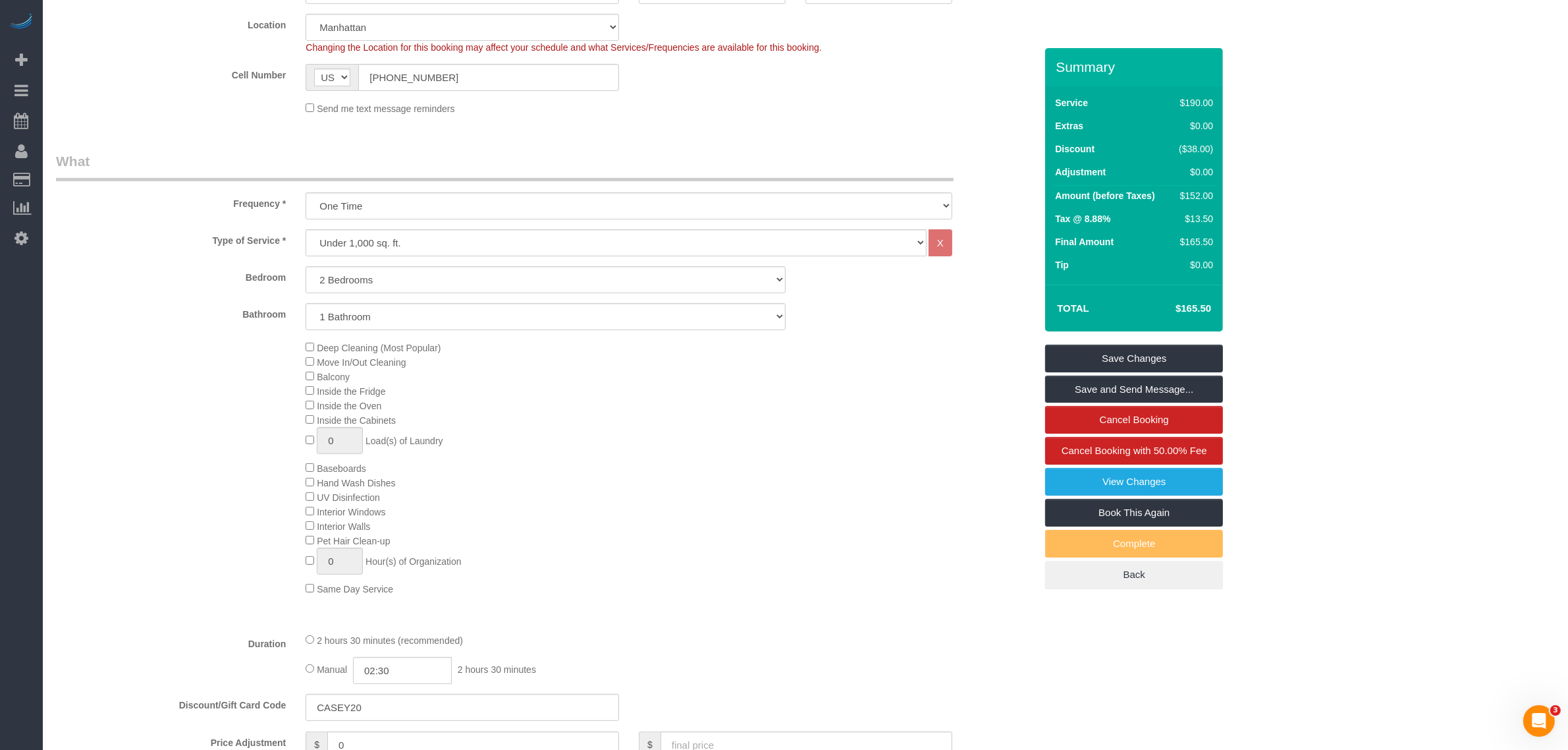
scroll to position [185, 0]
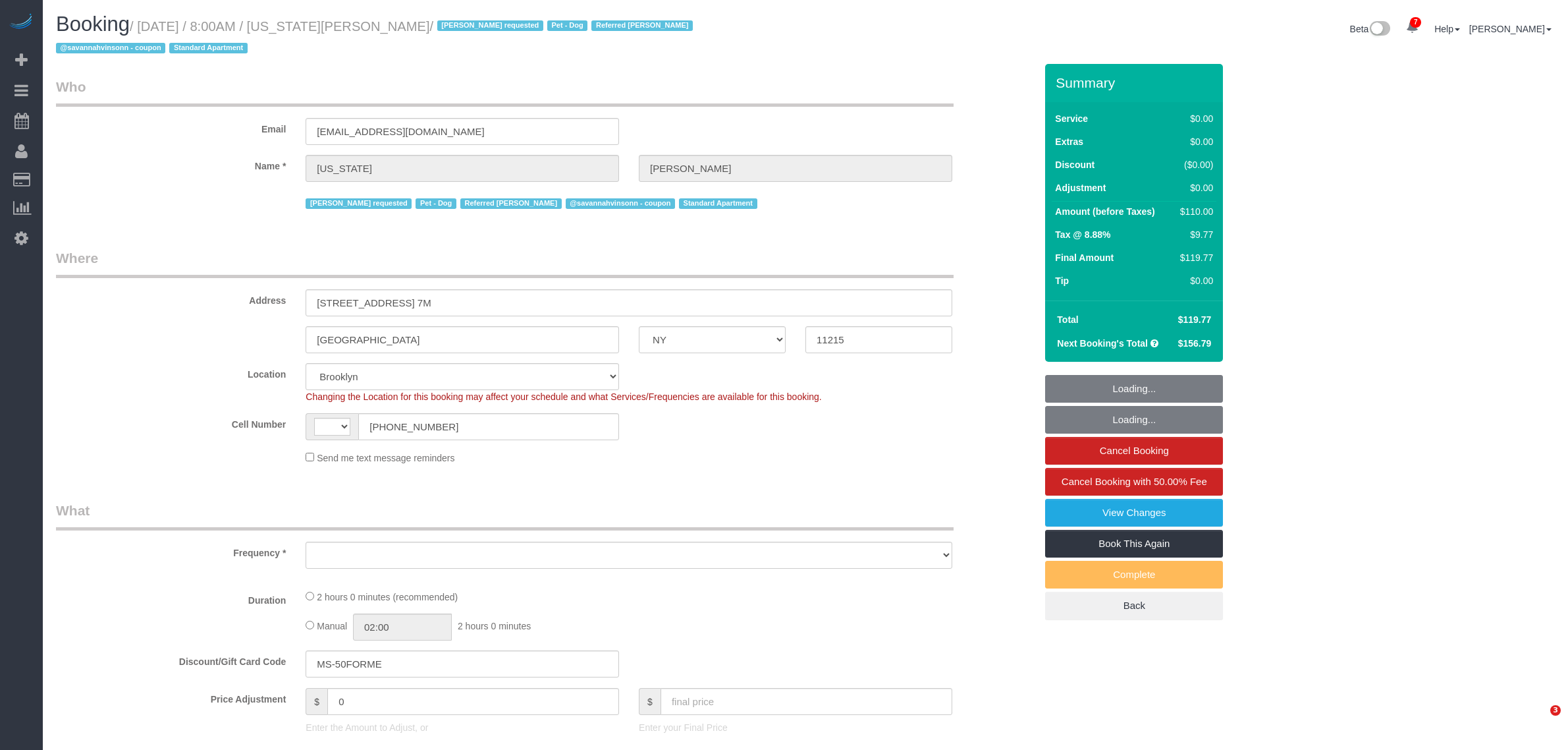
select select "NY"
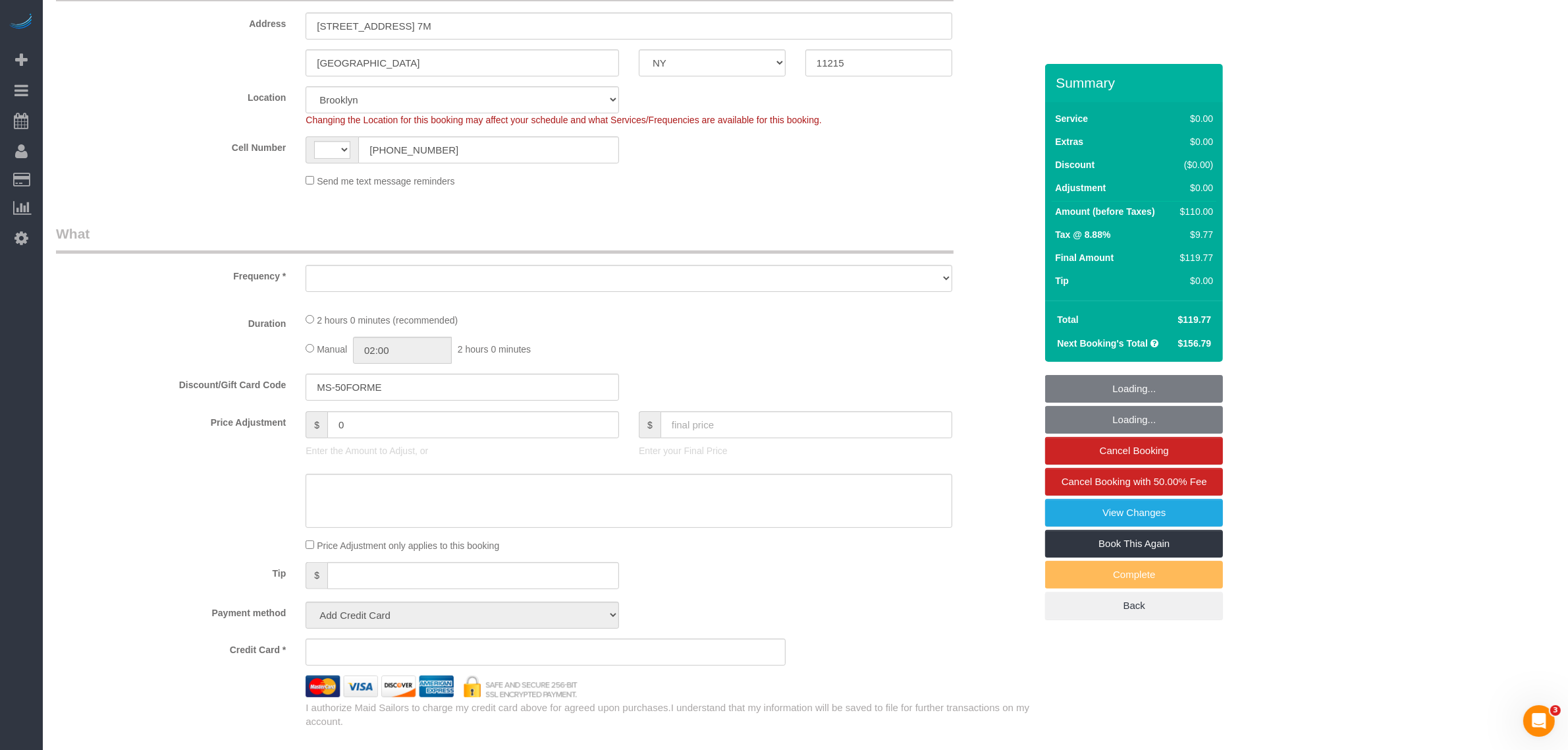
select select "1"
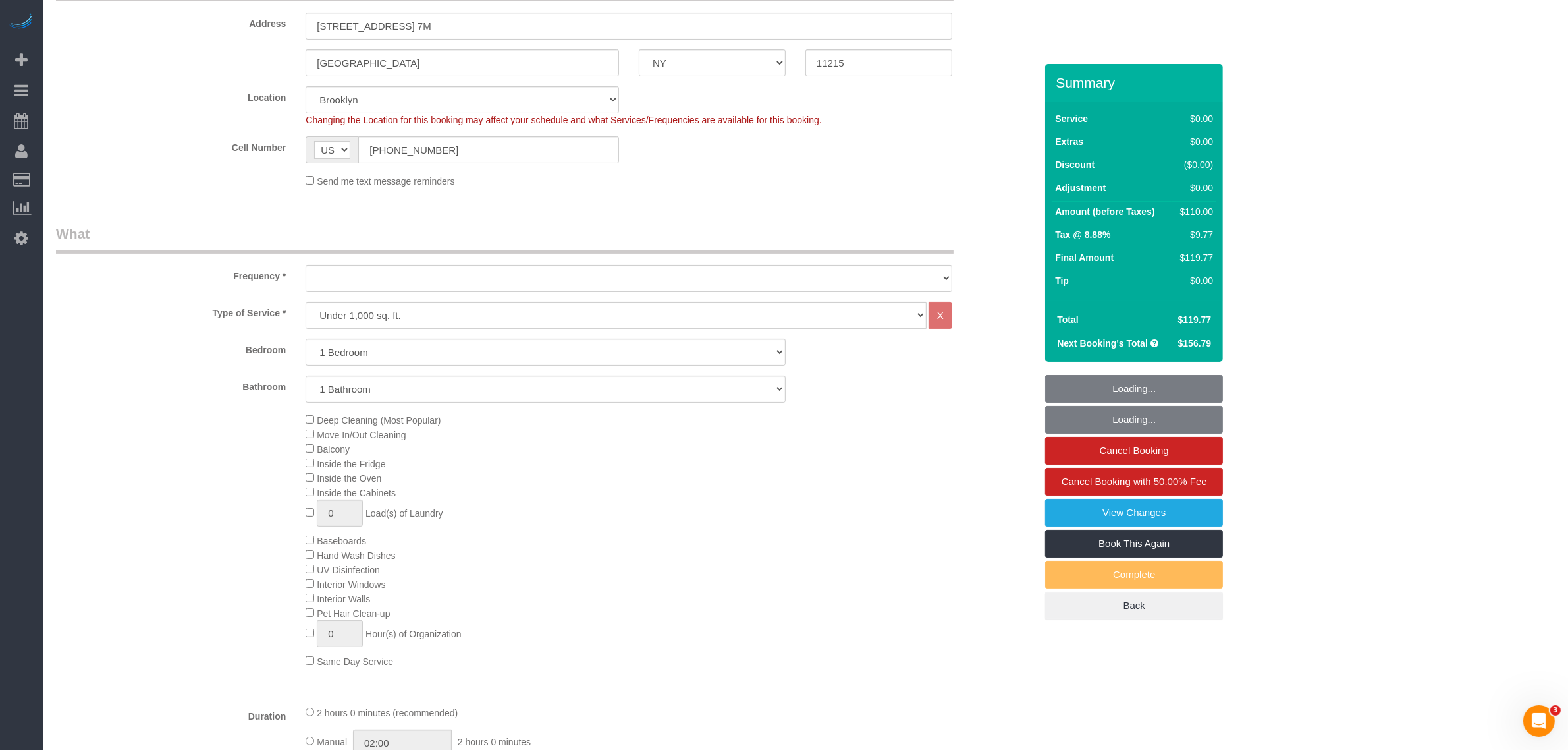
select select "string:US"
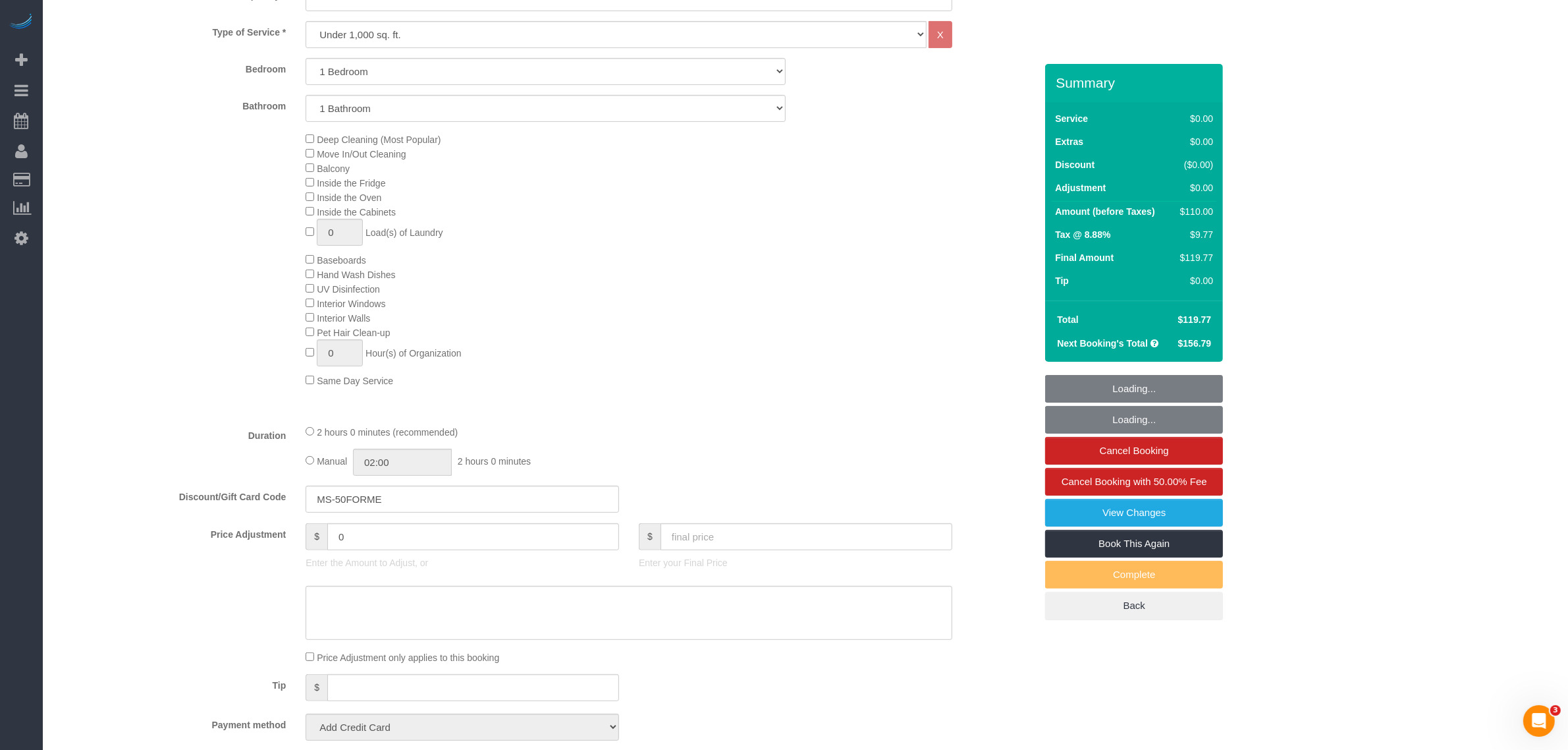
select select "object:815"
select select "spot1"
select select "number:62"
select select "number:77"
select select "number:13"
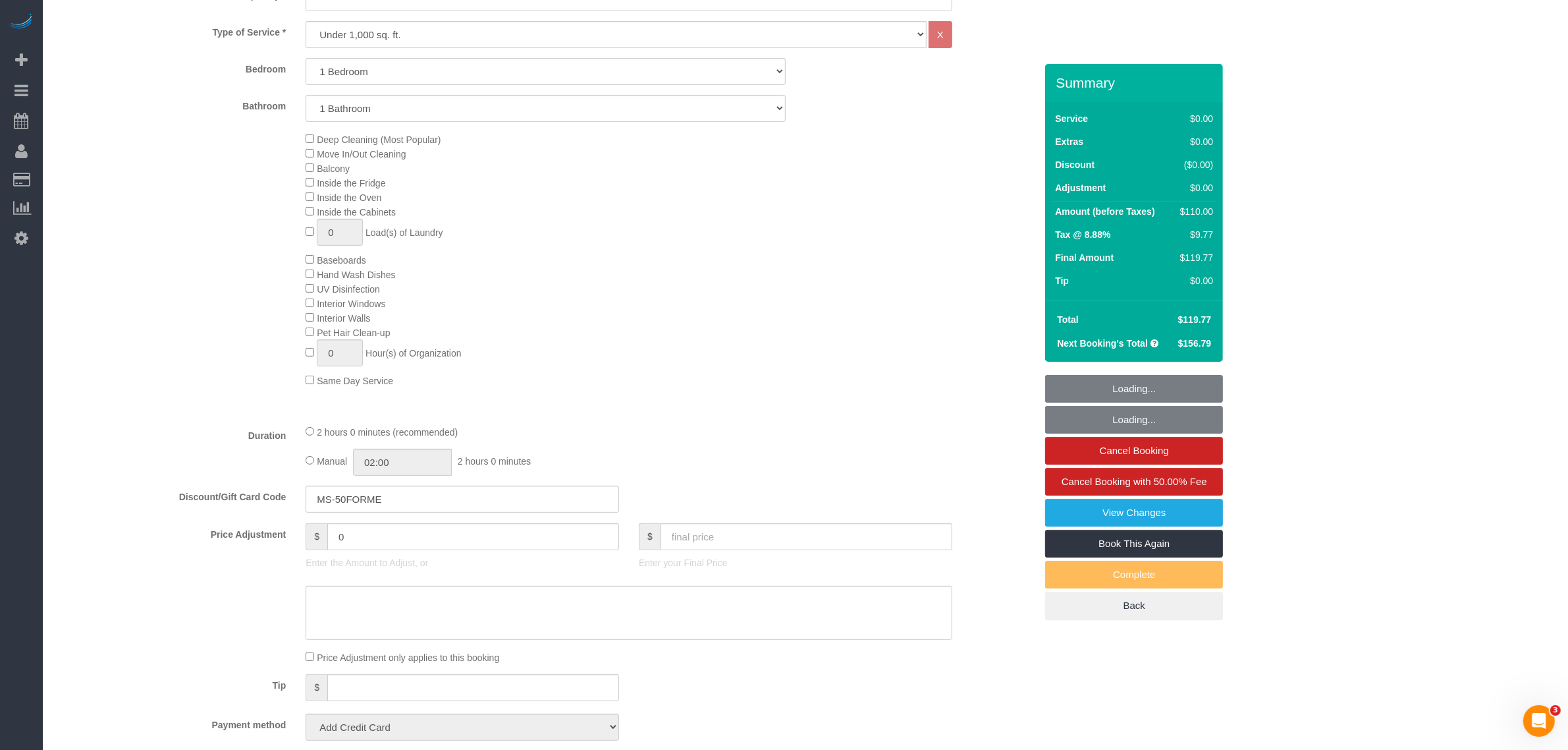
select select "number:5"
select select "1"
select select "object:1407"
select select "string:stripe-pm_1R8R544VGloSiKo771RbQQGf"
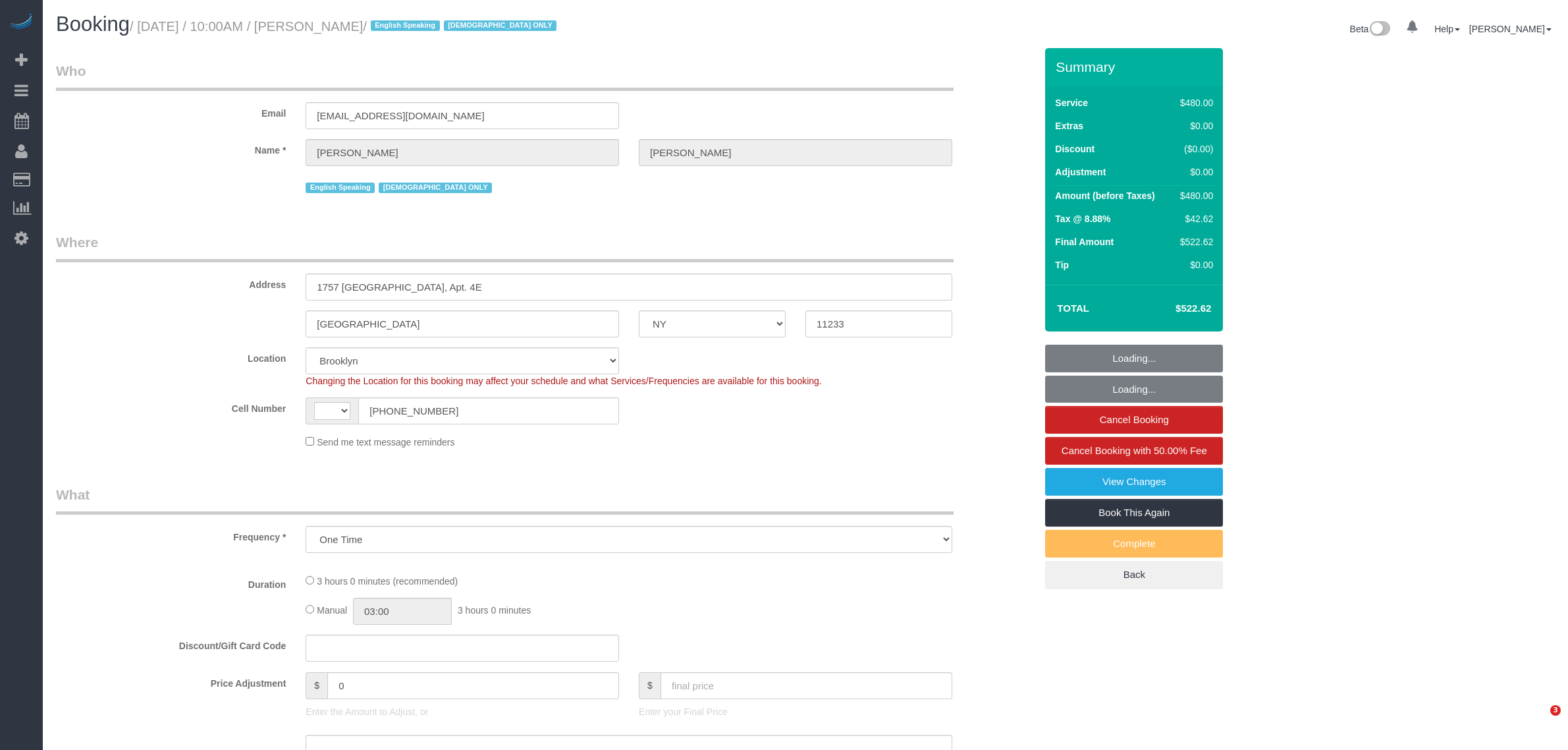
select select "NY"
select select "object:444"
select select "string:[GEOGRAPHIC_DATA]"
select select "string:stripe-pm_1PZwTG4VGloSiKo7ZbGaZS1e"
select select "number:89"
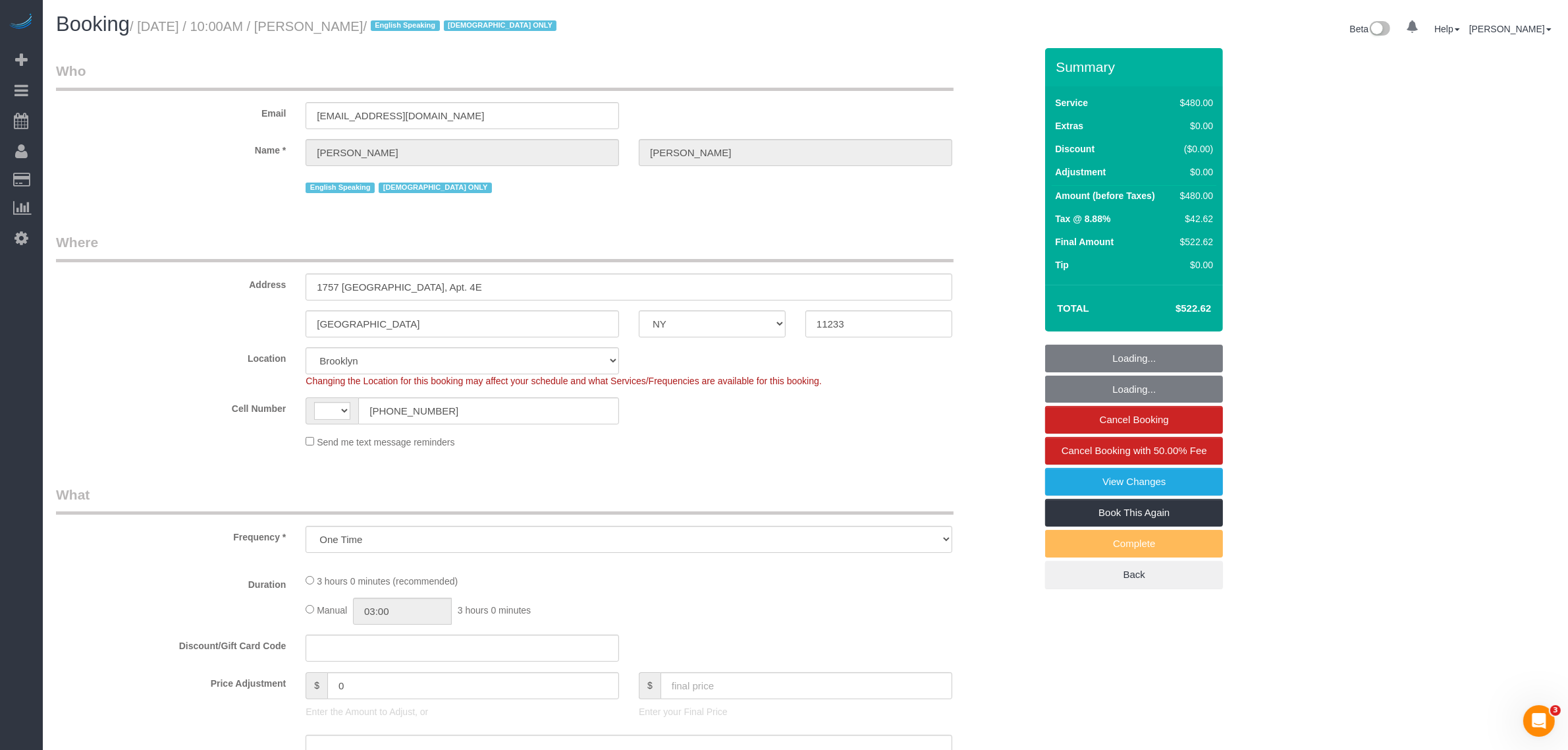
select select "number:90"
select select "number:15"
select select "number:5"
select select "spot1"
select select "2"
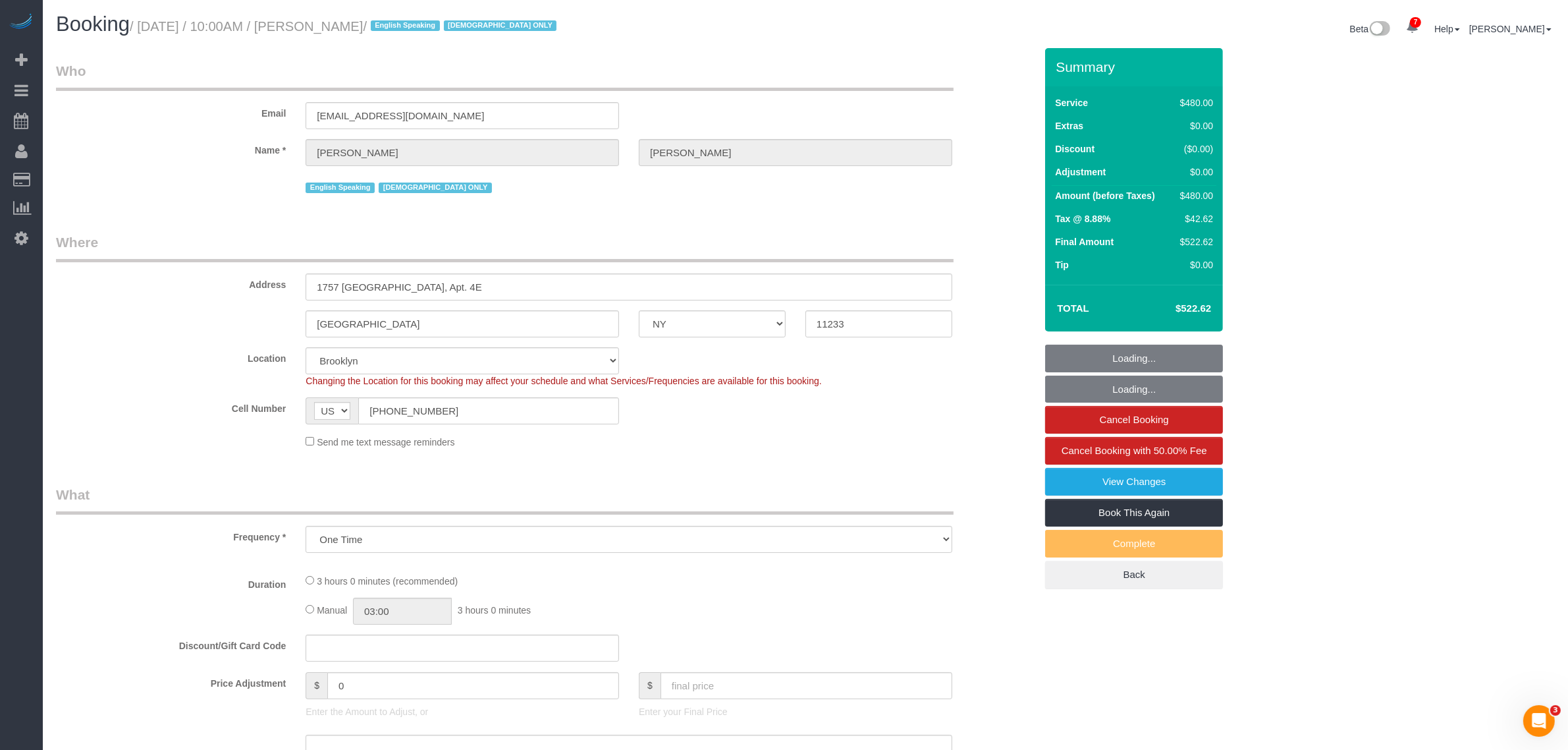
select select "180"
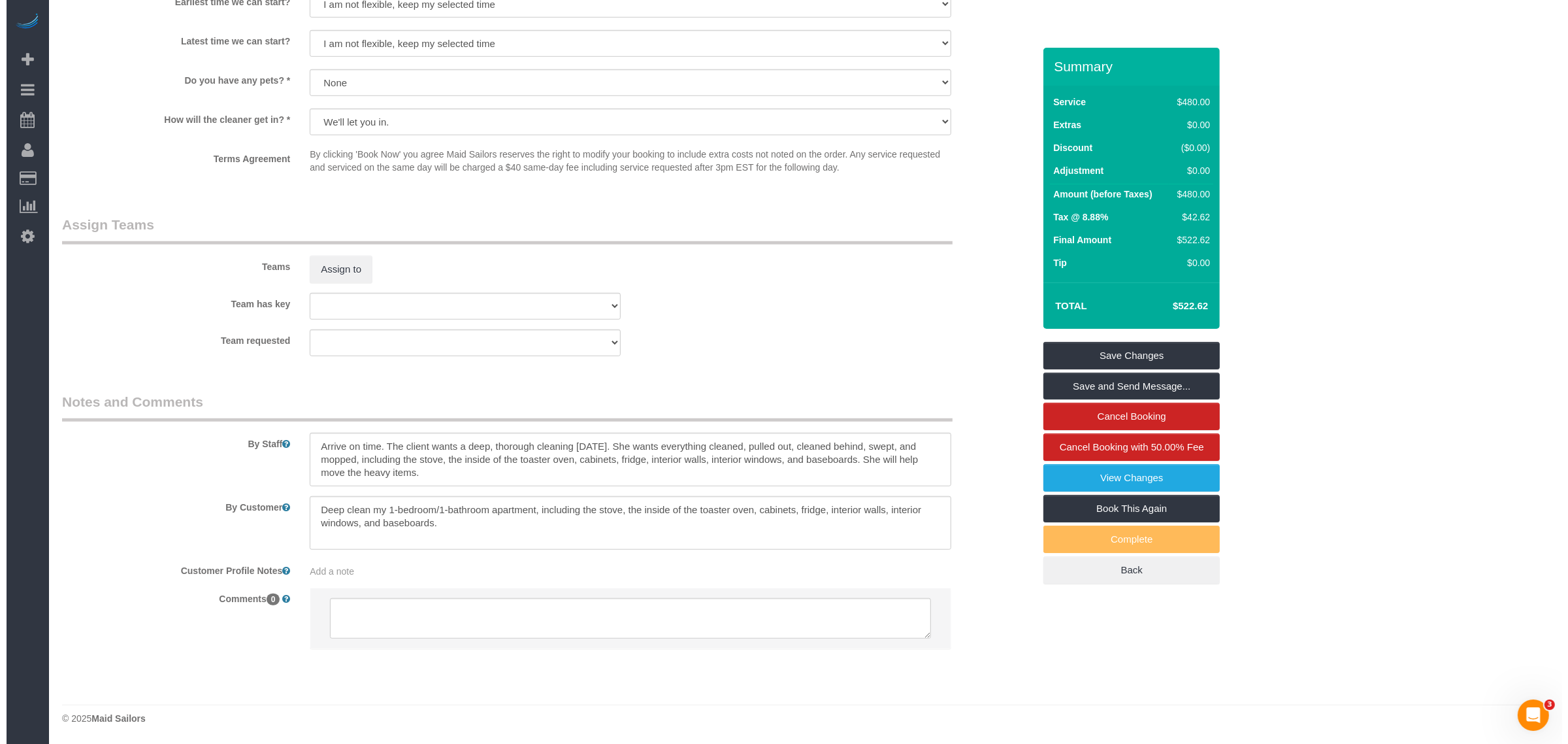
scroll to position [1230, 0]
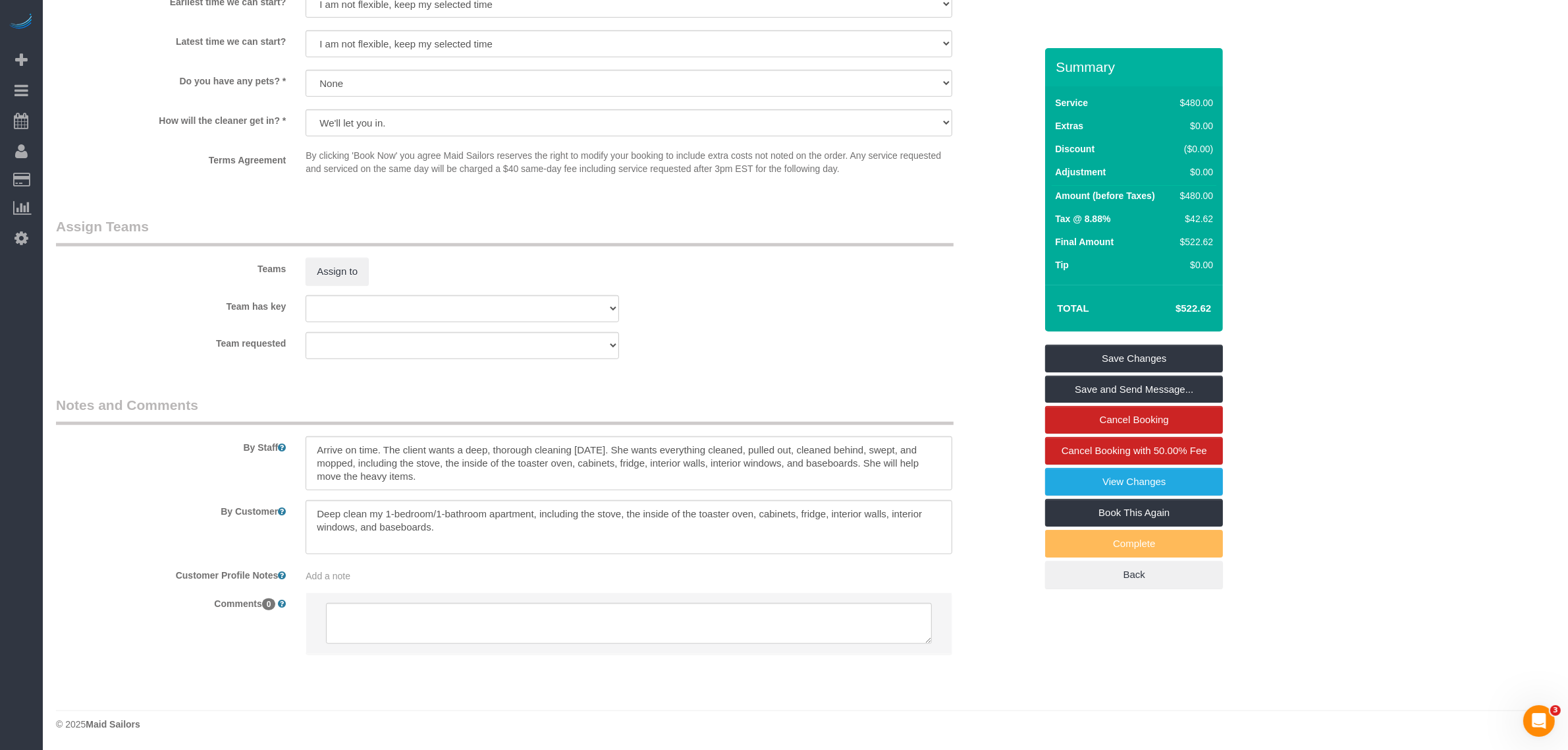
click at [892, 341] on div "Team requested 000- [PERSON_NAME] 000 - Partnerships 000 - TEAM JOB 0 - [PERSON…" at bounding box center [545, 345] width 999 height 27
click at [892, 341] on div "Team requested 000- Donna Mercado 000 - Partnerships 000 - TEAM JOB 0 - Leidy T…" at bounding box center [545, 345] width 999 height 27
click at [836, 346] on div "Team requested 000- Donna Mercado 000 - Partnerships 000 - TEAM JOB 0 - Leidy T…" at bounding box center [545, 345] width 999 height 27
click at [761, 302] on div "Team has key 000- Donna Mercado 000 - Partnerships 000 - TEAM JOB 0 - Leidy Tol…" at bounding box center [545, 308] width 999 height 27
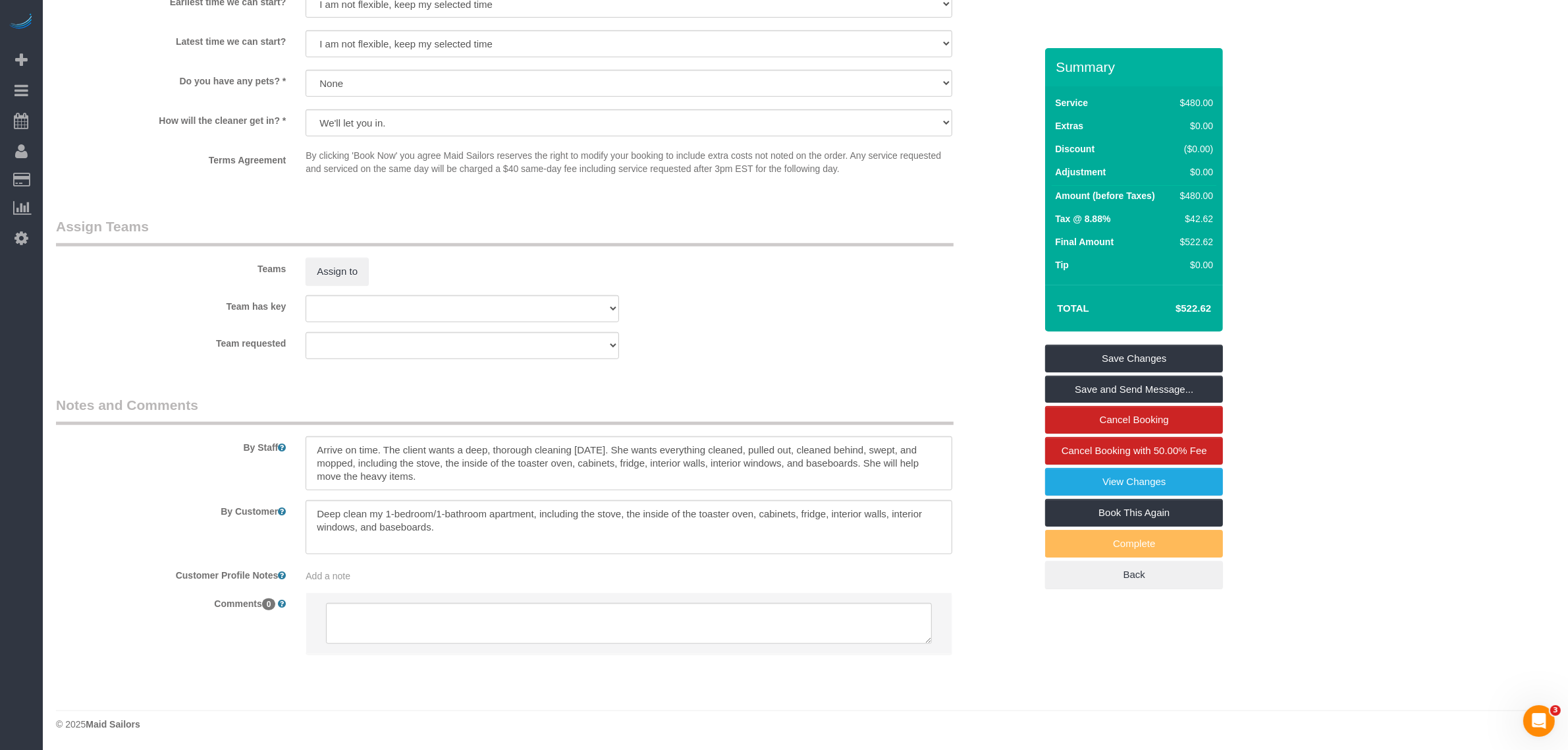
click at [751, 263] on div "Teams Assign to" at bounding box center [545, 251] width 999 height 69
click at [327, 277] on button "Assign to" at bounding box center [337, 271] width 64 height 27
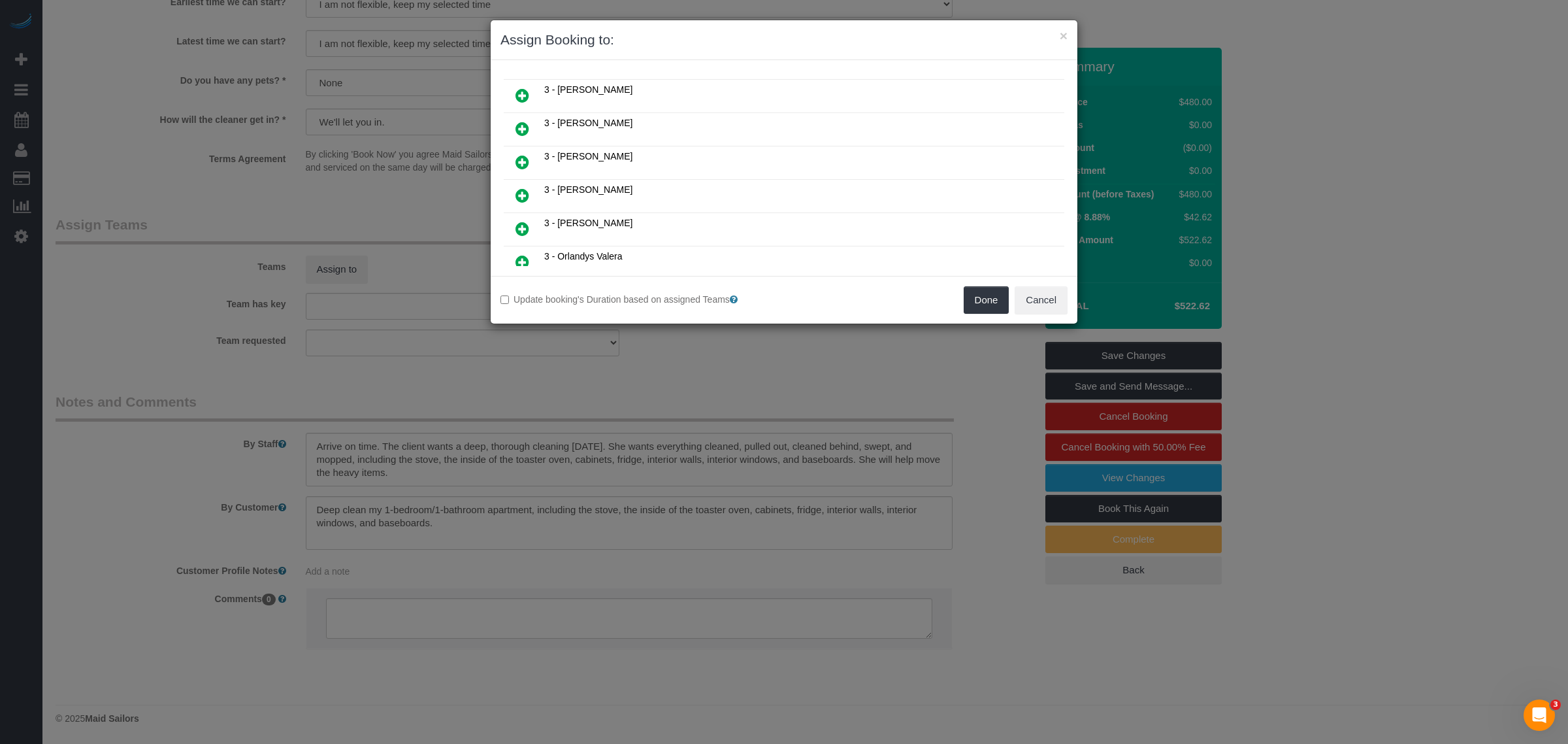
scroll to position [980, 0]
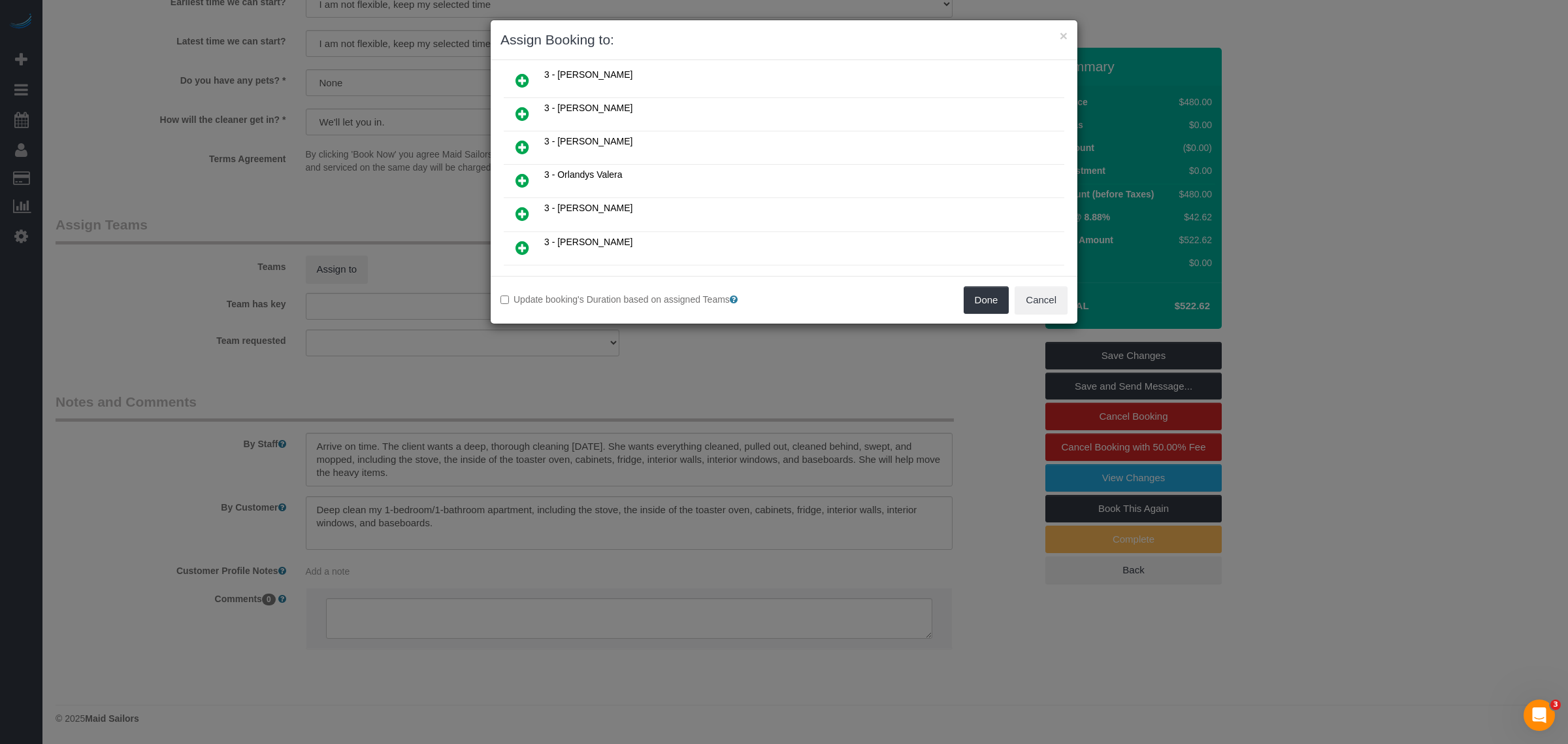
click at [524, 139] on icon at bounding box center [522, 147] width 14 height 15
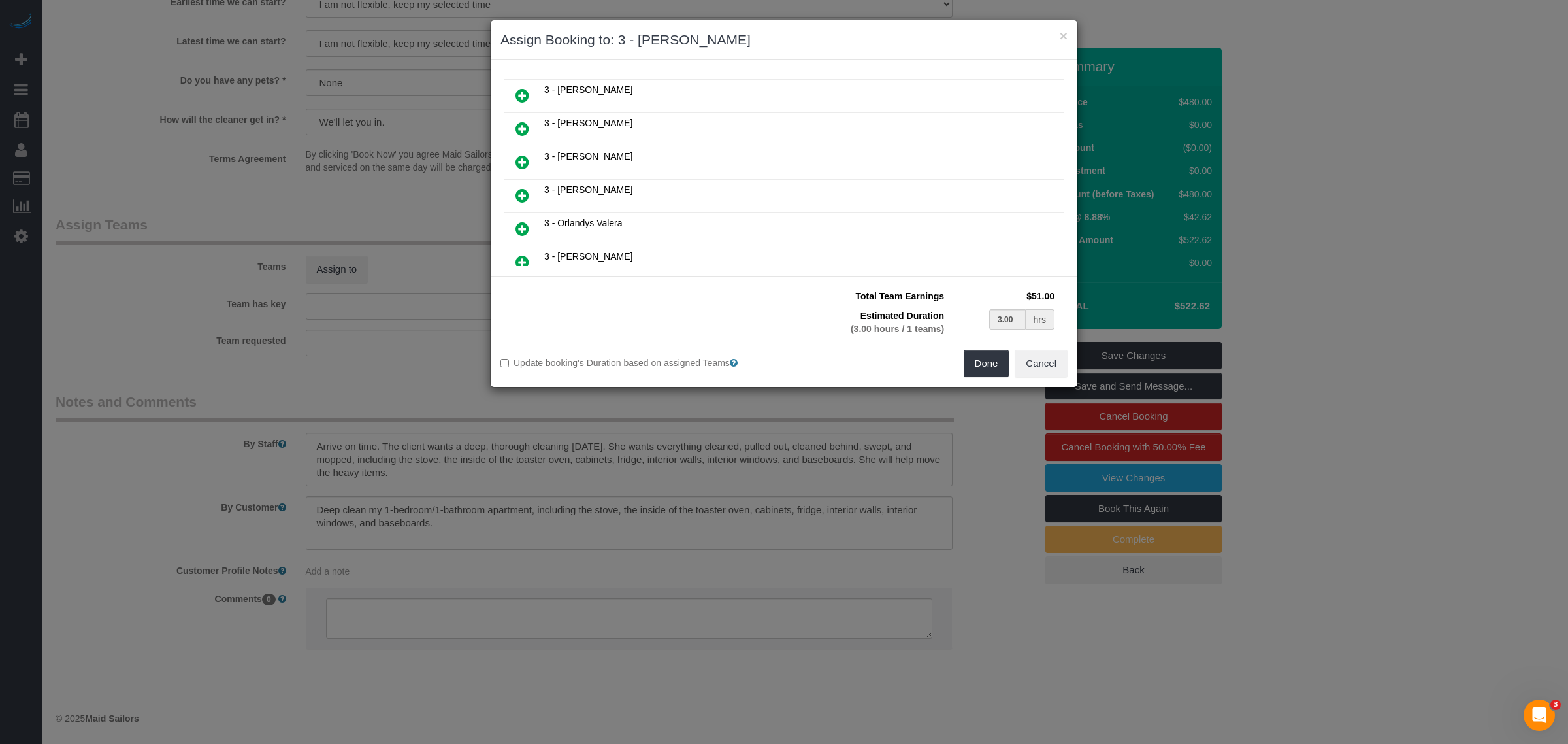
scroll to position [930, 0]
click at [513, 150] on link at bounding box center [522, 164] width 31 height 26
type input "1.50"
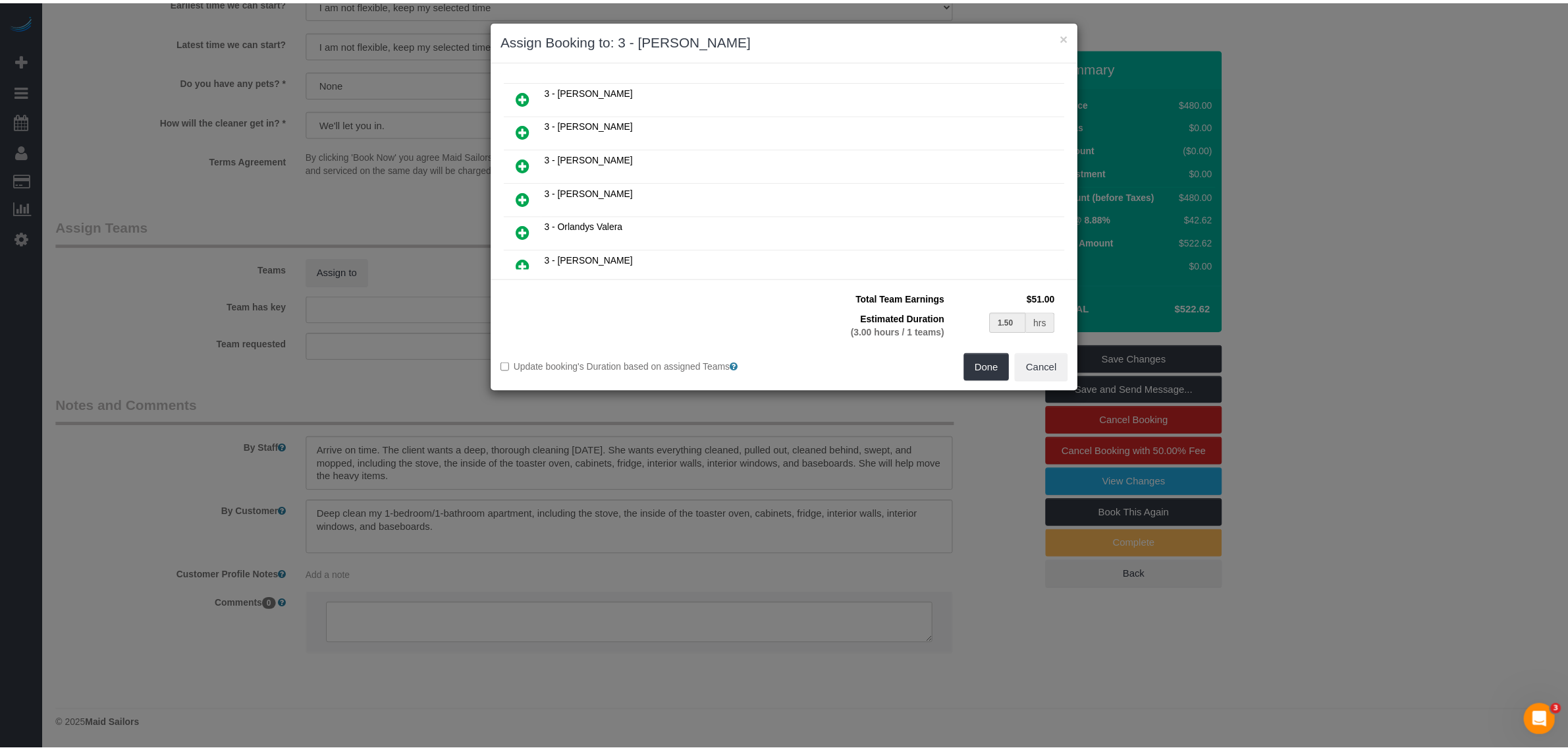
scroll to position [970, 0]
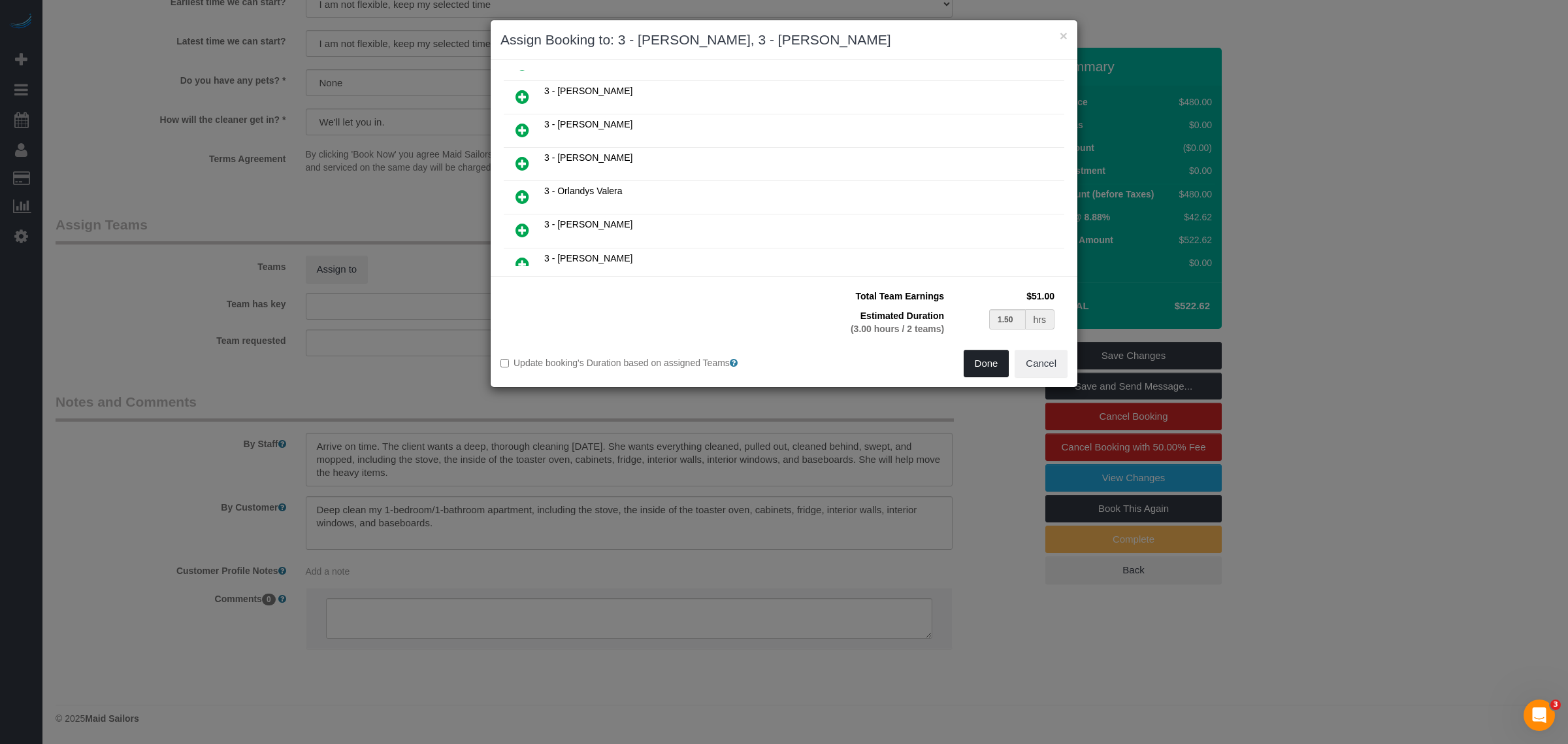
click at [982, 360] on button "Done" at bounding box center [986, 363] width 45 height 27
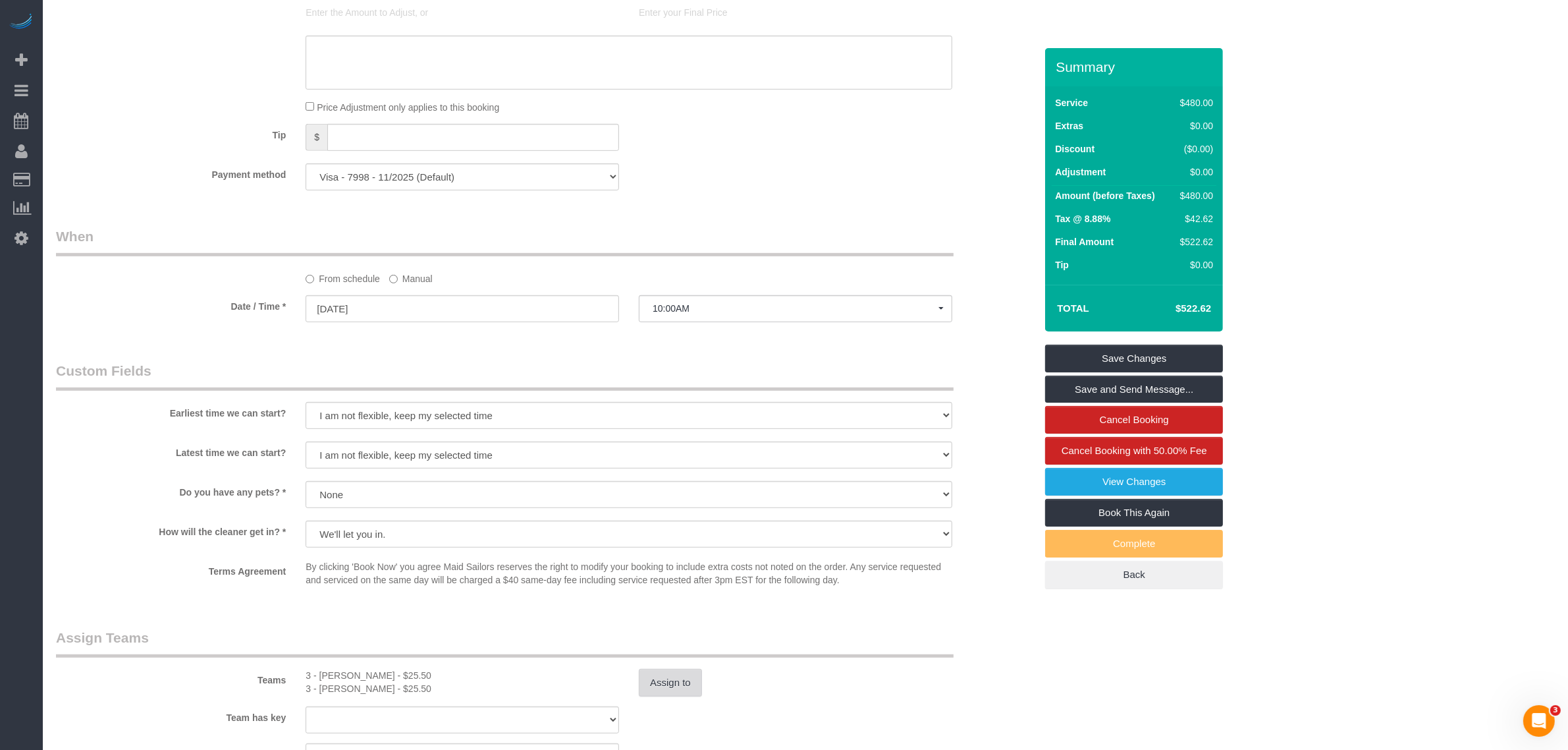
select select "spot46"
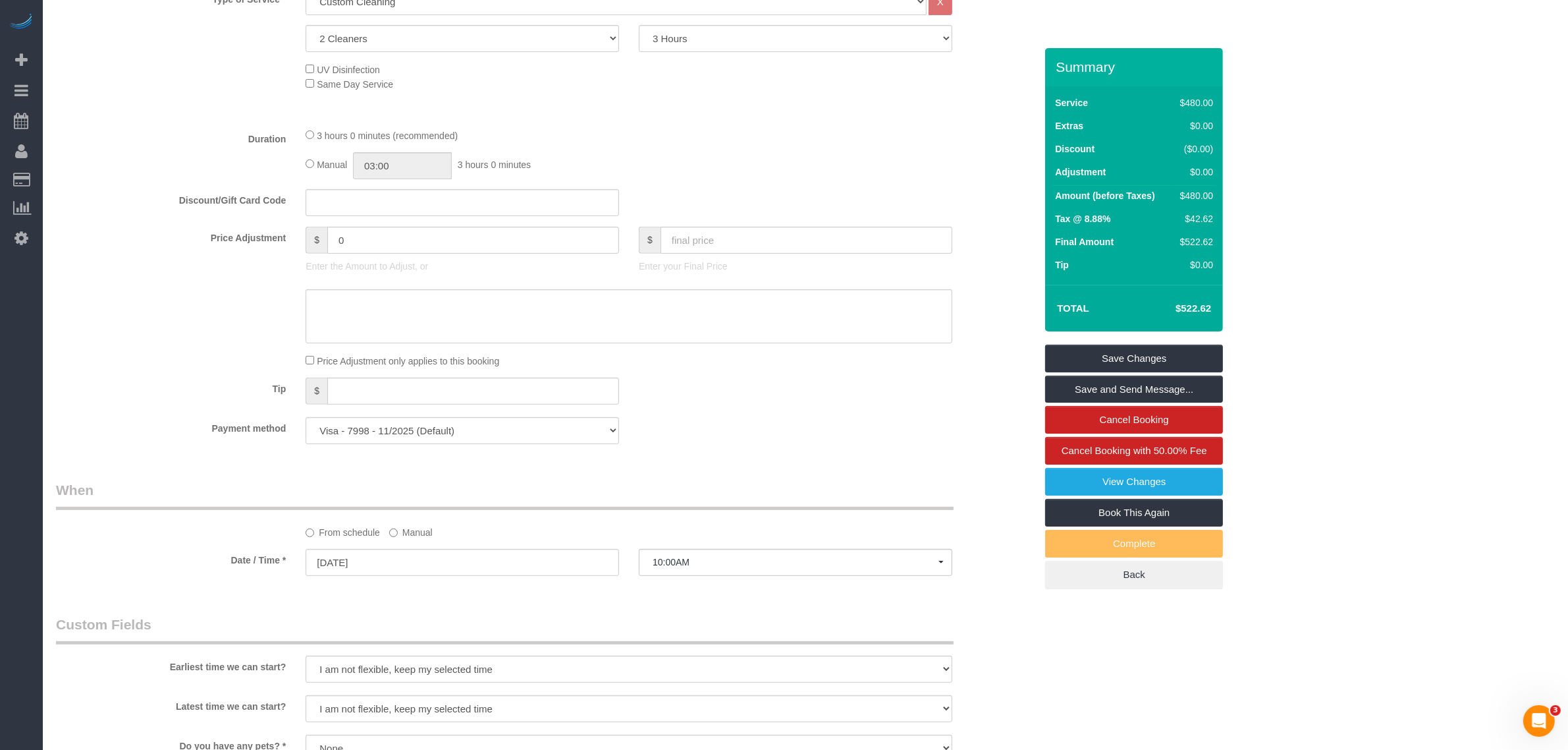
scroll to position [499, 0]
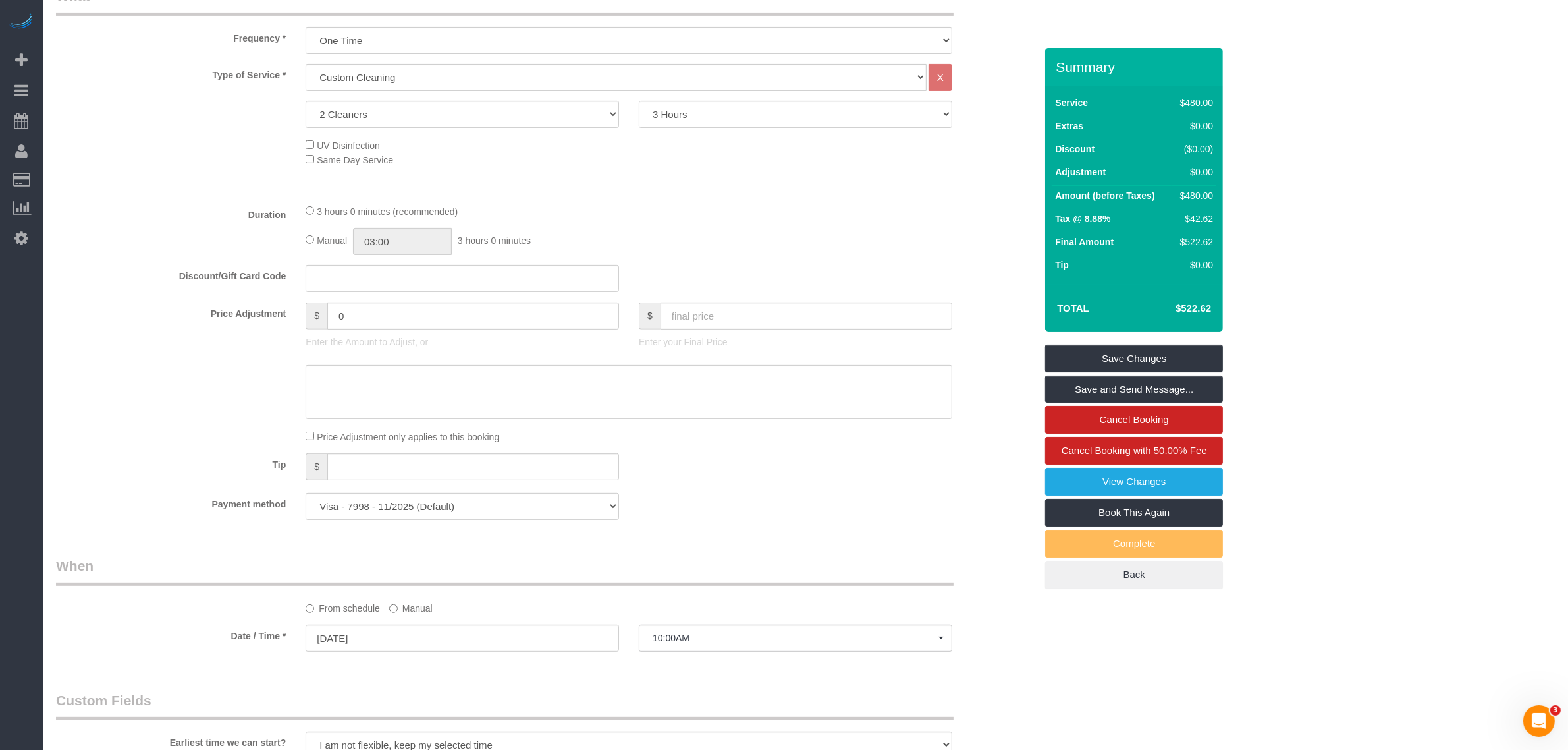
select select "spot91"
click at [310, 232] on div "Manual 03:00 3 hours 0 minutes" at bounding box center [628, 241] width 647 height 27
click at [750, 206] on div "3 hours 0 minutes (recommended)" at bounding box center [628, 211] width 647 height 15
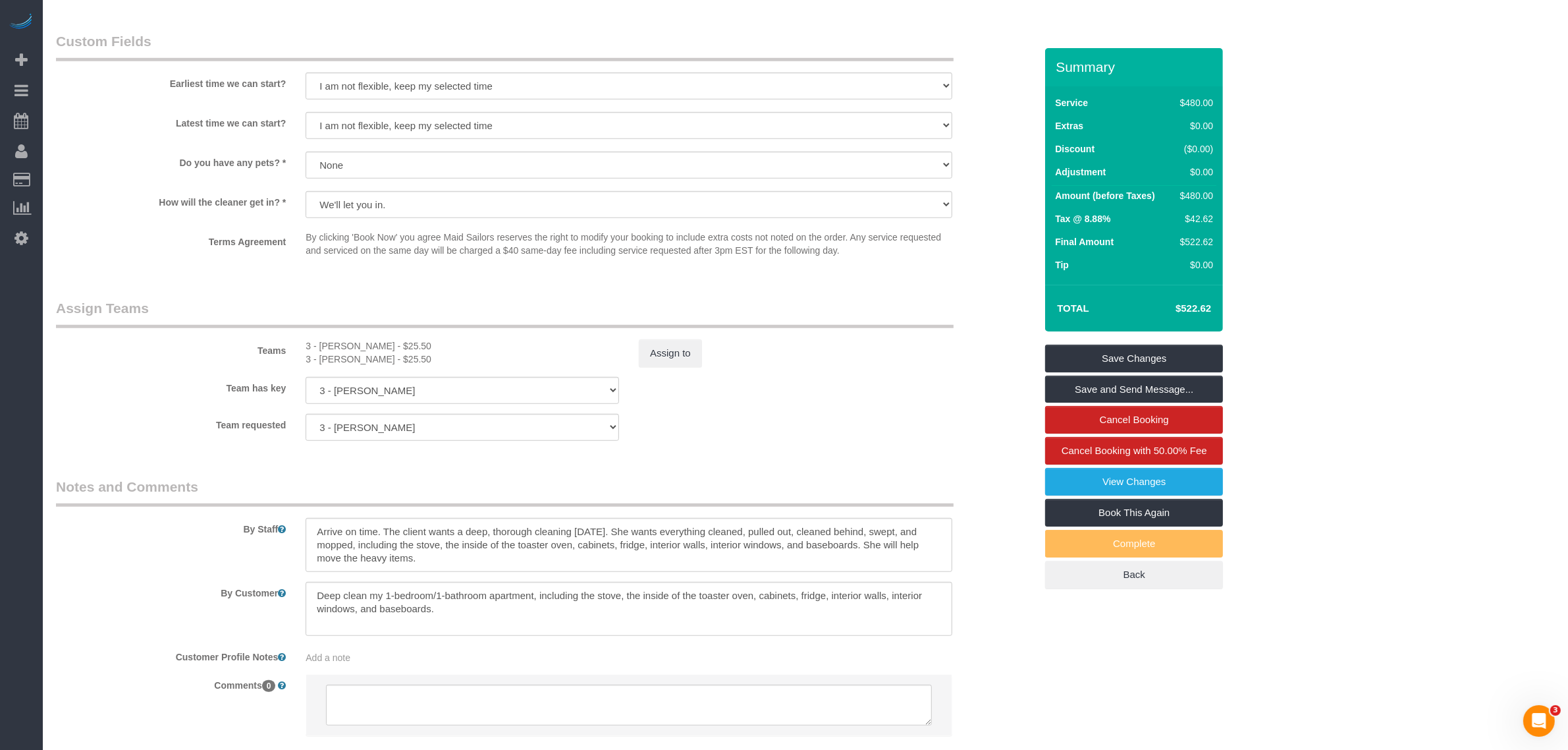
scroll to position [1240, 0]
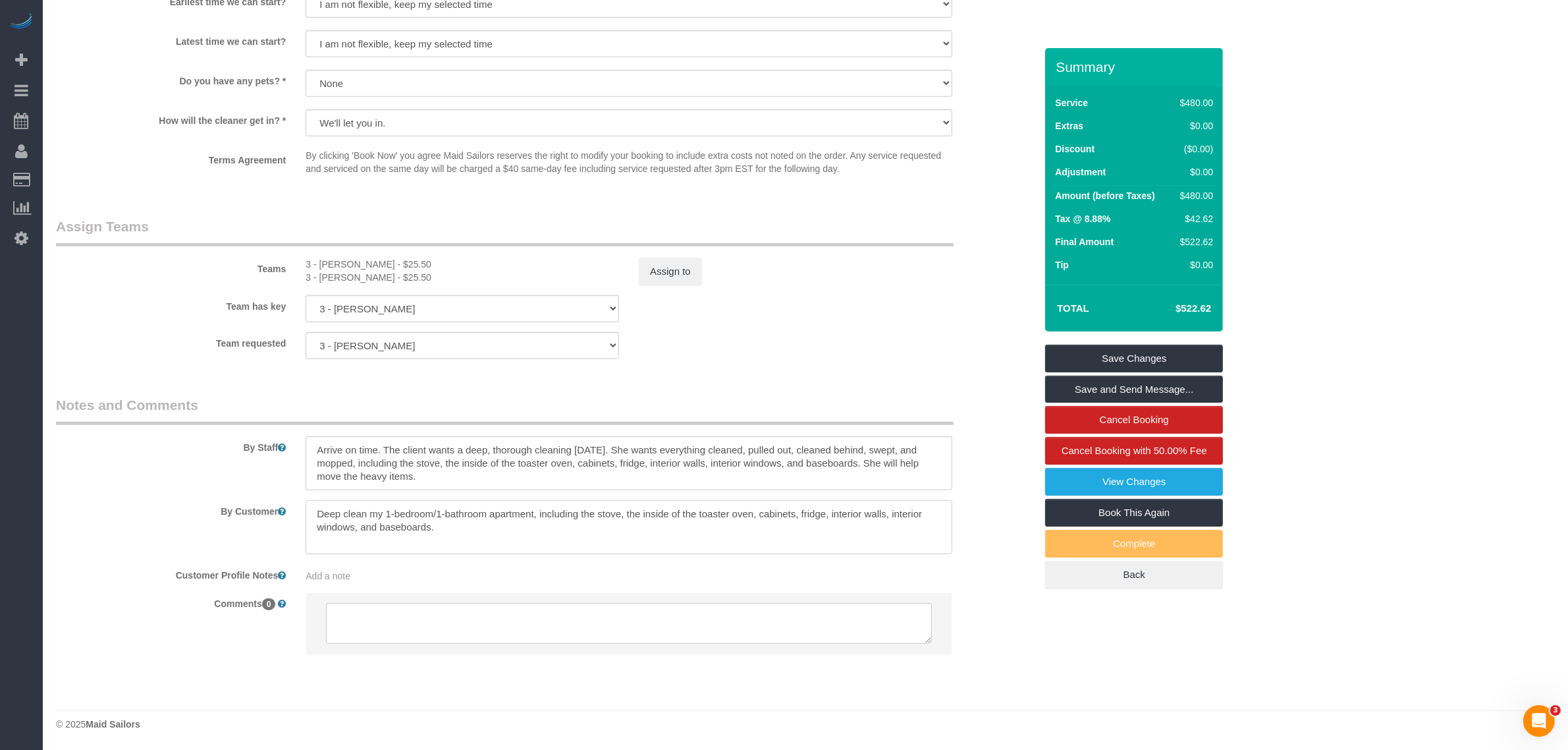
click at [581, 503] on textarea at bounding box center [628, 527] width 647 height 54
click at [456, 521] on textarea at bounding box center [628, 527] width 647 height 54
type textarea "Deep clean my 1-bedroom/1-bathroom apartment, including the stove, the inside o…"
click at [1204, 391] on link "Save and Send Message..." at bounding box center [1133, 389] width 177 height 27
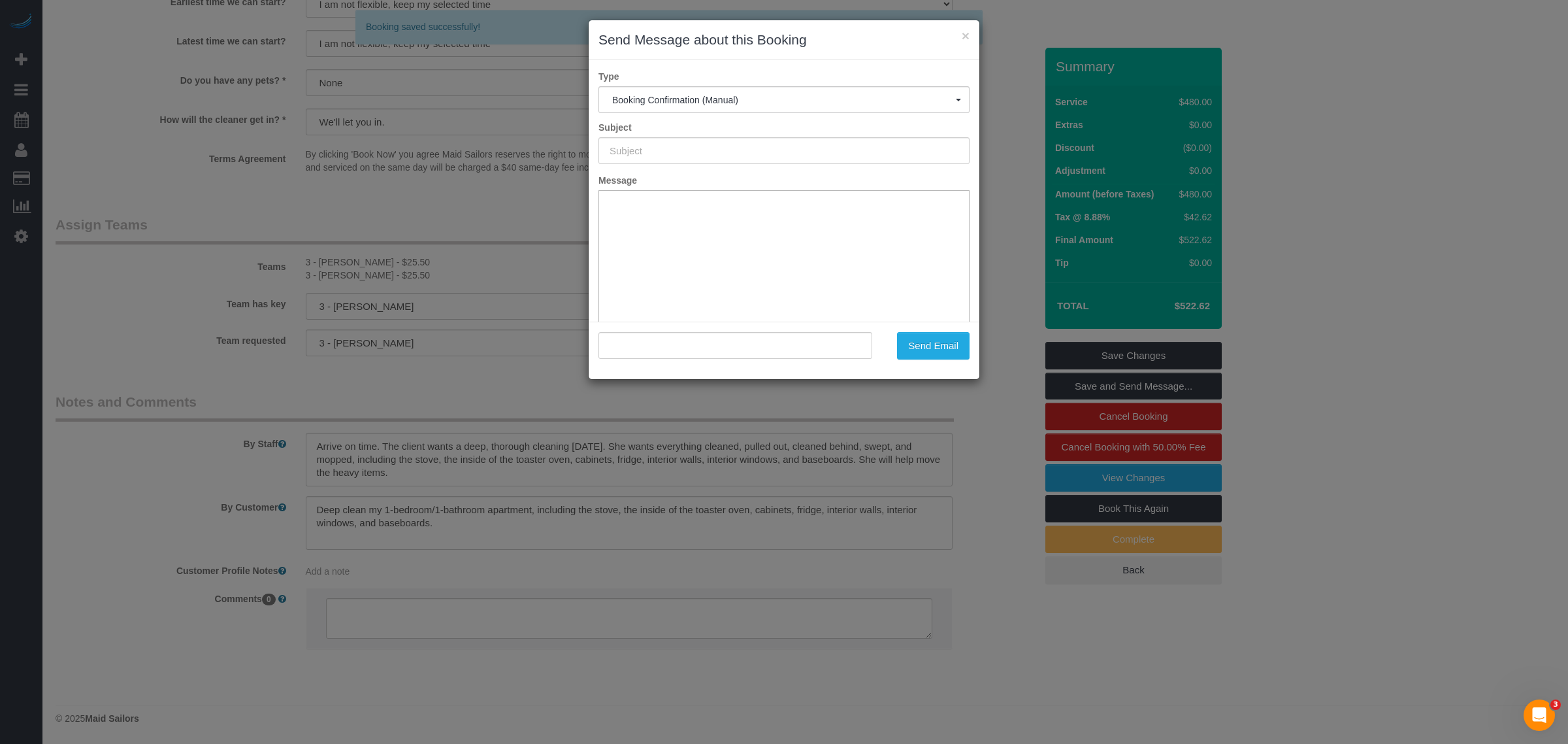
type input "Cleaning Confirmed for 08/14/2025 at 10:00am"
type input ""Rasheida Smith" <nycrsmith@gmail.com>"
click at [967, 34] on button "×" at bounding box center [965, 35] width 8 height 14
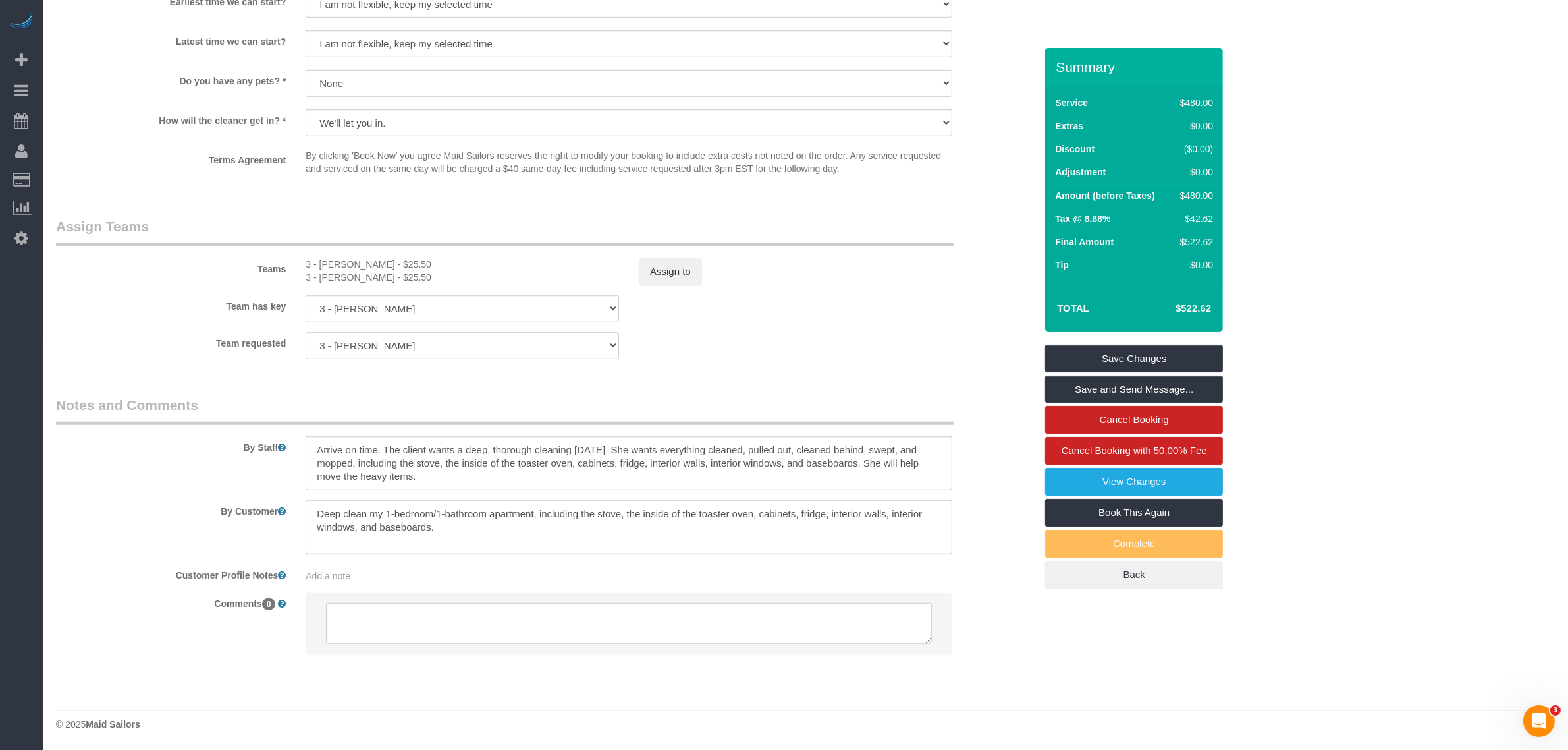
click at [479, 531] on textarea at bounding box center [628, 527] width 647 height 54
type textarea "Deep clean my 1-bedroom/1-bathroom apartment, including the stove, the inside o…"
click at [1143, 357] on link "Save Changes" at bounding box center [1133, 358] width 177 height 27
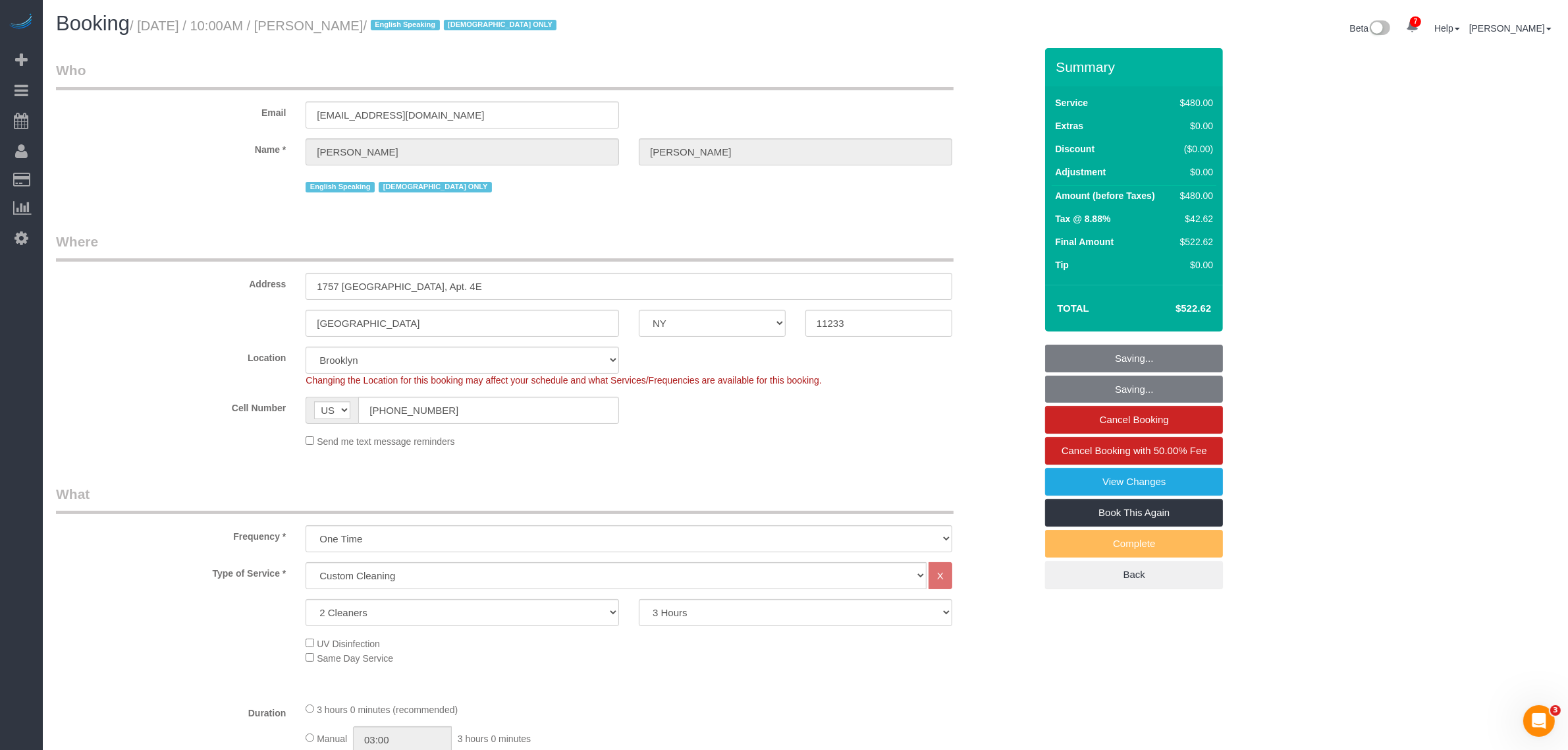
scroll to position [0, 0]
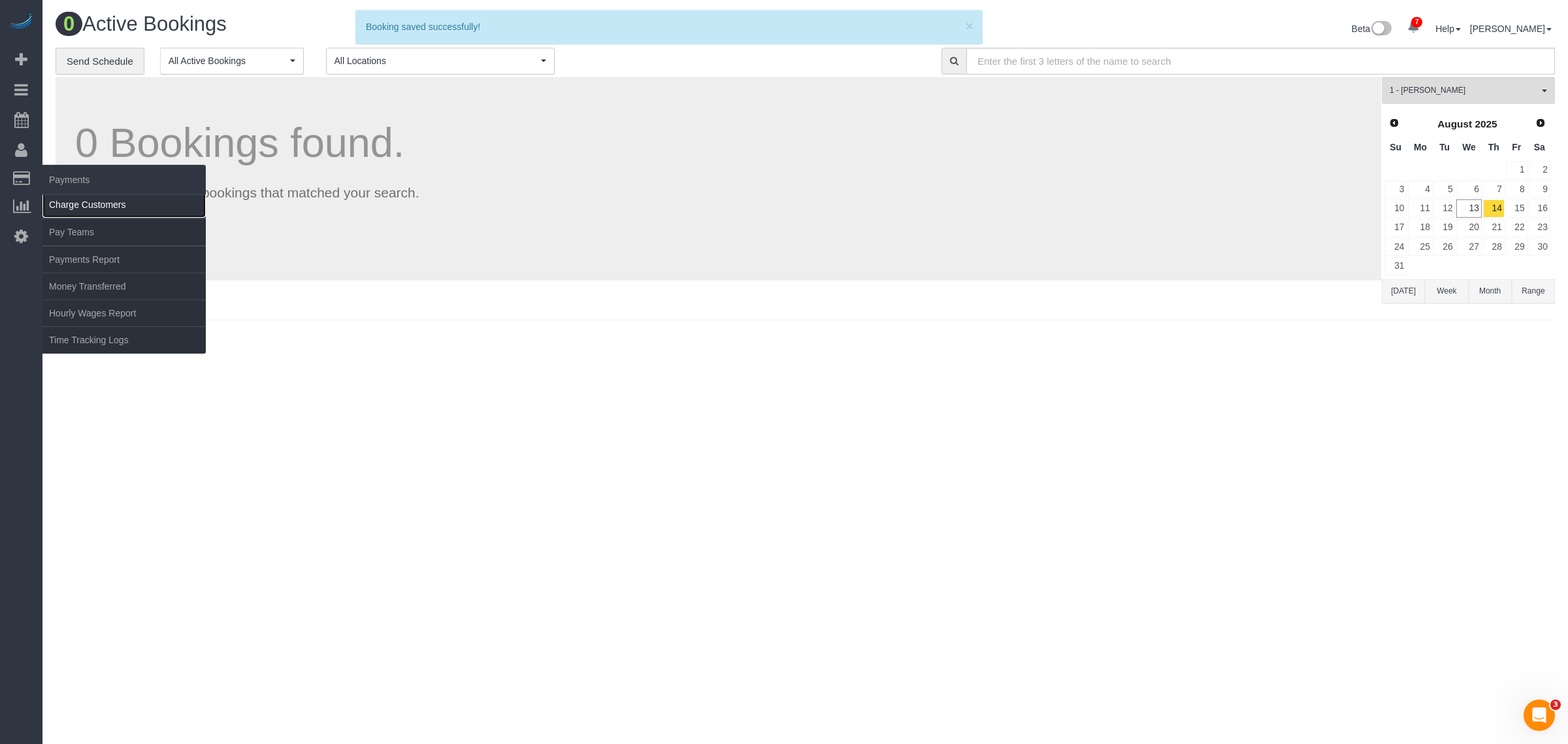
click at [69, 200] on link "Charge Customers" at bounding box center [124, 205] width 164 height 26
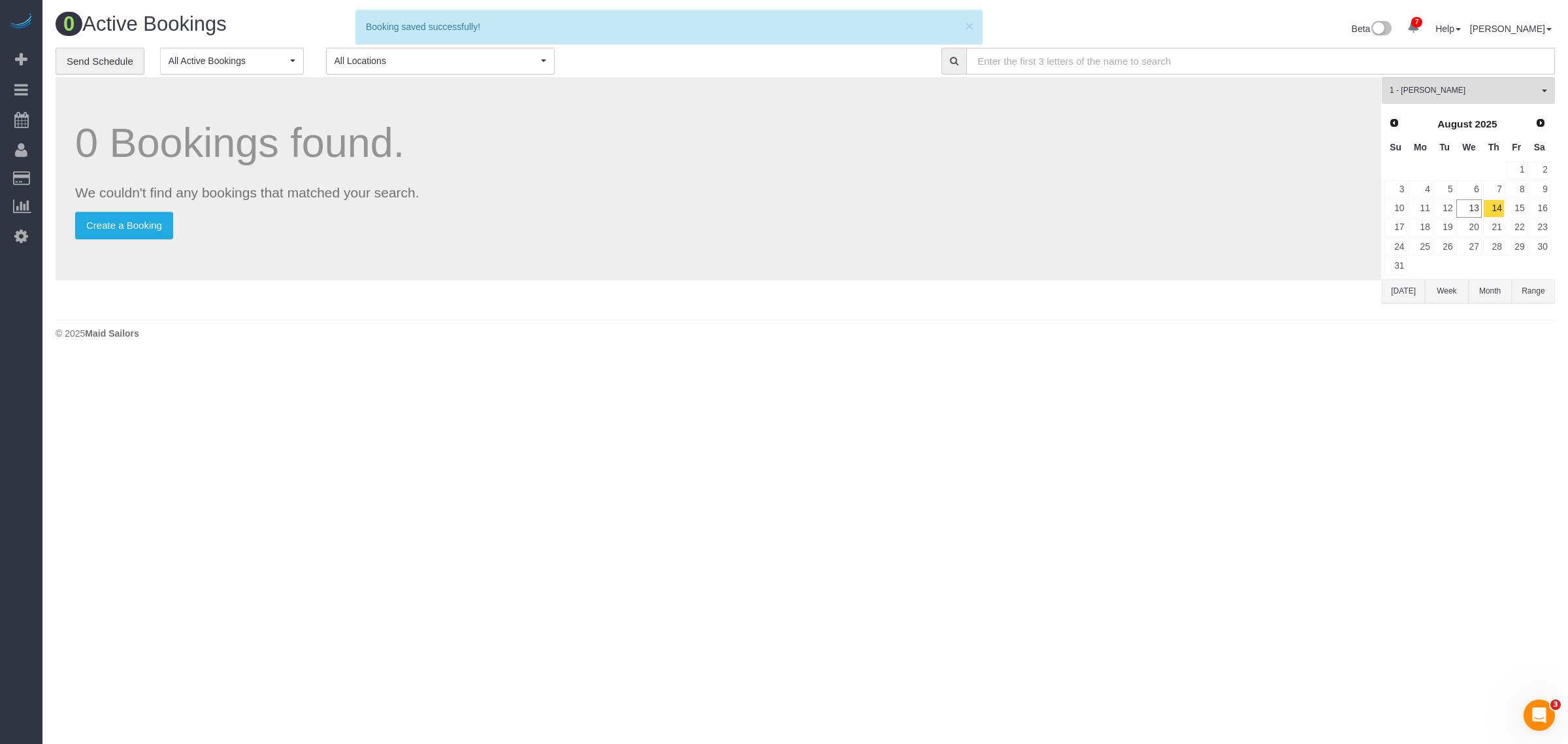
select select
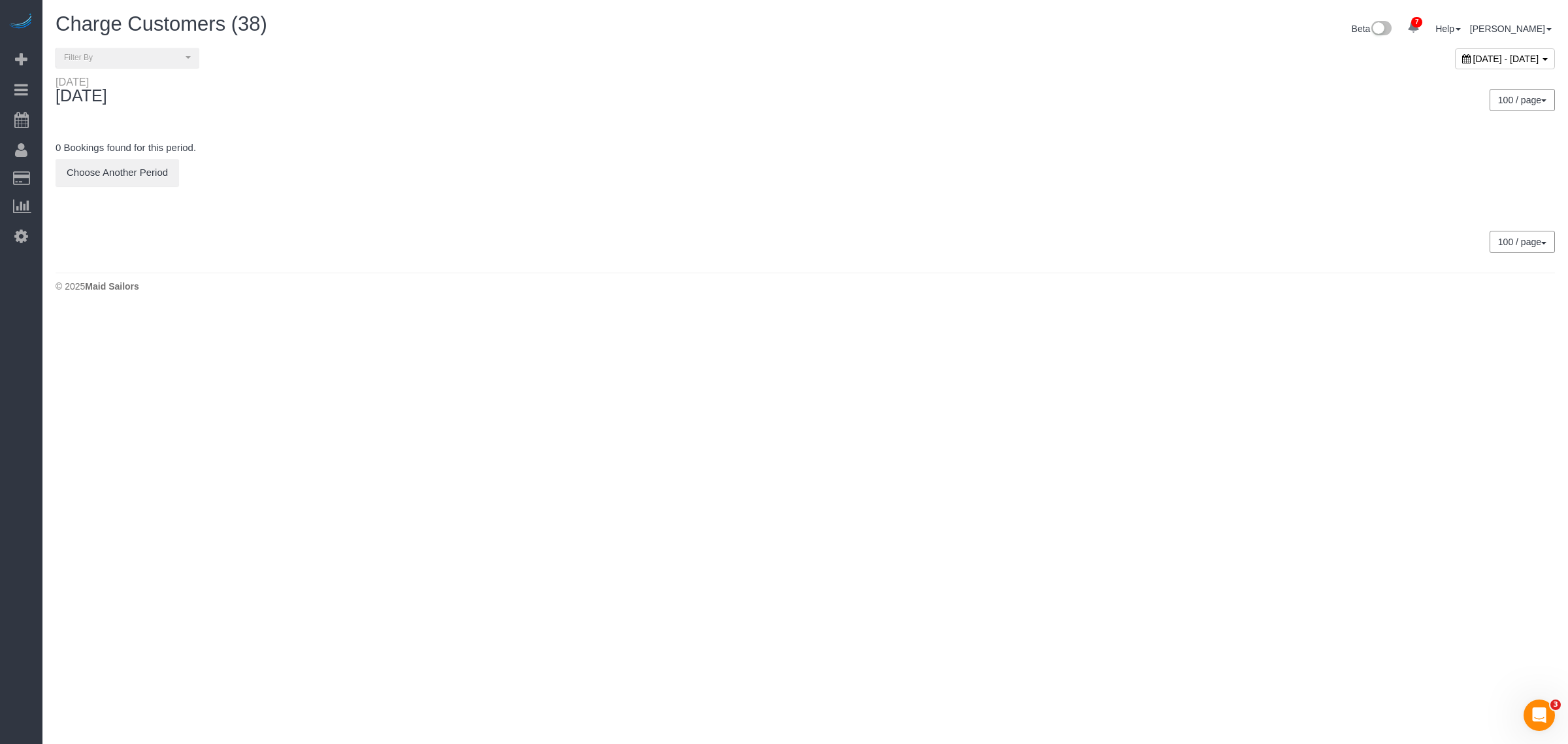
click at [1473, 56] on span "August 13, 2025 - August 13, 2025" at bounding box center [1506, 59] width 66 height 10
type input "**********"
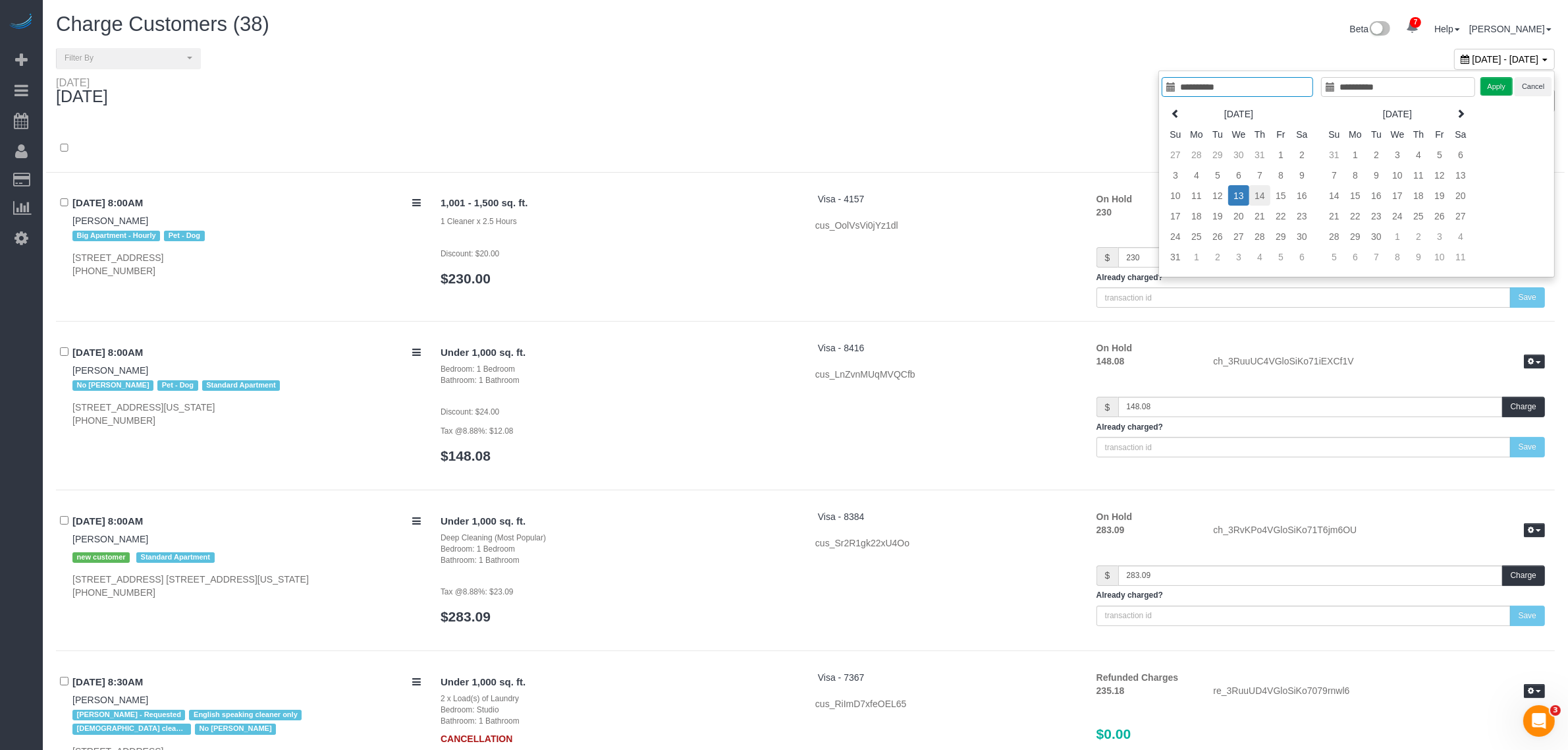
type input "**********"
click at [1260, 198] on td "14" at bounding box center [1260, 195] width 21 height 21
type input "**********"
click at [1258, 199] on td "14" at bounding box center [1260, 195] width 21 height 21
type input "**********"
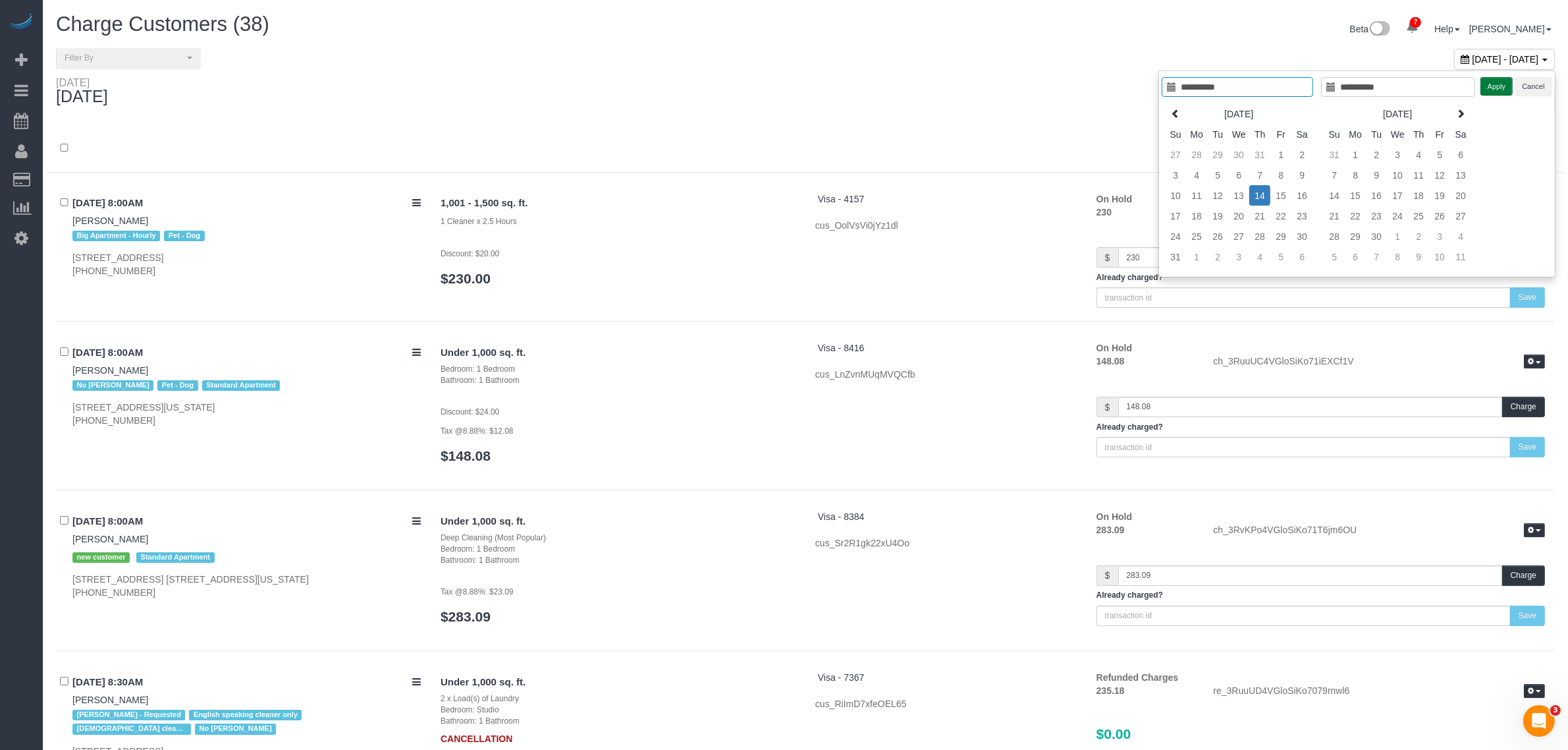
drag, startPoint x: 1484, startPoint y: 89, endPoint x: 1444, endPoint y: 109, distance: 44.7
click at [1485, 89] on button "Apply" at bounding box center [1496, 87] width 33 height 19
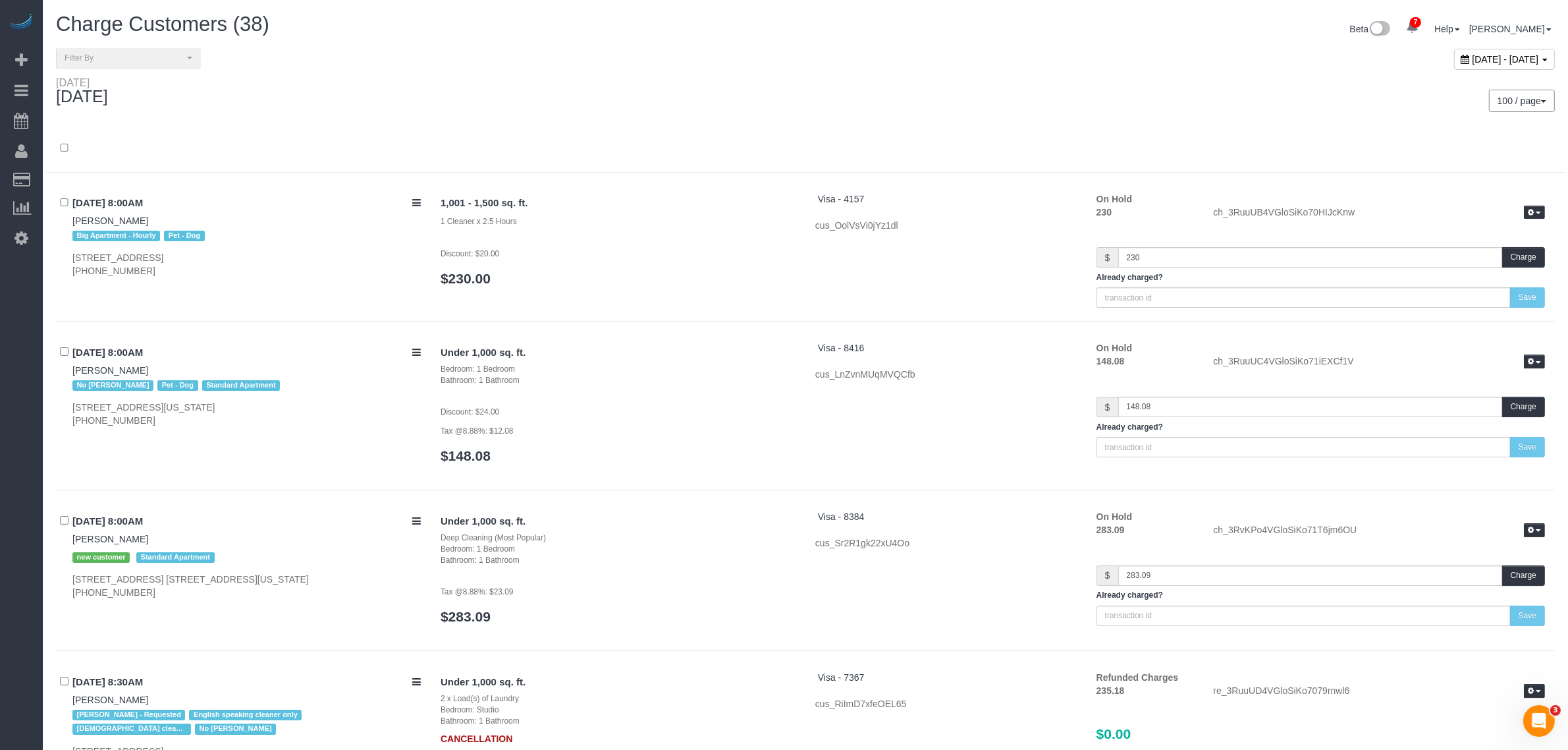
click at [990, 132] on div at bounding box center [805, 149] width 1518 height 47
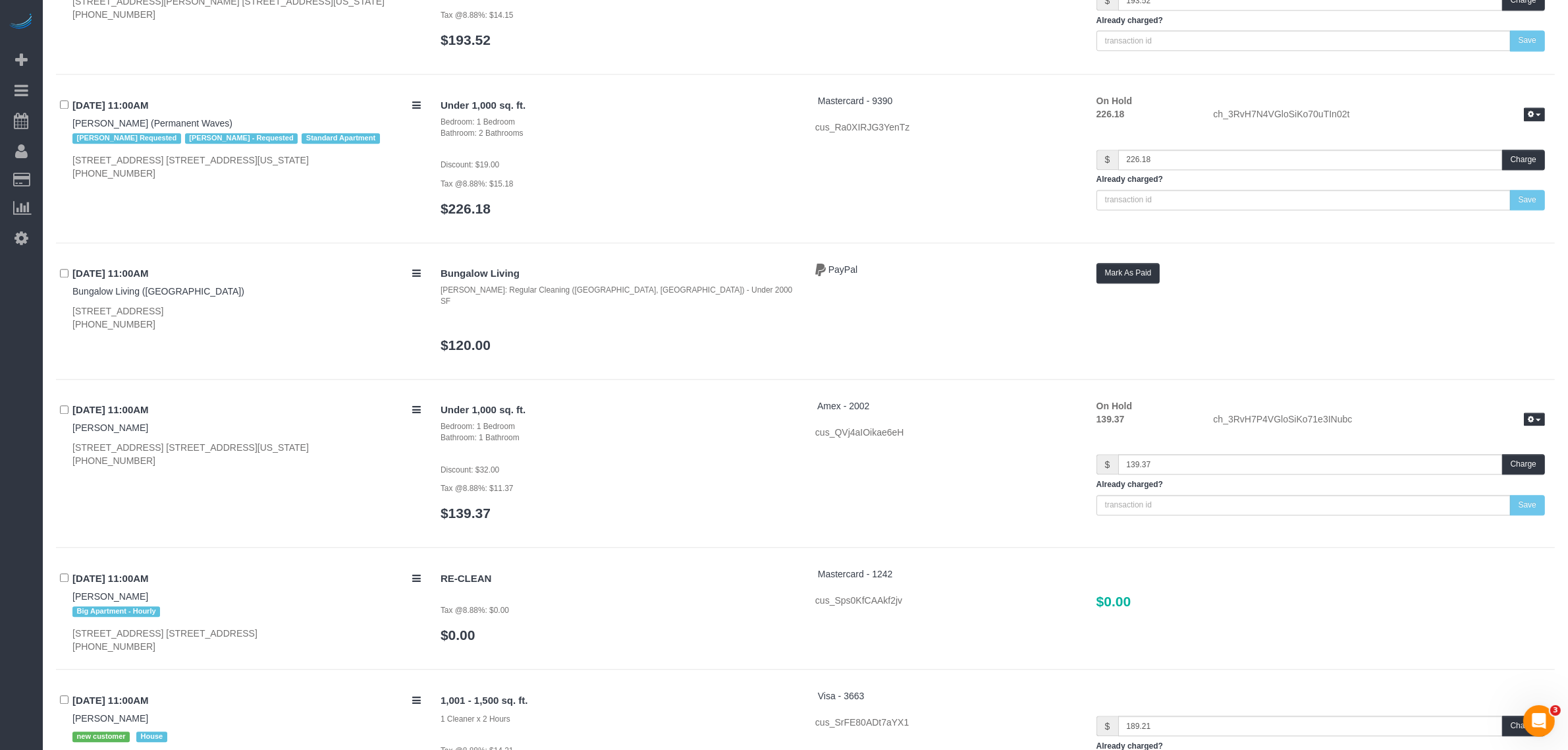
scroll to position [3624, 0]
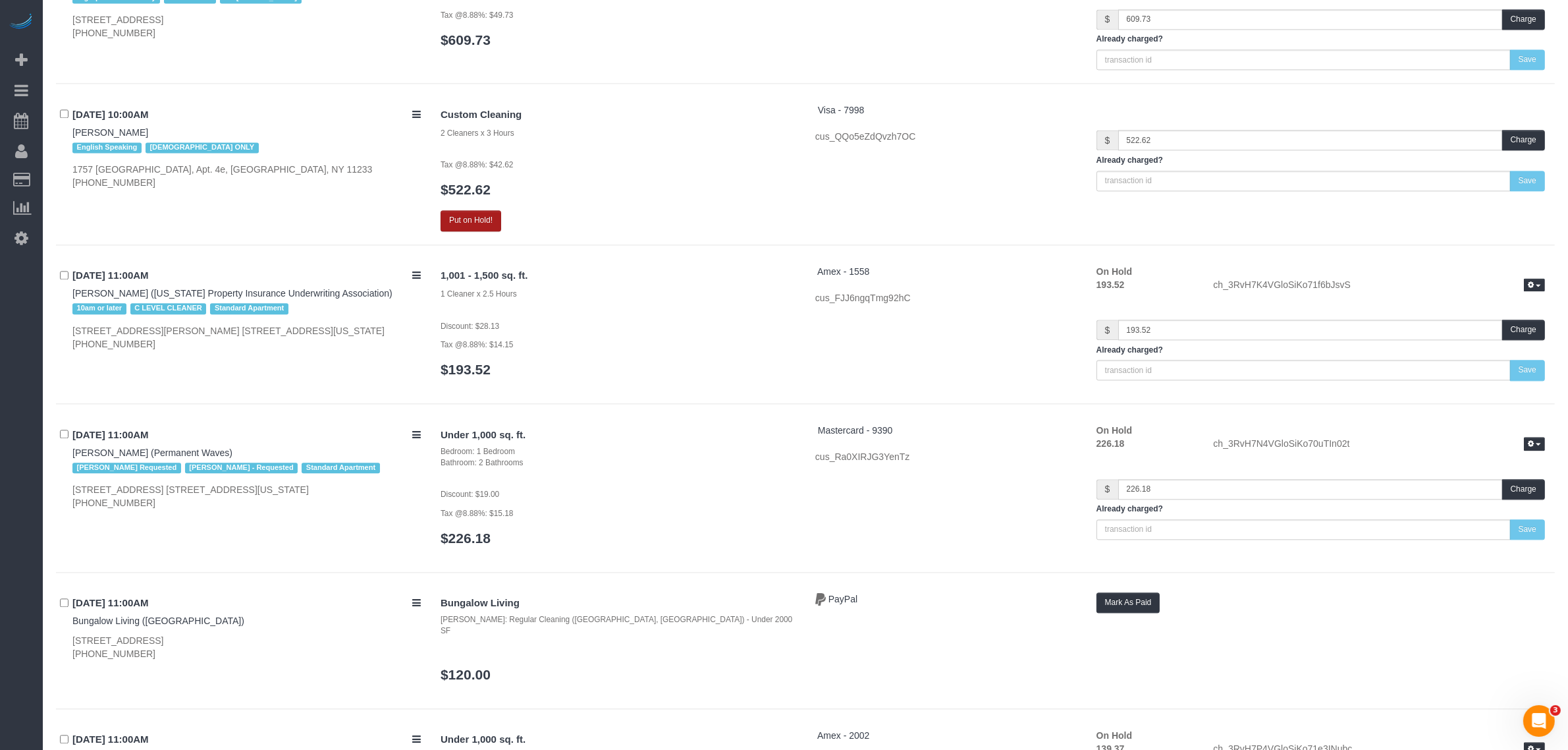
click at [472, 213] on button "Put on Hold!" at bounding box center [471, 220] width 61 height 21
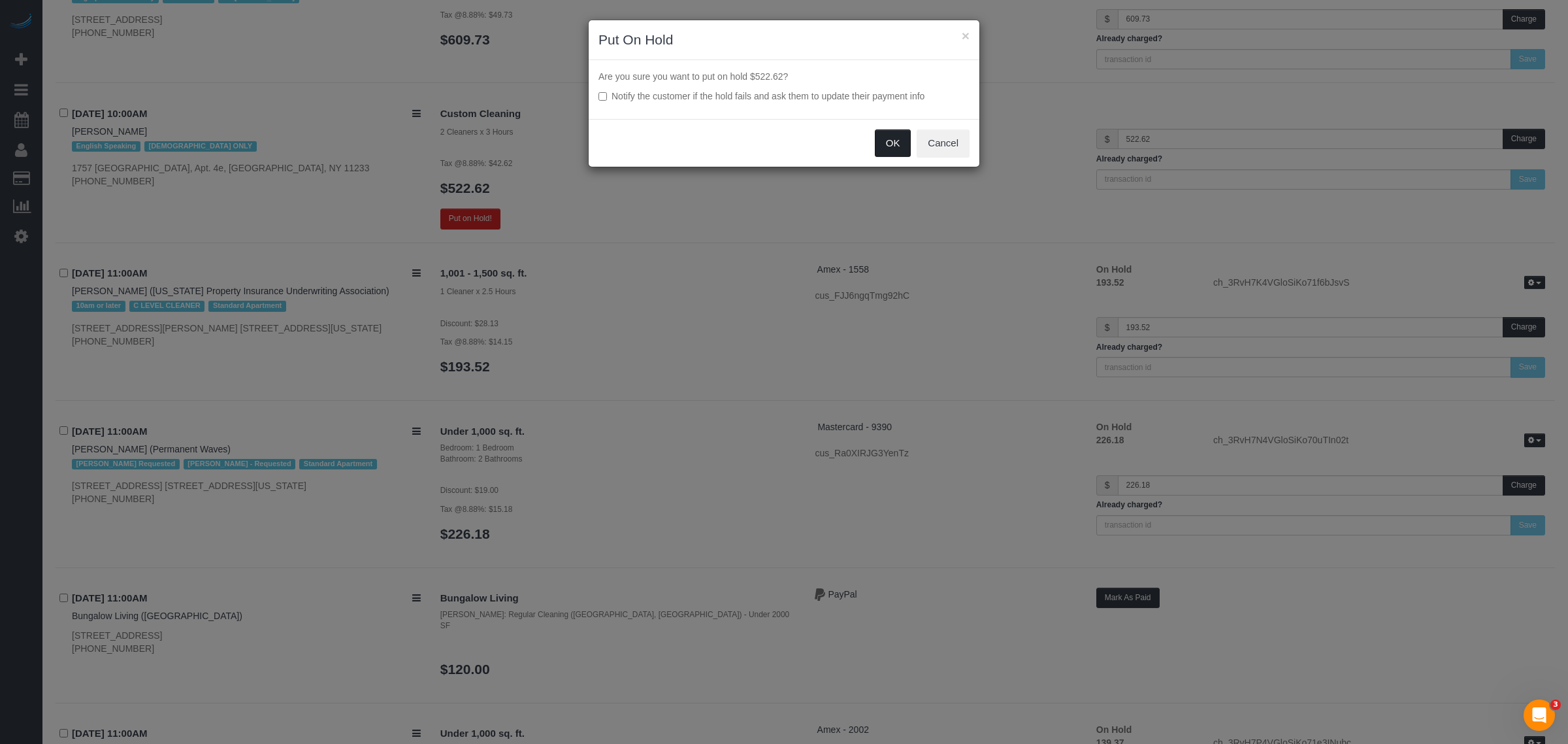
click at [880, 144] on button "OK" at bounding box center [893, 142] width 37 height 27
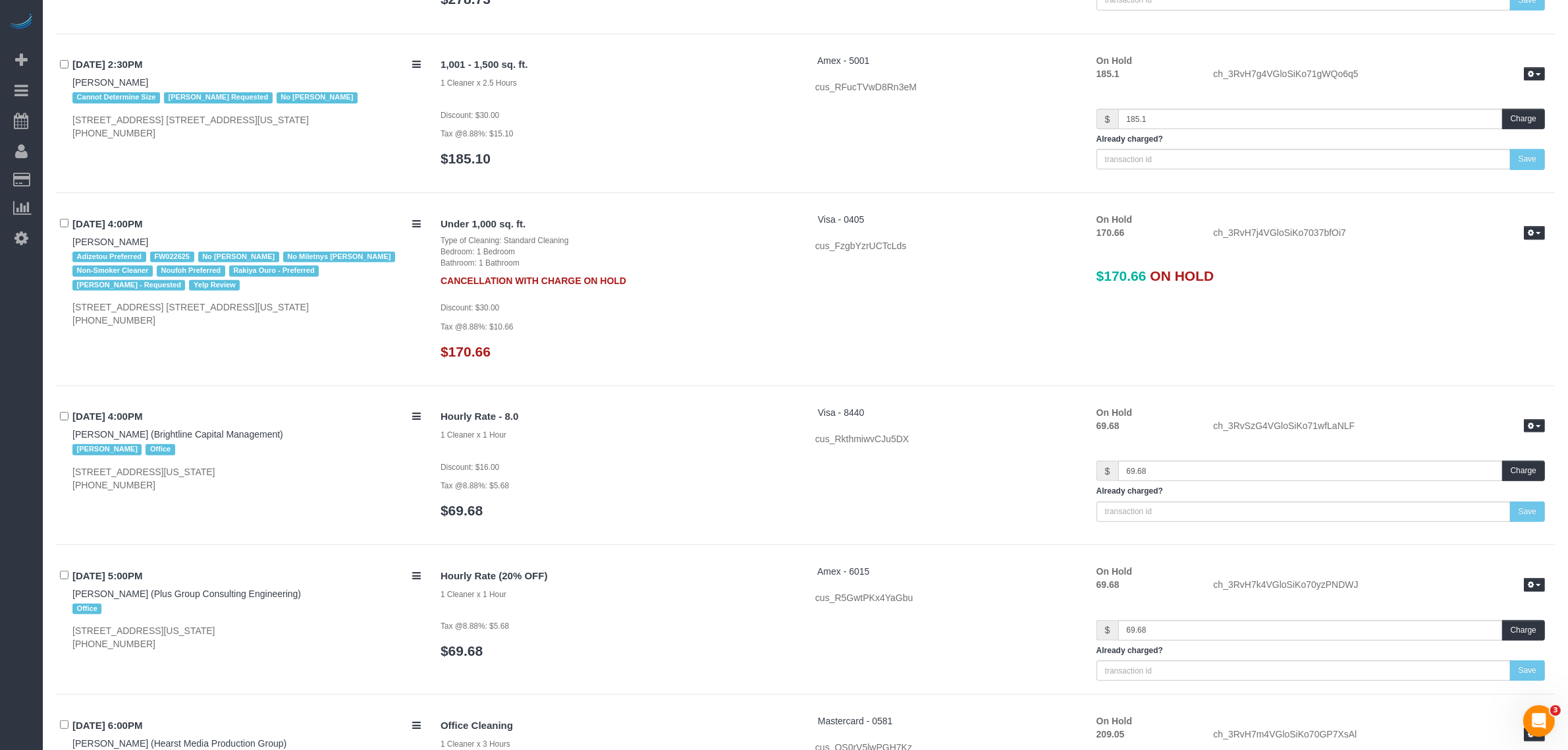
scroll to position [6600, 0]
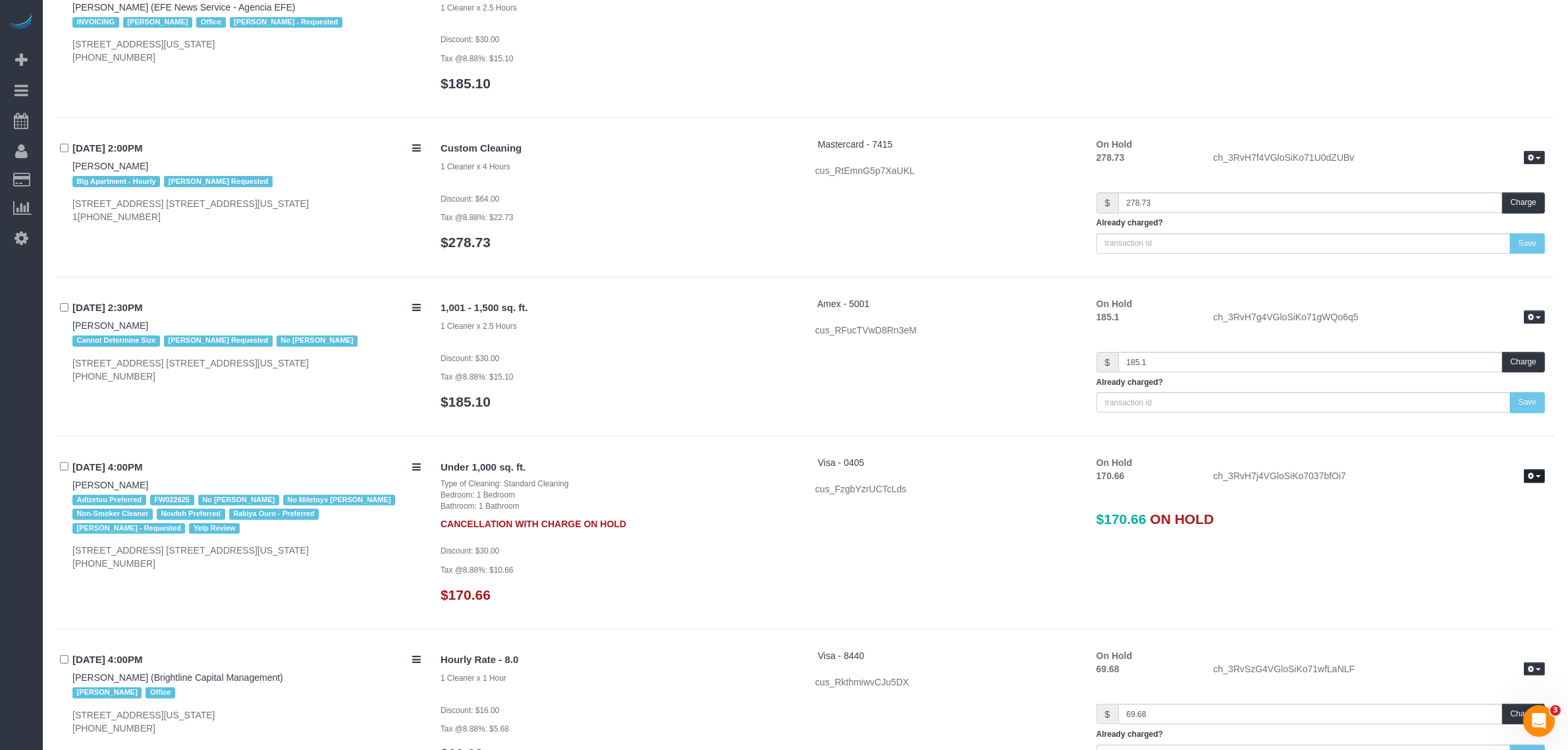
click at [1529, 473] on icon "button" at bounding box center [1530, 476] width 6 height 7
click at [1466, 490] on link "Release Hold" at bounding box center [1492, 499] width 104 height 17
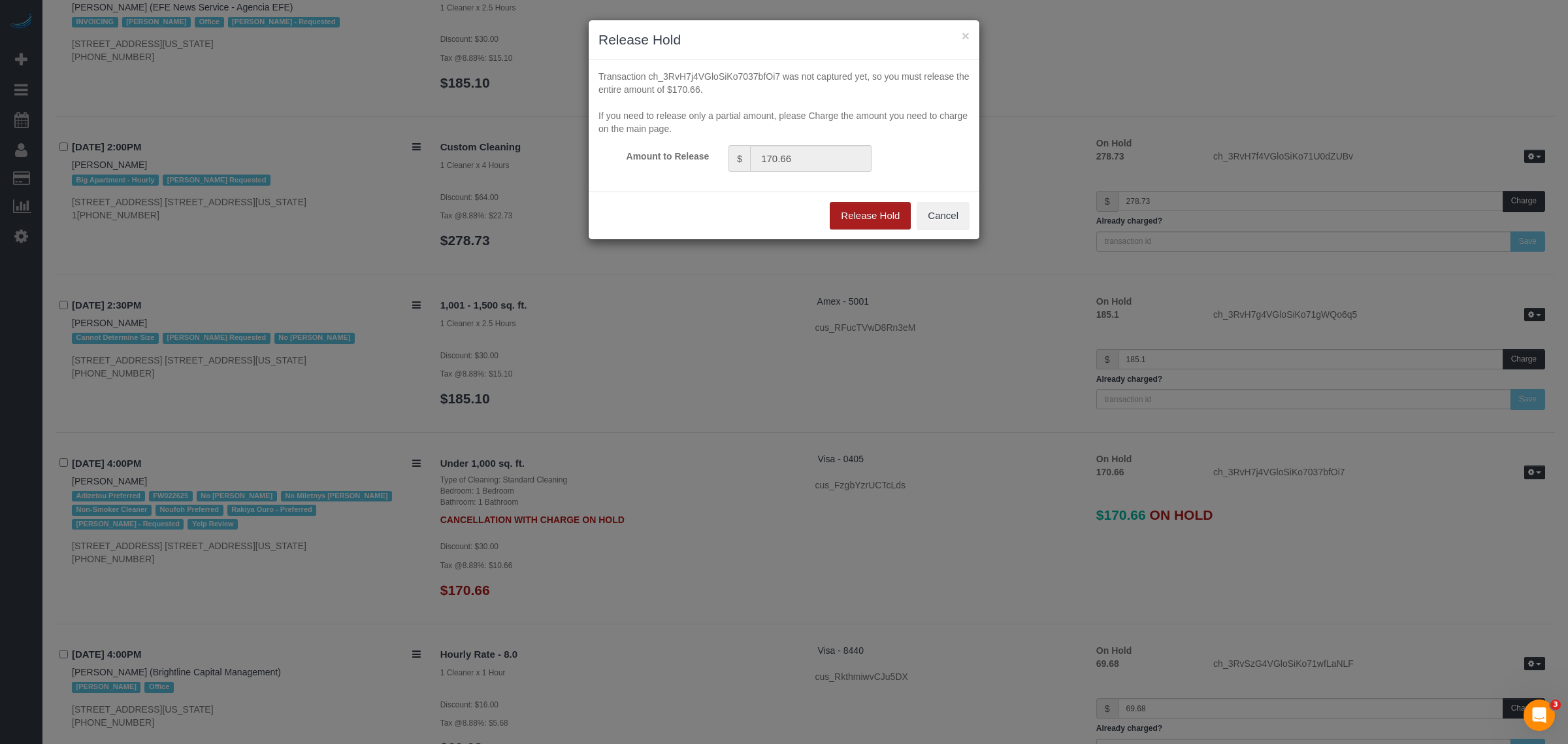
click at [873, 224] on button "Release Hold" at bounding box center [870, 215] width 81 height 27
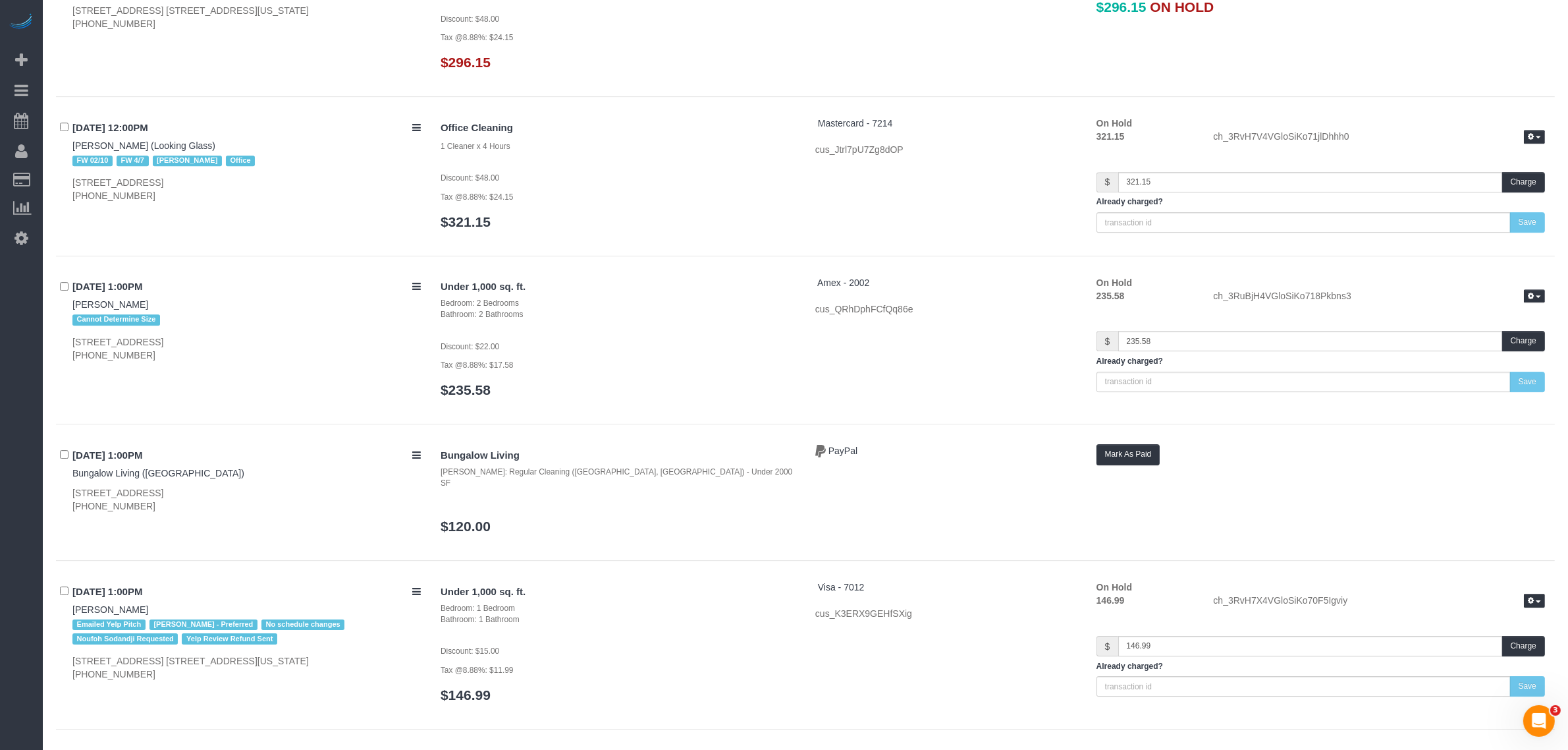
scroll to position [4871, 0]
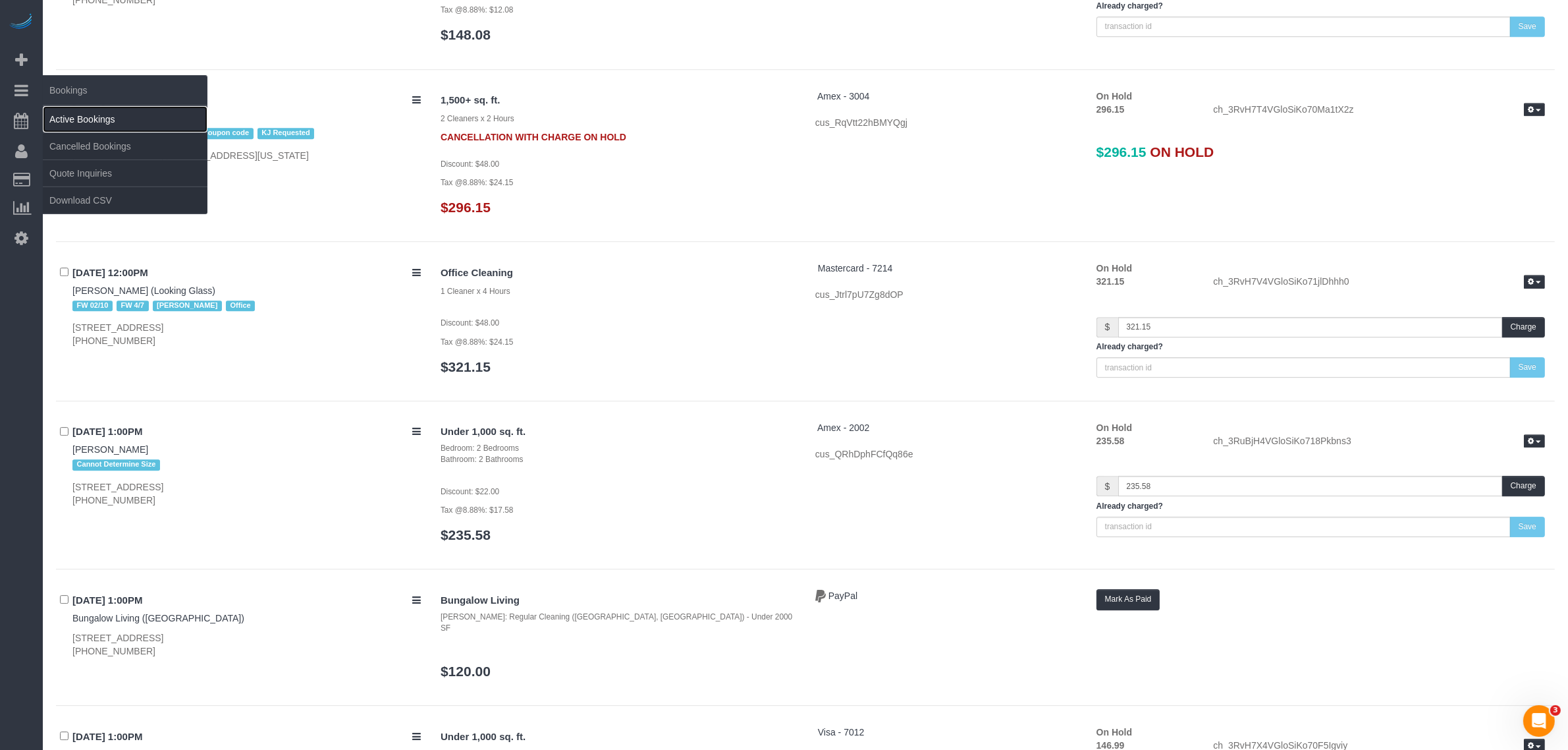
click at [93, 119] on link "Active Bookings" at bounding box center [125, 119] width 165 height 27
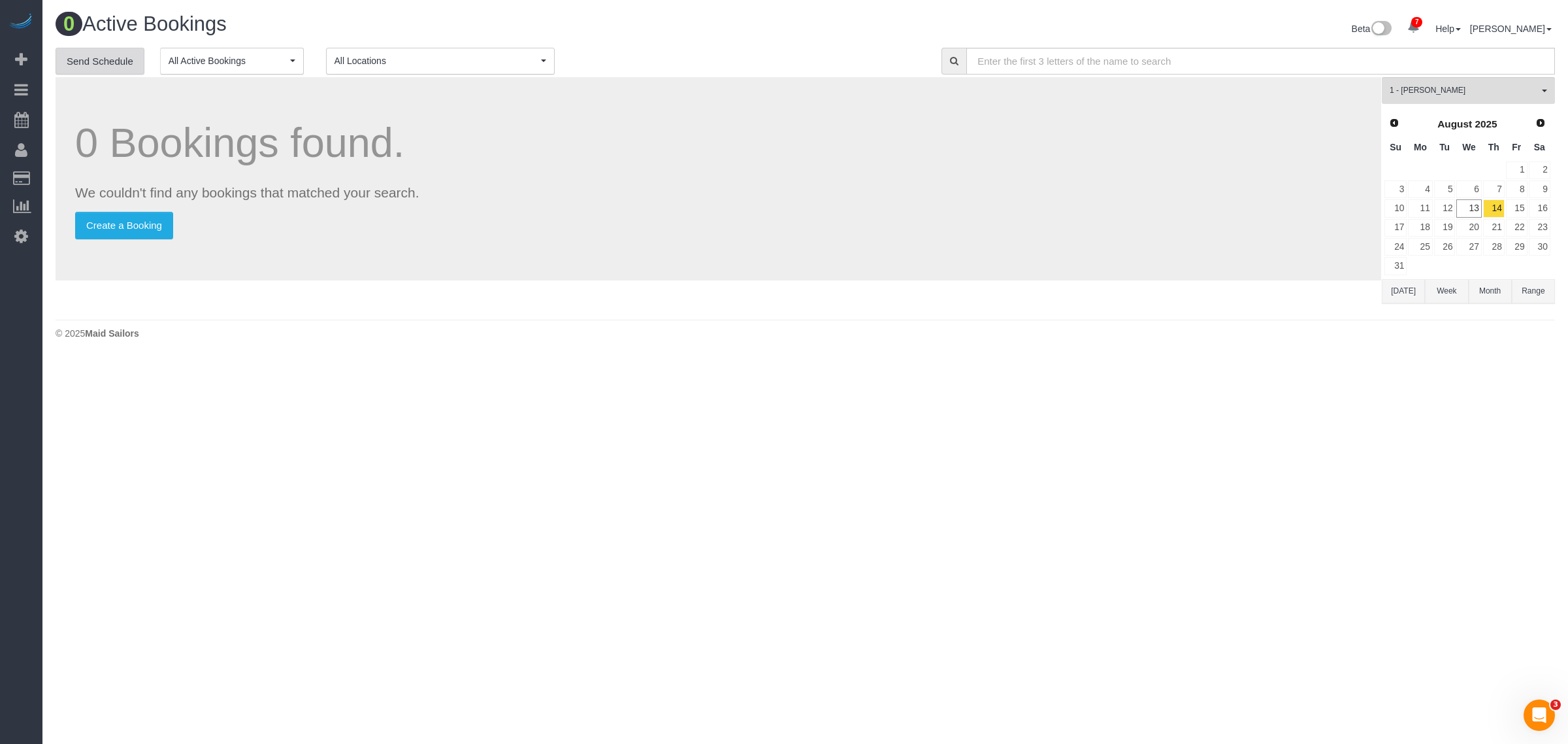
click at [100, 59] on link "Send Schedule" at bounding box center [100, 61] width 89 height 27
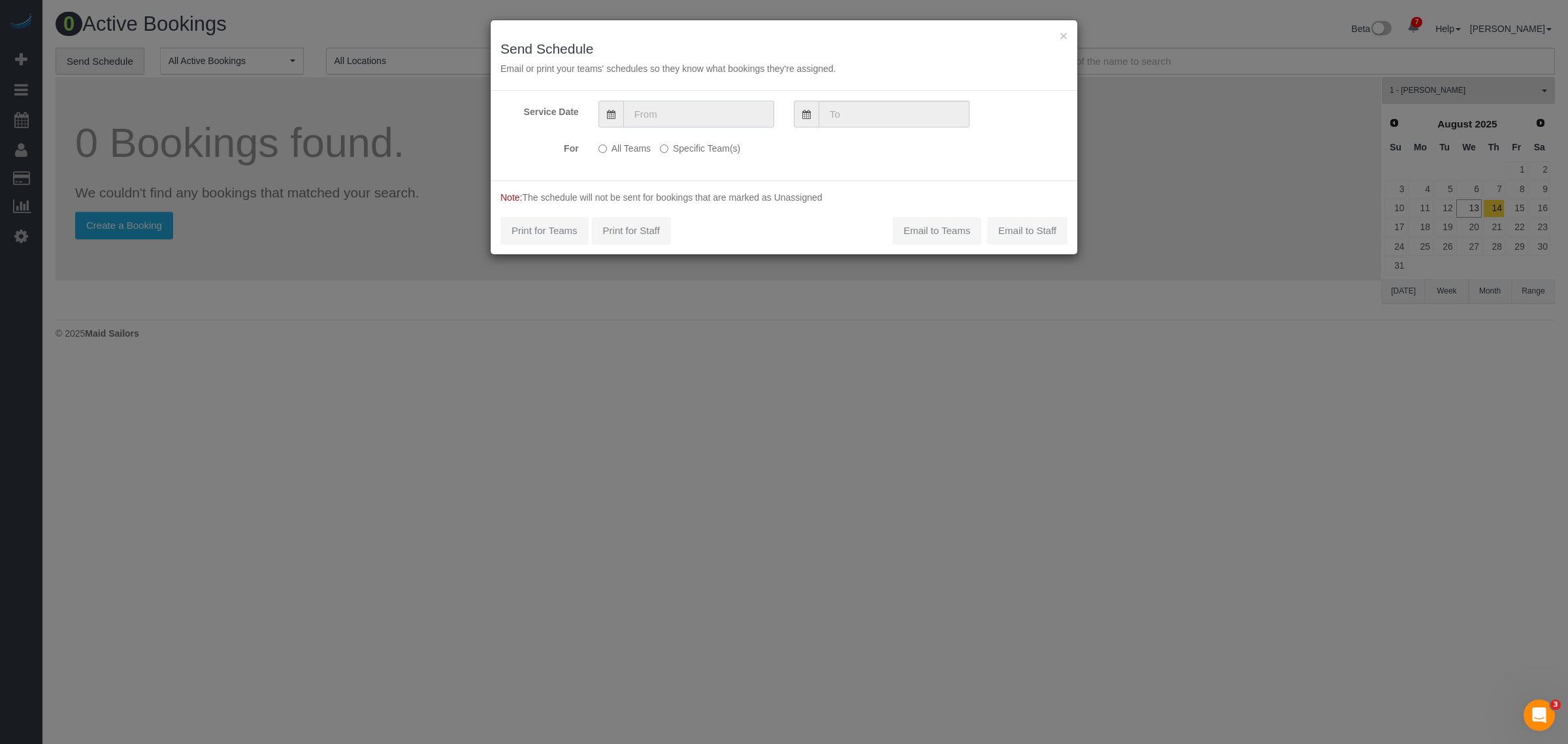
click at [676, 120] on input "text" at bounding box center [699, 114] width 151 height 27
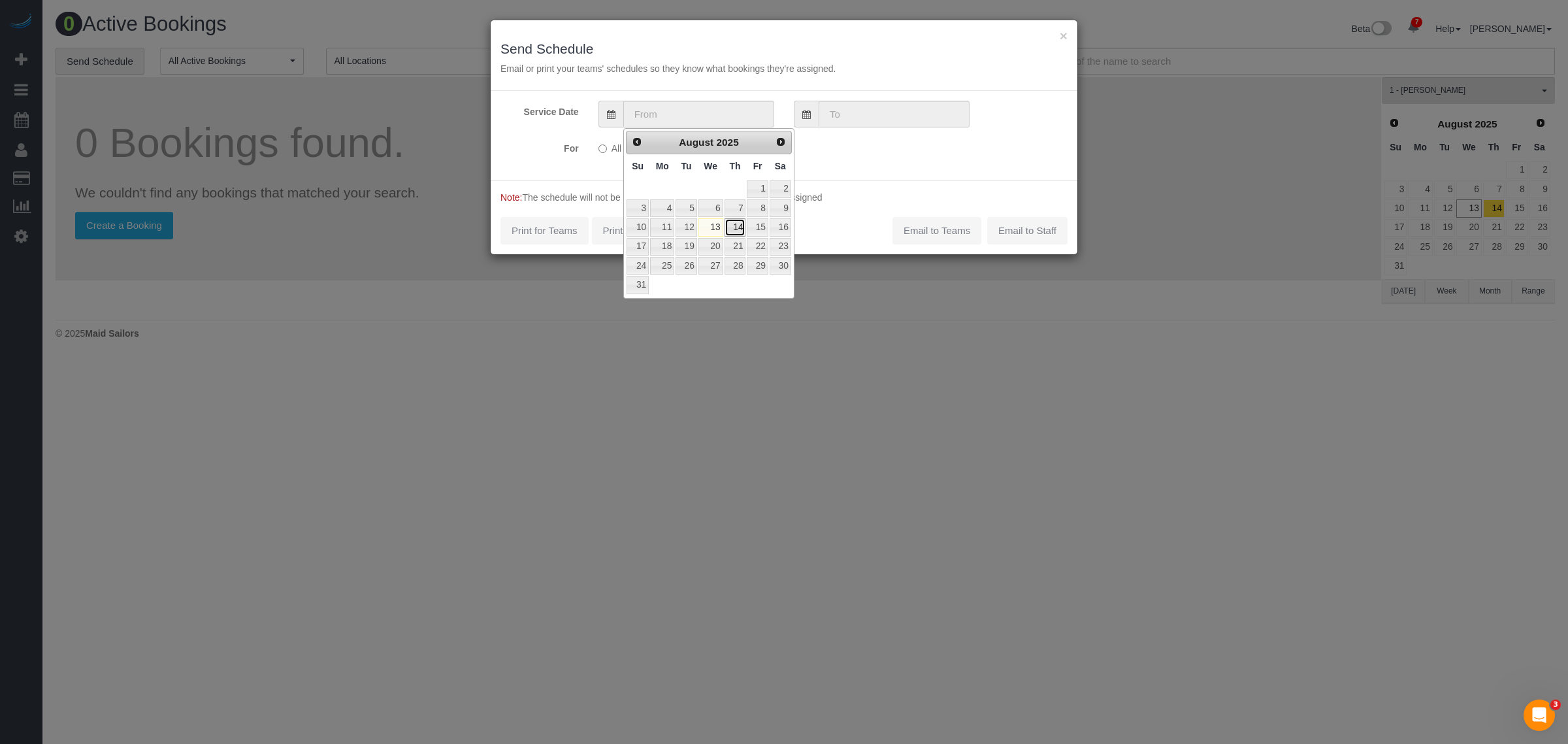
click at [738, 230] on link "14" at bounding box center [735, 227] width 21 height 18
type input "08/14/2025"
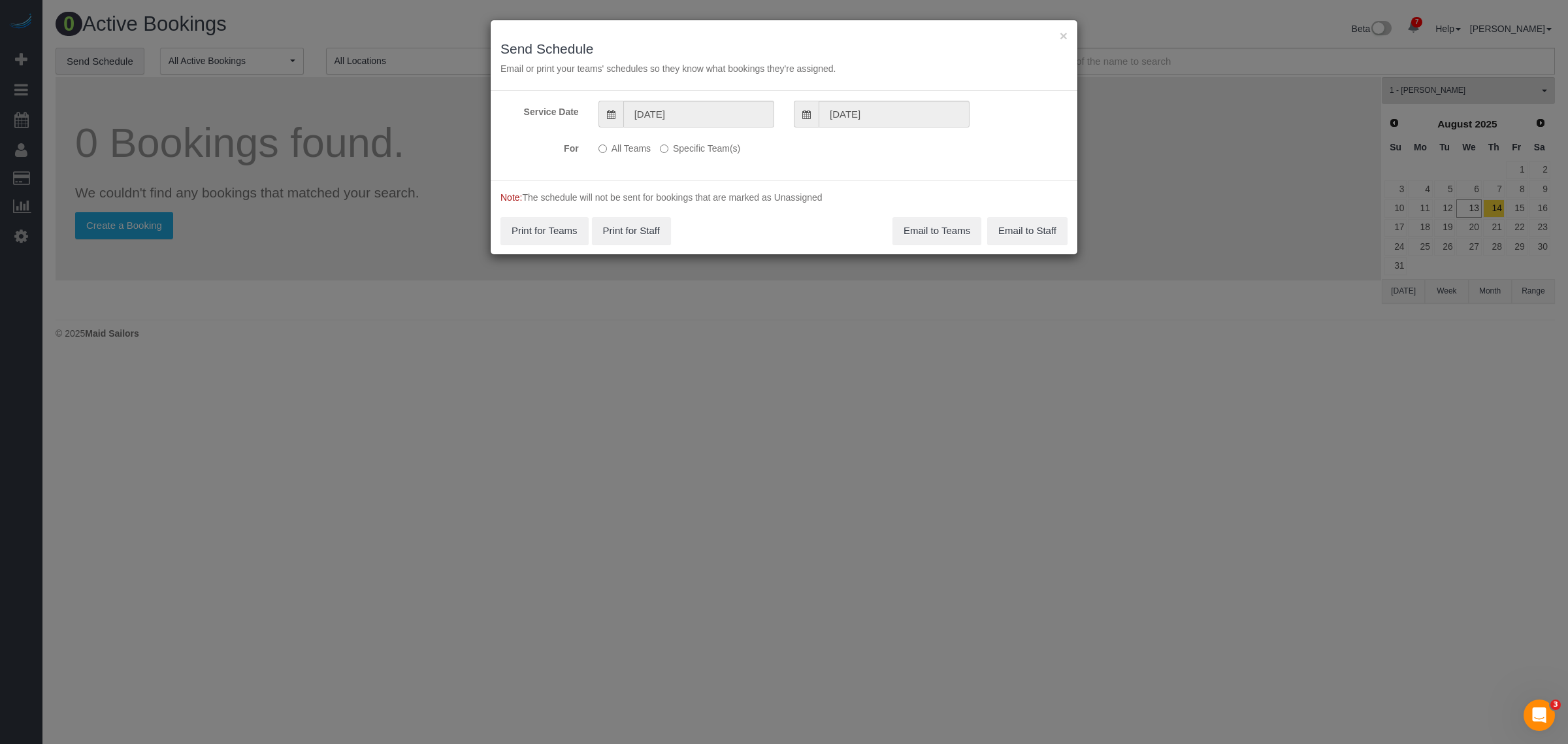
click at [676, 145] on label "Specific Team(s)" at bounding box center [700, 146] width 81 height 18
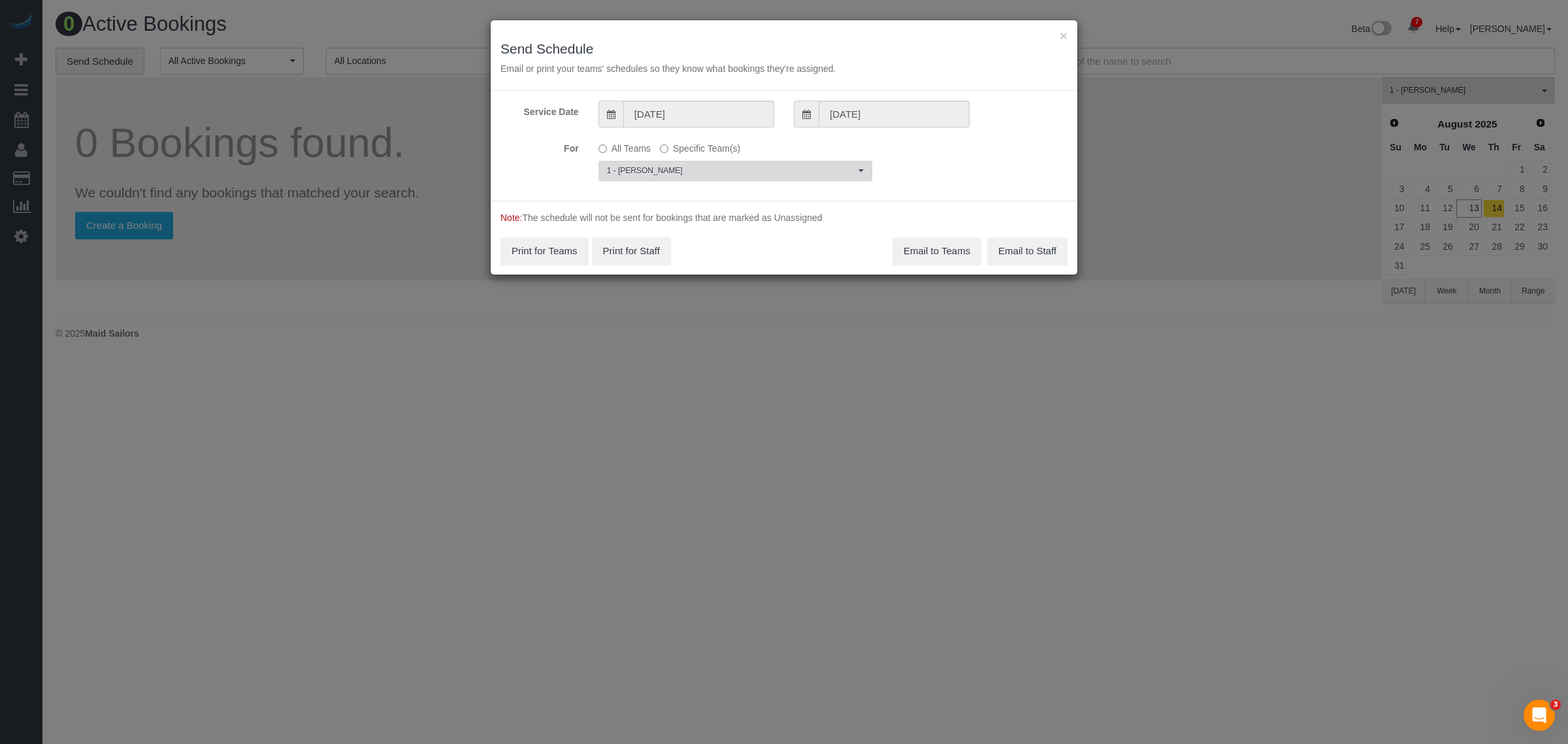
click at [684, 170] on span "1 - [PERSON_NAME]" at bounding box center [730, 170] width 248 height 11
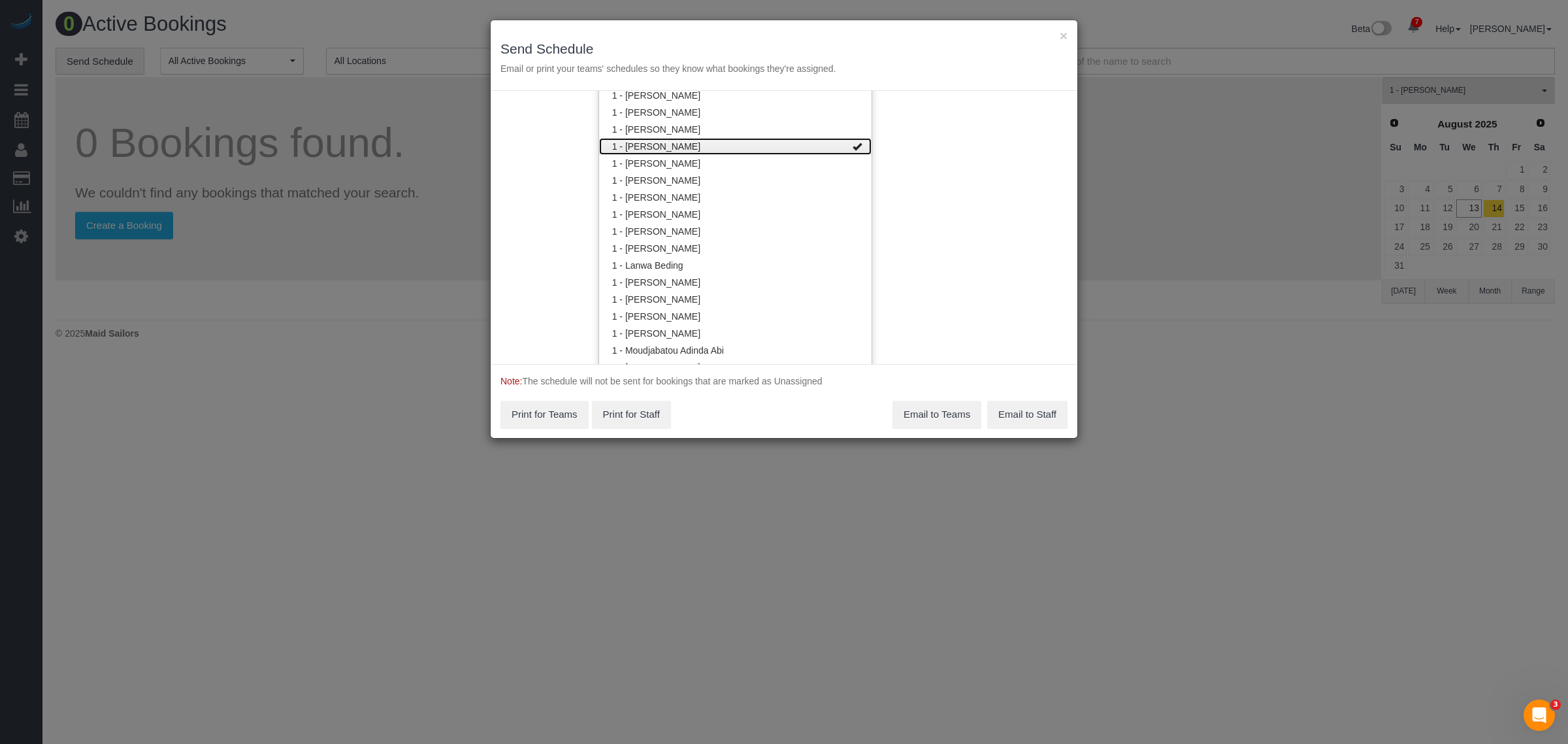
click at [725, 144] on link "1 - [PERSON_NAME]" at bounding box center [735, 146] width 272 height 17
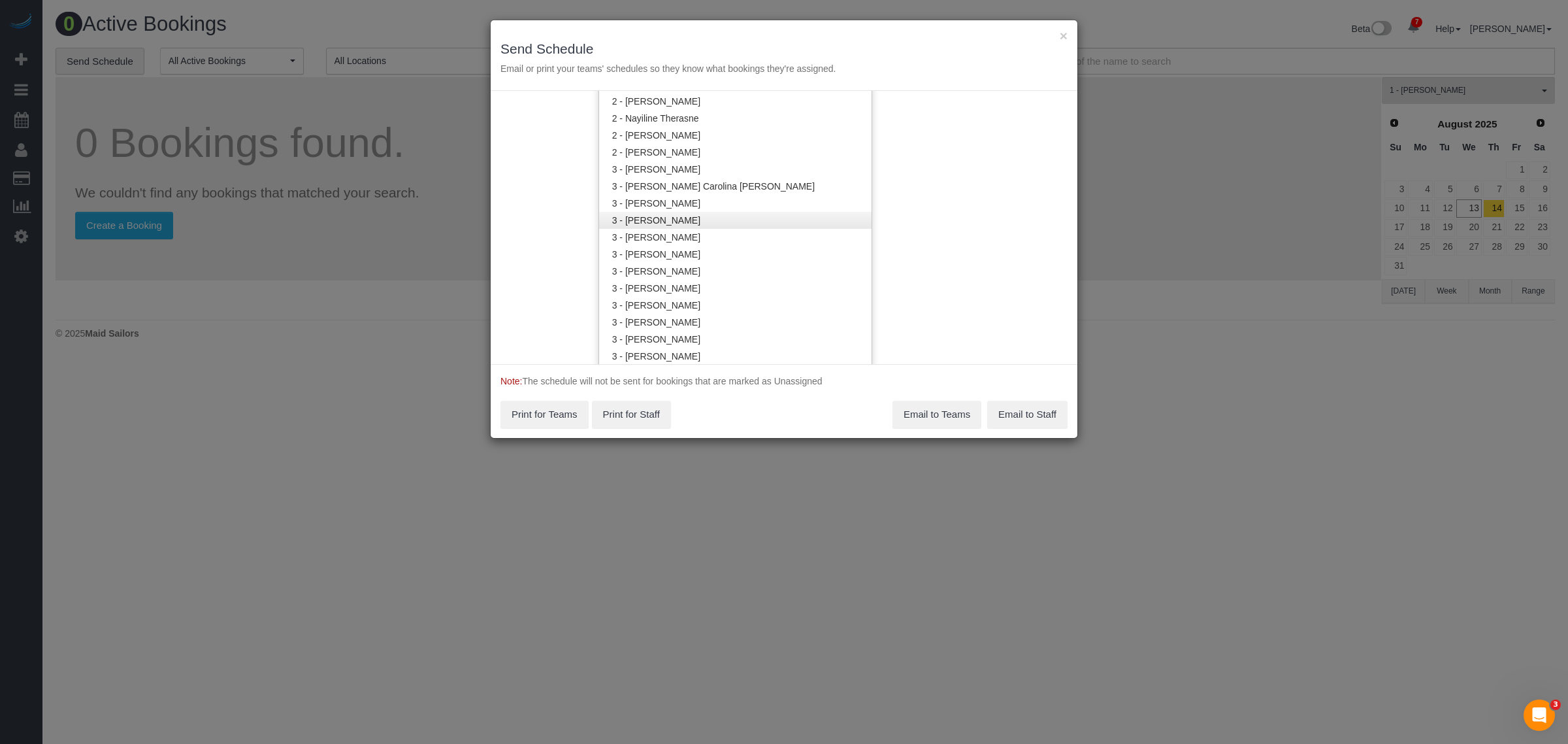
scroll to position [1144, 0]
click at [730, 215] on link "3 - Maria Bonilla" at bounding box center [735, 223] width 272 height 17
click at [730, 272] on link "3 - Martha Chicaiza" at bounding box center [735, 274] width 272 height 17
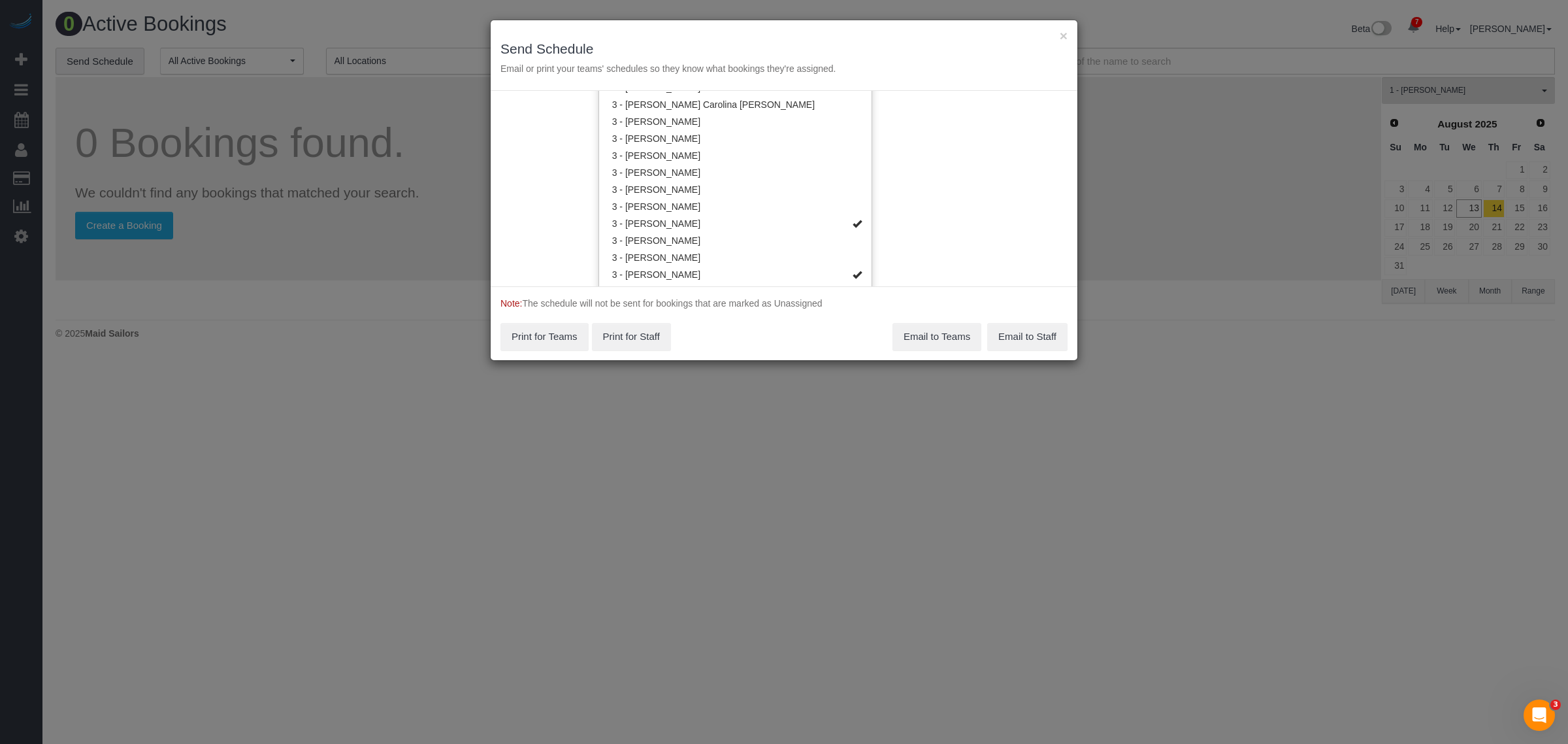
click at [926, 234] on div "Service Date 08/14/2025 08/14/2025 For All Teams Specific Team(s) 3 - Maria Bon…" at bounding box center [784, 189] width 587 height 195
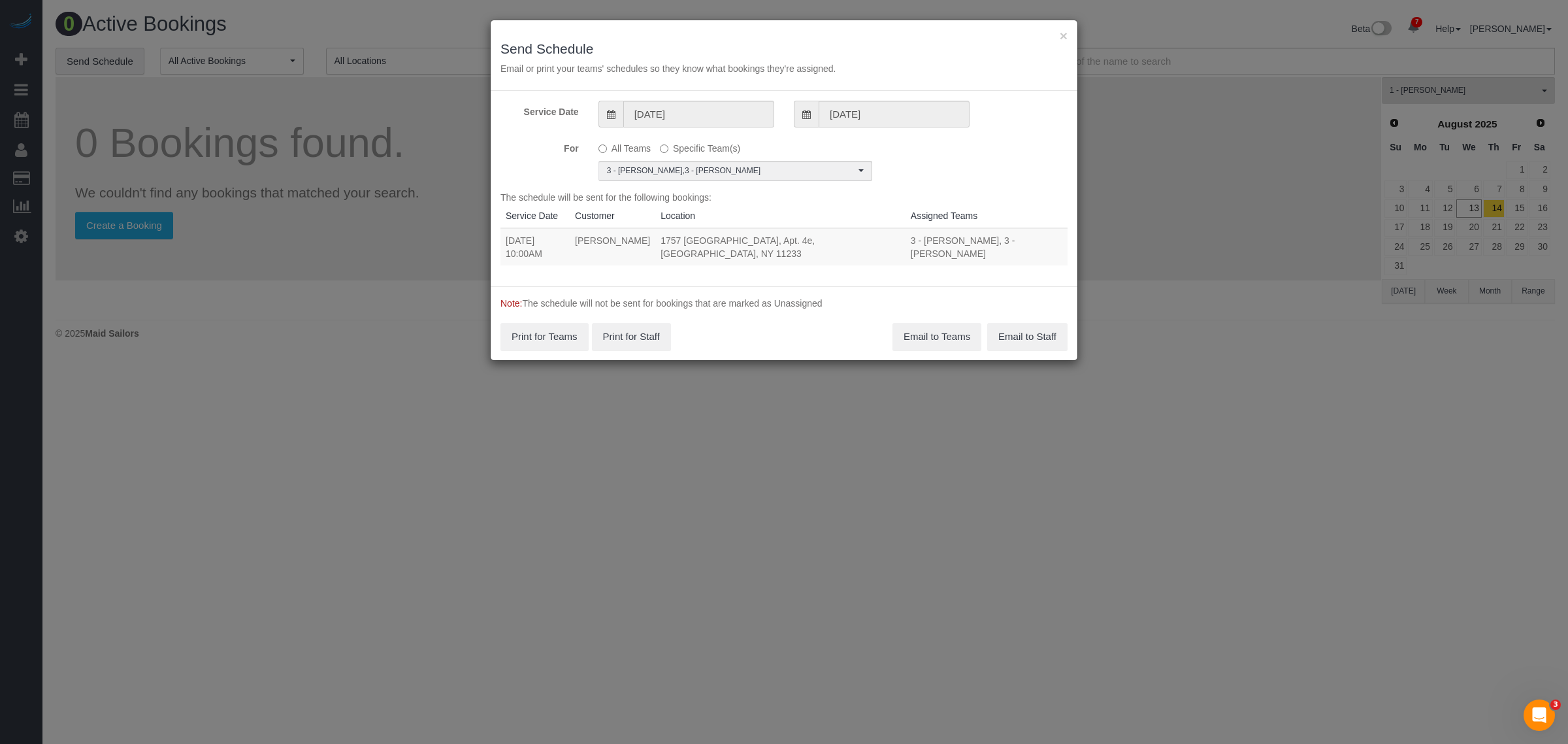
drag, startPoint x: 503, startPoint y: 239, endPoint x: 895, endPoint y: 242, distance: 392.0
click at [895, 242] on tr "08/14/2025 10:00AM Rasheida Smith 1757 Sterling Place, Apt. 4e, Brooklyn, NY 11…" at bounding box center [783, 247] width 567 height 37
copy tr "08/14/2025 10:00AM Rasheida Smith 1757 Sterling Place, Apt. 4e, Brooklyn, NY 11…"
click at [931, 323] on button "Email to Teams" at bounding box center [937, 336] width 89 height 27
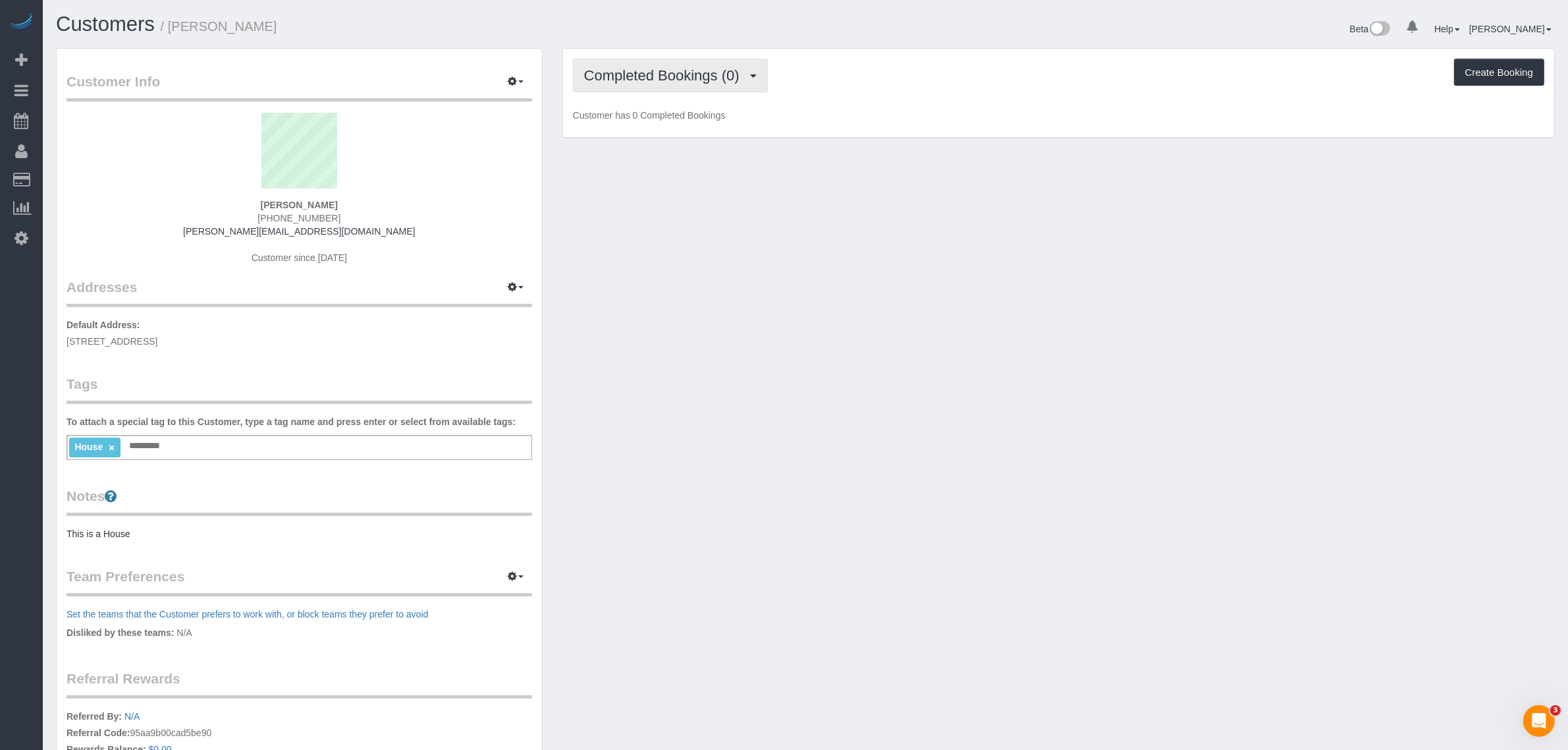
click at [645, 86] on button "Completed Bookings (0)" at bounding box center [671, 75] width 195 height 33
drag, startPoint x: 670, startPoint y: 123, endPoint x: 689, endPoint y: 124, distance: 19.0
click at [670, 123] on link "Upcoming Bookings (4)" at bounding box center [642, 123] width 137 height 17
click at [989, 112] on p "Customer has 0 Upcoming Bookings" at bounding box center [1059, 115] width 971 height 13
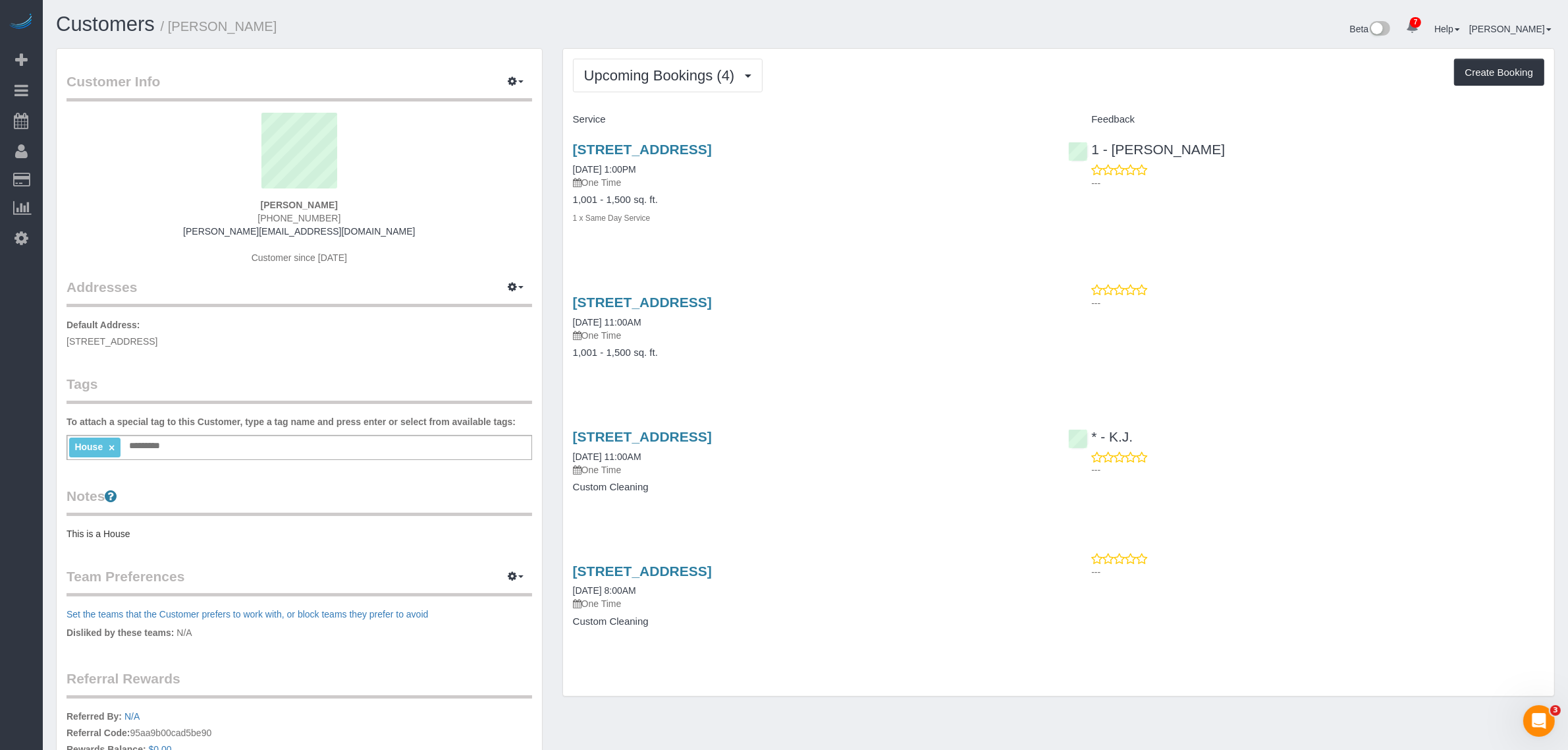
click at [861, 100] on div "Upcoming Bookings (4) Completed Bookings (0) Upcoming Bookings (4) Cancelled Bo…" at bounding box center [1059, 373] width 991 height 648
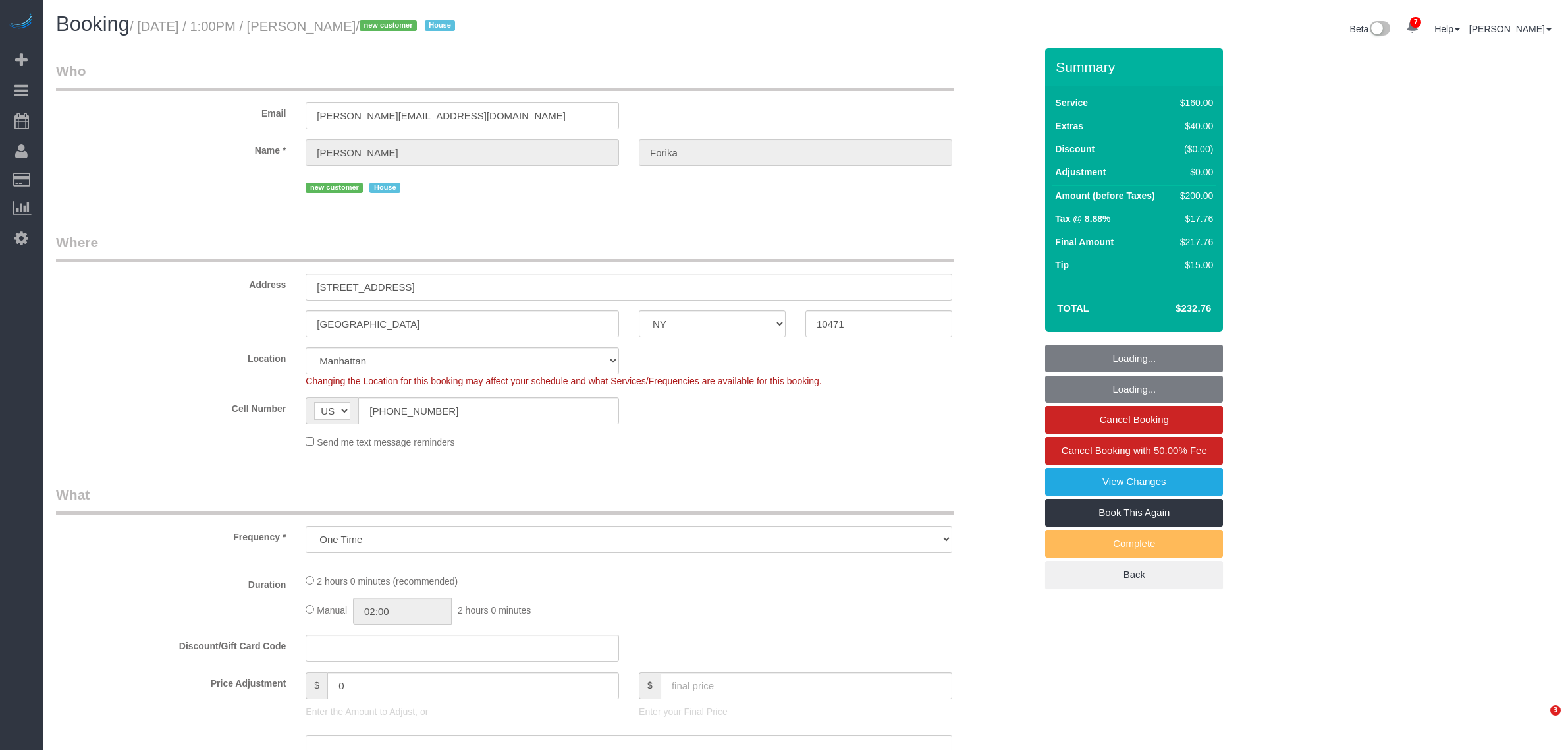
select select "NY"
select select "number:59"
select select "number:72"
select select "number:15"
select select "number:5"
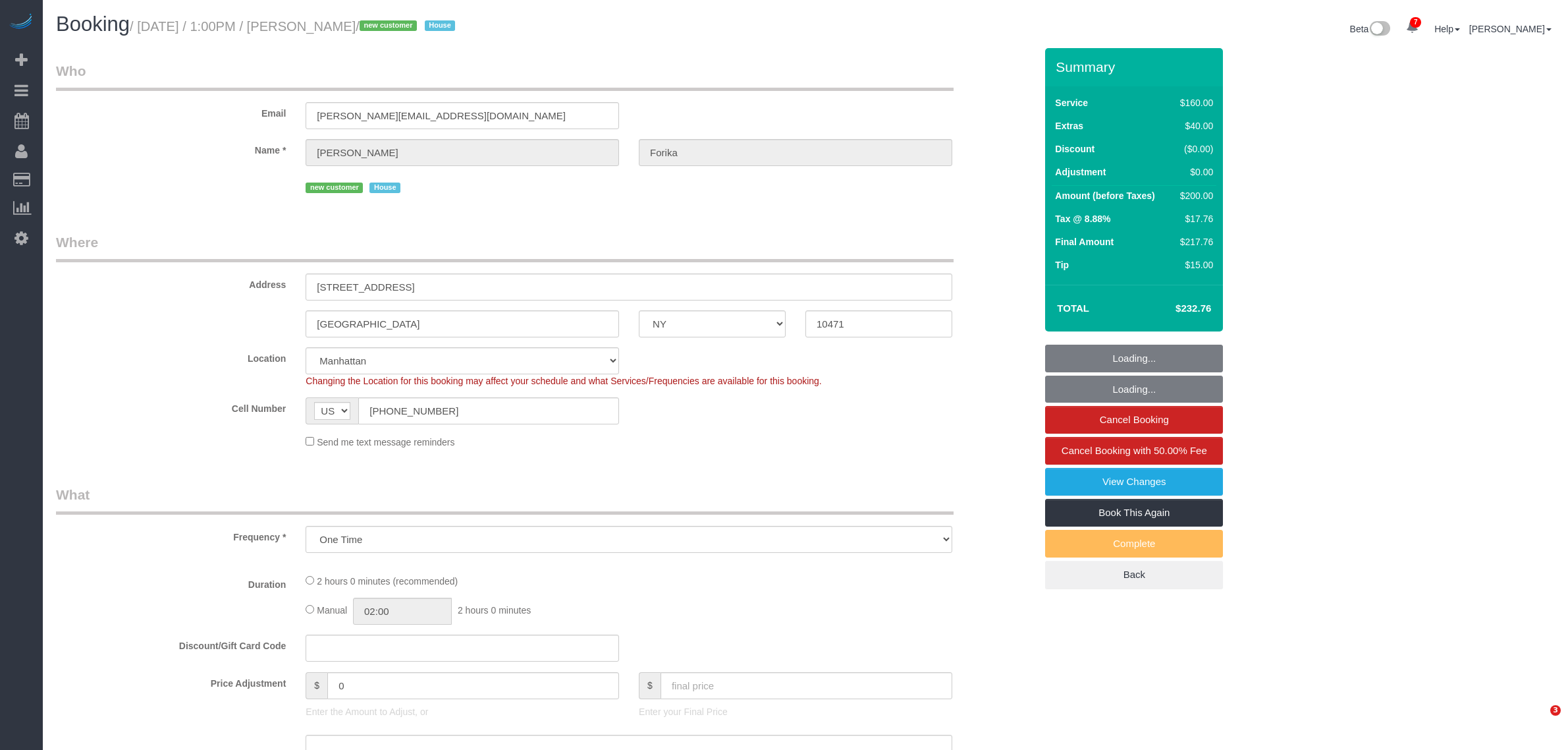
select select "spot1"
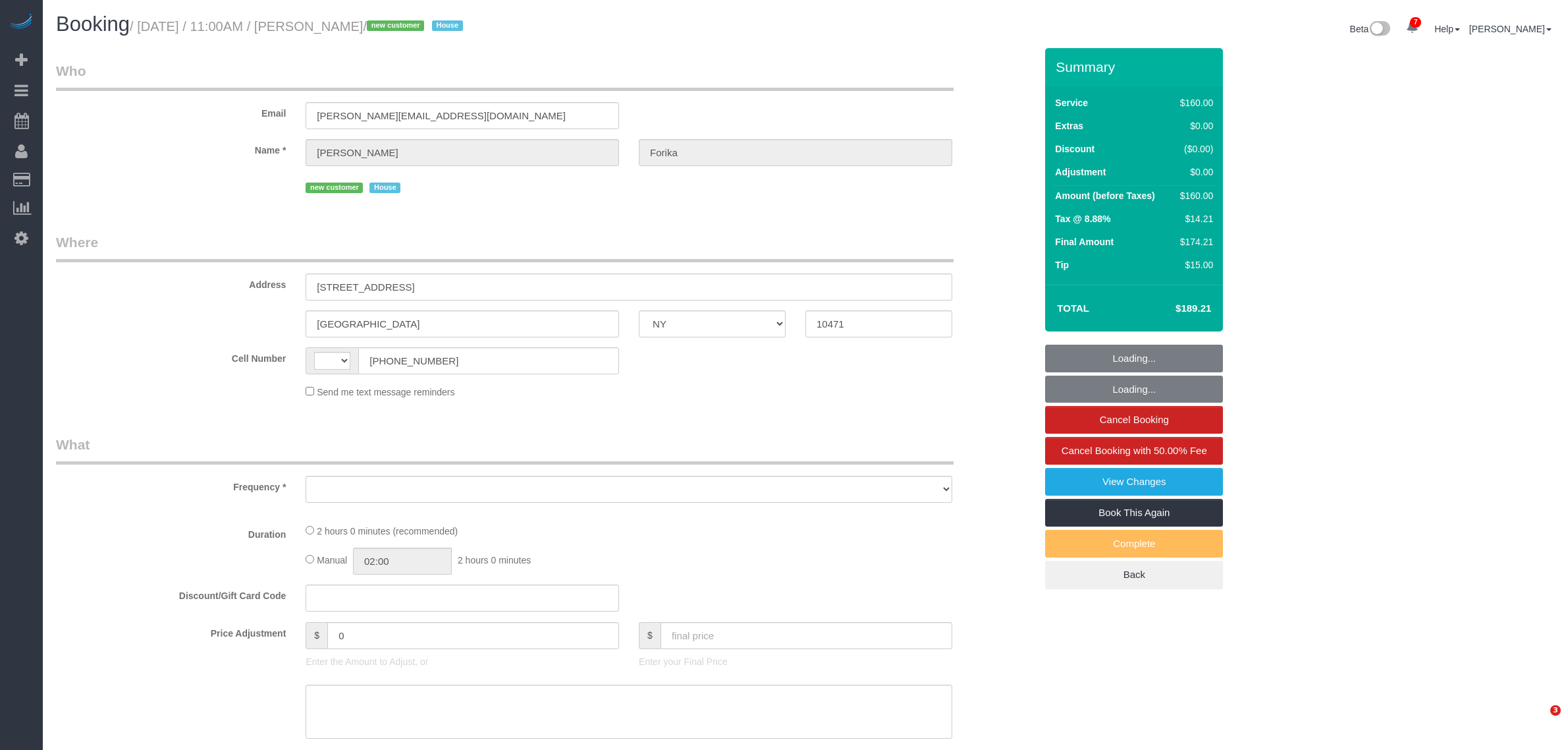
select select "NY"
select select "string:stripe-pm_1RvWji4VGloSiKo7kX9Qp7Cw"
select select "number:59"
select select "number:71"
select select "number:15"
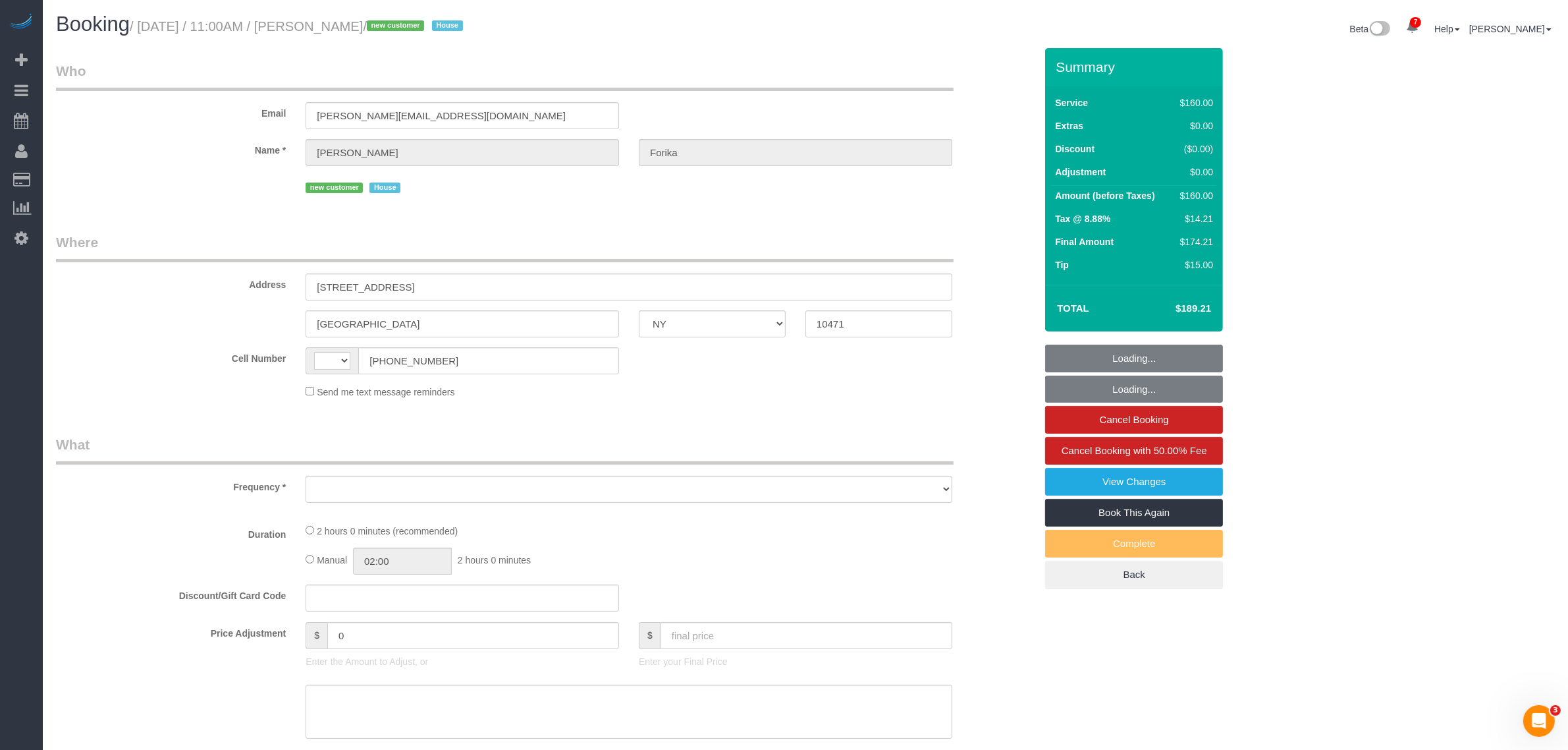
select select "number:5"
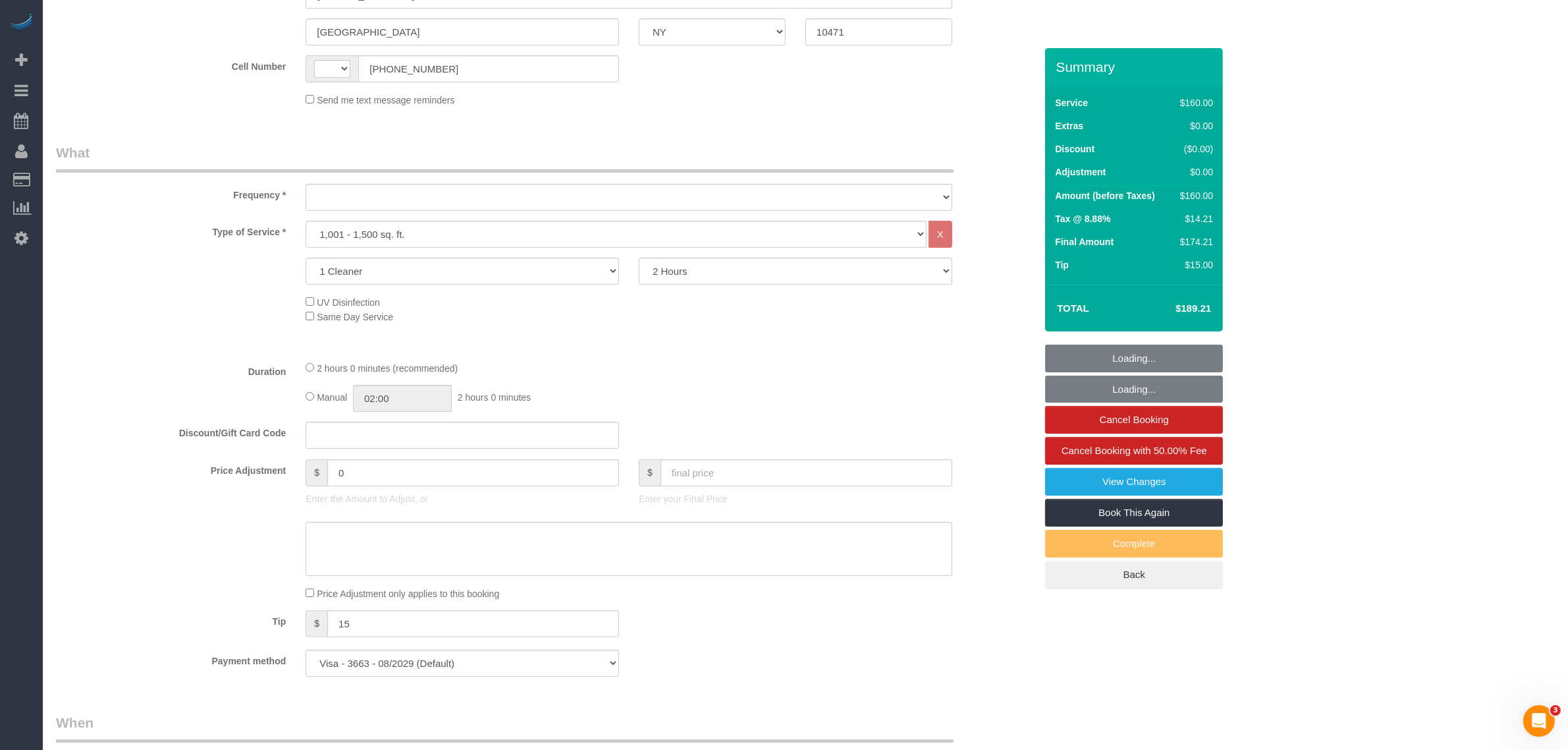
select select "string:[GEOGRAPHIC_DATA]"
select select "object:913"
select select "spot1"
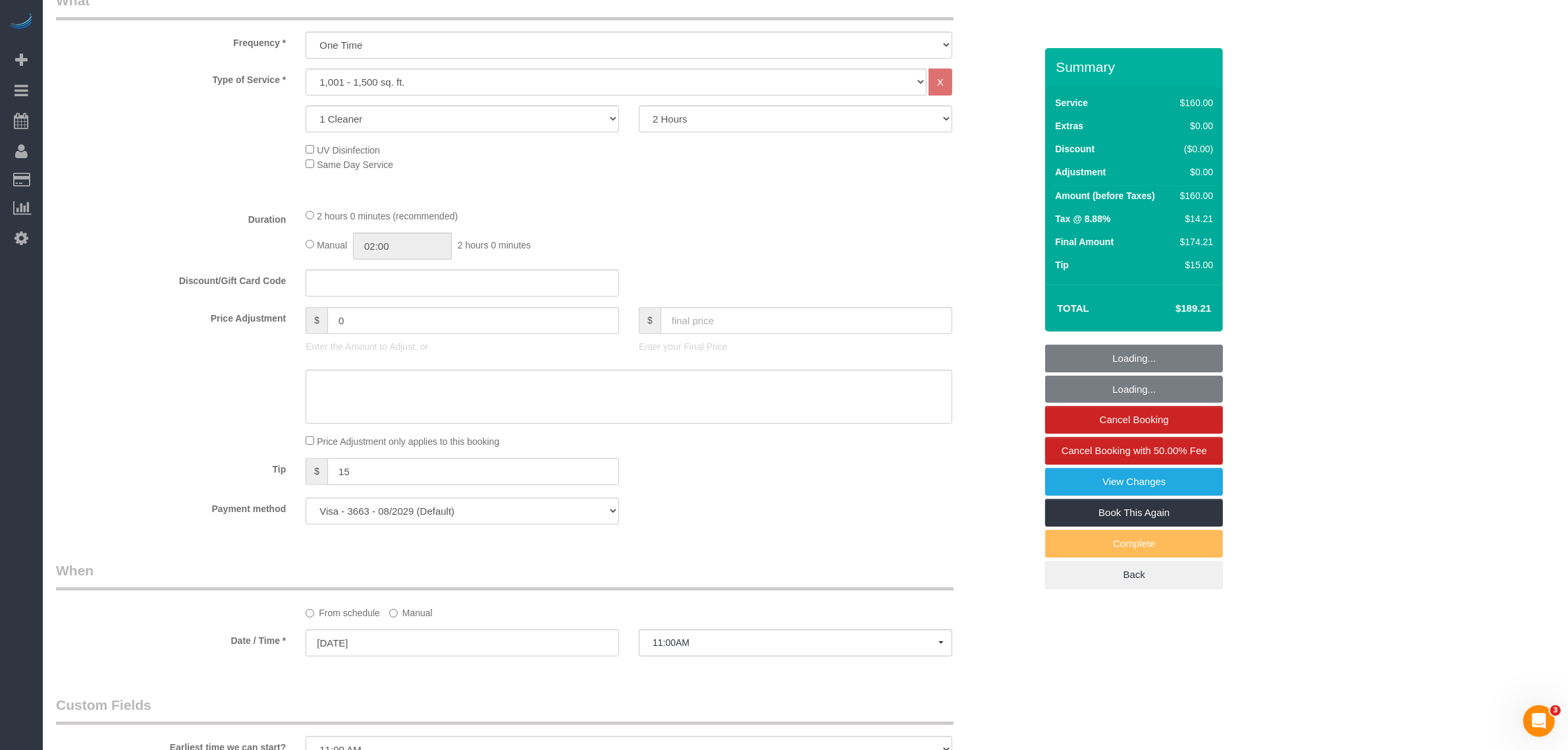
select select "object:1343"
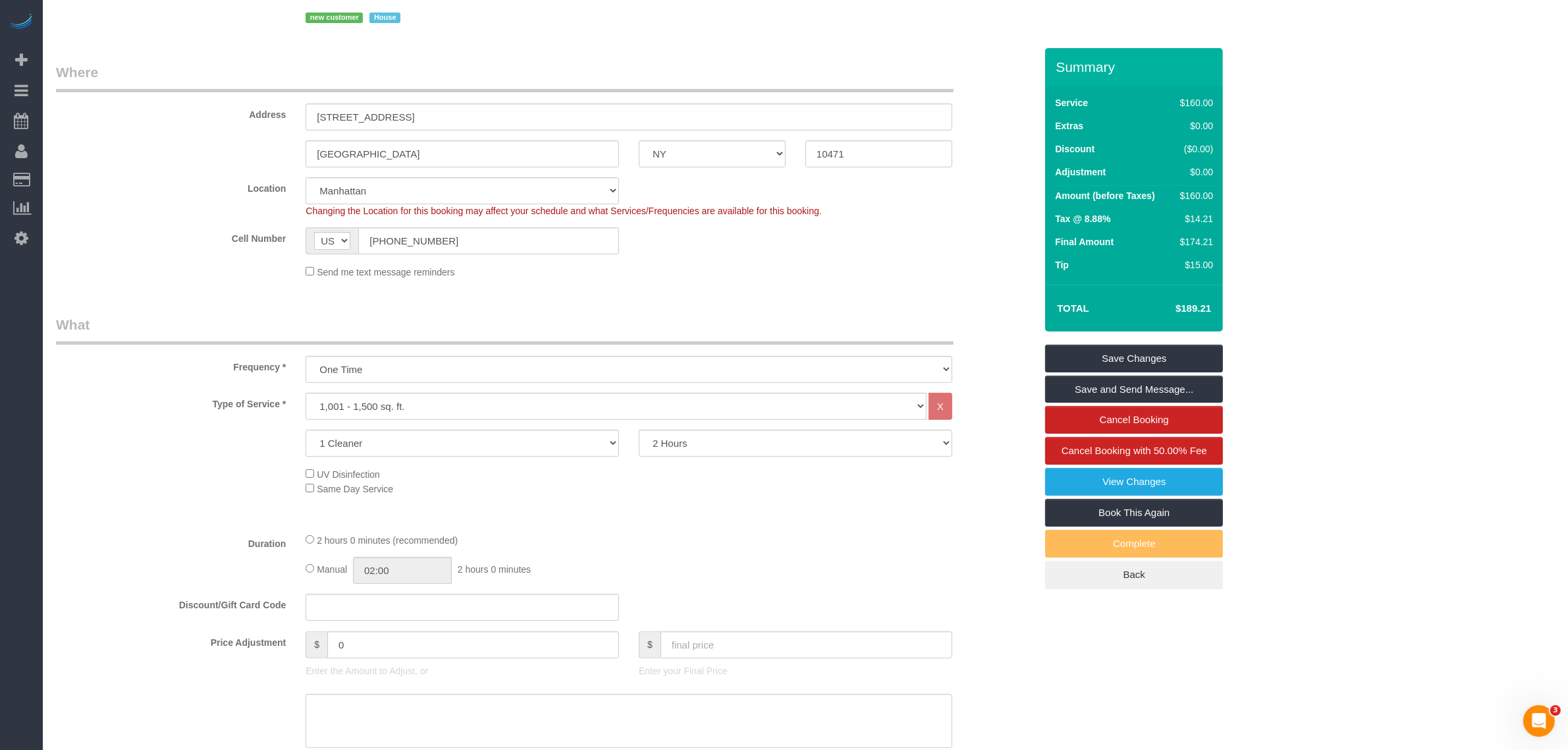
scroll to position [93, 0]
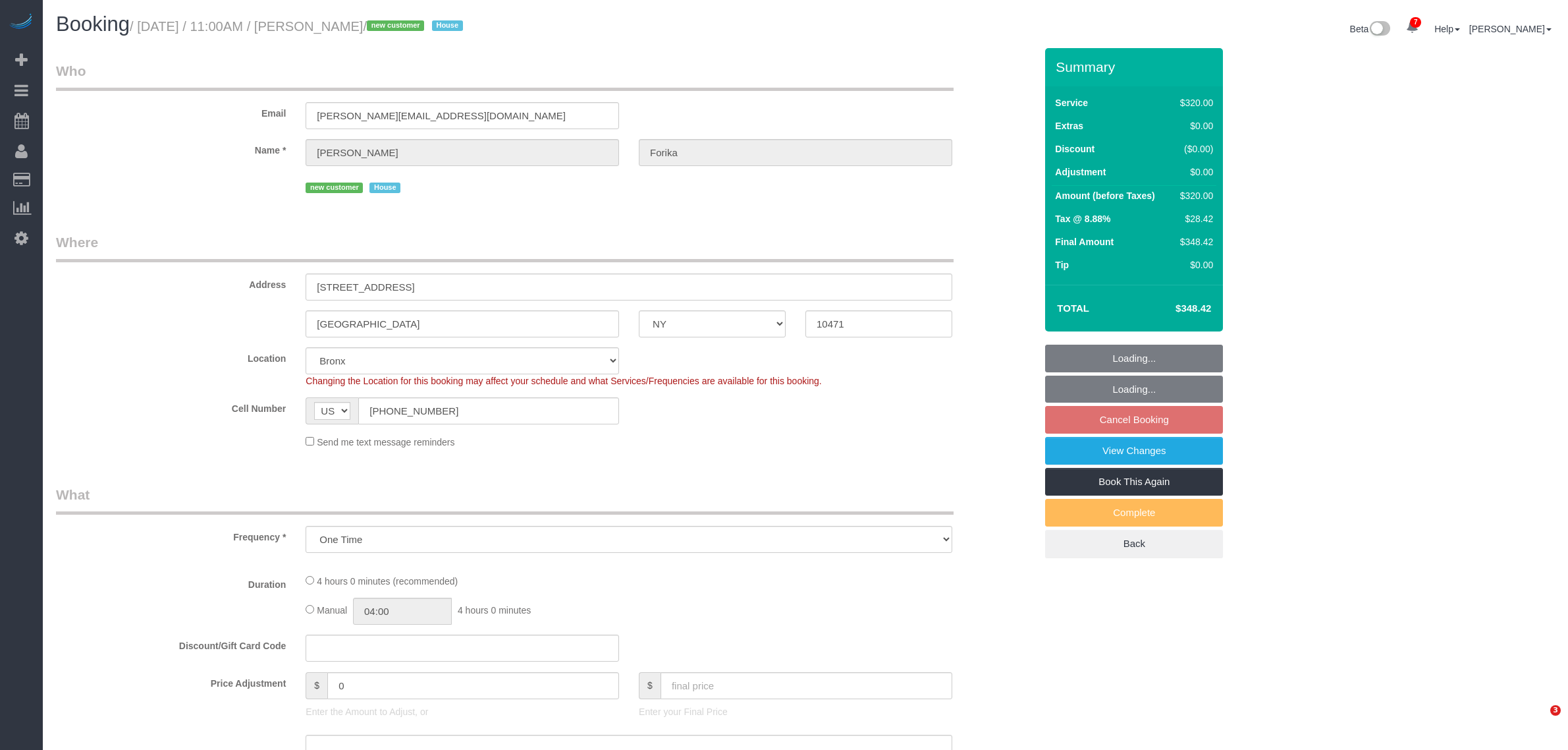
select select "NY"
select select "object:972"
select select "240"
select select "spot4"
select select "number:66"
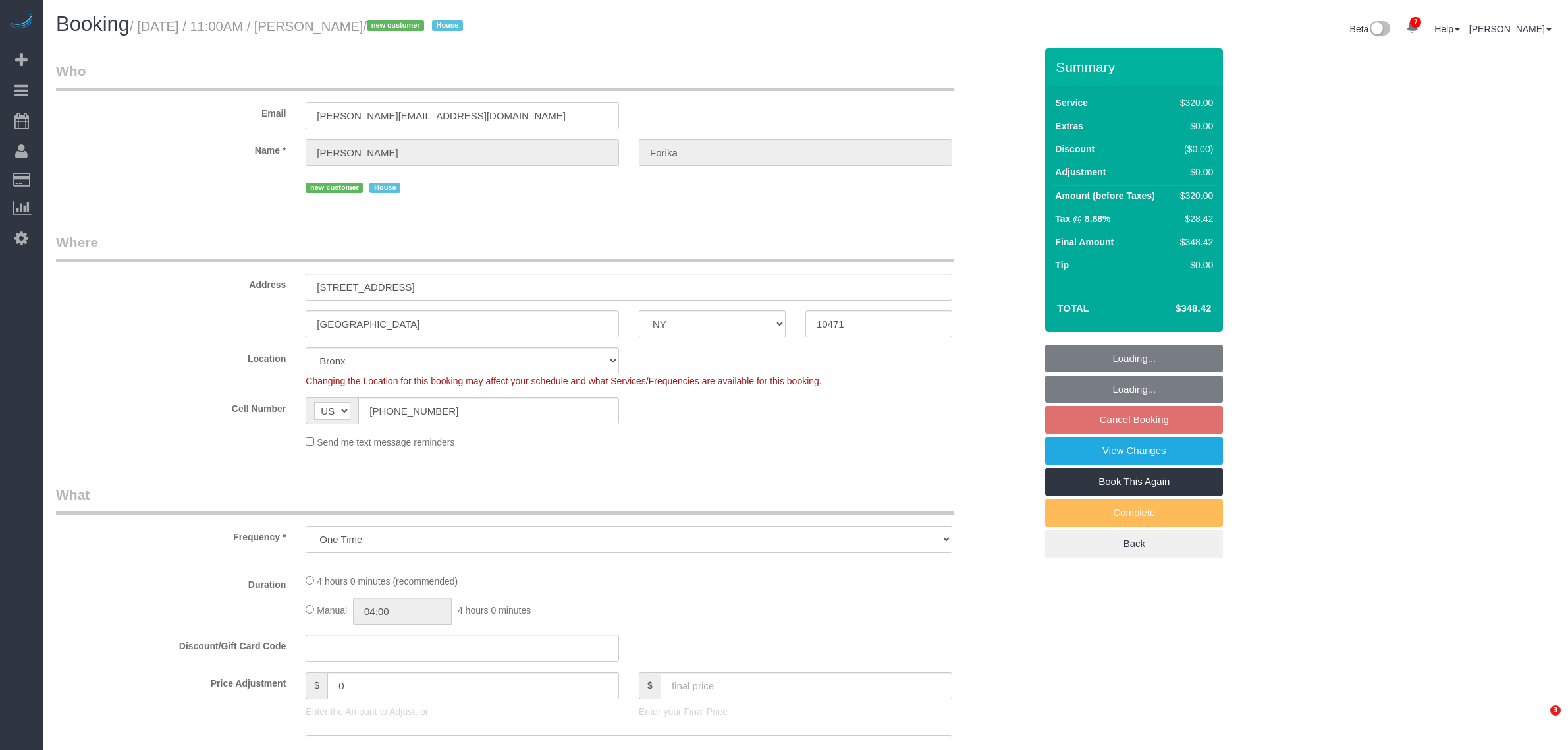
select select "number:78"
select select "number:15"
select select "number:5"
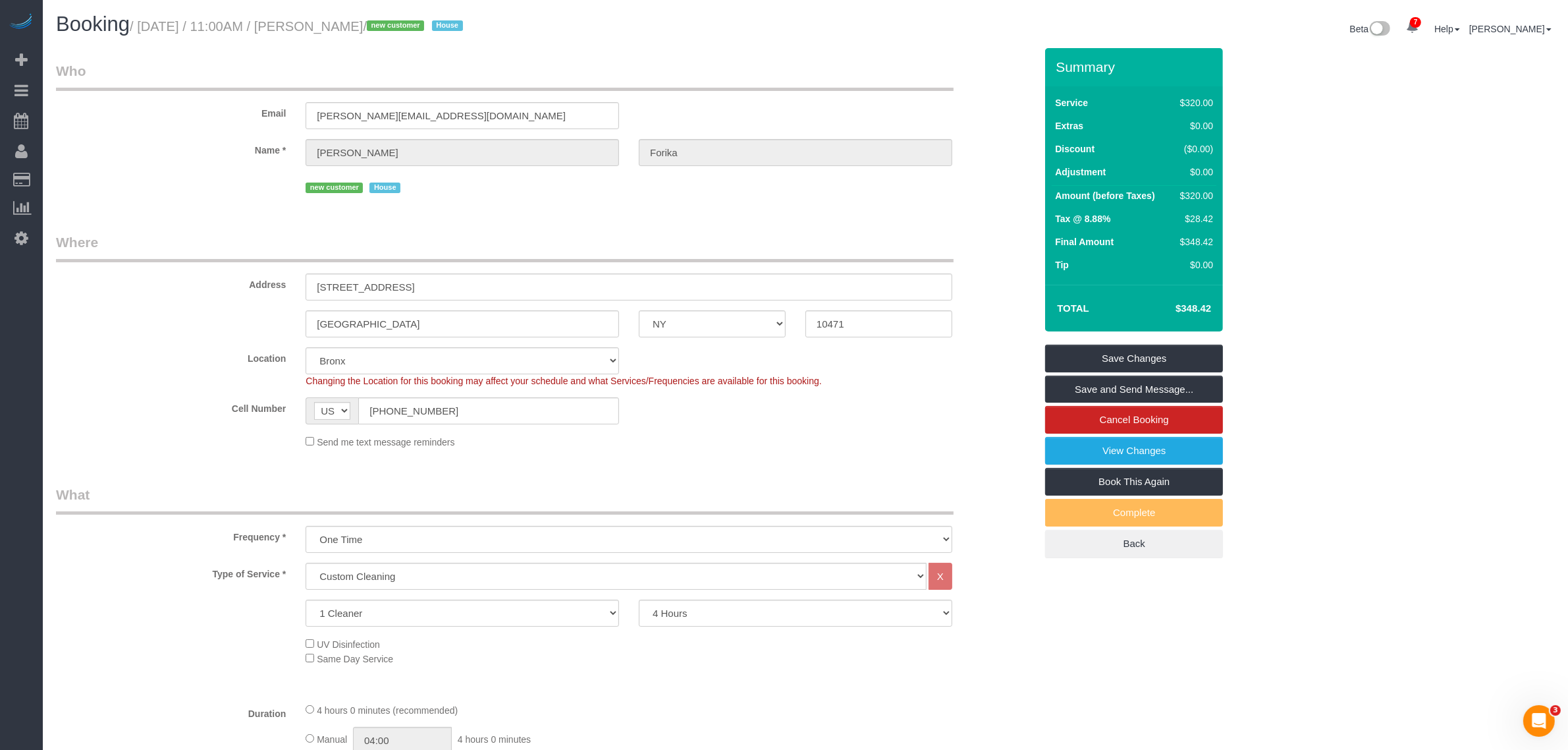
click at [325, 19] on small "/ [DATE] / 11:00AM / [PERSON_NAME] / new customer House" at bounding box center [298, 27] width 337 height 15
click at [325, 19] on small "/ August 15, 2025 / 11:00AM / Esther Forika / new customer House" at bounding box center [298, 27] width 337 height 15
click at [373, 25] on small "/ August 15, 2025 / 11:00AM / Esther Forika / new customer House" at bounding box center [298, 27] width 337 height 15
copy small "Esther Forika"
click at [682, 94] on div "Email esther.forika@yahoo.com" at bounding box center [545, 95] width 999 height 68
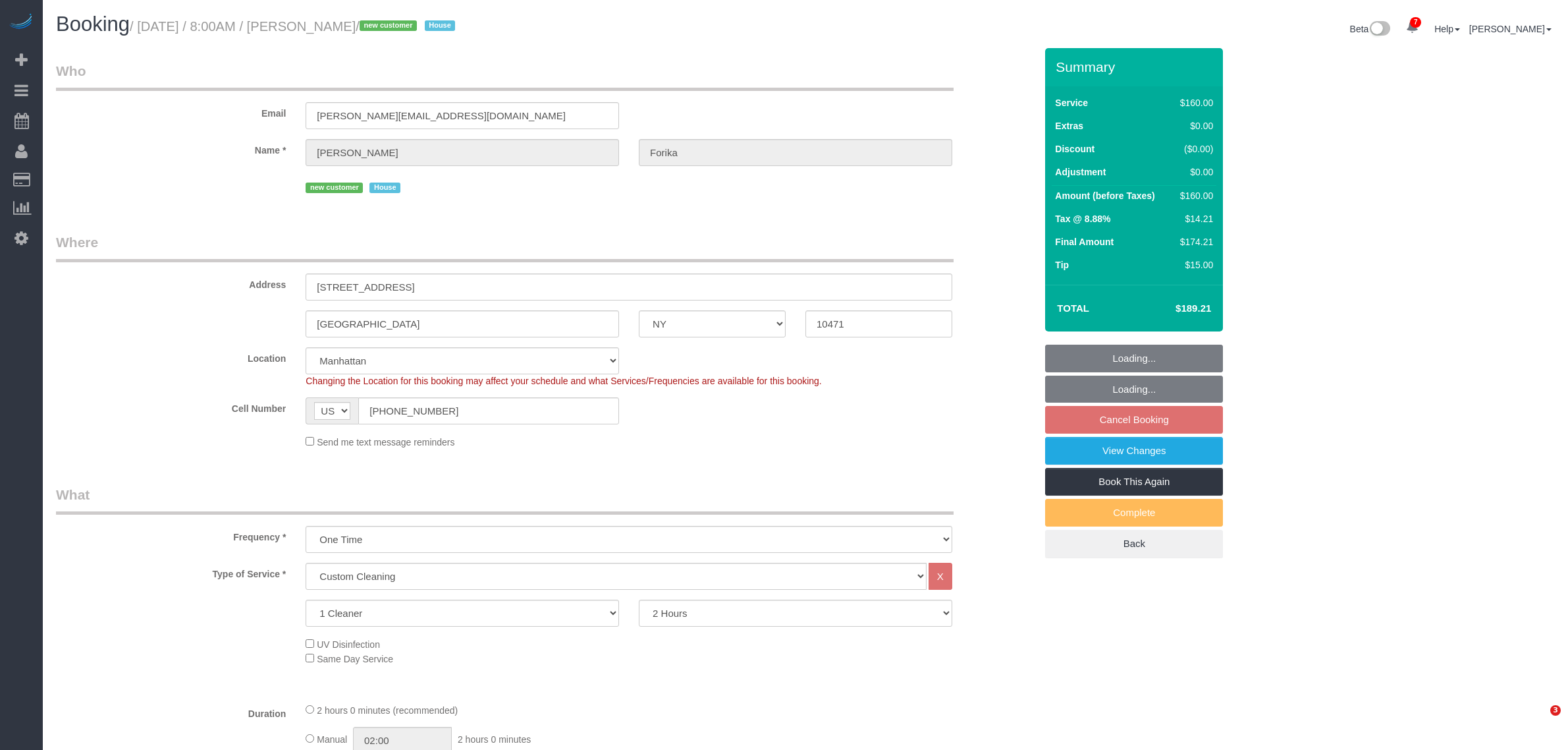
select select "NY"
select select "number:56"
select select "number:68"
select select "number:15"
select select "number:5"
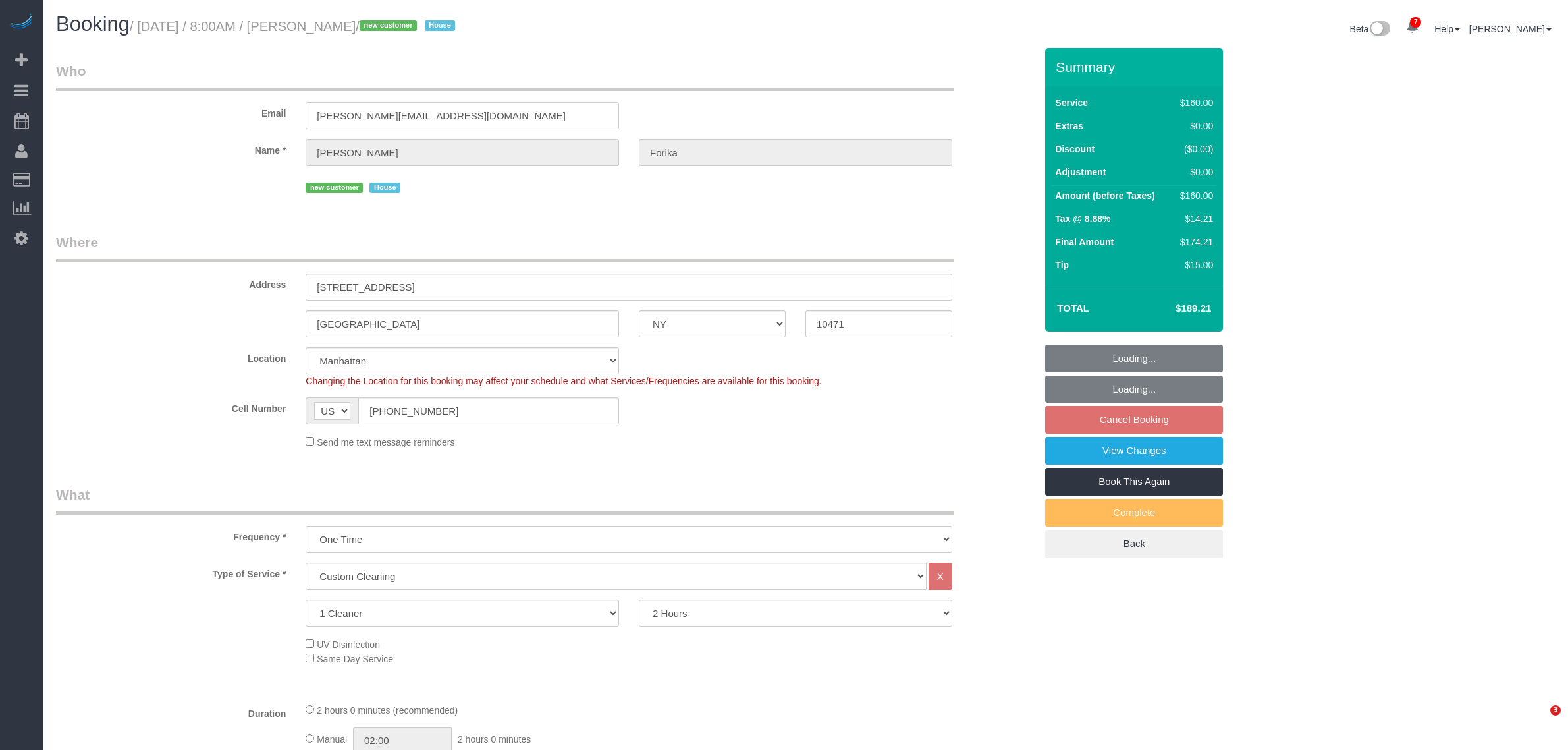
select select "spot1"
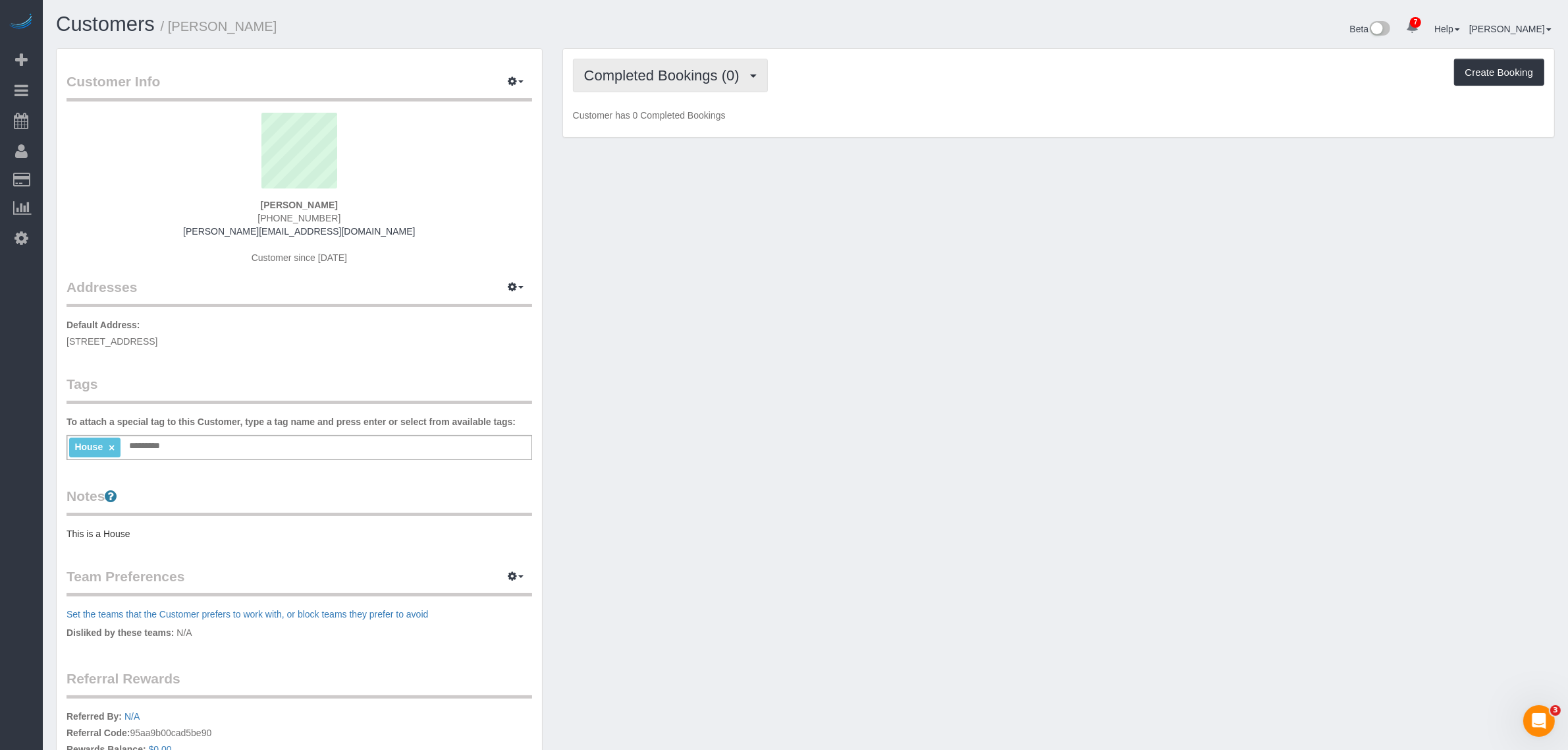
click at [690, 83] on button "Completed Bookings (0)" at bounding box center [671, 75] width 195 height 33
click at [676, 126] on link "Upcoming Bookings (3)" at bounding box center [642, 123] width 137 height 17
click at [900, 115] on p "Customer has 0 Upcoming Bookings" at bounding box center [1059, 115] width 971 height 13
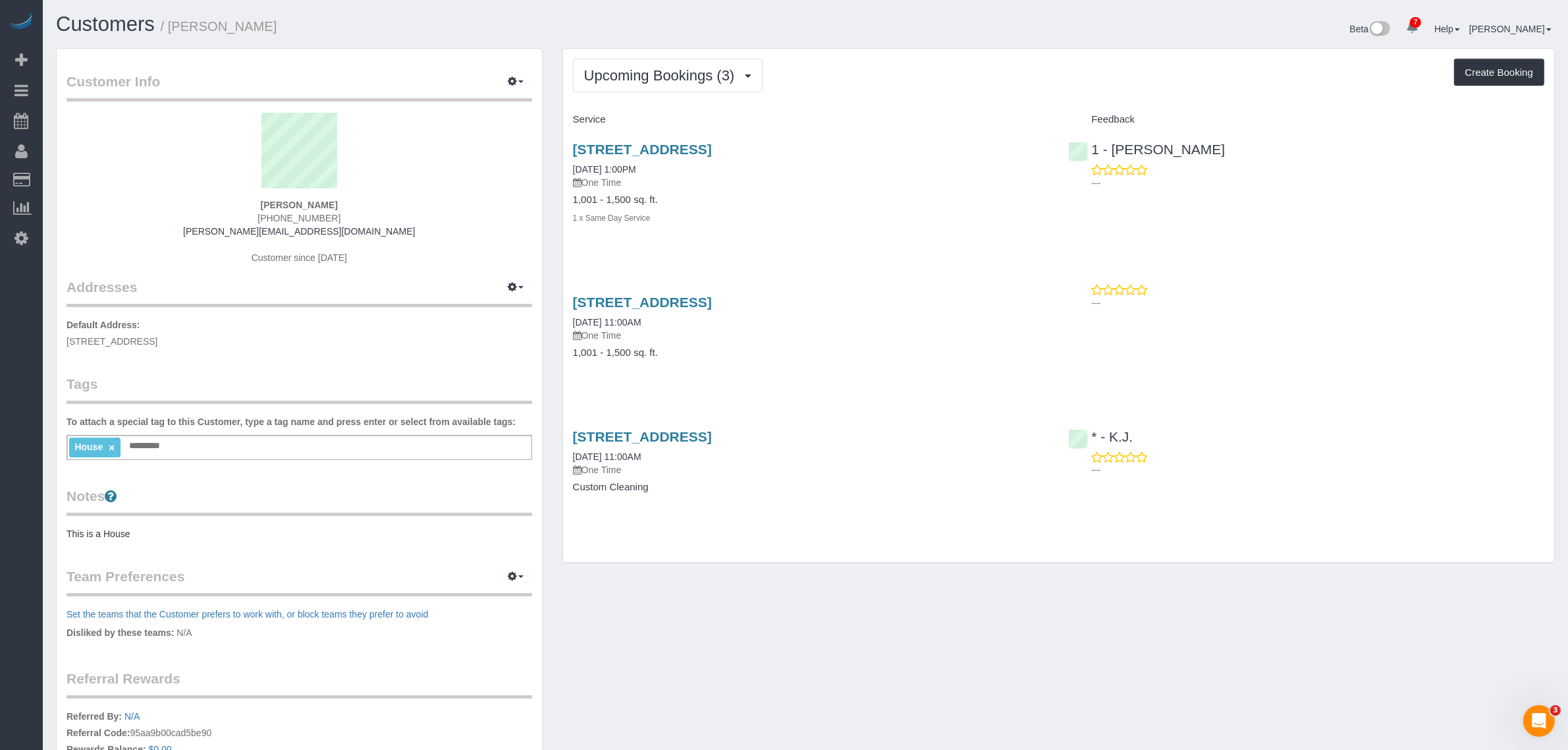
click at [906, 90] on div "Upcoming Bookings (3) Completed Bookings (0) Upcoming Bookings (3) Cancelled Bo…" at bounding box center [1059, 75] width 971 height 33
drag, startPoint x: 245, startPoint y: 201, endPoint x: 337, endPoint y: 199, distance: 92.0
click at [337, 199] on div "[PERSON_NAME] [PHONE_NUMBER] [PERSON_NAME][EMAIL_ADDRESS][DOMAIN_NAME] Customer…" at bounding box center [299, 195] width 466 height 165
copy strong "[PERSON_NAME]"
click at [897, 257] on div "Service Feedback [STREET_ADDRESS] [DATE] 1:00PM One Time 1,001 - 1,500 sq. ft. …" at bounding box center [1059, 314] width 971 height 411
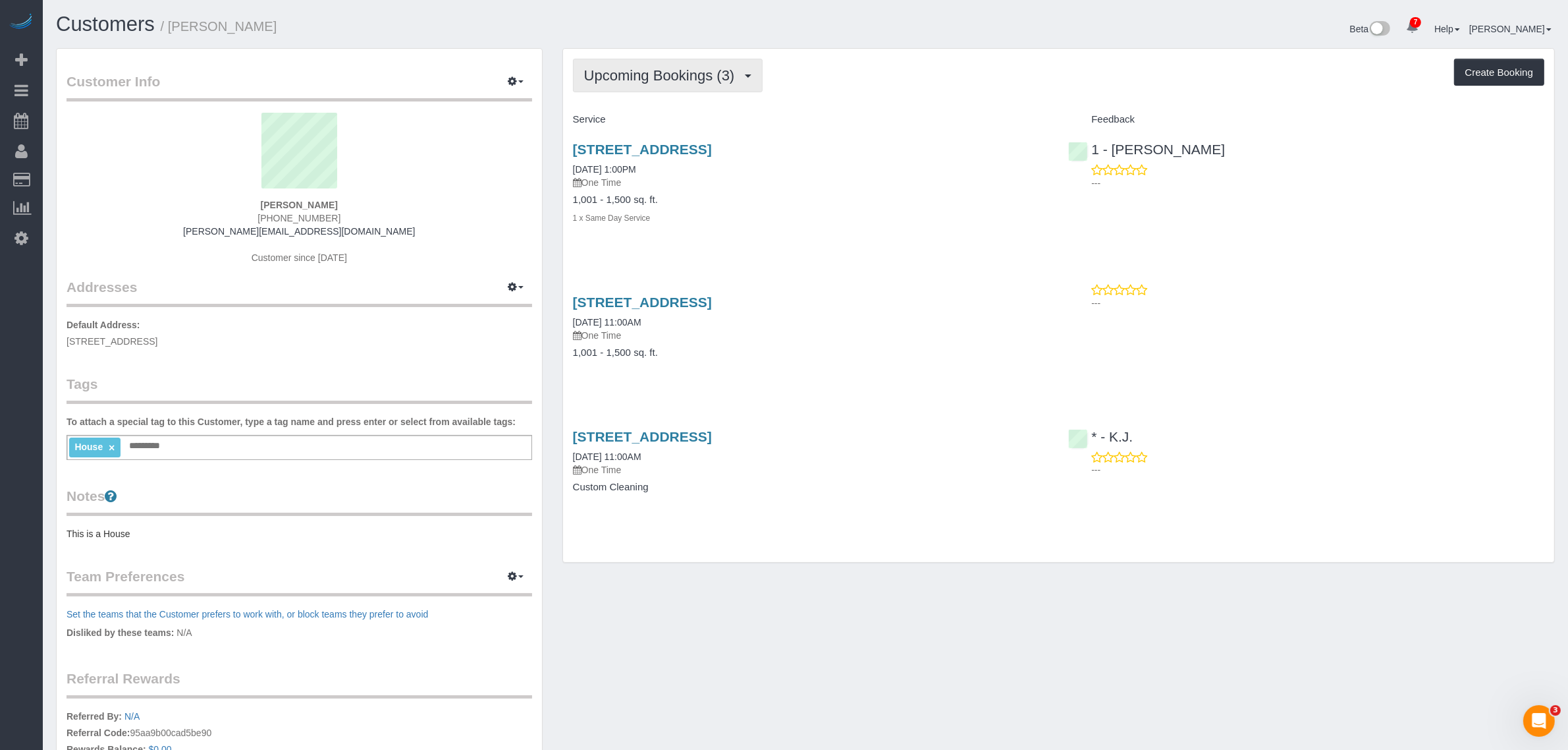
click at [702, 64] on button "Upcoming Bookings (3)" at bounding box center [668, 75] width 190 height 33
click at [695, 75] on span "Upcoming Bookings (3)" at bounding box center [662, 75] width 157 height 16
click at [696, 77] on span "Upcoming Bookings (3)" at bounding box center [662, 75] width 157 height 16
click at [693, 122] on link "Upcoming Bookings (3)" at bounding box center [642, 123] width 137 height 17
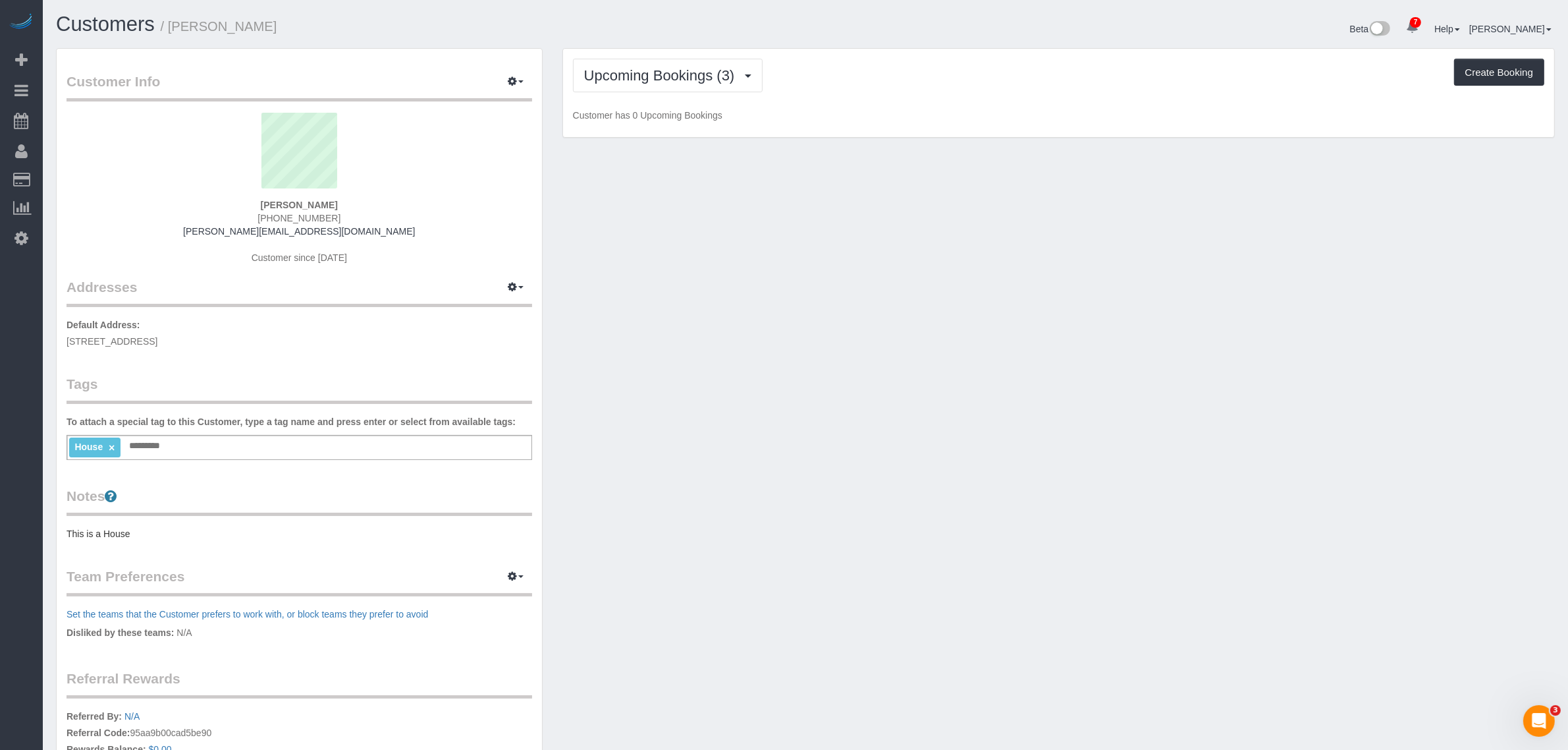
click at [834, 86] on div "Upcoming Bookings (3) Completed Bookings (0) Upcoming Bookings (3) Cancelled Bo…" at bounding box center [1059, 75] width 971 height 33
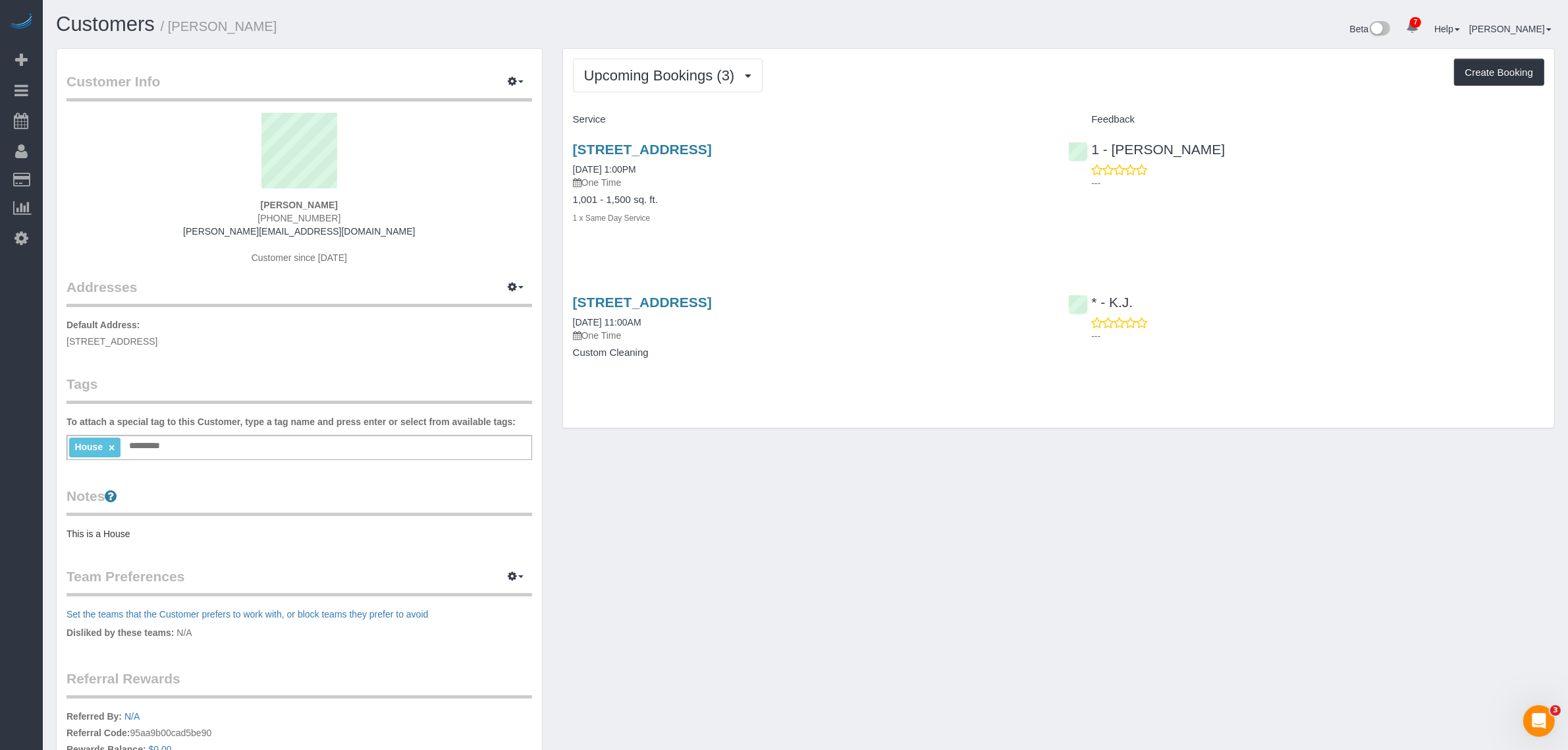
click at [927, 123] on h4 "Service" at bounding box center [811, 119] width 476 height 11
click at [687, 84] on button "Upcoming Bookings (3)" at bounding box center [668, 75] width 190 height 33
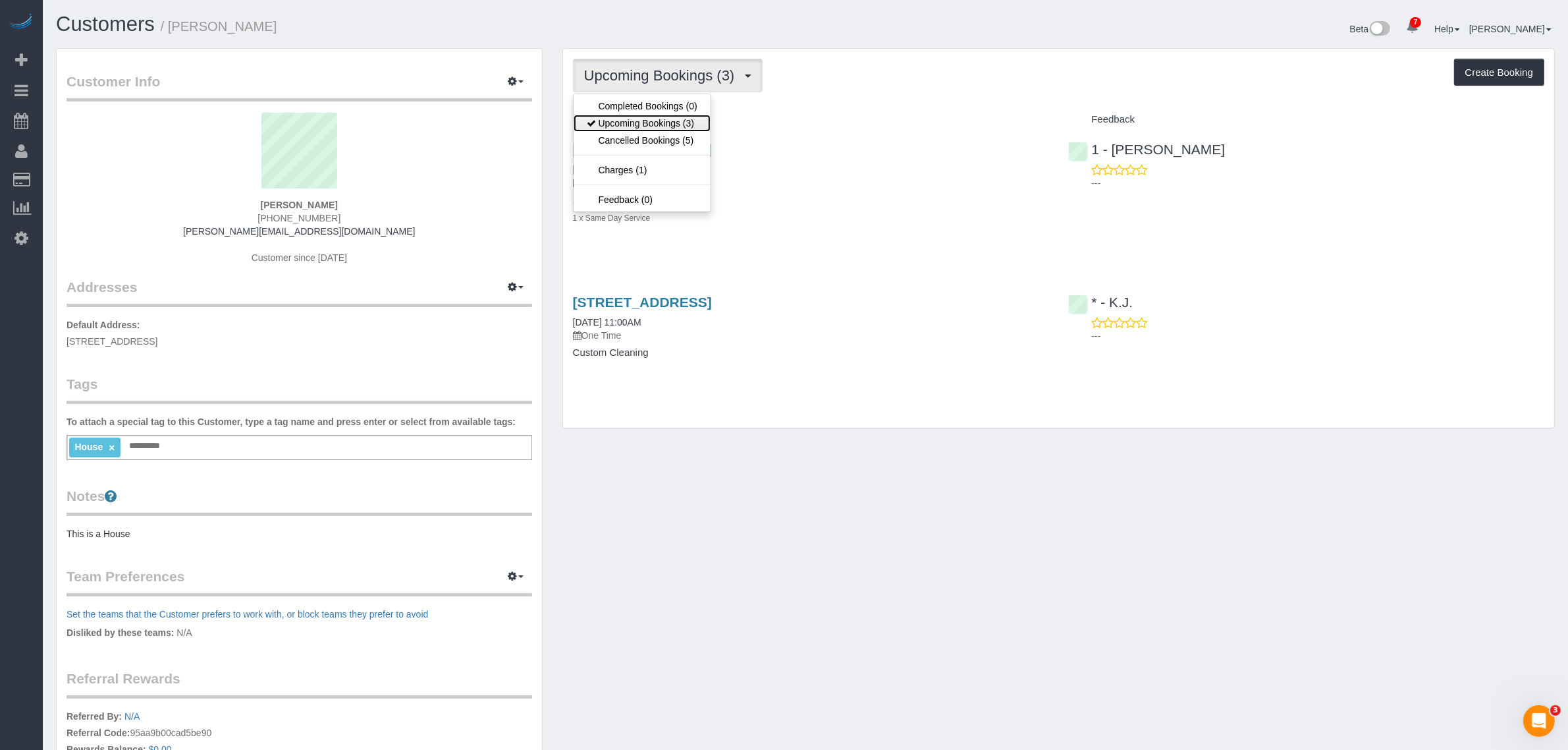
click at [680, 122] on link "Upcoming Bookings (3)" at bounding box center [642, 123] width 137 height 17
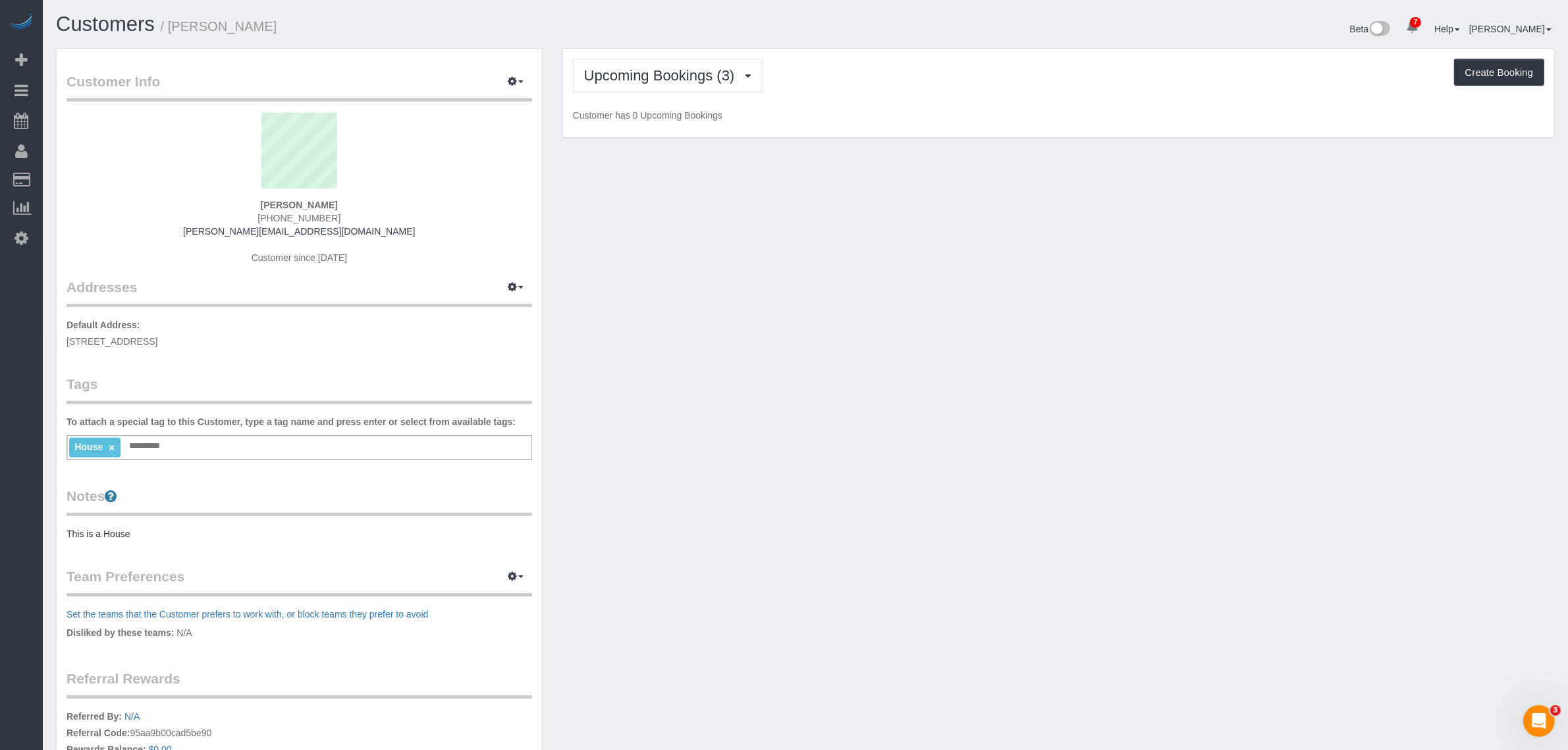
click at [903, 90] on div "Upcoming Bookings (3) Completed Bookings (0) Upcoming Bookings (3) Cancelled Bo…" at bounding box center [1059, 75] width 971 height 33
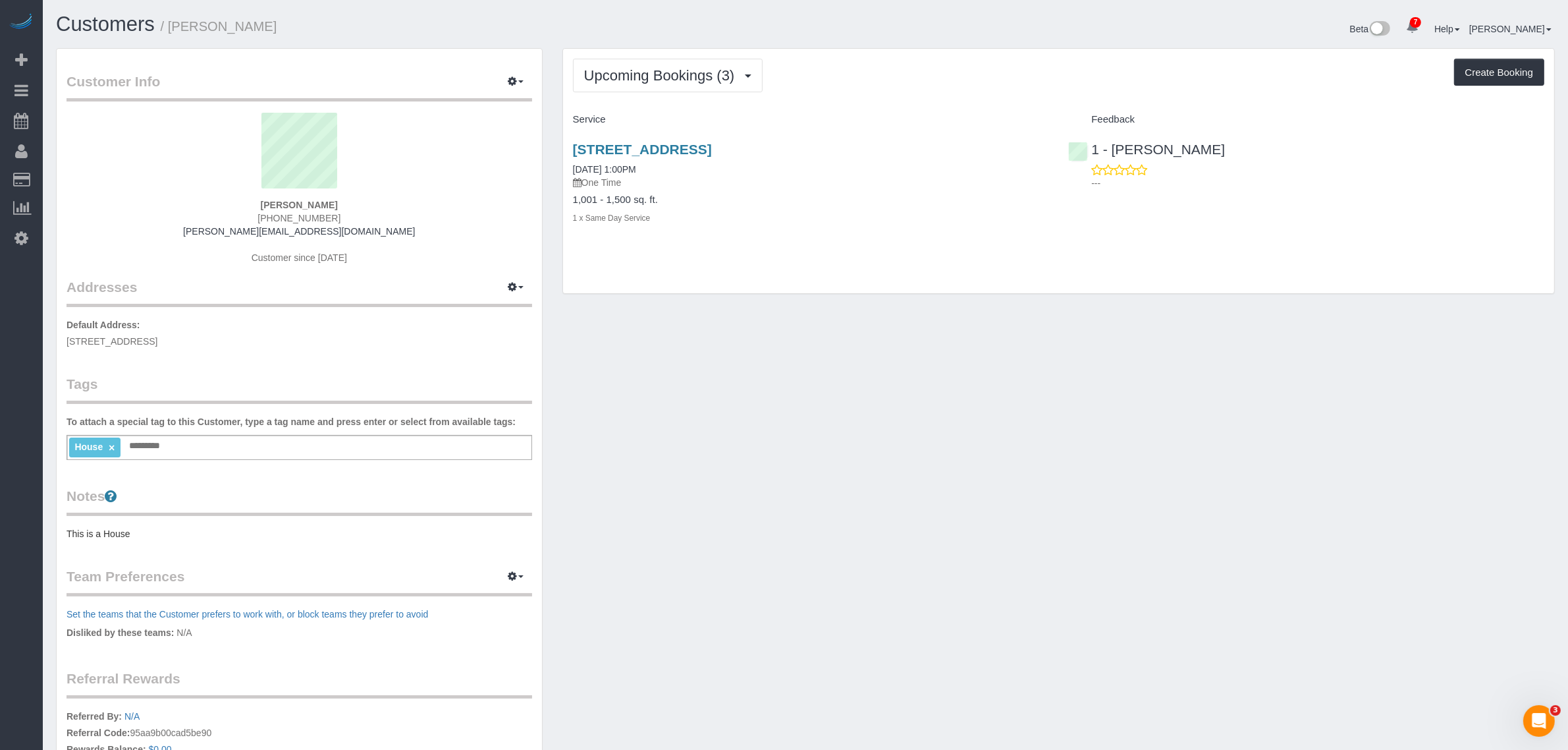
click at [1037, 502] on div "Customer Info Edit Contact Info Send Message Email Preferences Special Sales Ta…" at bounding box center [805, 471] width 1518 height 846
click at [956, 114] on h4 "Service" at bounding box center [811, 119] width 476 height 11
drag, startPoint x: 873, startPoint y: 221, endPoint x: 892, endPoint y: 257, distance: 40.7
click at [871, 221] on div "1 x Same Day Service" at bounding box center [811, 217] width 476 height 13
click at [690, 70] on span "Upcoming Bookings (3)" at bounding box center [662, 75] width 157 height 16
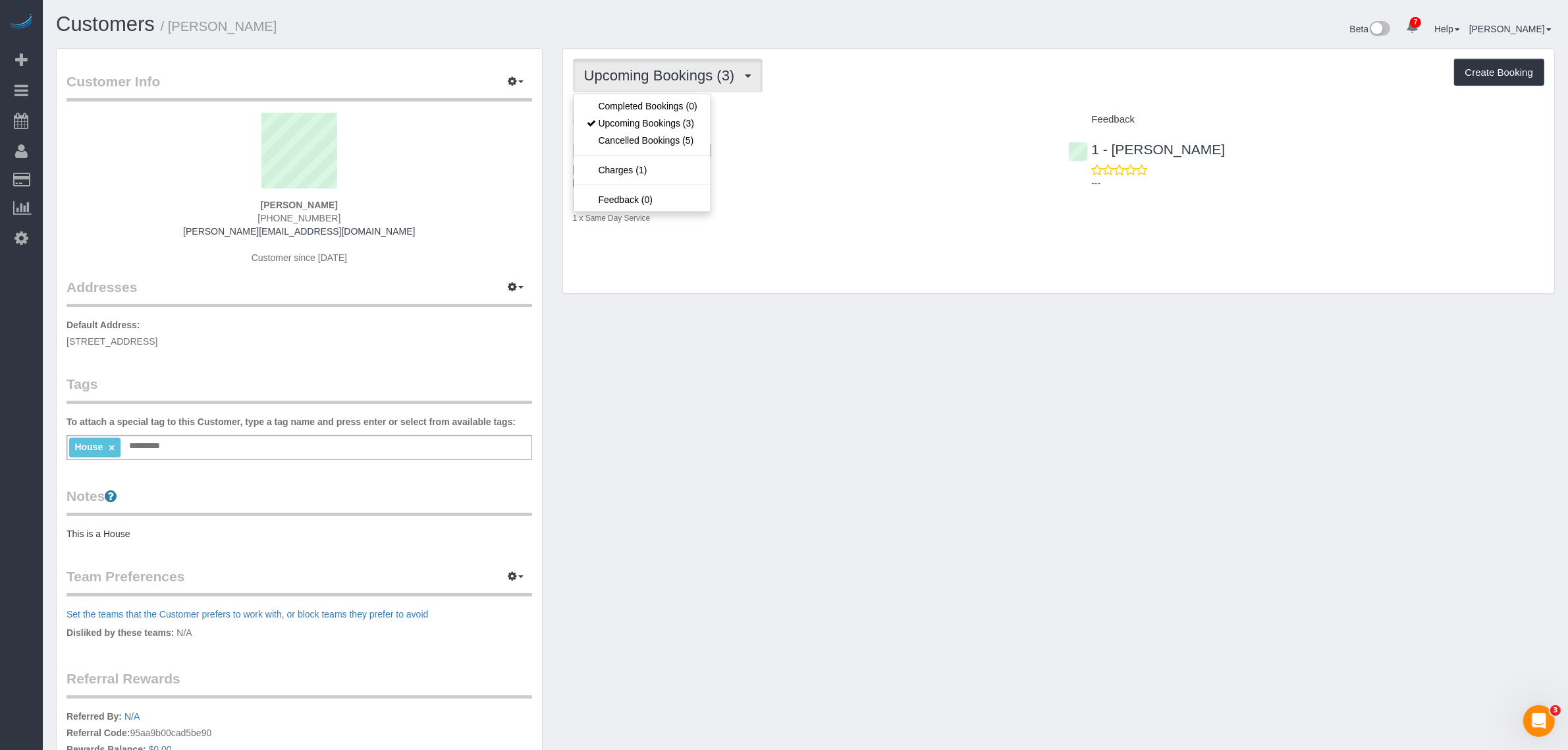
click at [886, 107] on div "Upcoming Bookings (3) Completed Bookings (0) Upcoming Bookings (3) Cancelled Bo…" at bounding box center [1059, 171] width 991 height 245
click at [726, 70] on span "Upcoming Bookings (3)" at bounding box center [662, 75] width 157 height 16
drag, startPoint x: 627, startPoint y: 142, endPoint x: 673, endPoint y: 146, distance: 46.2
click at [628, 142] on link "Cancelled Bookings (5)" at bounding box center [642, 140] width 137 height 17
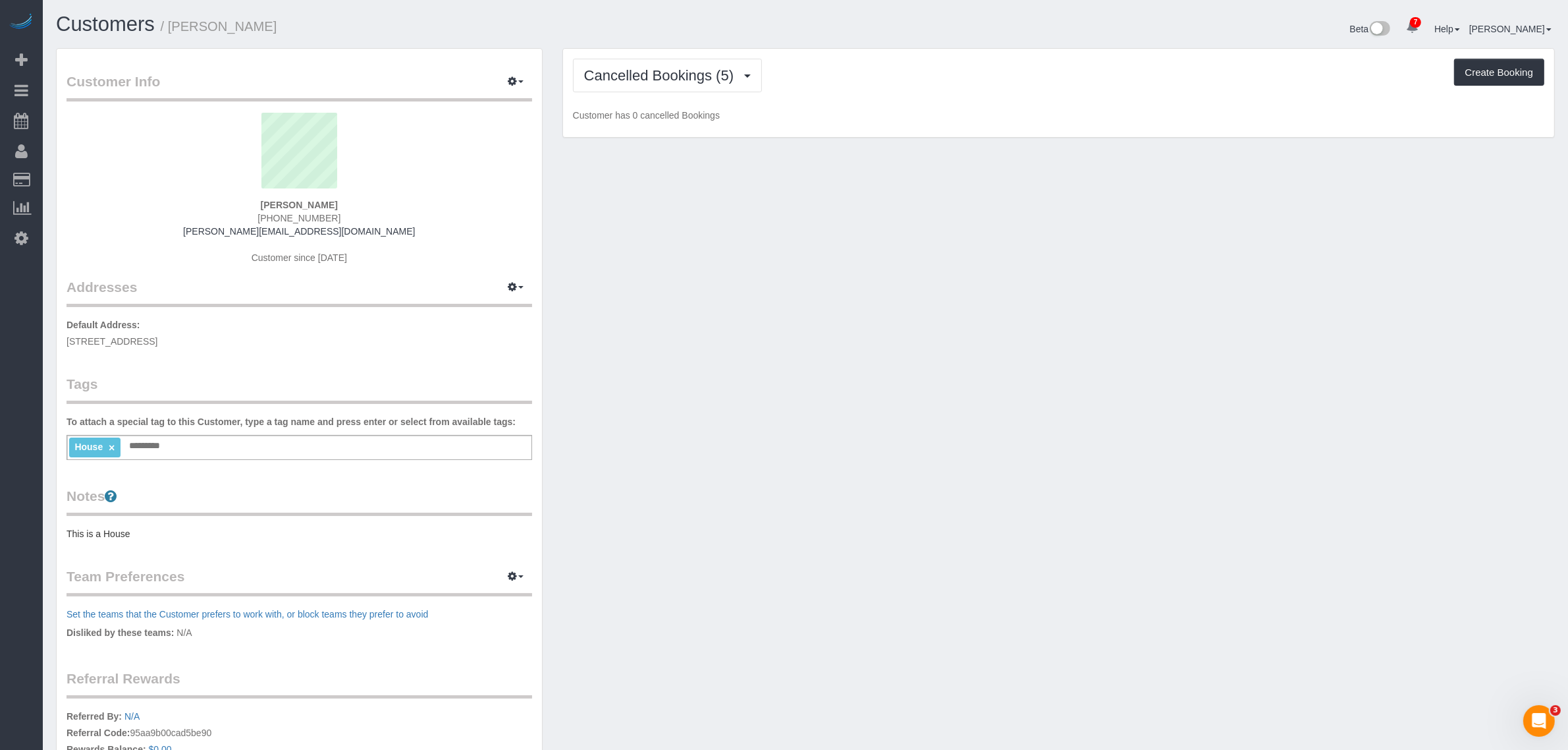
click at [890, 113] on p "Customer has 0 cancelled Bookings" at bounding box center [1059, 115] width 971 height 13
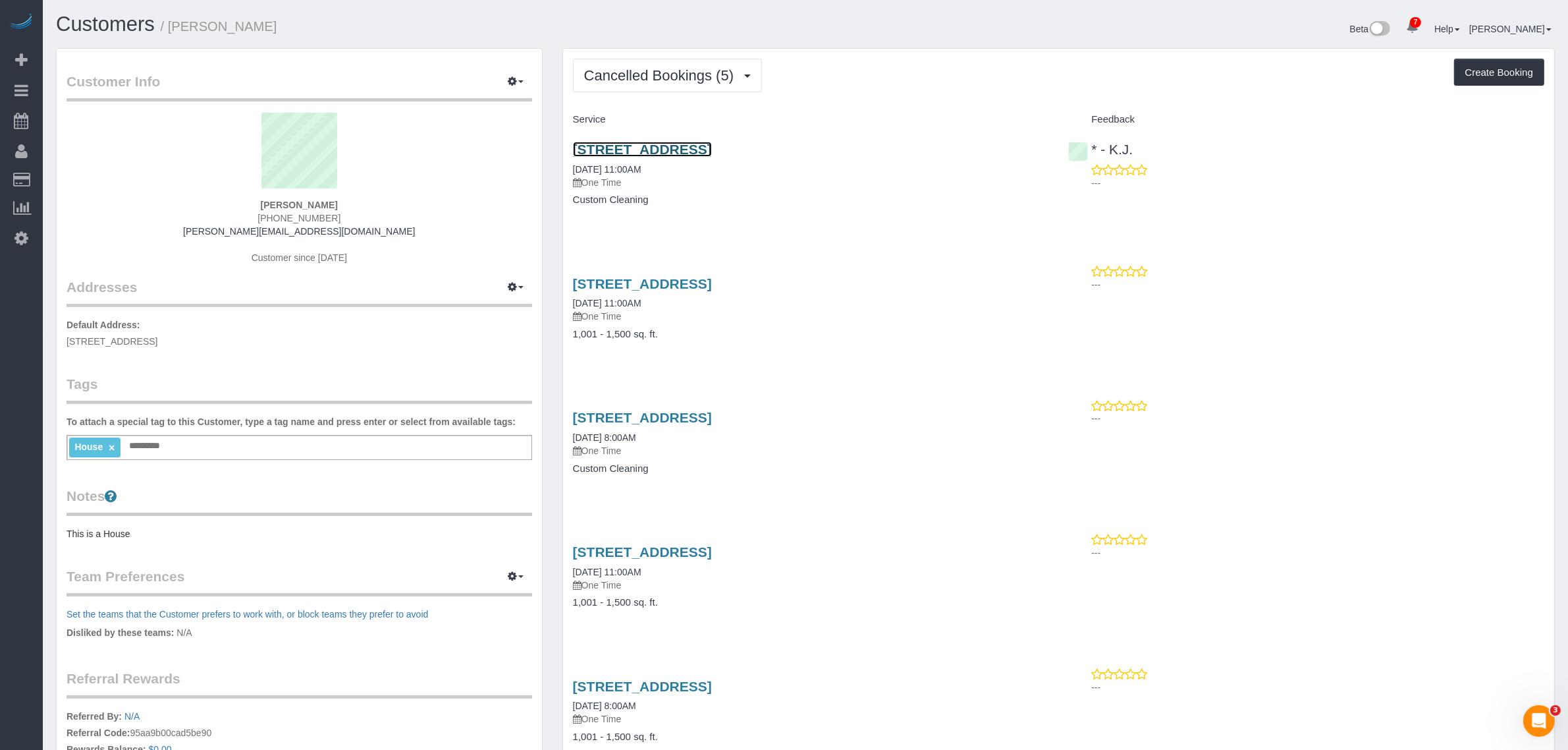
click at [712, 150] on link "232 West 260th Street, Bronx, NY 10471" at bounding box center [642, 149] width 139 height 15
click at [709, 77] on span "Cancelled Bookings (5)" at bounding box center [662, 75] width 156 height 16
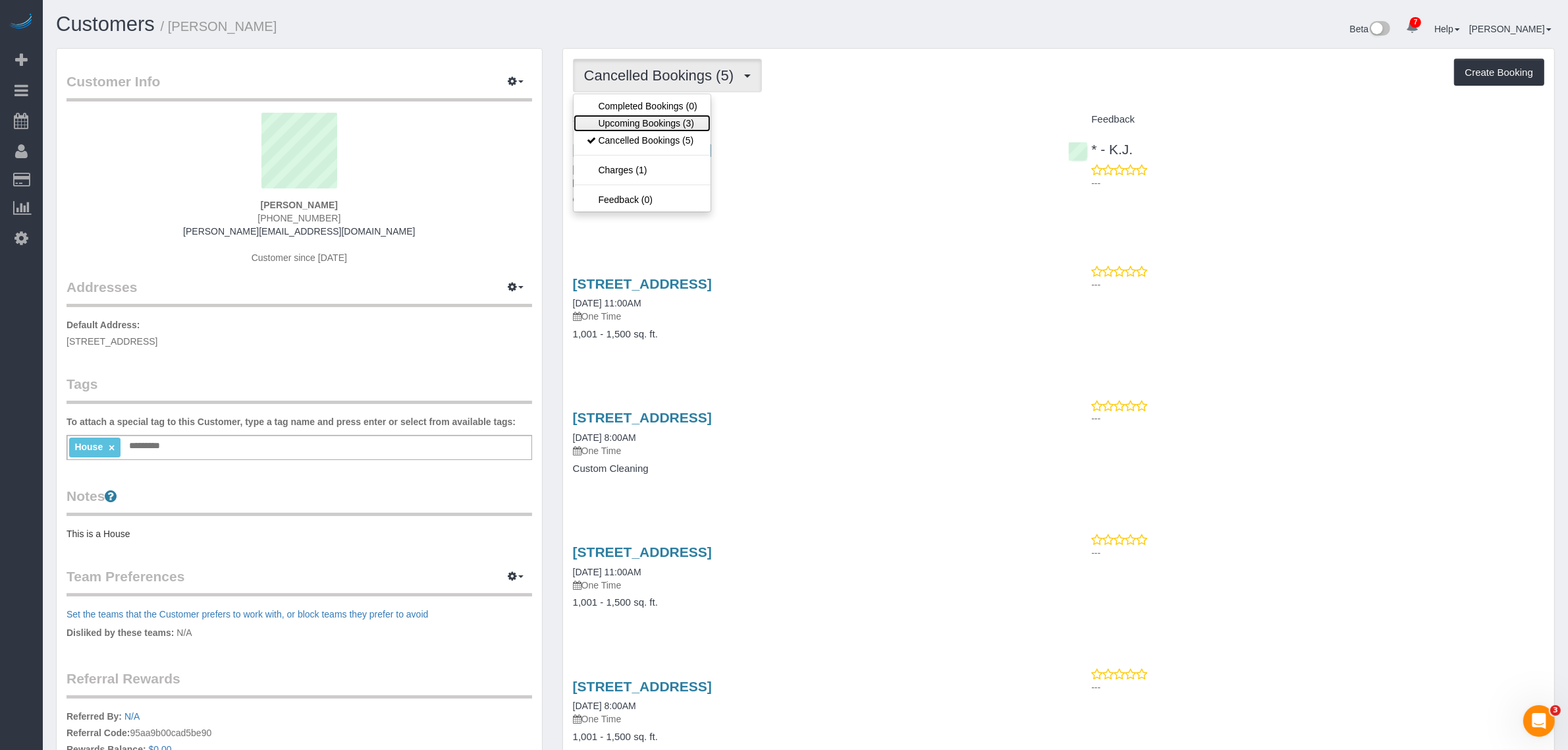
click at [695, 124] on link "Upcoming Bookings (3)" at bounding box center [642, 123] width 137 height 17
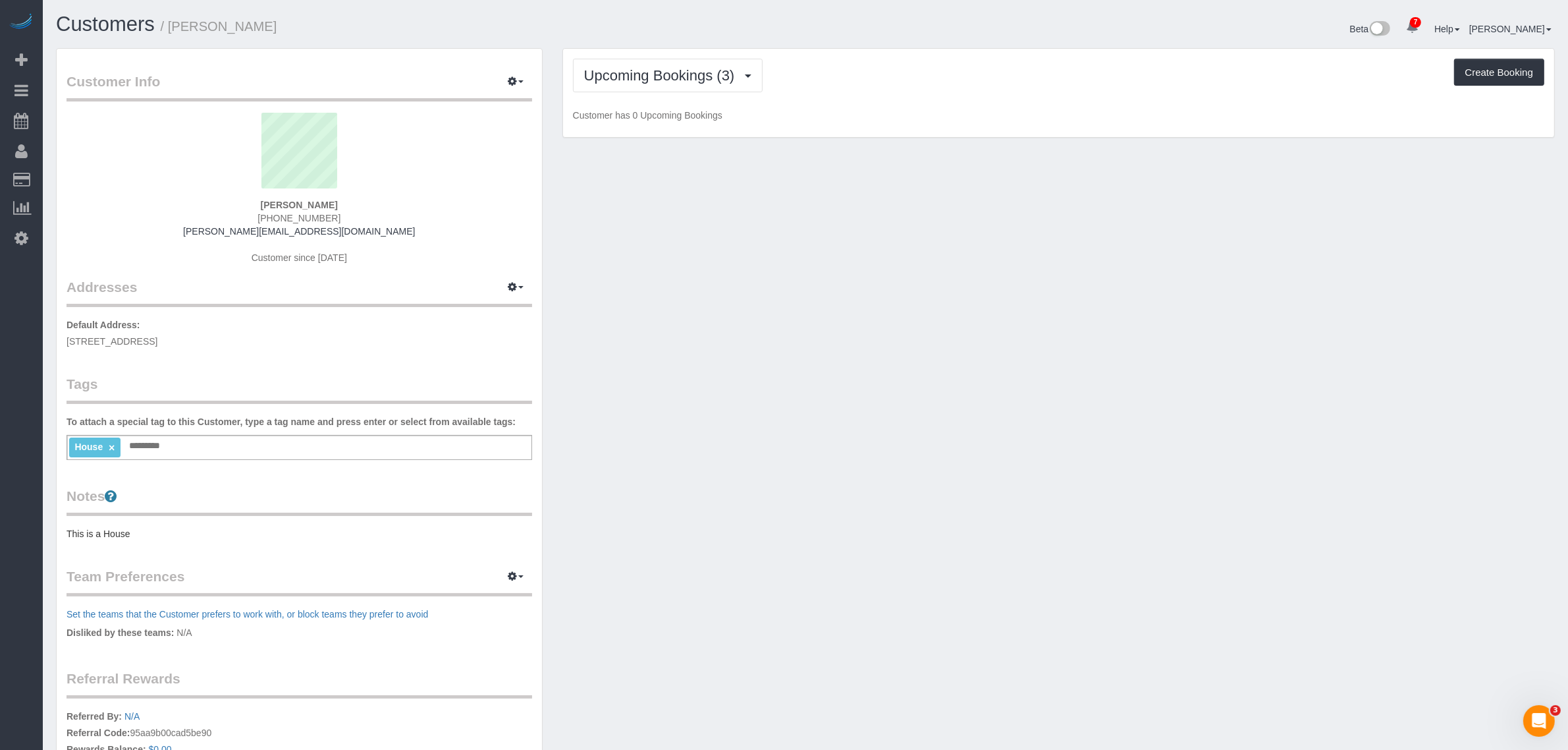
drag, startPoint x: 897, startPoint y: 87, endPoint x: 892, endPoint y: 93, distance: 7.8
click at [900, 87] on div "Upcoming Bookings (3) Completed Bookings (0) Upcoming Bookings (3) Cancelled Bo…" at bounding box center [1059, 75] width 971 height 33
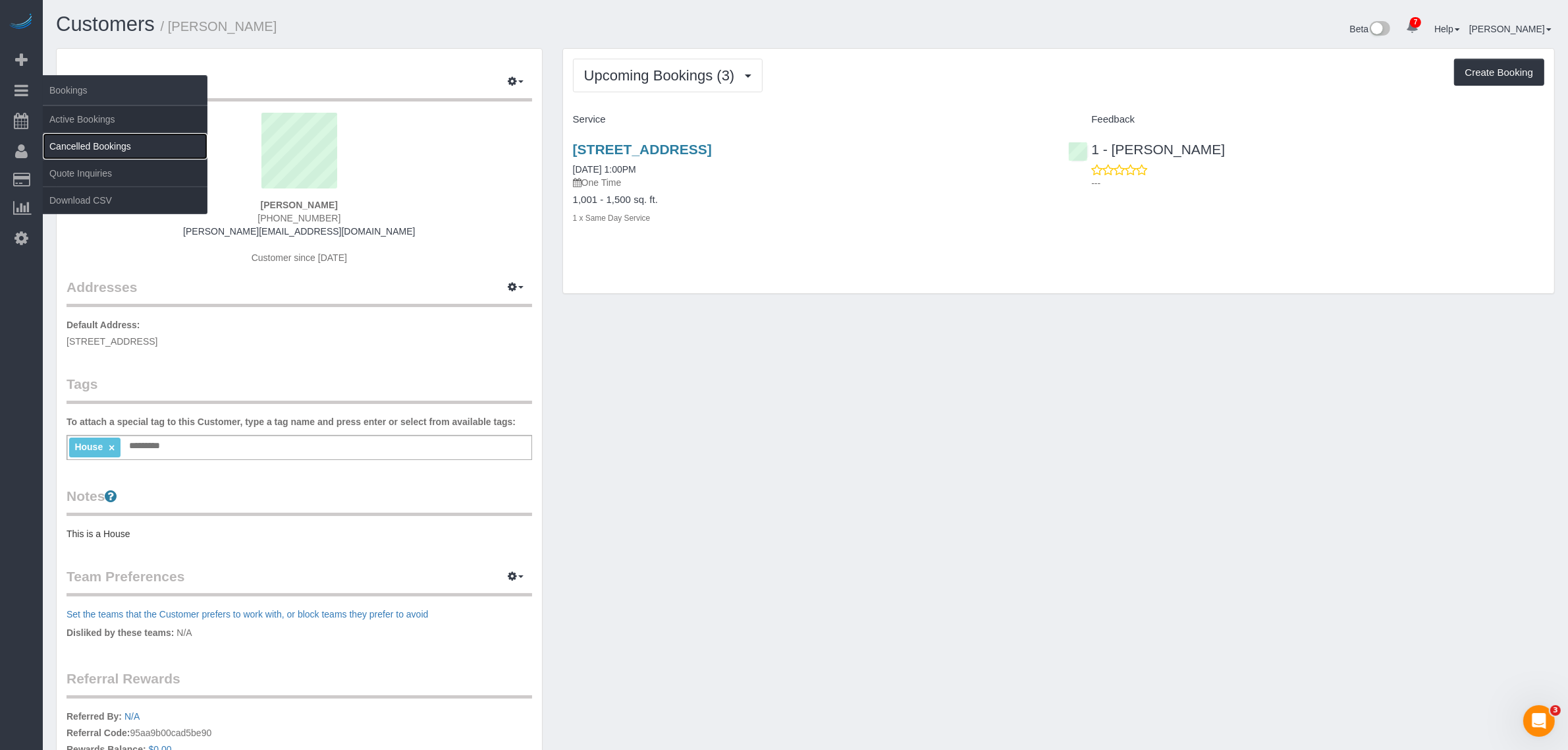
click at [81, 146] on link "Cancelled Bookings" at bounding box center [125, 146] width 165 height 27
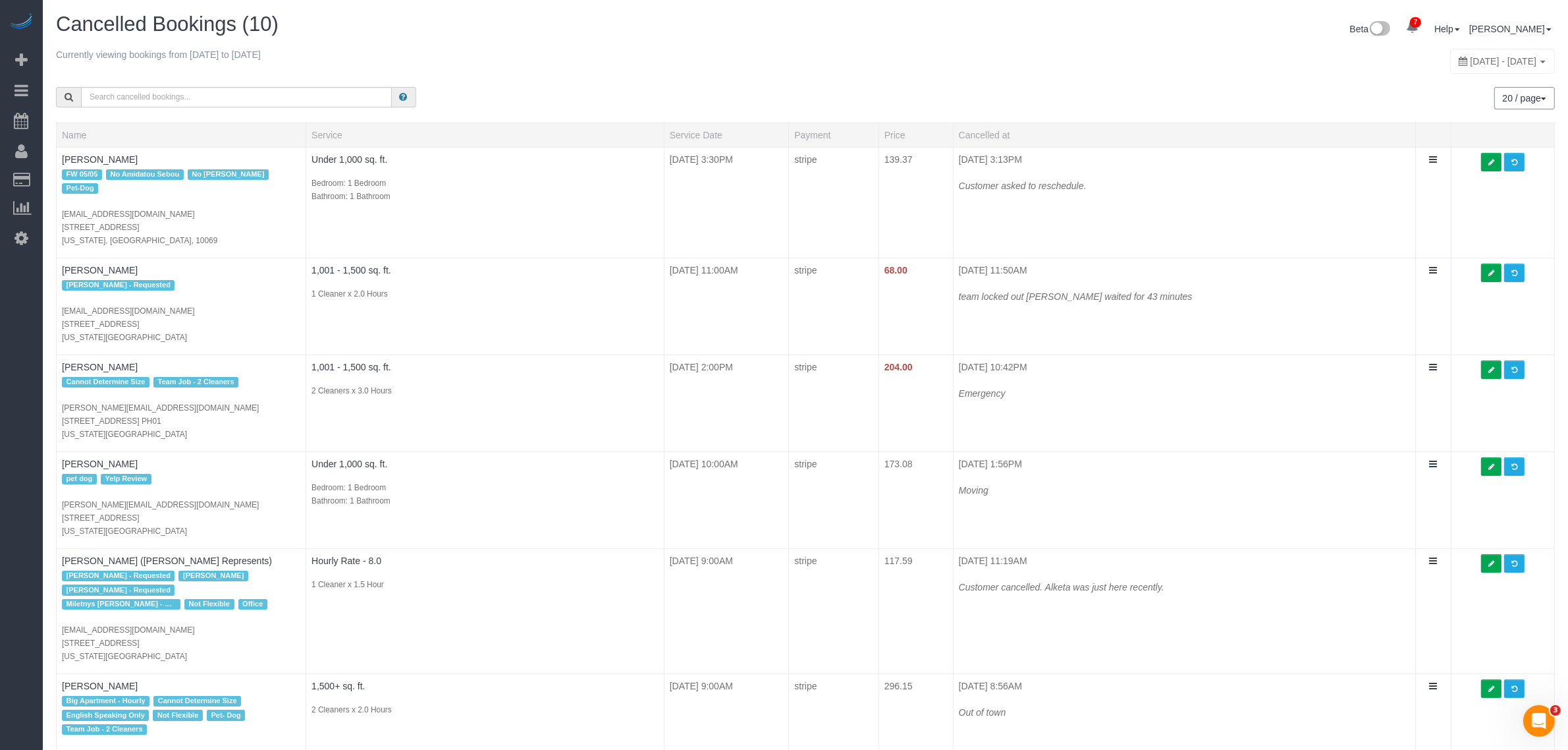
click at [1460, 70] on div "July 07, 2025 - July 07, 2025" at bounding box center [1502, 61] width 105 height 25
type input "**********"
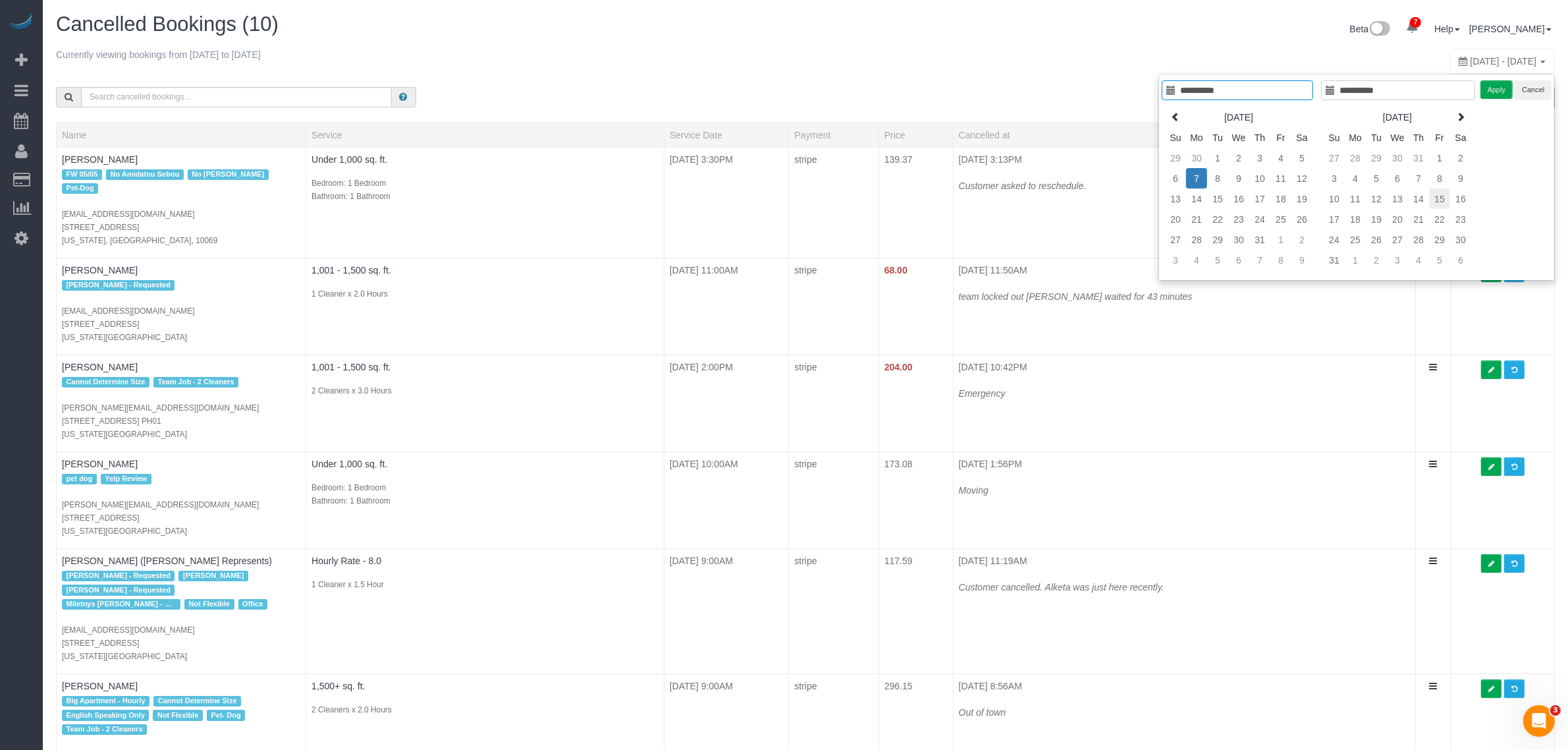
type input "**********"
click at [1436, 198] on td "15" at bounding box center [1439, 199] width 21 height 21
type input "**********"
click at [1436, 201] on td "15" at bounding box center [1439, 199] width 21 height 21
type input "**********"
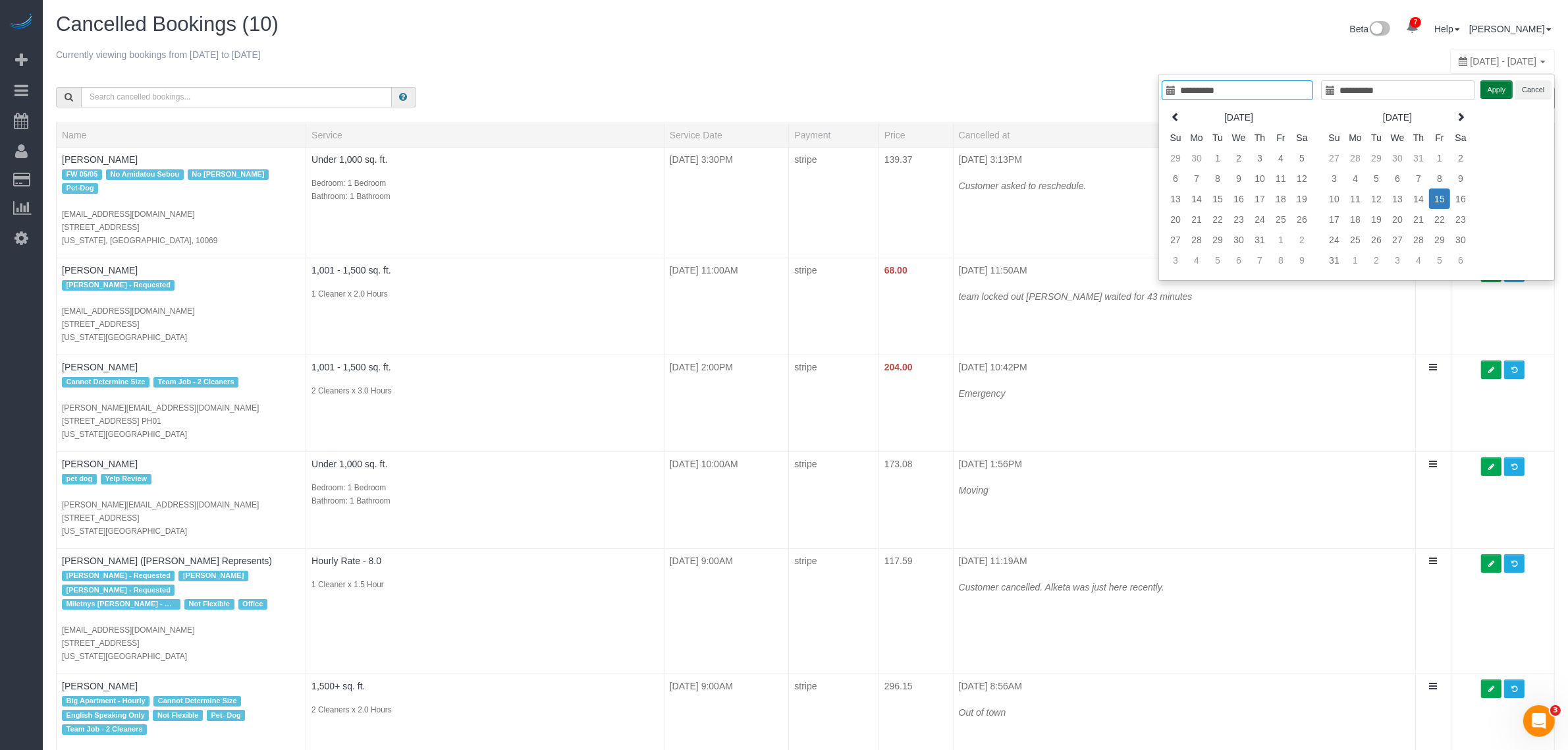
click at [1484, 93] on button "Apply" at bounding box center [1496, 90] width 33 height 19
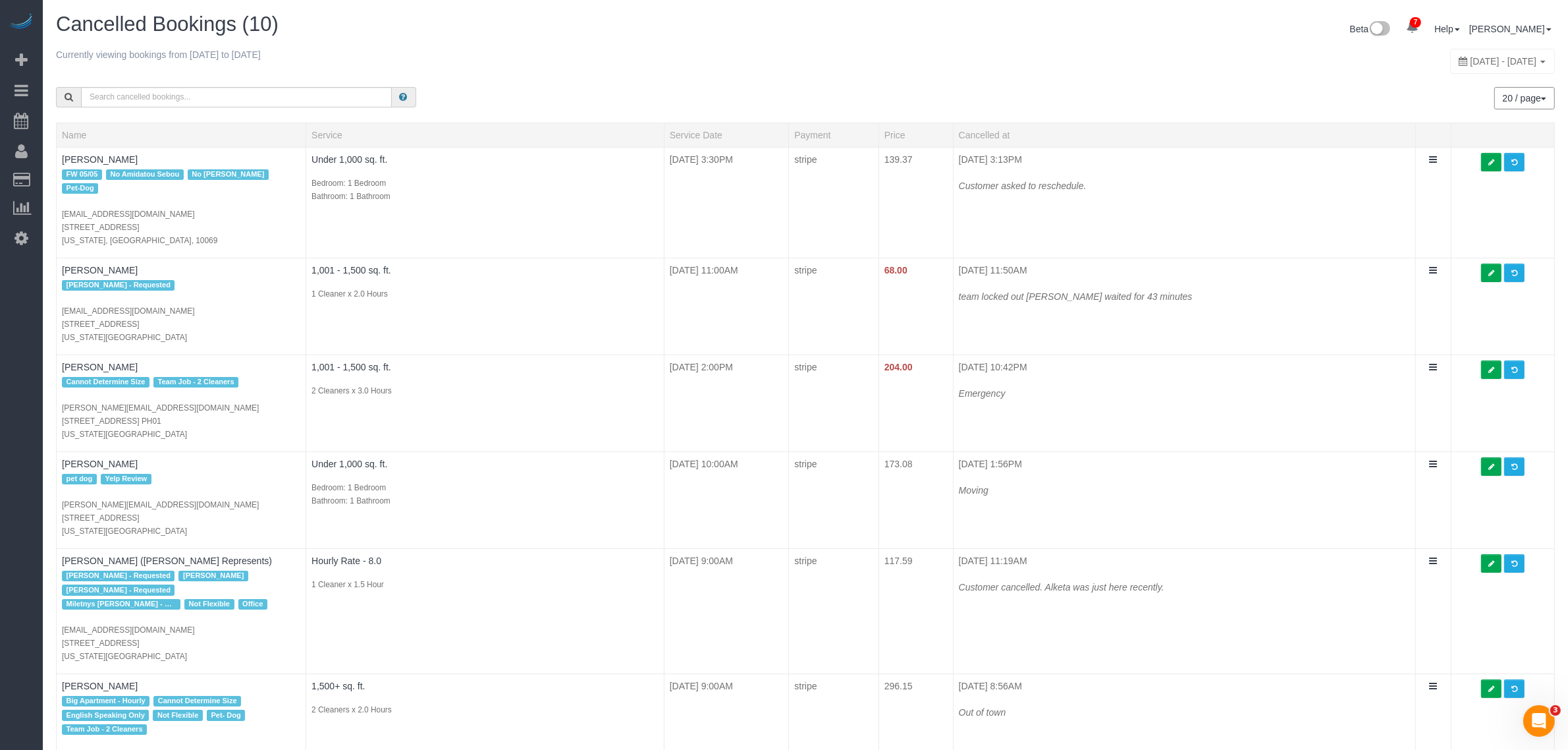
click at [925, 87] on div "20 / page 10 / page 20 / page 30 / page 40 / page 50 / page 100 / page" at bounding box center [1185, 98] width 739 height 22
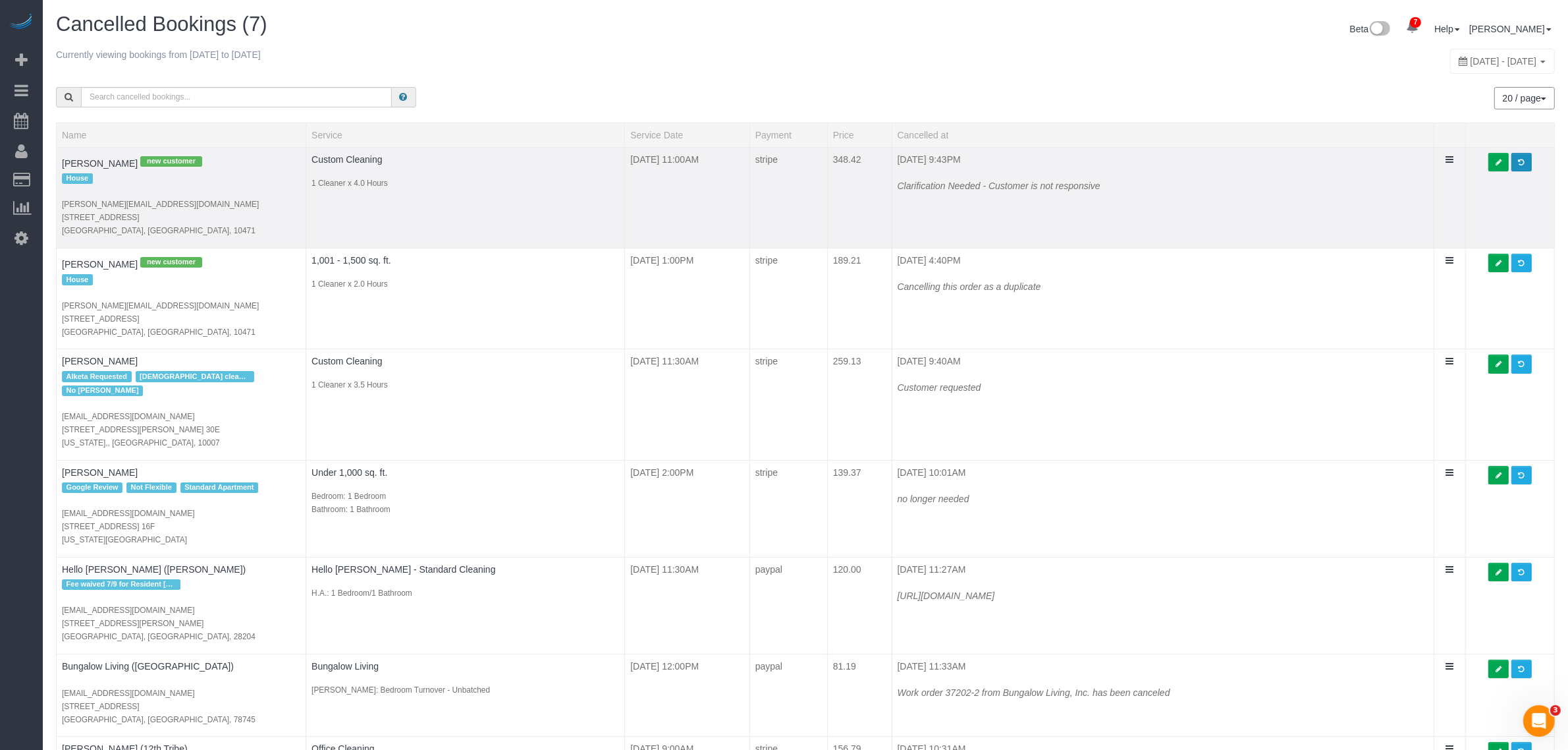
click at [1520, 162] on link at bounding box center [1521, 163] width 21 height 19
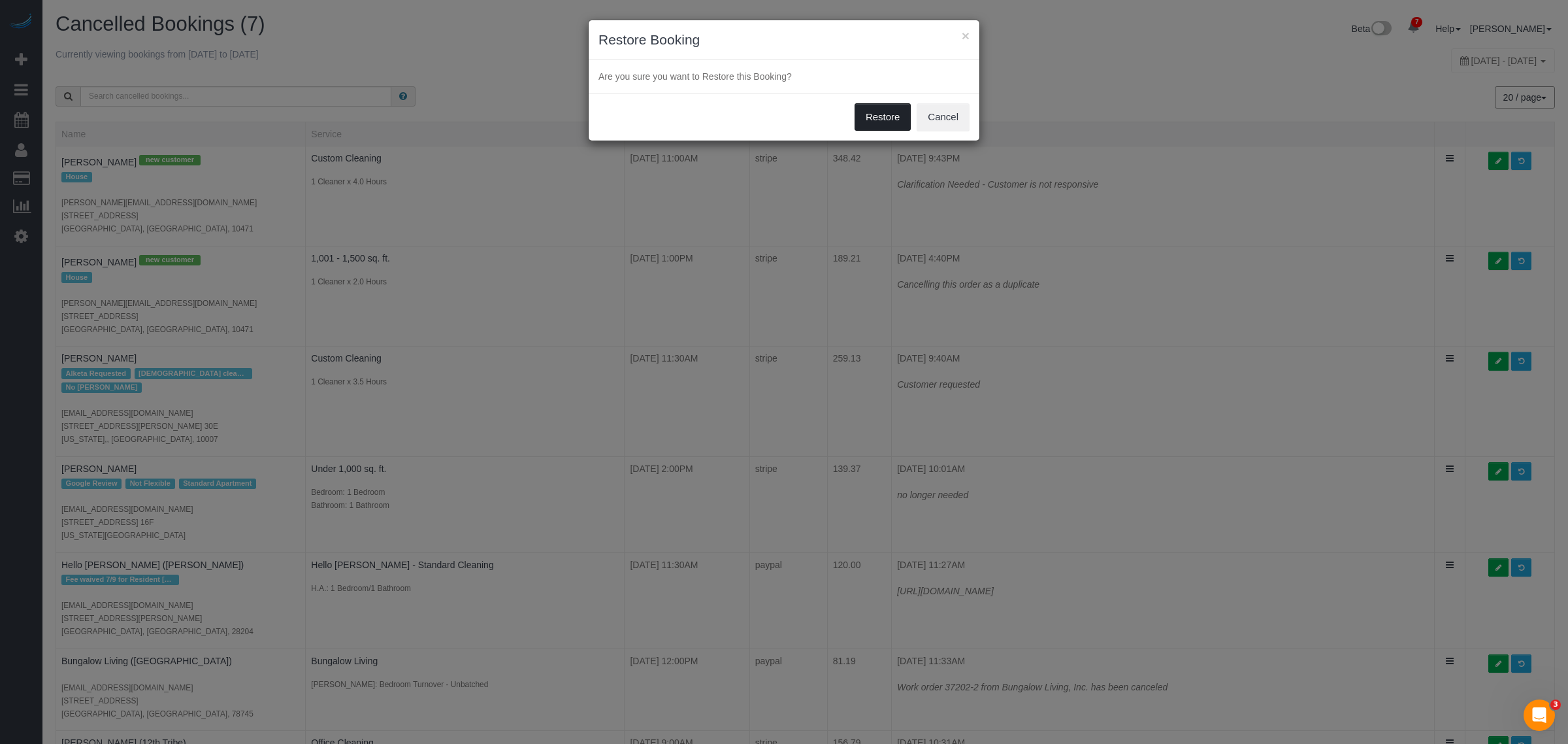
click at [863, 115] on button "Restore" at bounding box center [882, 117] width 56 height 27
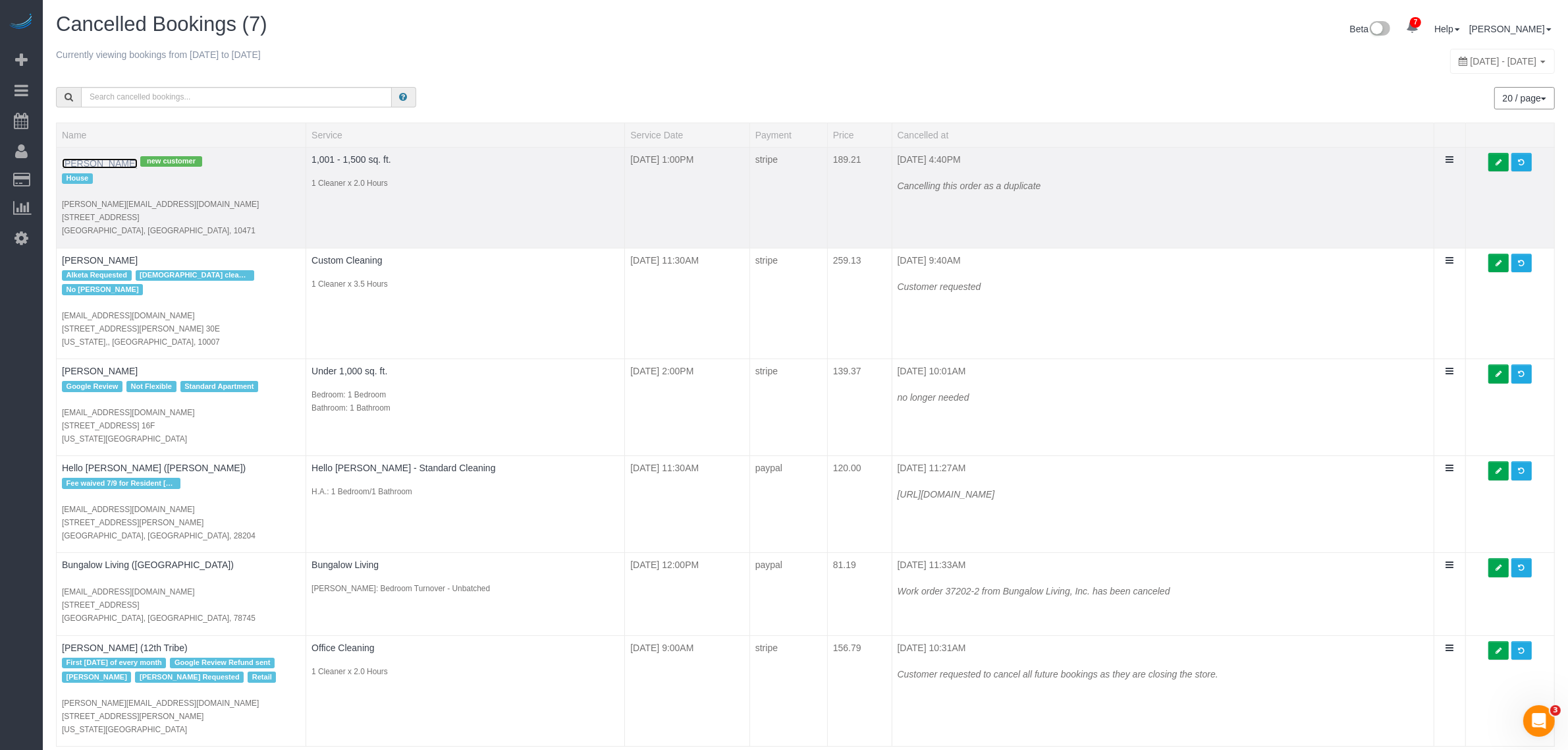
click at [93, 158] on link "Esther Forika" at bounding box center [100, 163] width 75 height 10
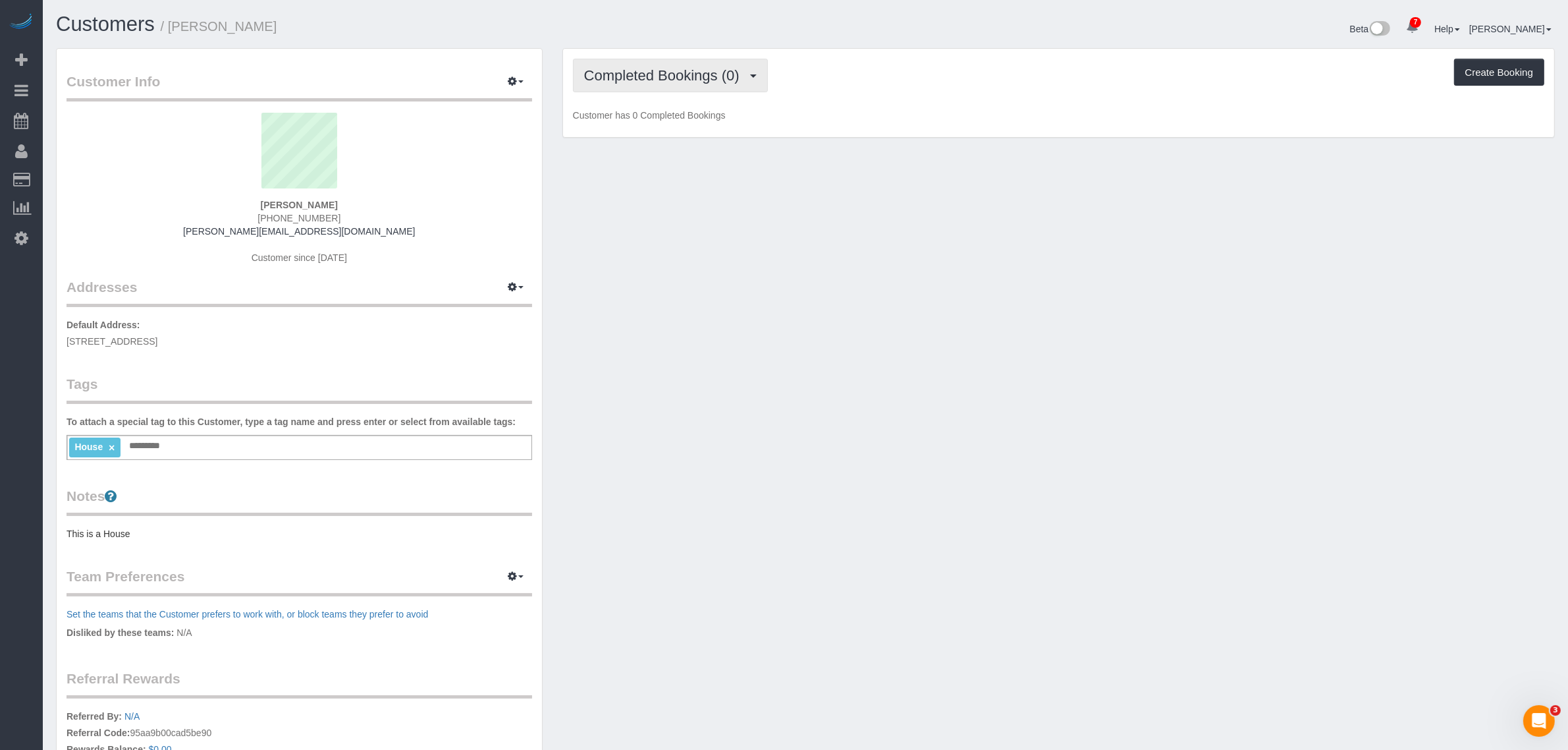
click at [692, 61] on button "Completed Bookings (0)" at bounding box center [671, 75] width 195 height 33
drag, startPoint x: 685, startPoint y: 115, endPoint x: 801, endPoint y: 82, distance: 120.6
click at [685, 115] on link "Upcoming Bookings (2)" at bounding box center [642, 123] width 137 height 17
click at [883, 70] on div "Upcoming Bookings (2) Completed Bookings (0) Upcoming Bookings (2) Cancelled Bo…" at bounding box center [1059, 75] width 971 height 33
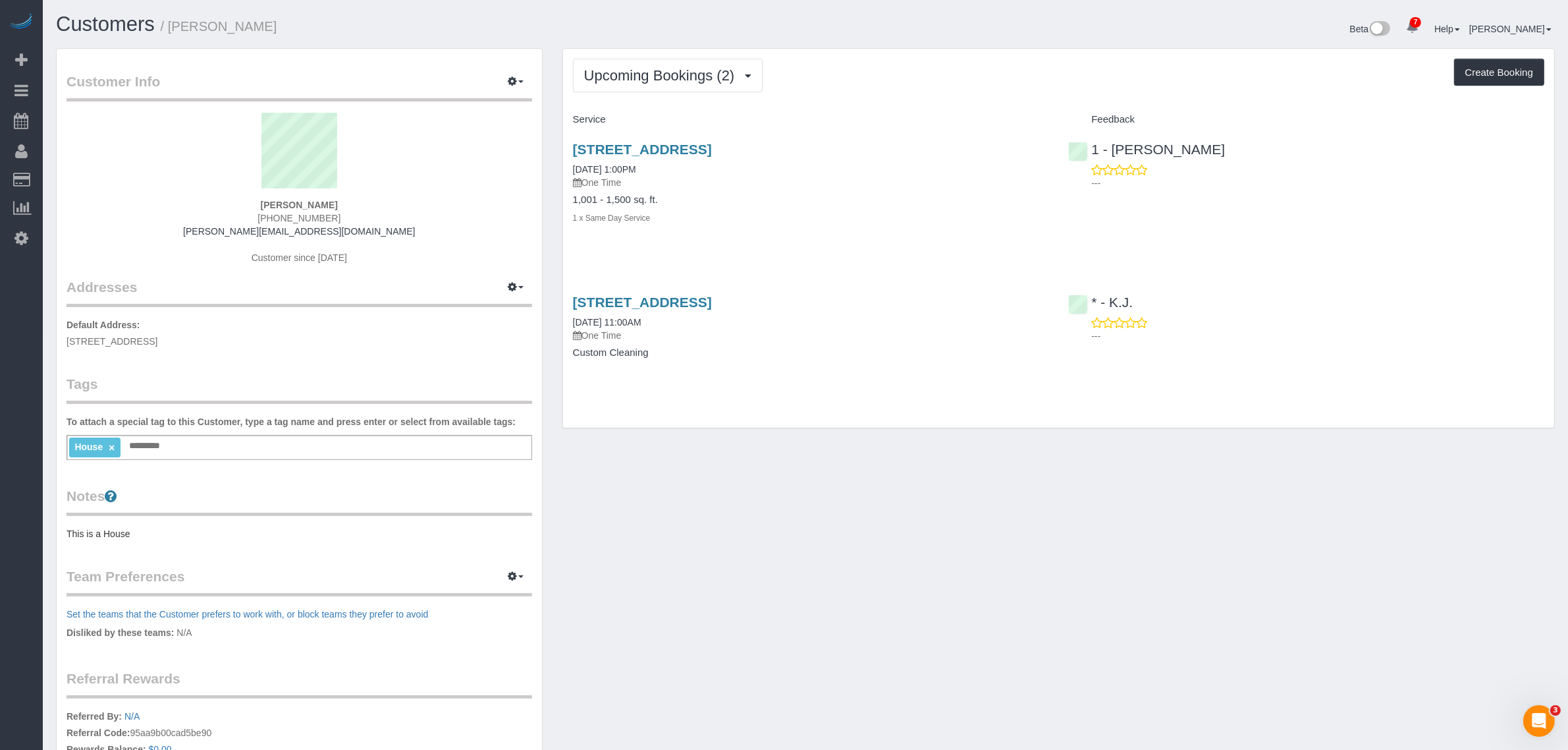
click at [931, 242] on div "232 West 260th Street, Bronx, NY 10471 08/13/2025 1:00PM One Time 1,001 - 1,500…" at bounding box center [811, 190] width 496 height 120
click at [818, 419] on div "Upcoming Bookings (2) Completed Bookings (0) Upcoming Bookings (2) Cancelled Bo…" at bounding box center [1059, 238] width 991 height 379
drag, startPoint x: 566, startPoint y: 320, endPoint x: 629, endPoint y: 318, distance: 63.0
click at [629, 318] on div "232 West 260th Street, Bronx, NY 10471 08/15/2025 11:00AM One Time Custom Clean…" at bounding box center [811, 334] width 496 height 101
click at [718, 323] on div "232 West 260th Street, Bronx, NY 10471 08/15/2025 11:00AM One Time" at bounding box center [811, 318] width 476 height 47
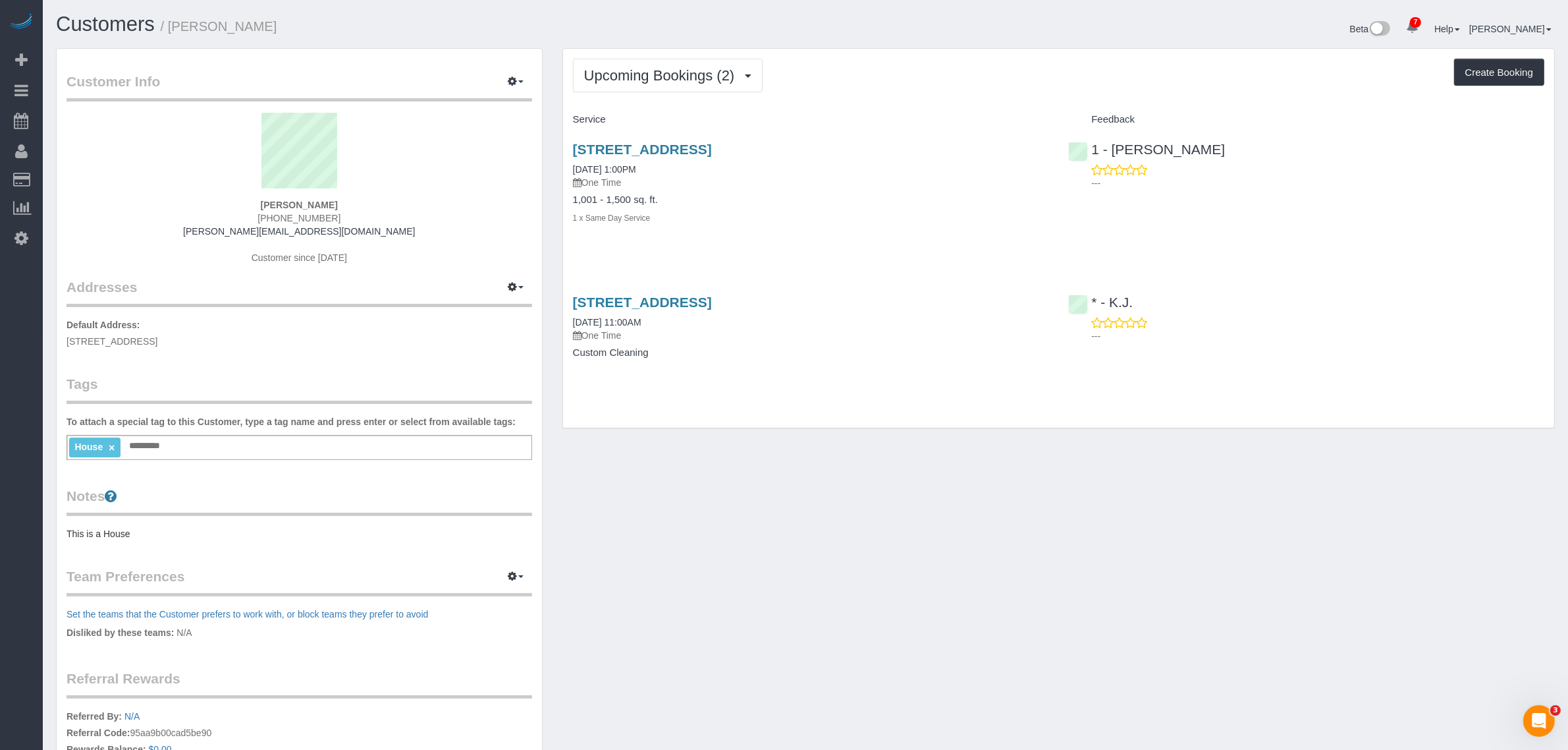
drag, startPoint x: 562, startPoint y: 320, endPoint x: 688, endPoint y: 321, distance: 126.0
click at [688, 321] on div "232 West 260th Street, Bronx, NY 10471 08/15/2025 11:00AM One Time Custom Clean…" at bounding box center [811, 334] width 496 height 101
copy link "08/15/2025 11:00AM"
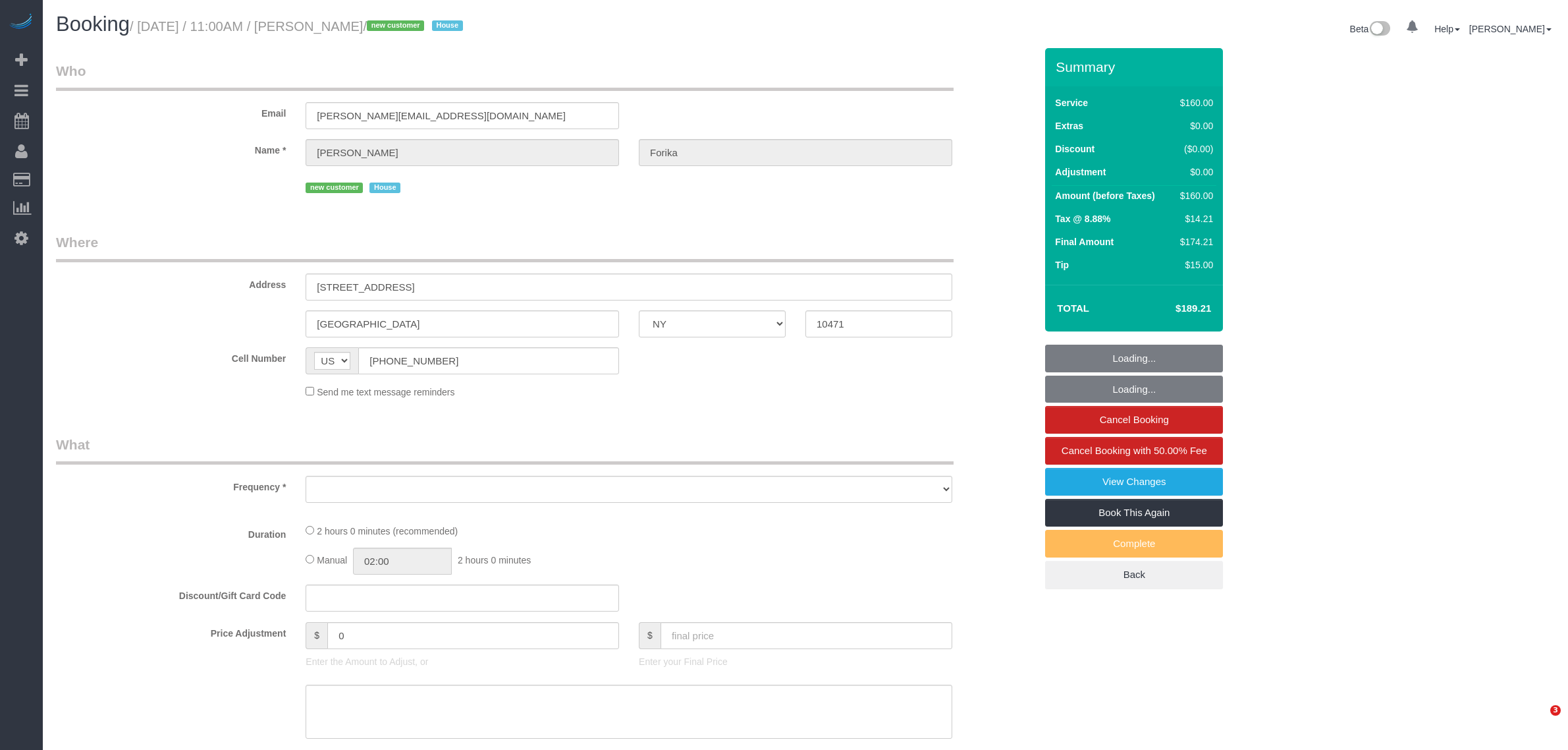
select select "NY"
select select "number:59"
select select "number:71"
select select "number:15"
select select "number:5"
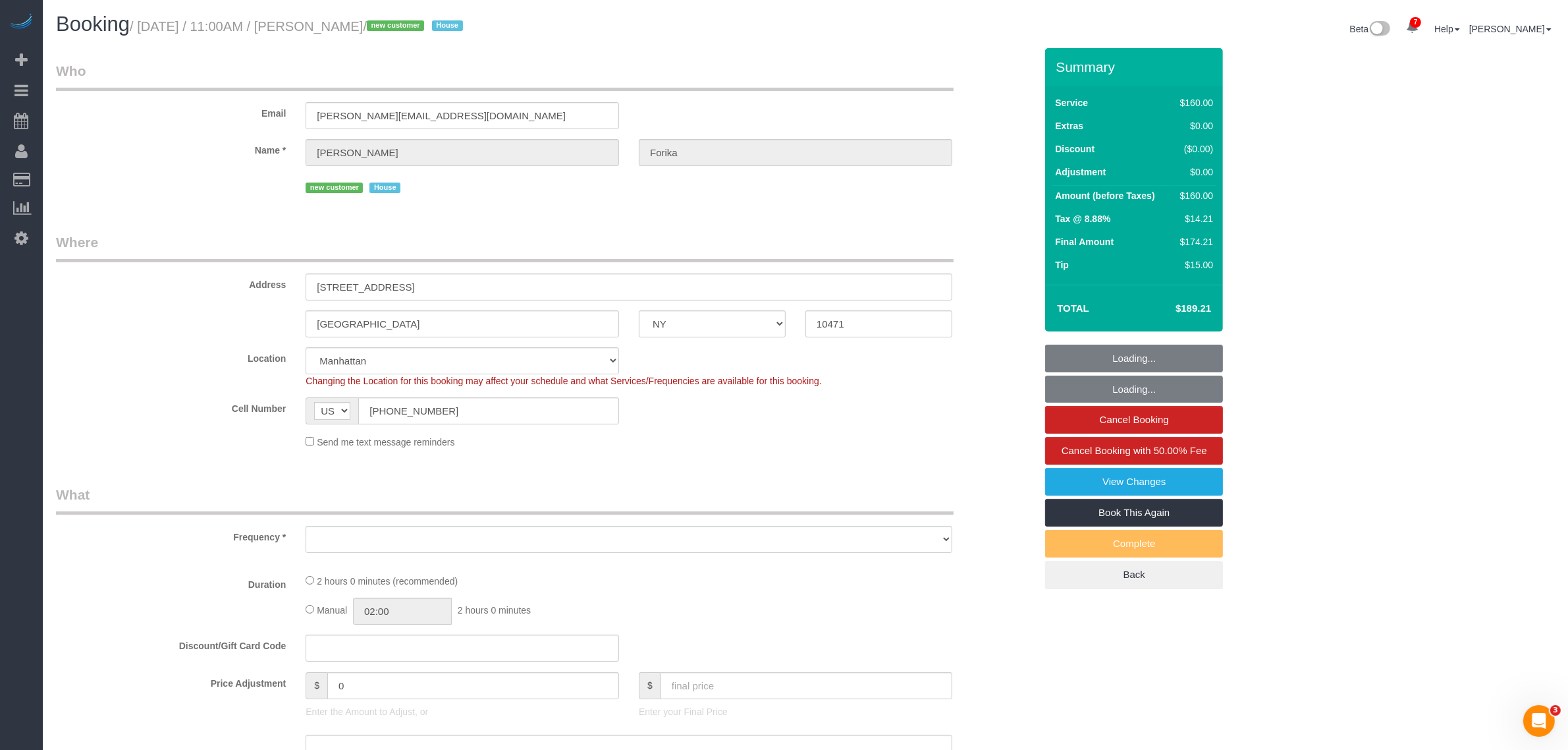
select select "string:stripe-pm_1RvWji4VGloSiKo7kX9Qp7Cw"
select select "object:922"
select select "spot1"
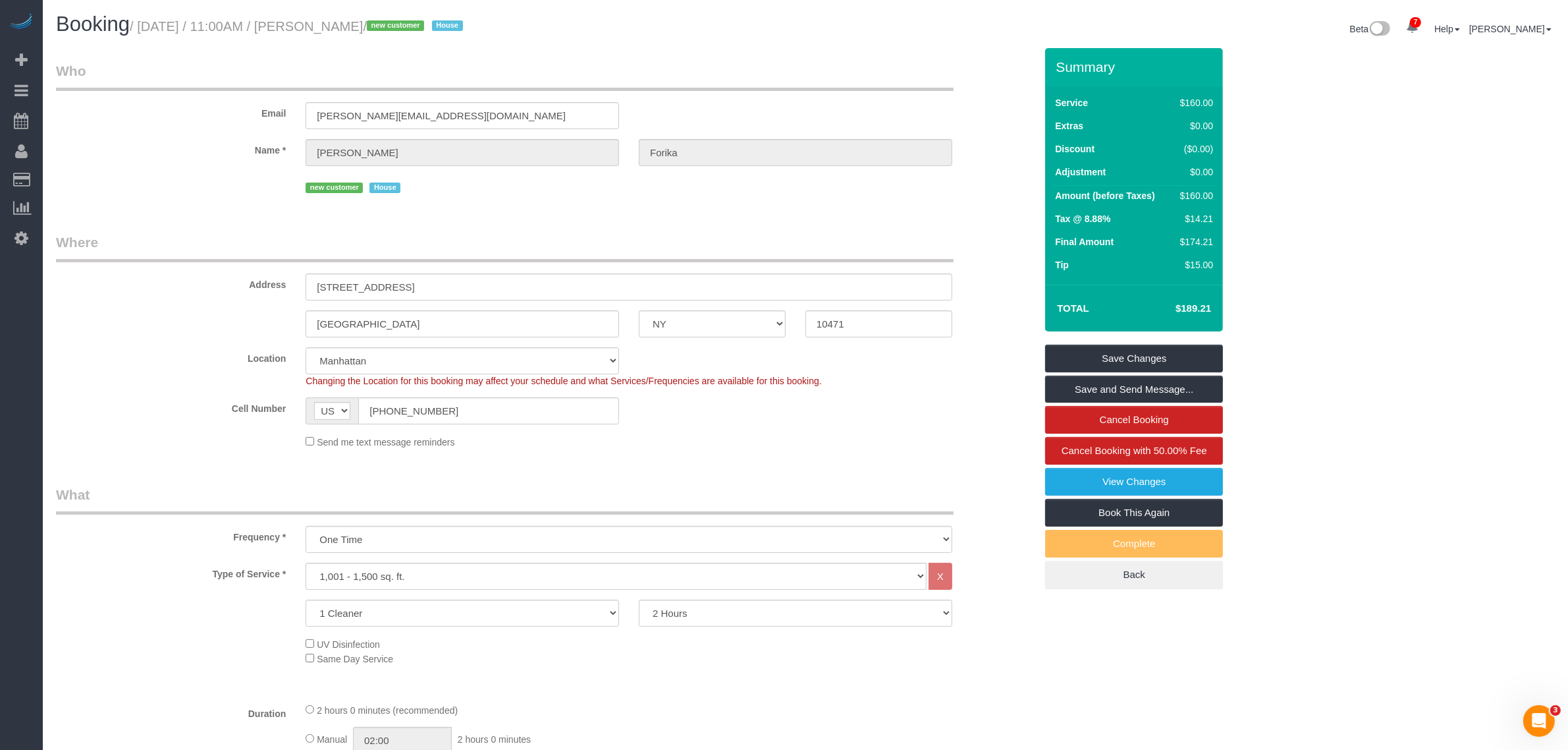
click at [323, 27] on small "/ [DATE] / 11:00AM / [PERSON_NAME] / new customer House" at bounding box center [298, 27] width 337 height 15
click at [365, 30] on small "/ [DATE] / 11:00AM / [PERSON_NAME] / new customer House" at bounding box center [298, 27] width 337 height 15
copy small "[PERSON_NAME]"
click at [810, 87] on legend "Who" at bounding box center [505, 76] width 897 height 30
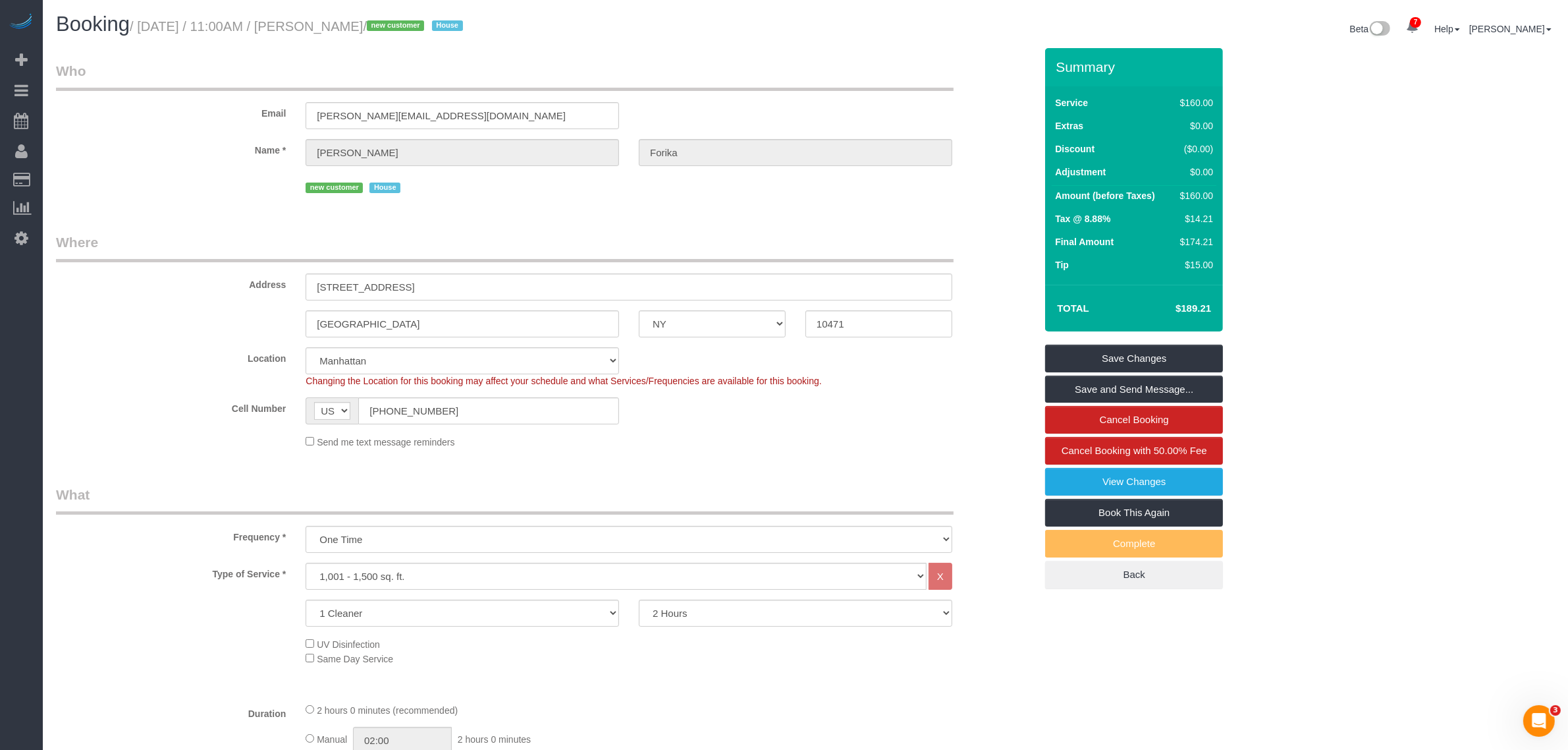
click at [858, 89] on legend "Who" at bounding box center [505, 76] width 897 height 30
drag, startPoint x: 478, startPoint y: 416, endPoint x: 334, endPoint y: 425, distance: 144.3
click at [112, 419] on div "Cell Number AF AL DZ AD AO AI AQ AG AR AM AW AU AT AZ BS BH BD BB BY BE BZ BJ B…" at bounding box center [545, 411] width 999 height 27
click at [767, 246] on legend "Where" at bounding box center [505, 247] width 897 height 30
click at [690, 81] on legend "Who" at bounding box center [505, 76] width 897 height 30
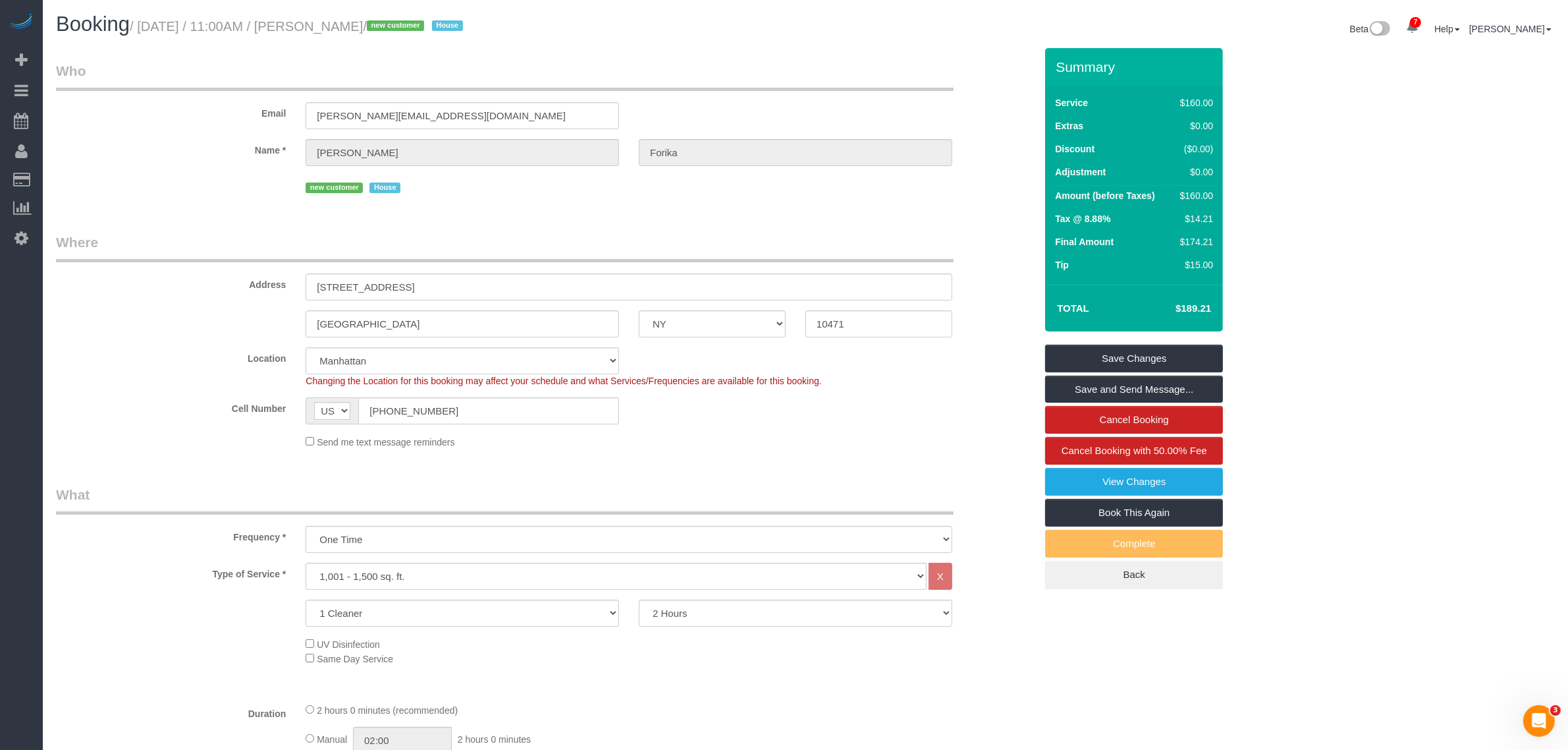
click at [611, 71] on legend "Who" at bounding box center [505, 76] width 897 height 30
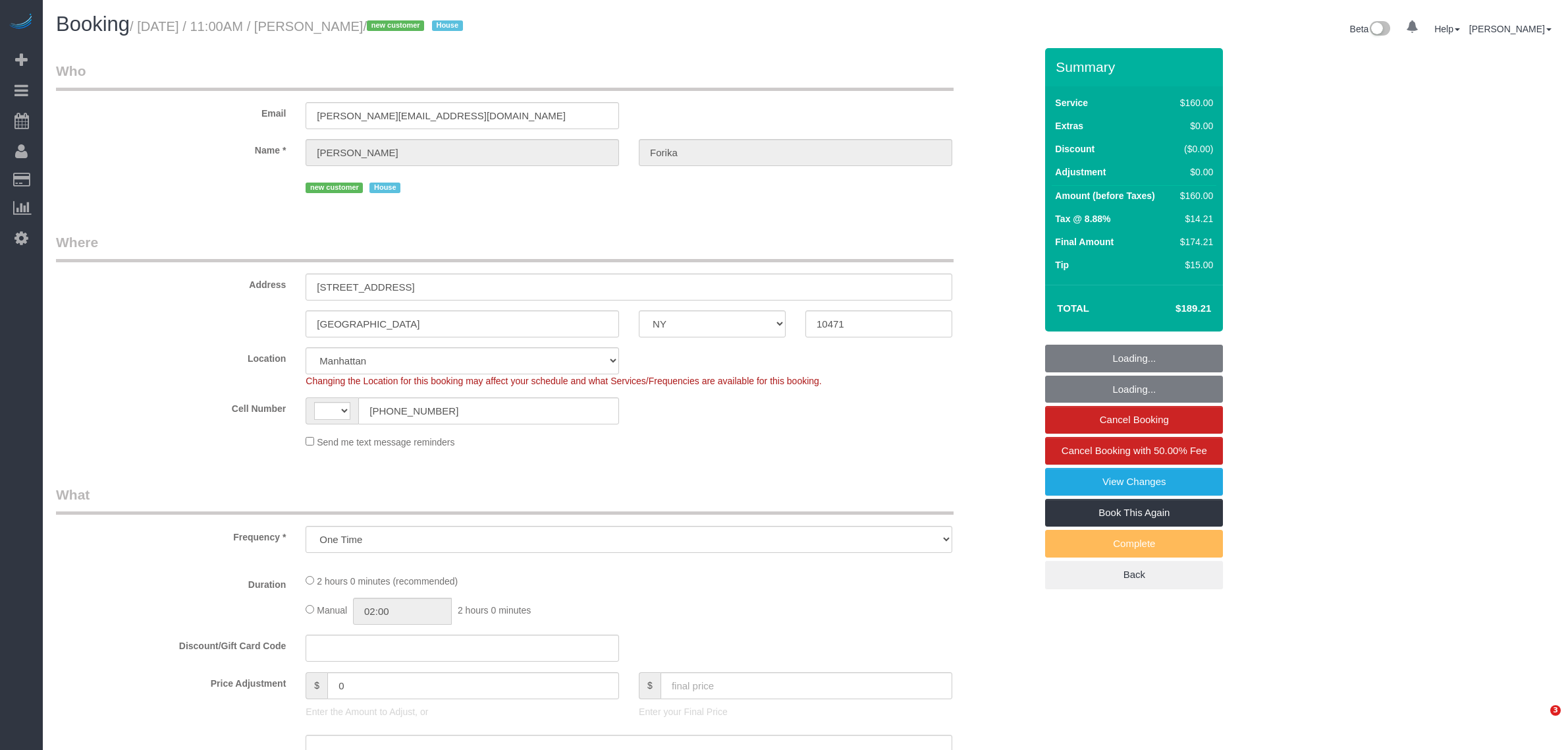
select select "NY"
select select "string:stripe-pm_1RvWji4VGloSiKo7kX9Qp7Cw"
select select "spot1"
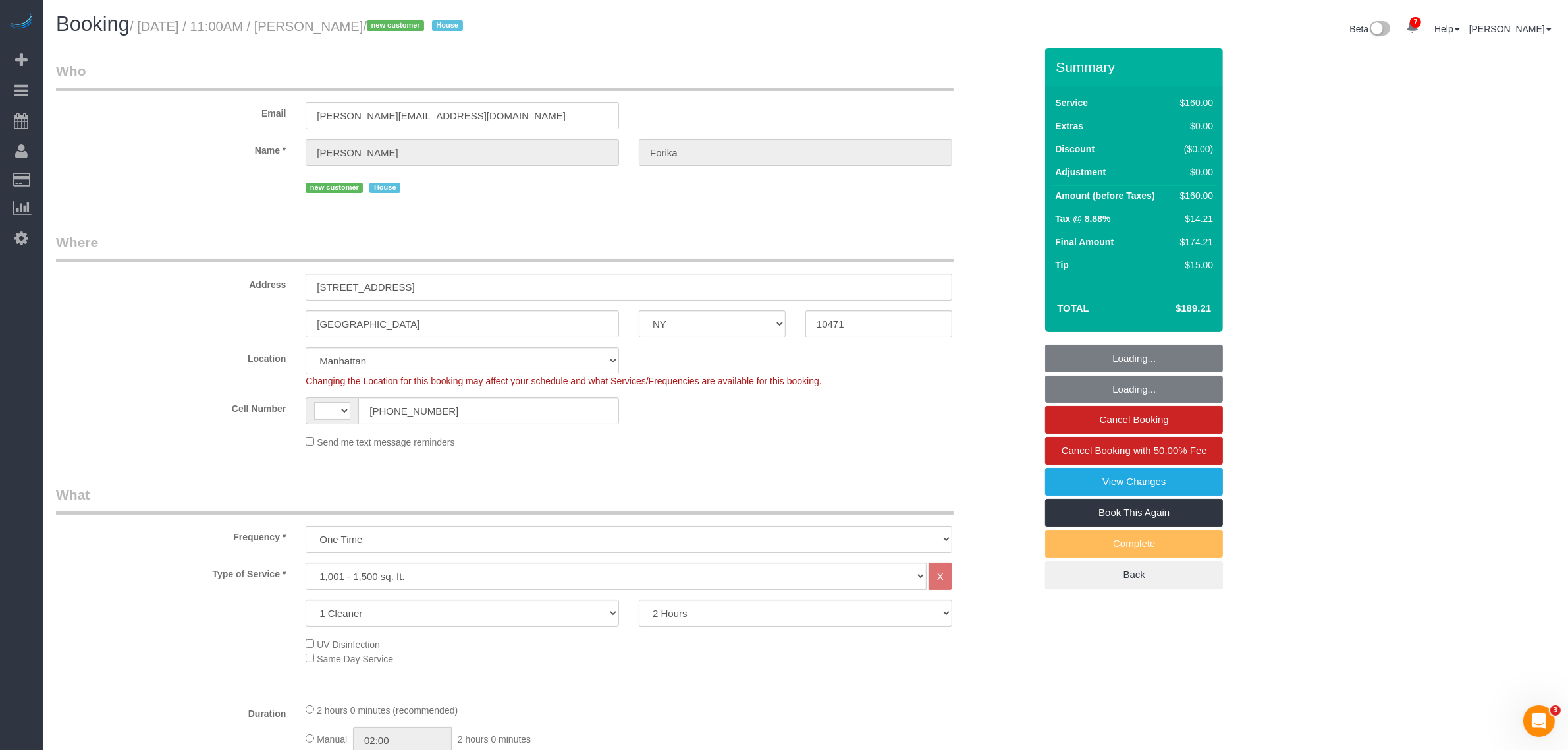
select select "object:530"
select select "string:[GEOGRAPHIC_DATA]"
select select "number:59"
select select "number:71"
select select "number:15"
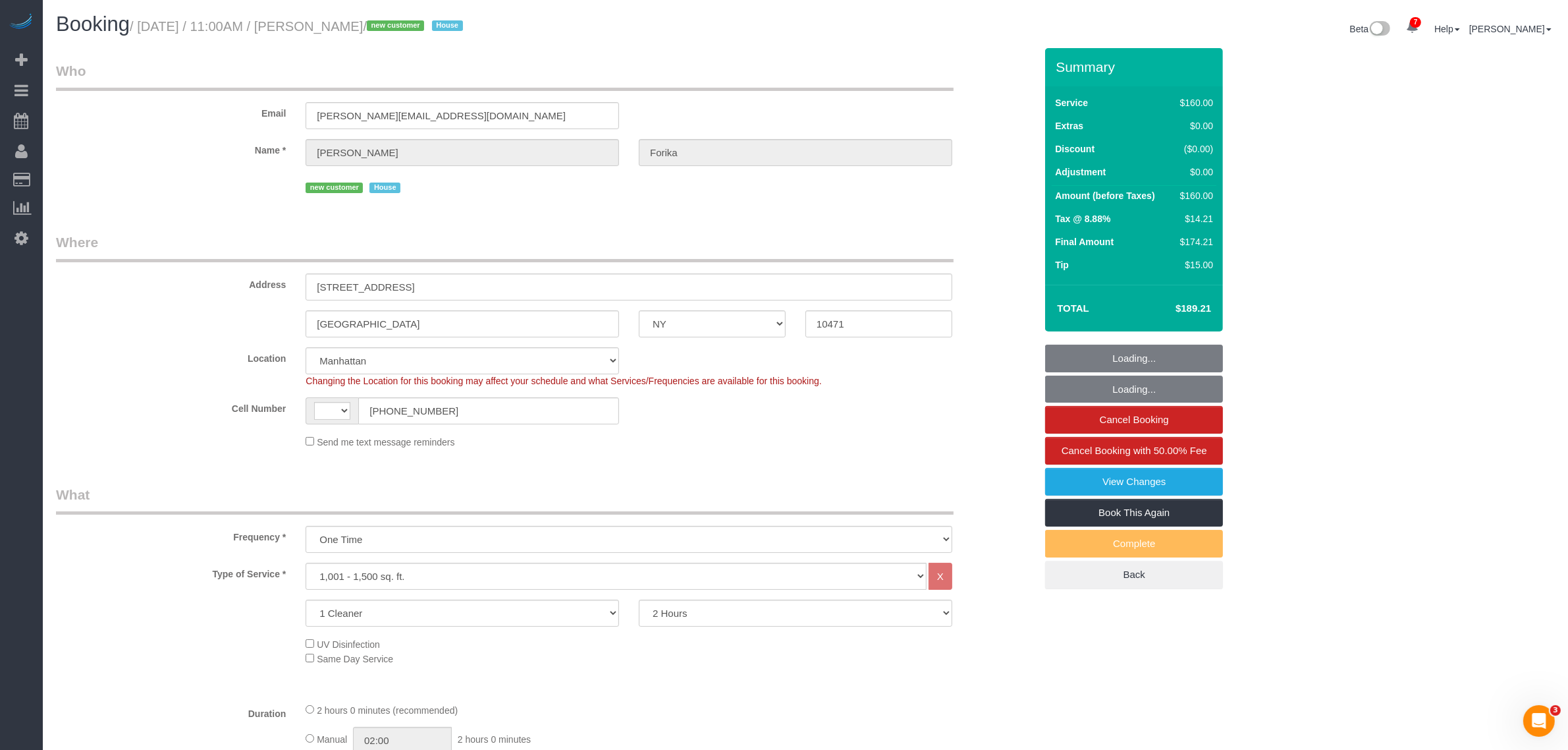
select select "number:5"
click at [682, 79] on legend "Who" at bounding box center [505, 76] width 897 height 30
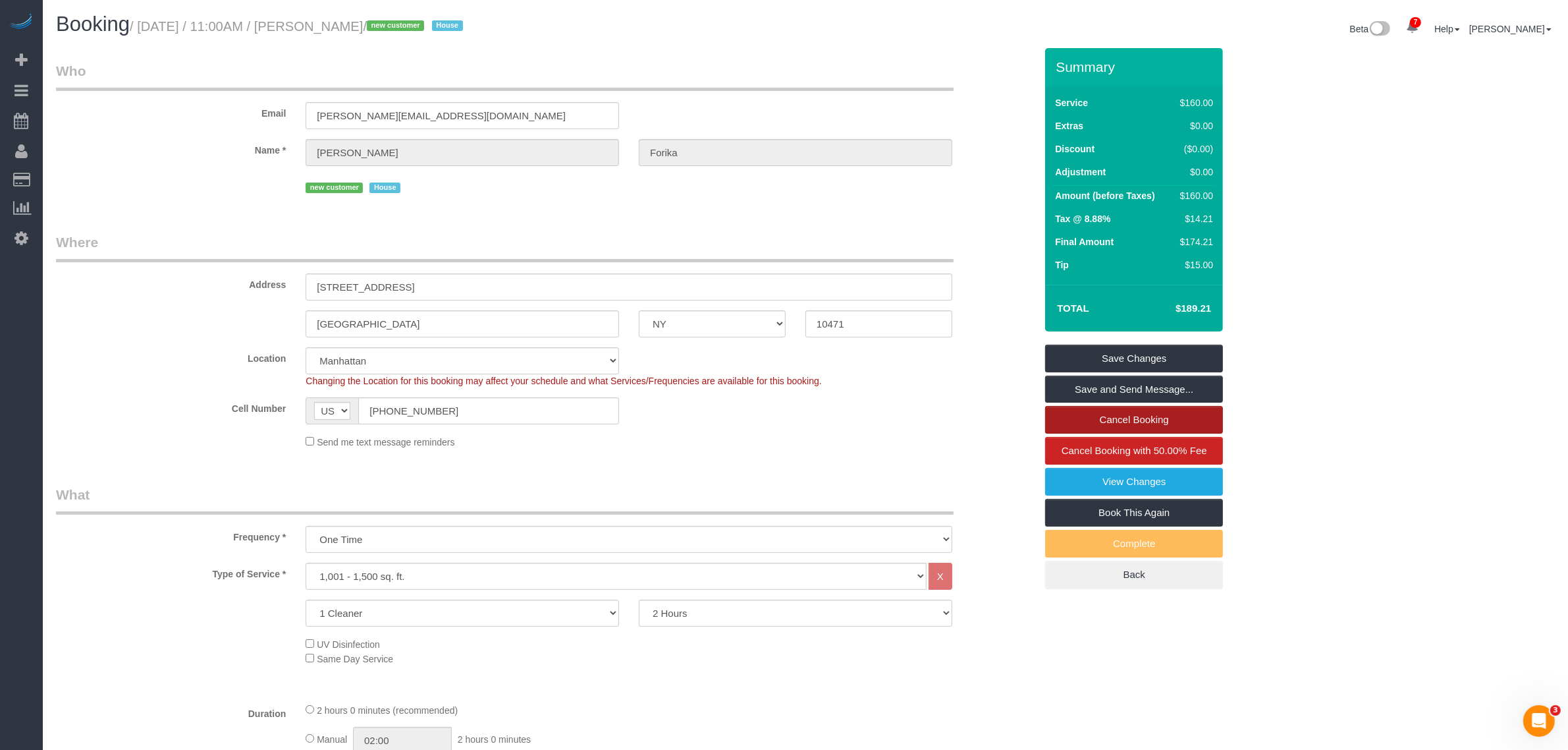
click at [1170, 413] on link "Cancel Booking" at bounding box center [1133, 419] width 177 height 27
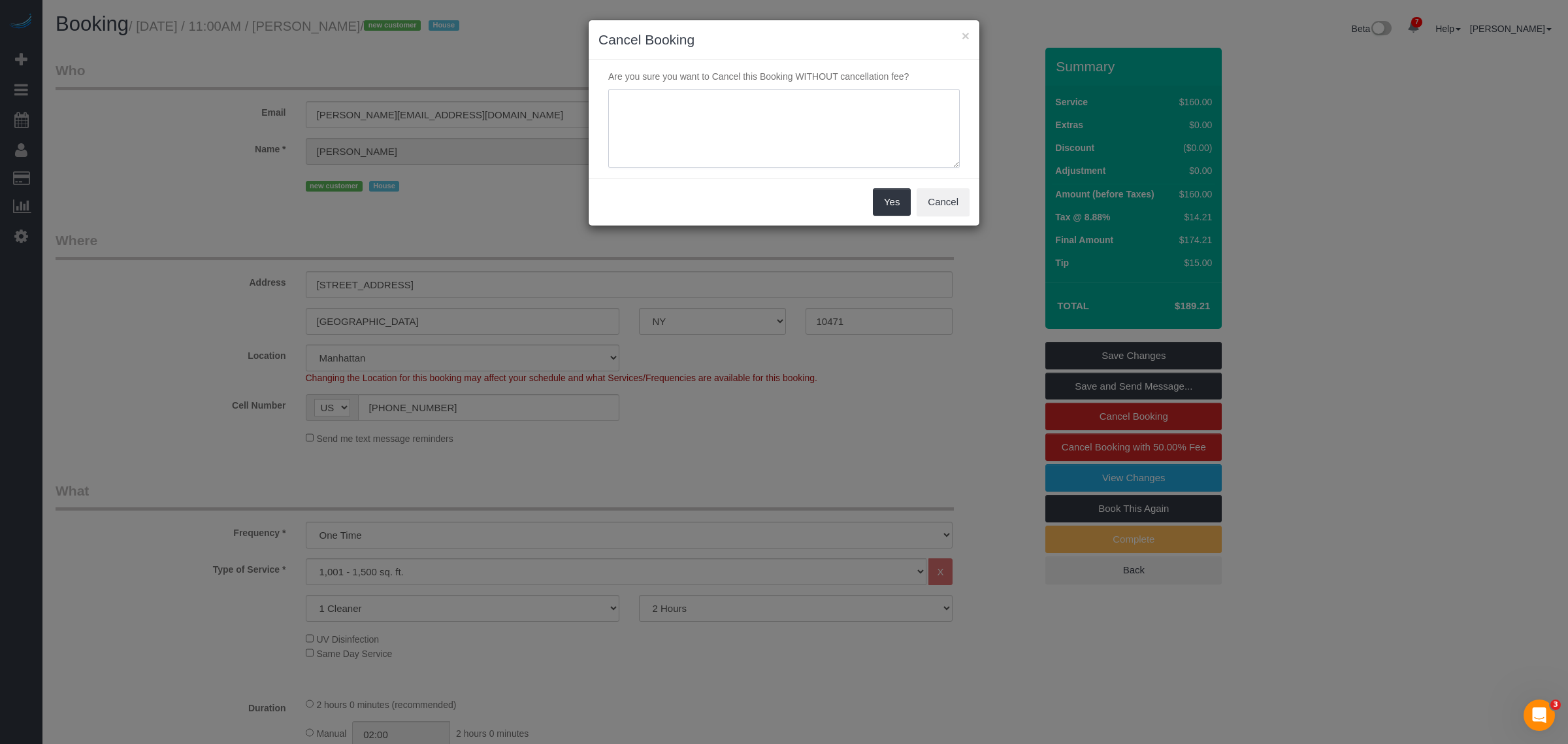
click at [689, 118] on textarea at bounding box center [783, 128] width 351 height 80
type textarea "c"
type textarea "Cancelled - client not responsive"
click at [895, 196] on button "Yes" at bounding box center [892, 202] width 38 height 27
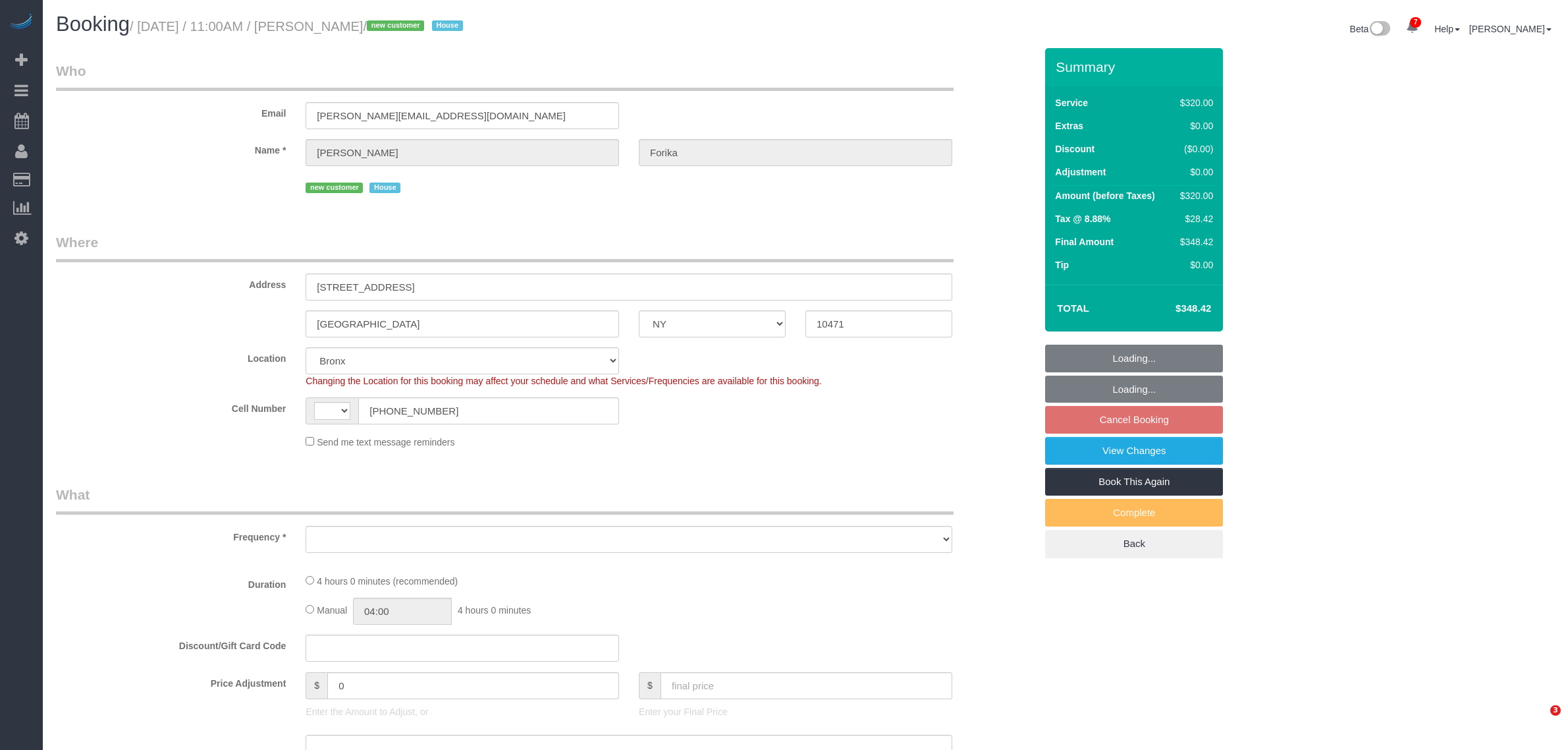
select select "NY"
select select "number:66"
select select "number:78"
select select "number:15"
select select "number:5"
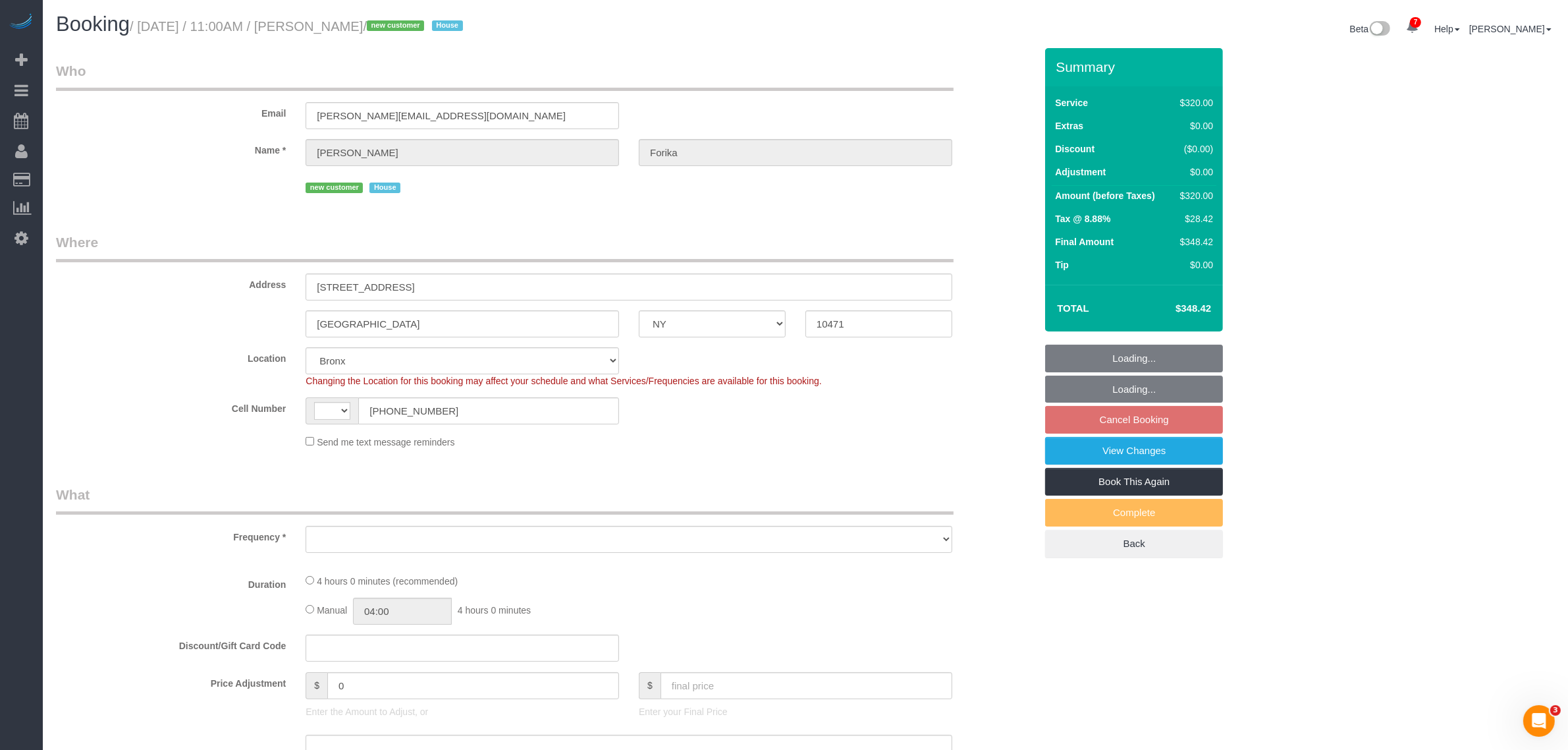
select select "string:[GEOGRAPHIC_DATA]"
select select "string:stripe-pm_1RvWji4VGloSiKo7kX9Qp7Cw"
select select "spot4"
select select "object:1135"
select select "240"
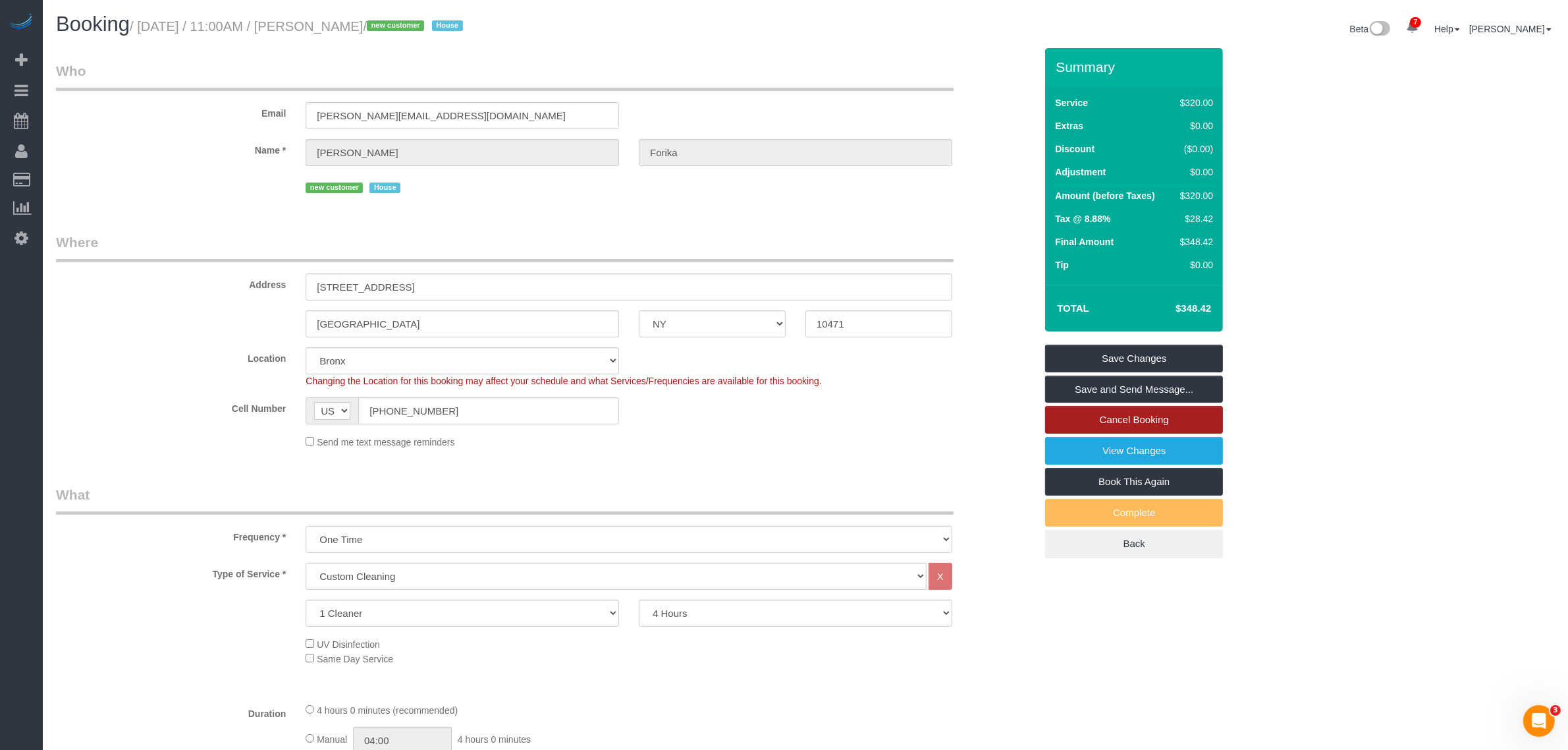
click at [1150, 416] on link "Cancel Booking" at bounding box center [1133, 419] width 177 height 27
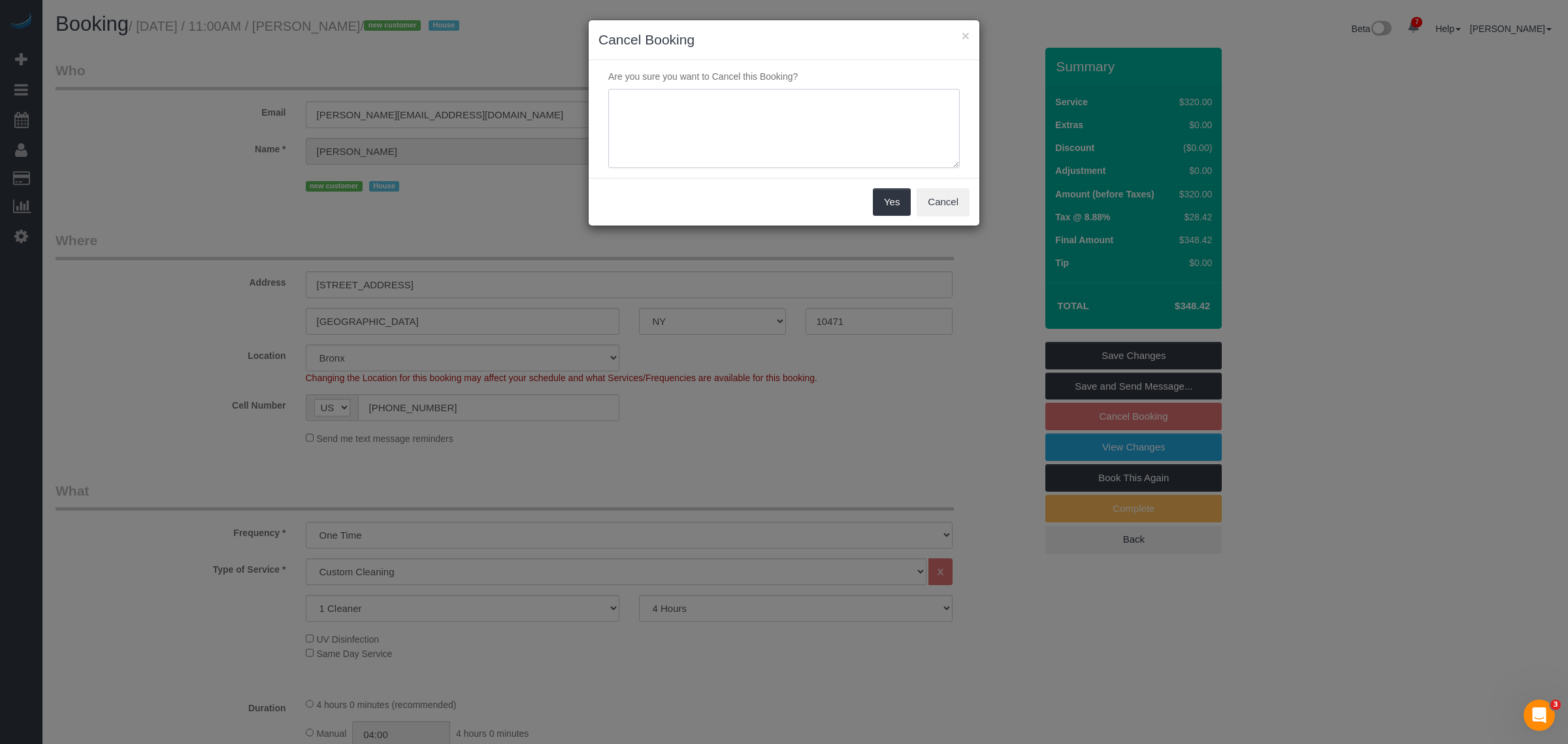
click at [720, 117] on textarea at bounding box center [783, 128] width 351 height 80
click at [787, 128] on textarea at bounding box center [783, 128] width 351 height 80
paste textarea "Hi Esther, Good day! We tried calling you earlier but couldn’t reach you. You c…"
type textarea "Hi Esther, Good day! We tried calling you earlier but couldn’t reach you. You c…"
click at [697, 106] on textarea at bounding box center [783, 128] width 351 height 80
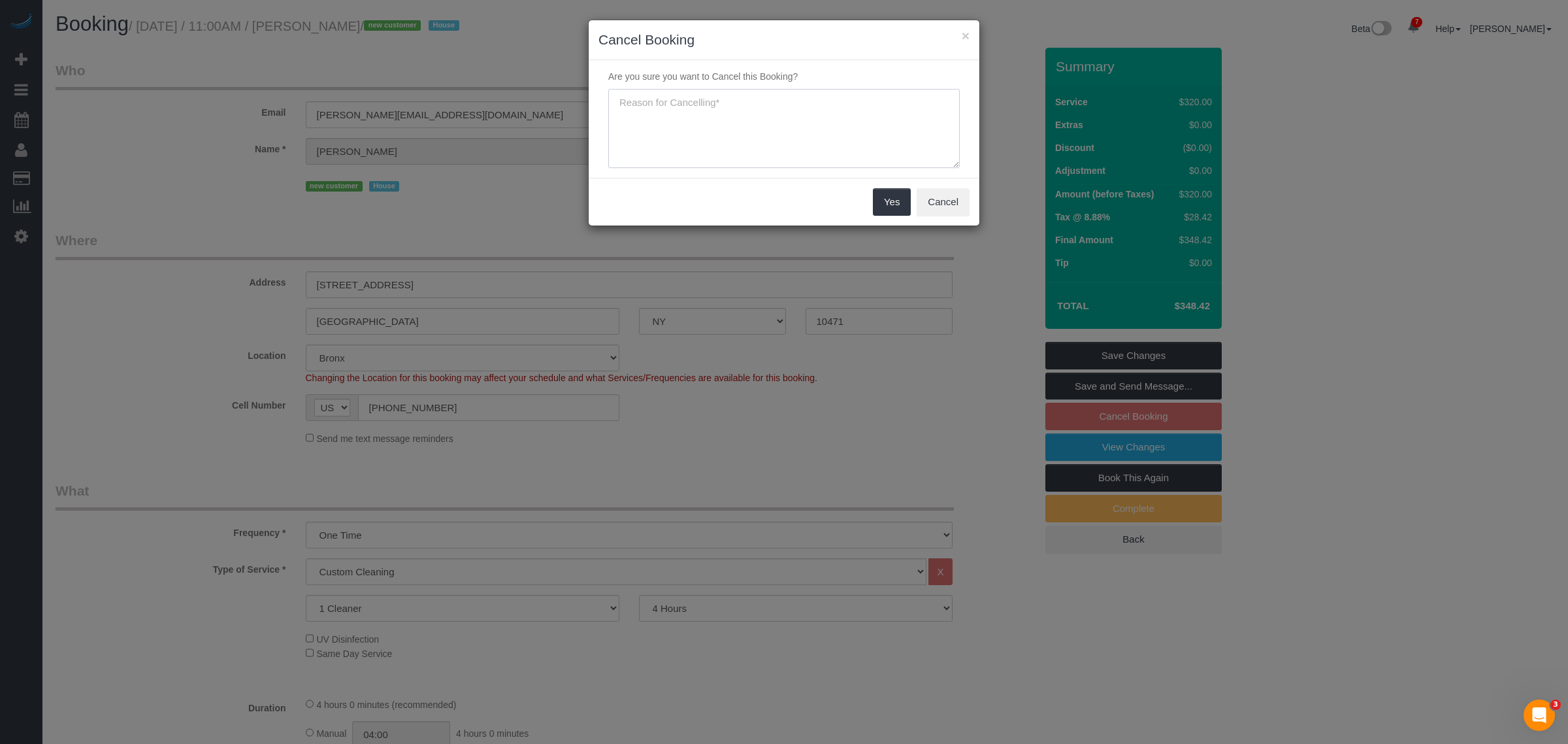
paste textarea "Clarification Needed on Your Cleaning Appointment"
drag, startPoint x: 713, startPoint y: 102, endPoint x: 955, endPoint y: 105, distance: 242.0
click at [955, 105] on textarea at bounding box center [783, 128] width 351 height 80
type textarea "Clarification Needed - Customer is not responsive"
drag, startPoint x: 885, startPoint y: 198, endPoint x: 903, endPoint y: 170, distance: 33.3
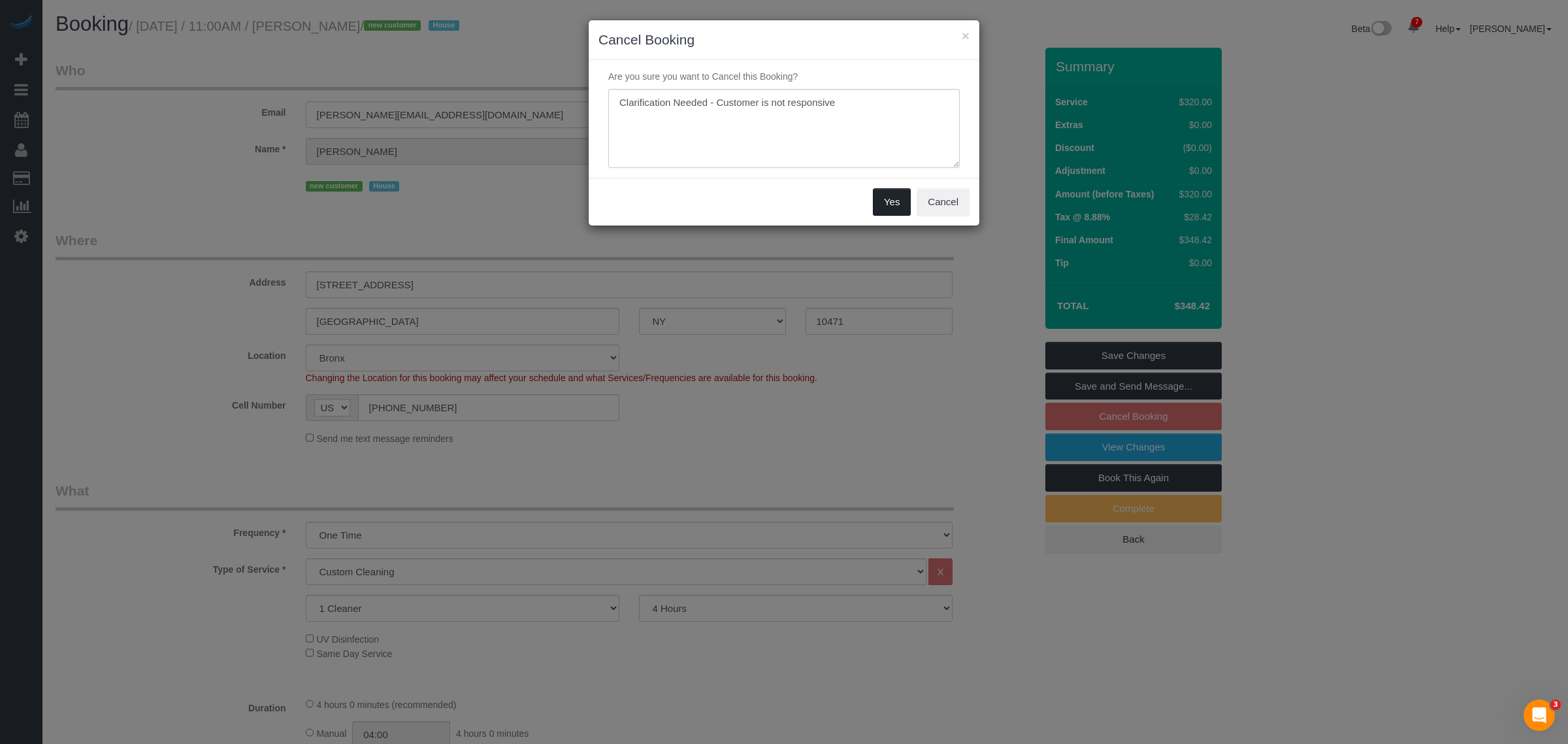
click at [886, 198] on button "Yes" at bounding box center [892, 202] width 38 height 27
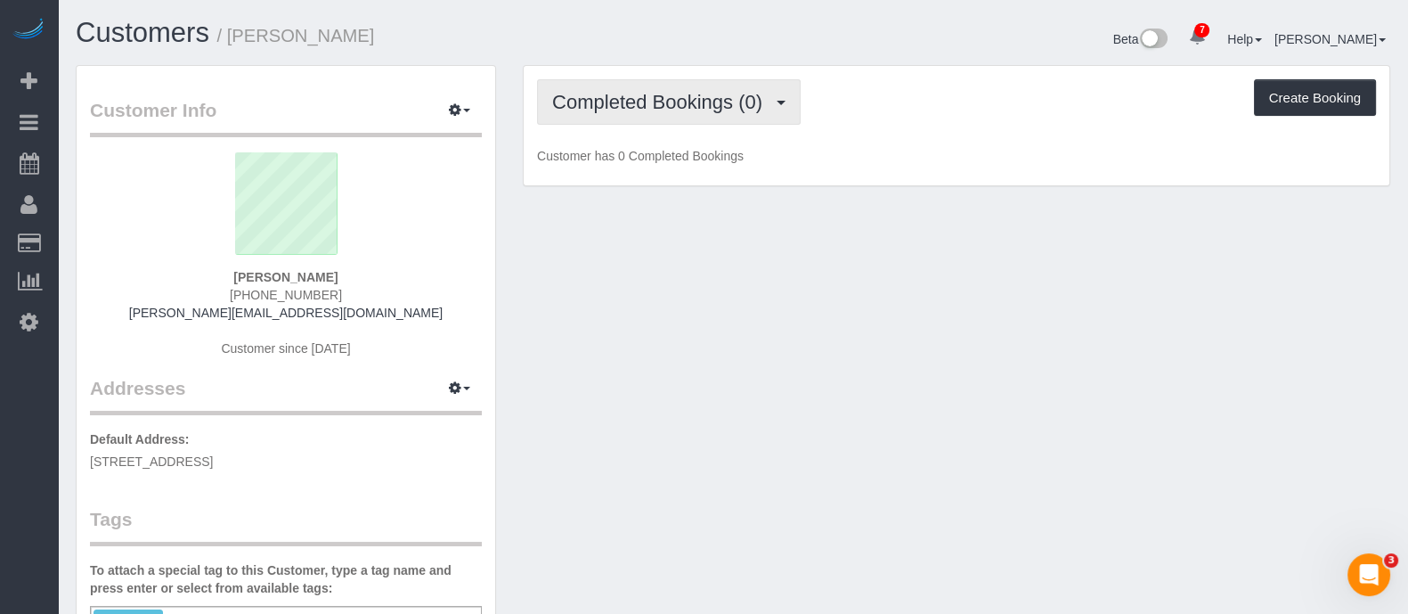
click at [681, 95] on span "Completed Bookings (0)" at bounding box center [661, 102] width 219 height 22
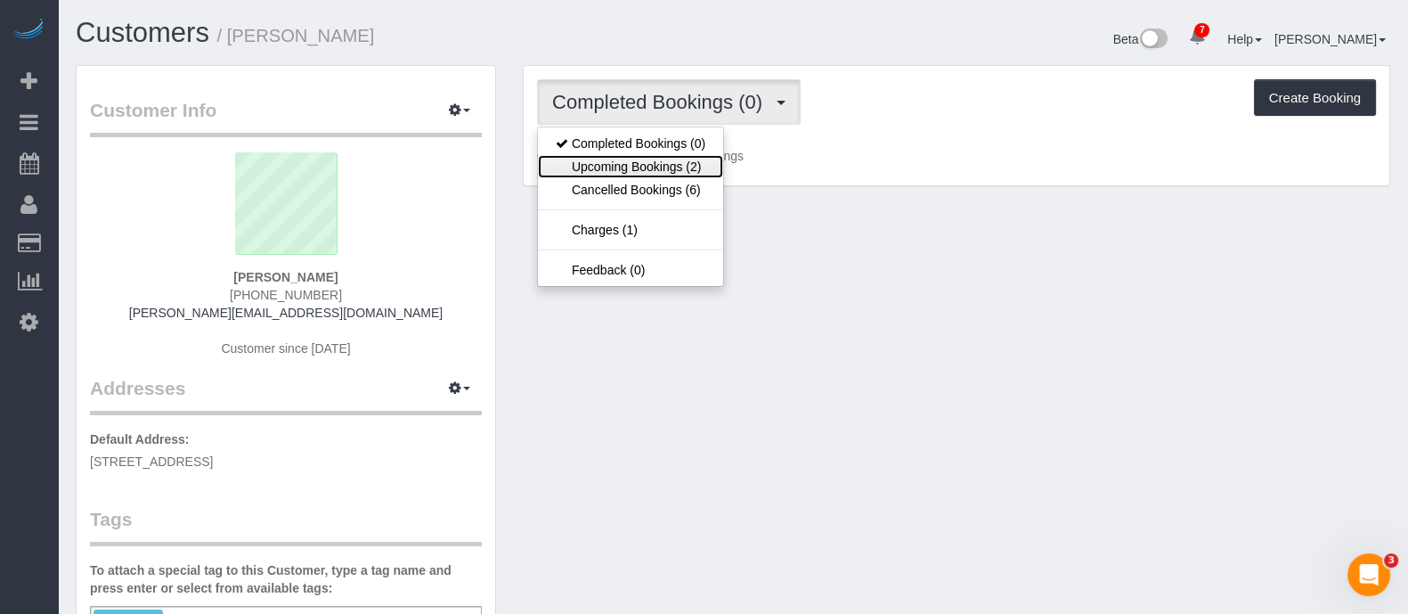
click at [663, 170] on link "Upcoming Bookings (2)" at bounding box center [630, 166] width 185 height 23
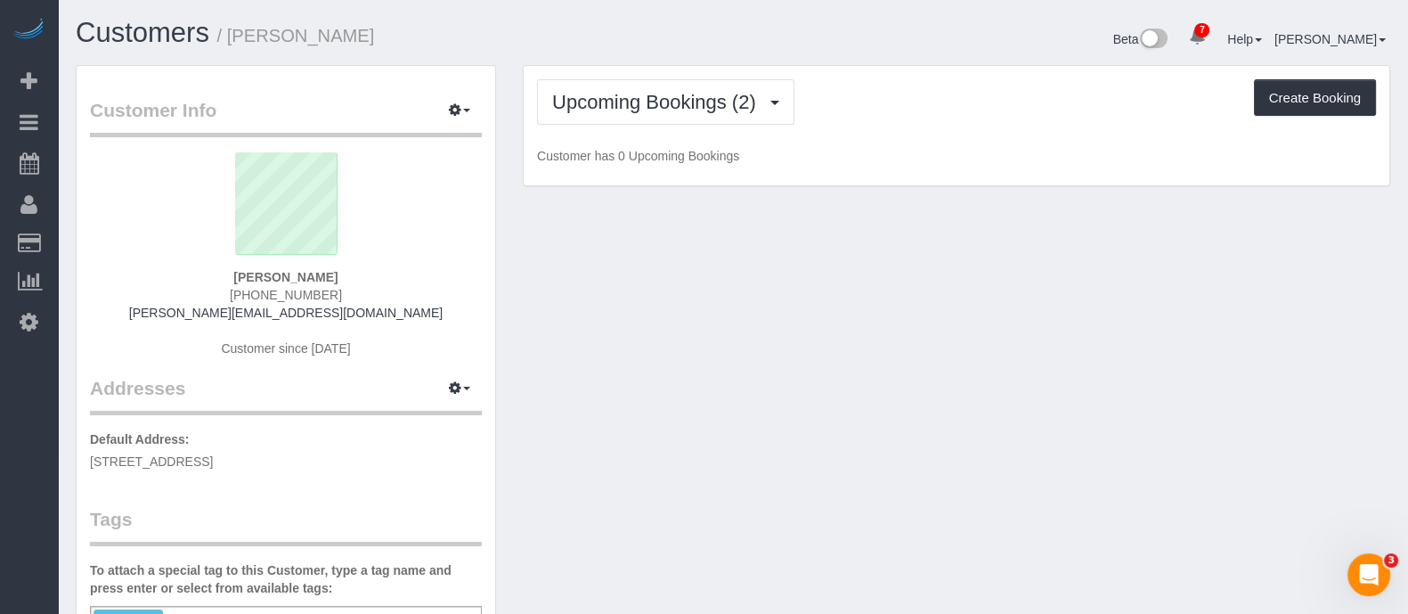
click at [914, 134] on div "Upcoming Bookings (2) Completed Bookings (0) Upcoming Bookings (2) Cancelled Bo…" at bounding box center [957, 126] width 866 height 120
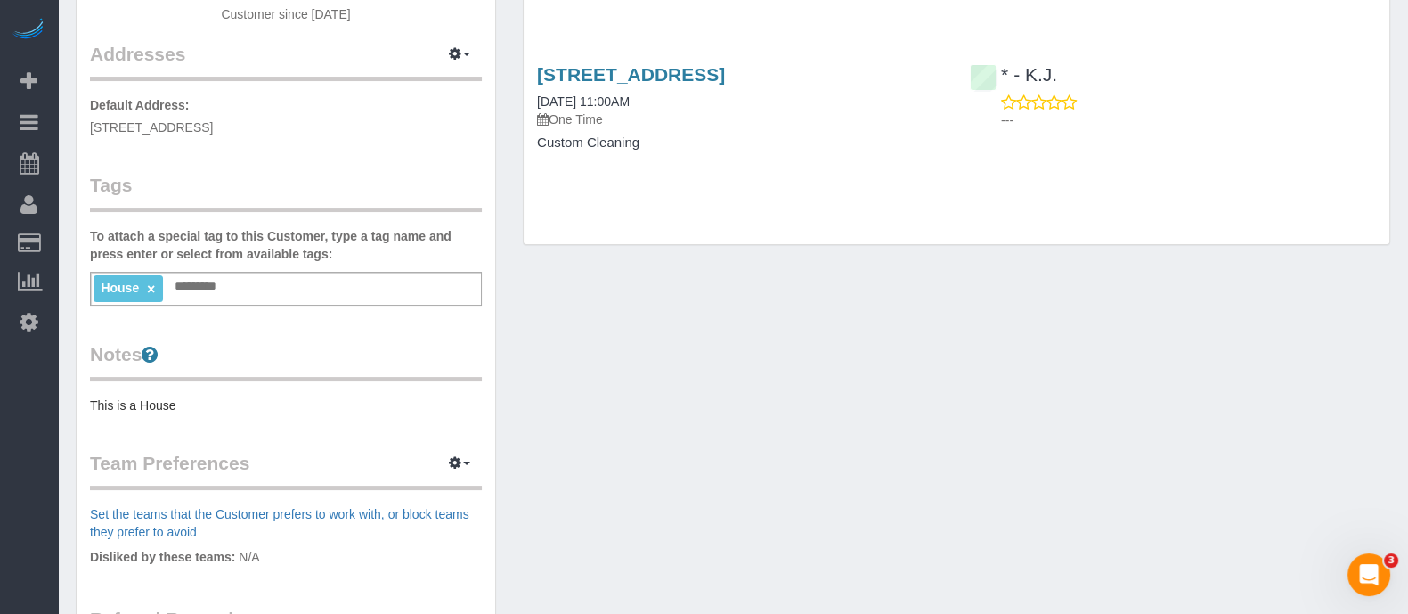
scroll to position [110, 0]
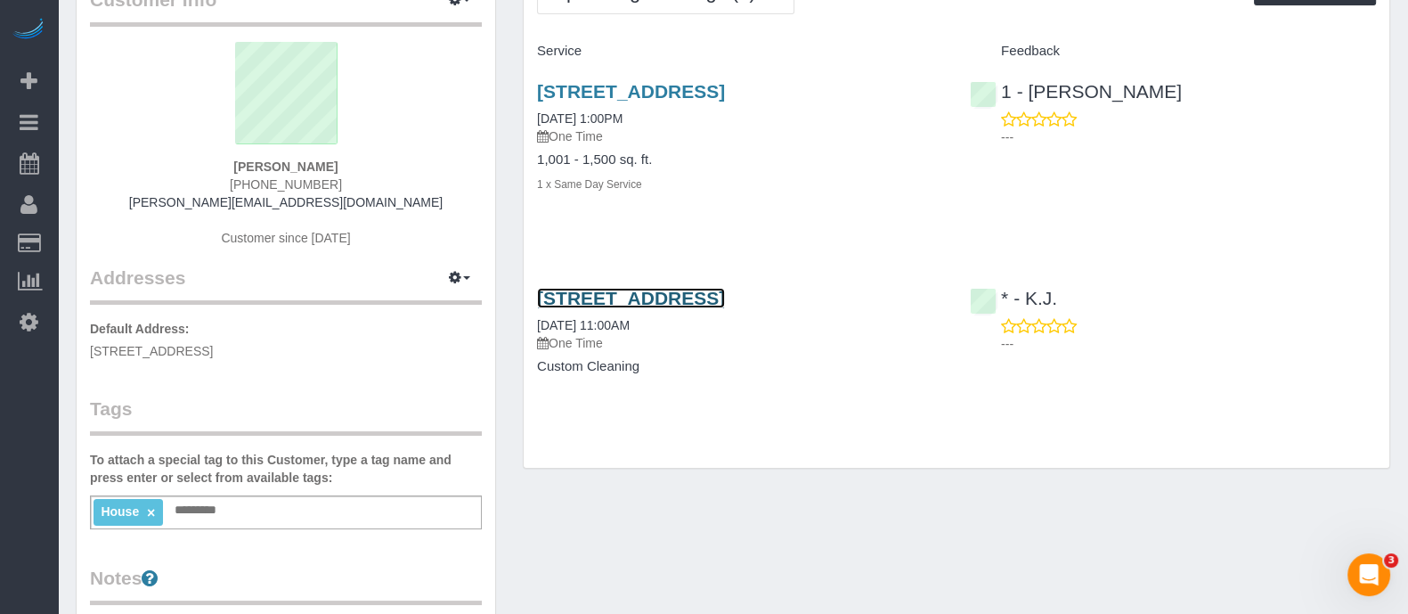
click at [725, 288] on link "232 West 260th Street, Bronx, NY 10471" at bounding box center [631, 298] width 188 height 20
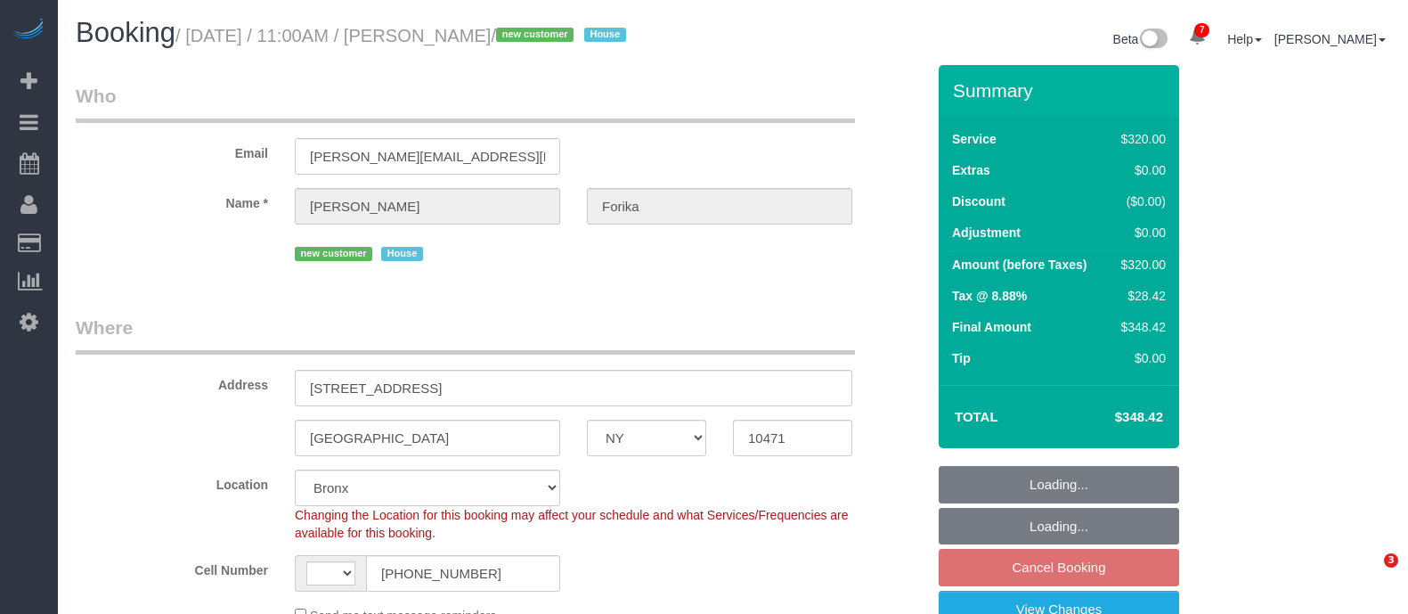
select select "NY"
select select "string:stripe-pm_1RvWji4VGloSiKo7kX9Qp7Cw"
select select "number:66"
select select "number:78"
select select "number:15"
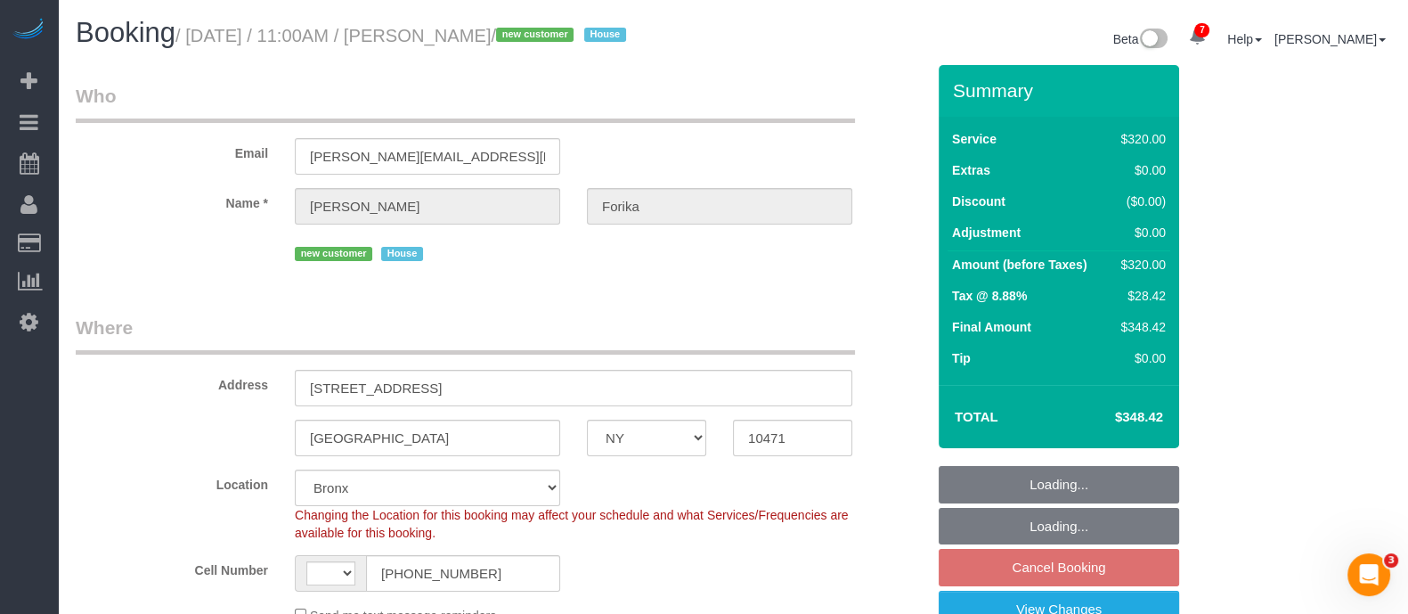
select select "number:5"
select select "string:[GEOGRAPHIC_DATA]"
select select "spot4"
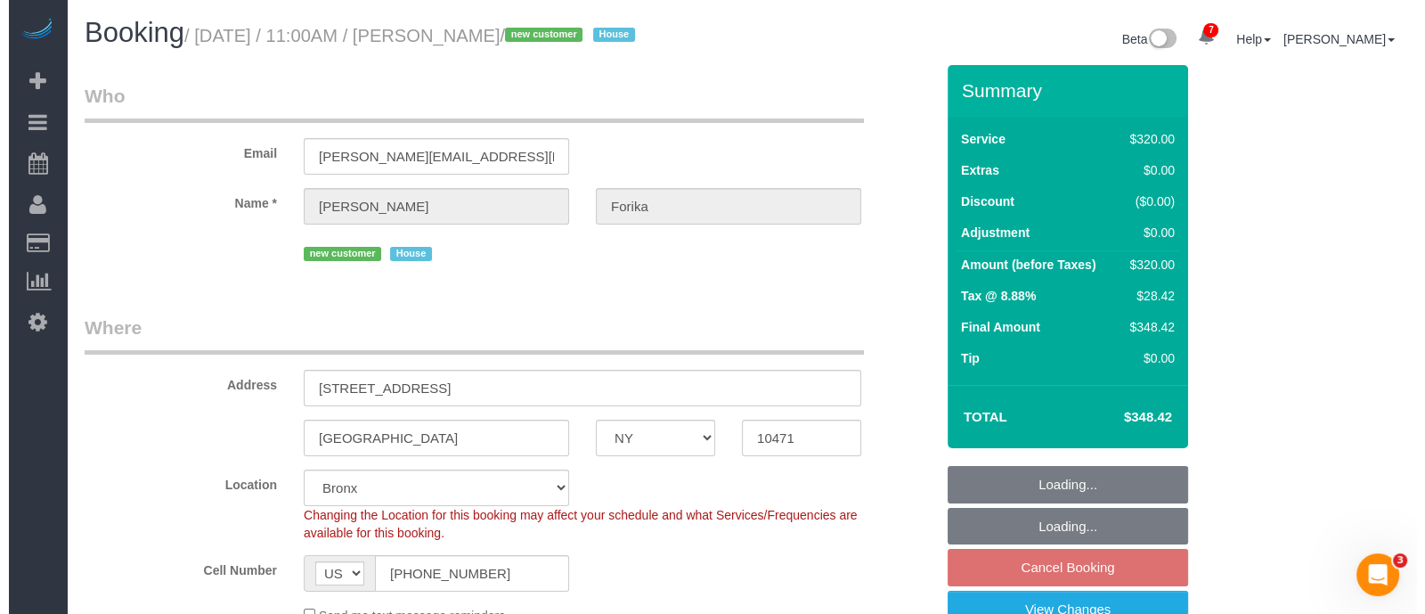
scroll to position [334, 0]
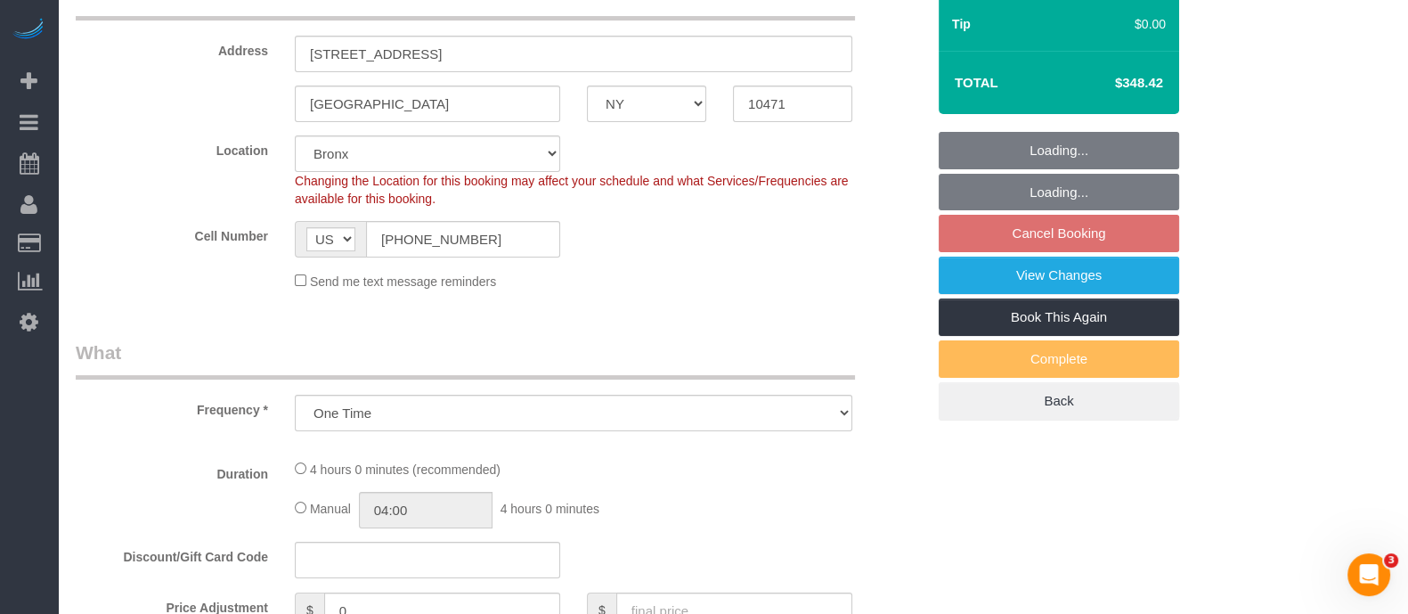
select select "object:1135"
select select "240"
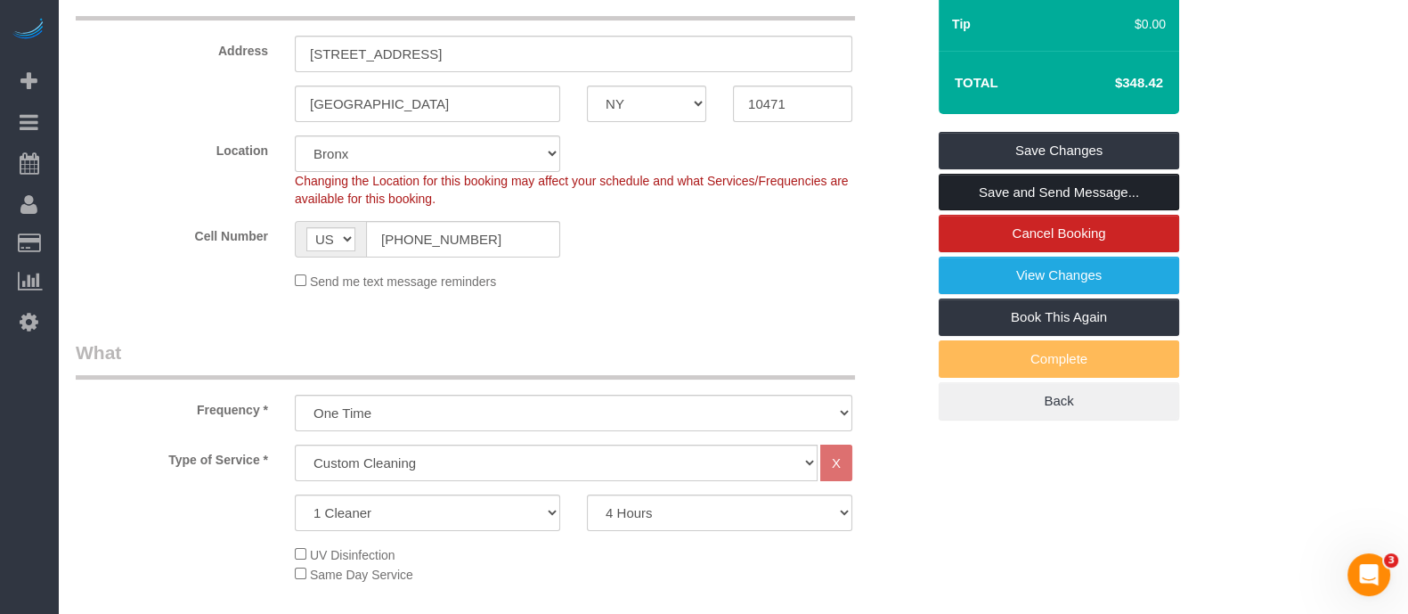
drag, startPoint x: 1078, startPoint y: 184, endPoint x: 1041, endPoint y: 190, distance: 36.9
click at [1078, 184] on link "Save and Send Message..." at bounding box center [1059, 192] width 240 height 37
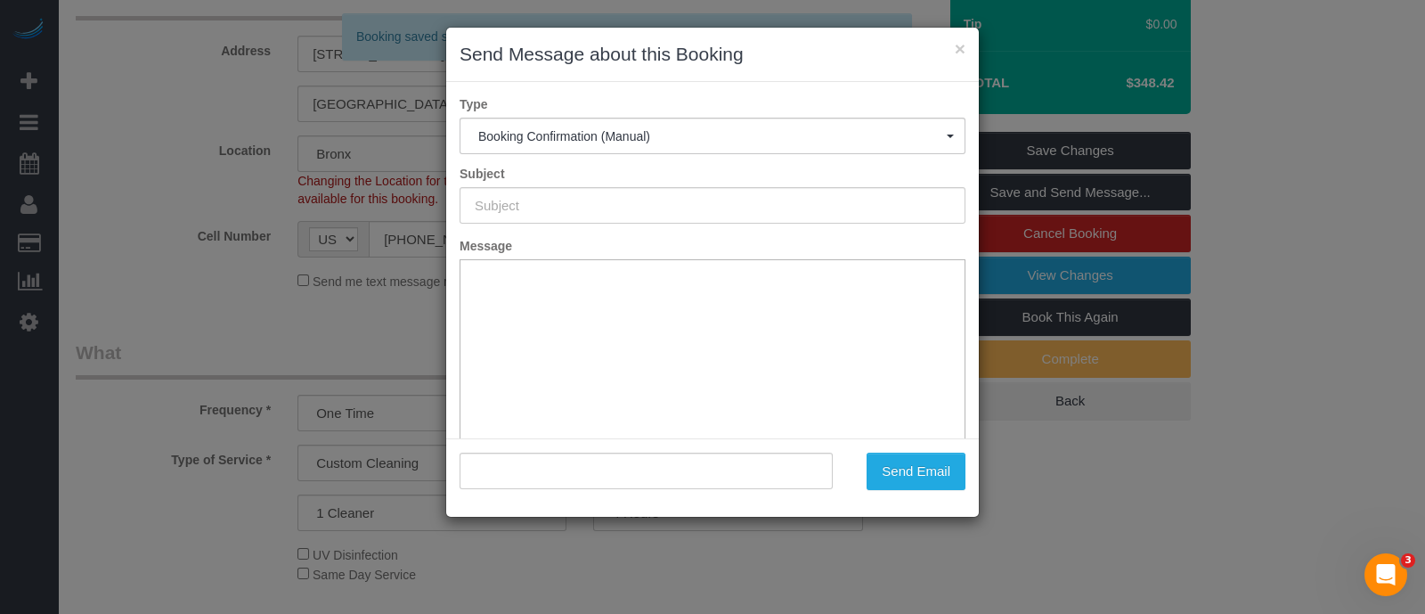
type input "Cleaning Confirmed for [DATE] 11:00am"
type input ""[PERSON_NAME]" <[PERSON_NAME][EMAIL_ADDRESS][DOMAIN_NAME]>"
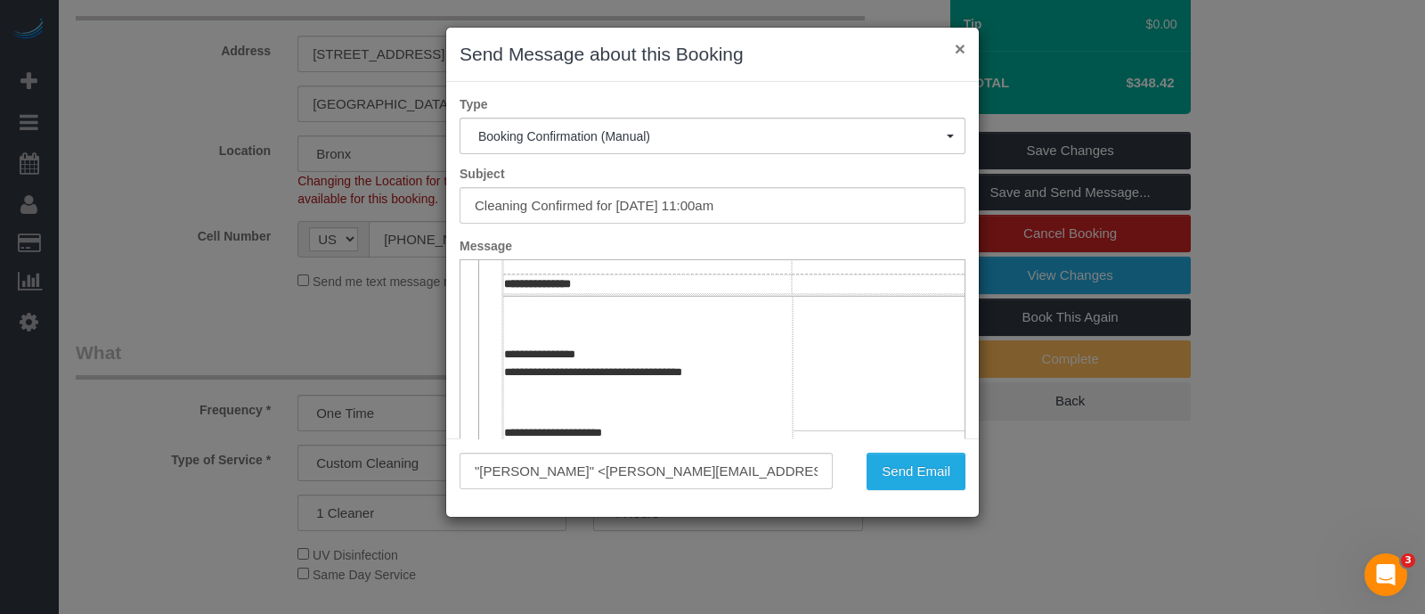
drag, startPoint x: 956, startPoint y: 48, endPoint x: 582, endPoint y: 178, distance: 396.0
click at [957, 46] on button "×" at bounding box center [960, 48] width 11 height 19
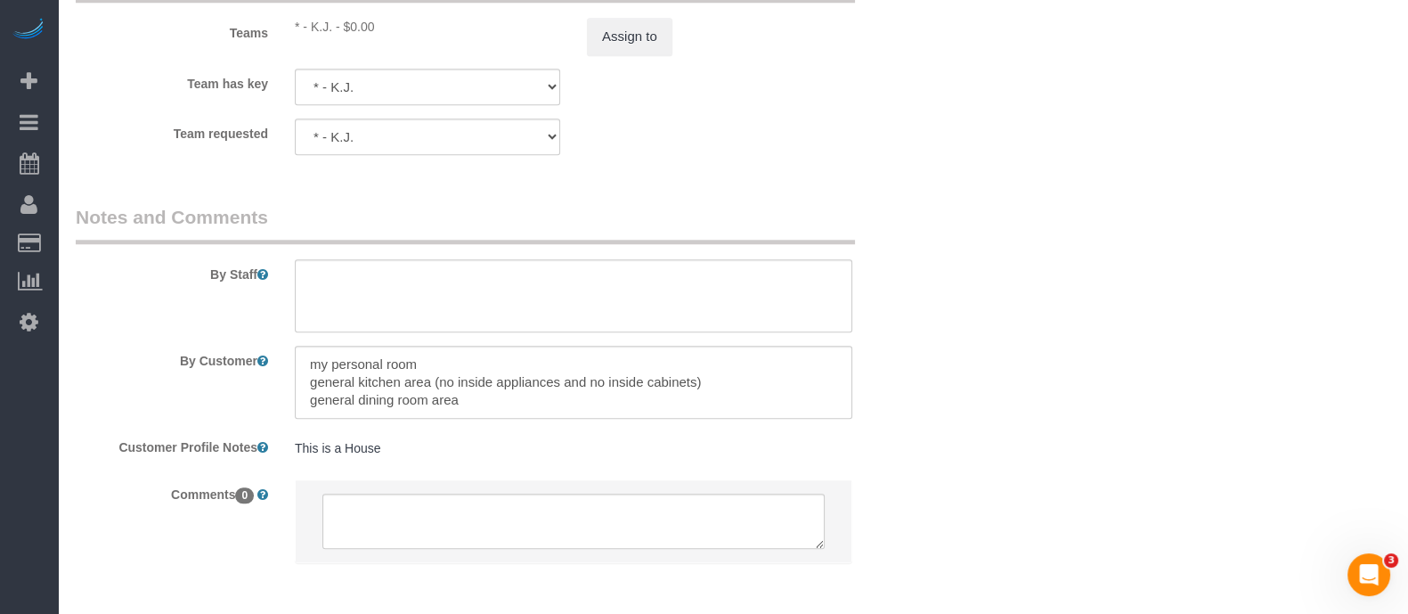
scroll to position [2122, 0]
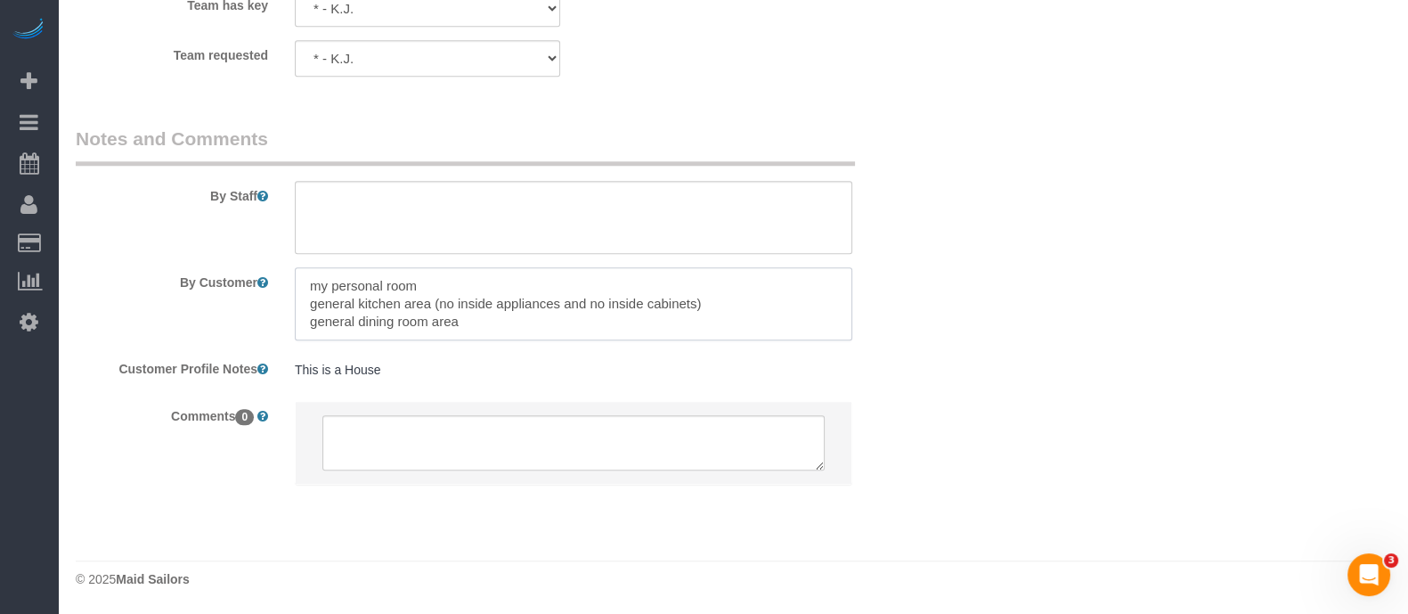
click at [390, 279] on textarea at bounding box center [574, 303] width 558 height 73
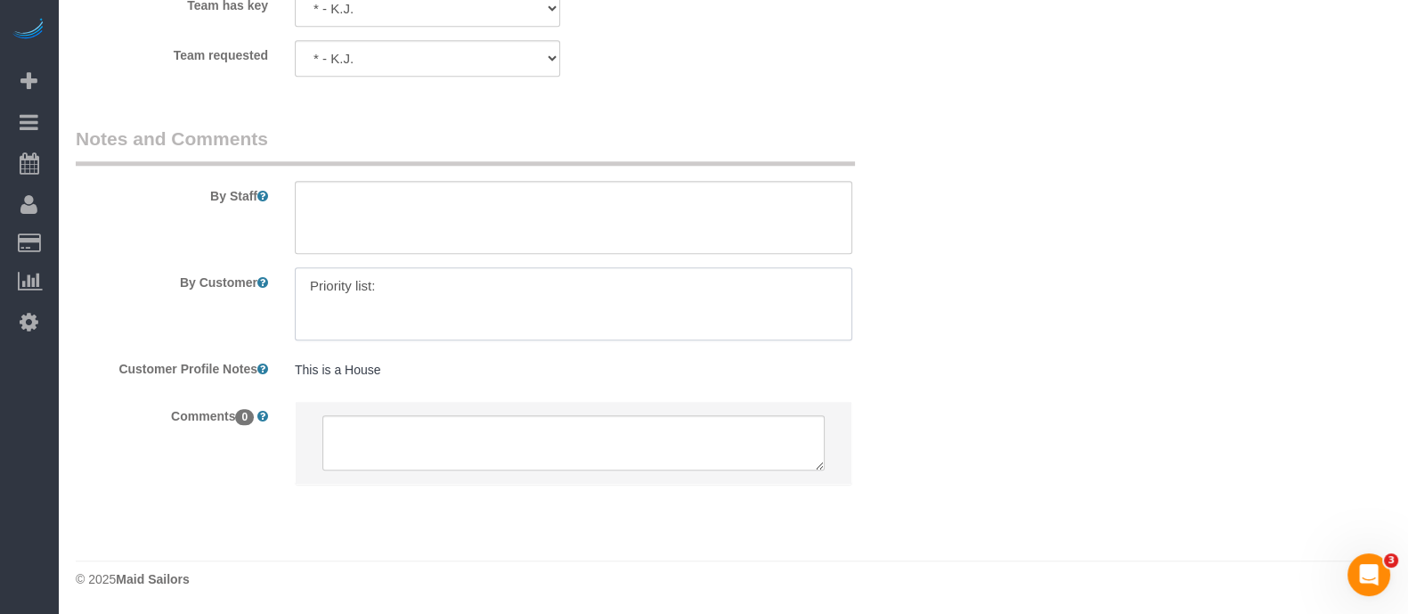
paste textarea "Personal room General kitchen area (excluding inside appliances and cabinets) G…"
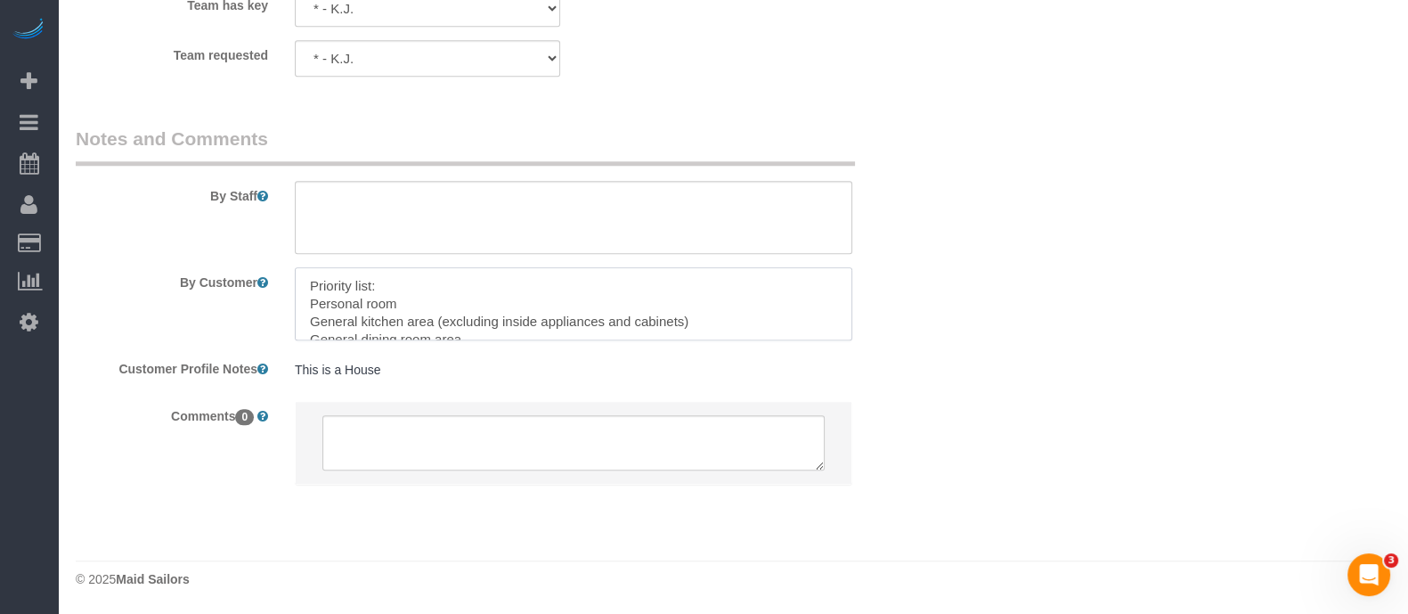
scroll to position [25, 0]
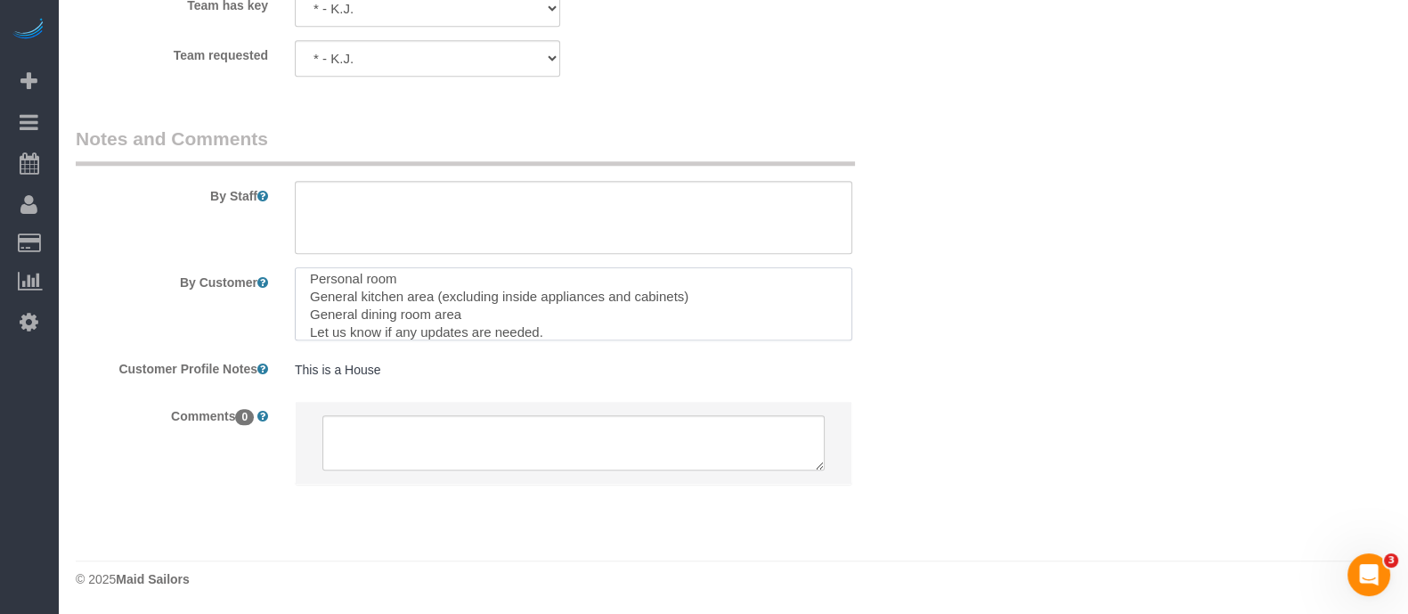
click at [426, 276] on textarea at bounding box center [574, 303] width 558 height 73
drag, startPoint x: 323, startPoint y: 295, endPoint x: 583, endPoint y: 338, distance: 263.6
click at [583, 338] on textarea at bounding box center [574, 303] width 558 height 73
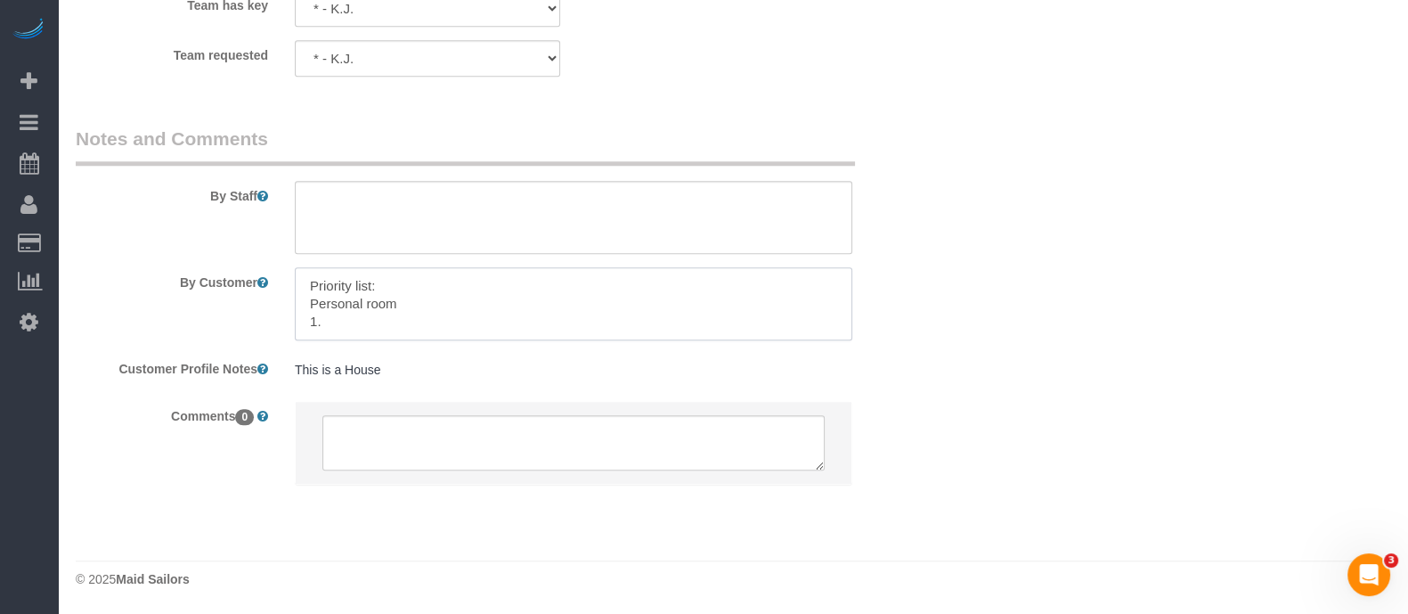
scroll to position [0, 0]
paste textarea "Personal room General kitchen area (excluding inside appliances and cabinets) G…"
click at [386, 303] on textarea at bounding box center [574, 303] width 558 height 73
click at [385, 303] on textarea at bounding box center [574, 303] width 558 height 73
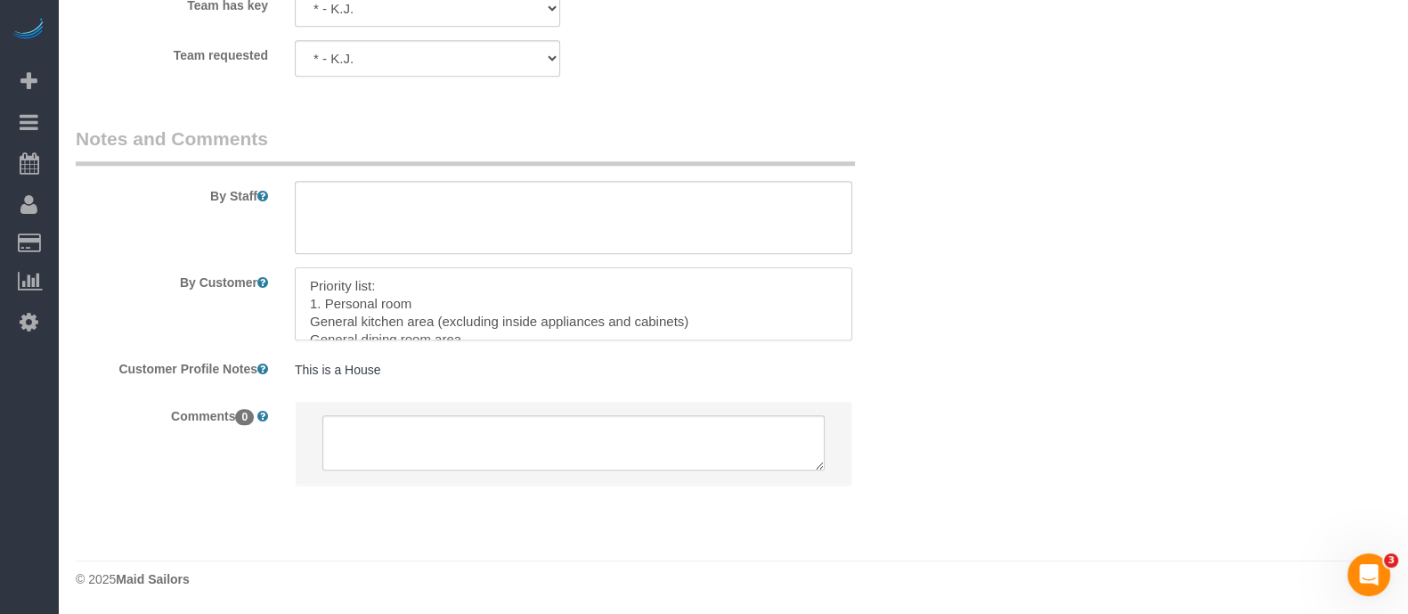
click at [449, 311] on textarea at bounding box center [574, 303] width 558 height 73
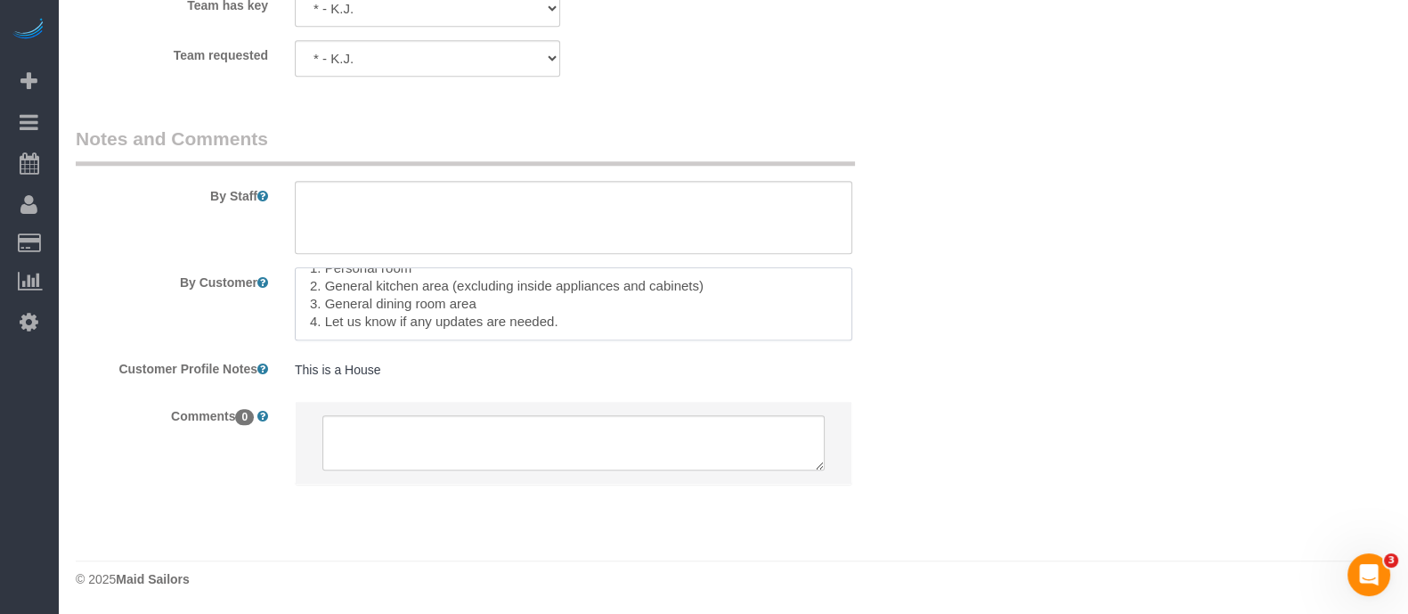
click at [446, 317] on textarea at bounding box center [574, 303] width 558 height 73
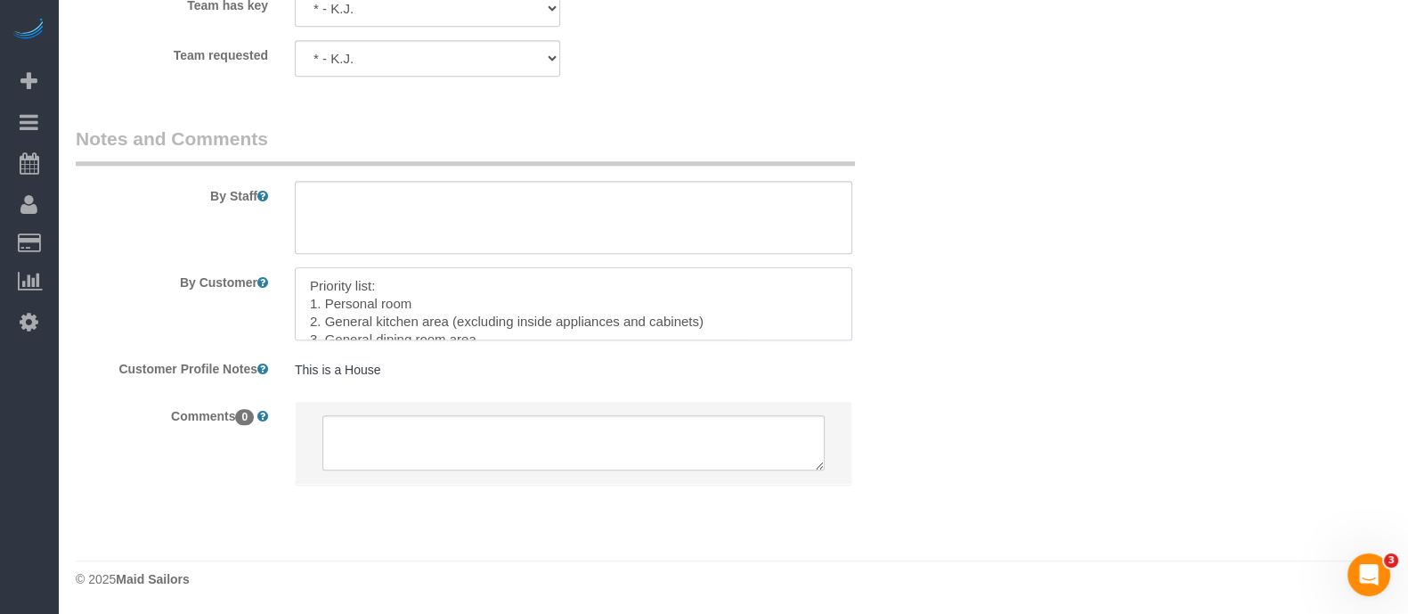
type textarea "Priority list: 1. Personal room 2. General kitchen area (excluding inside appli…"
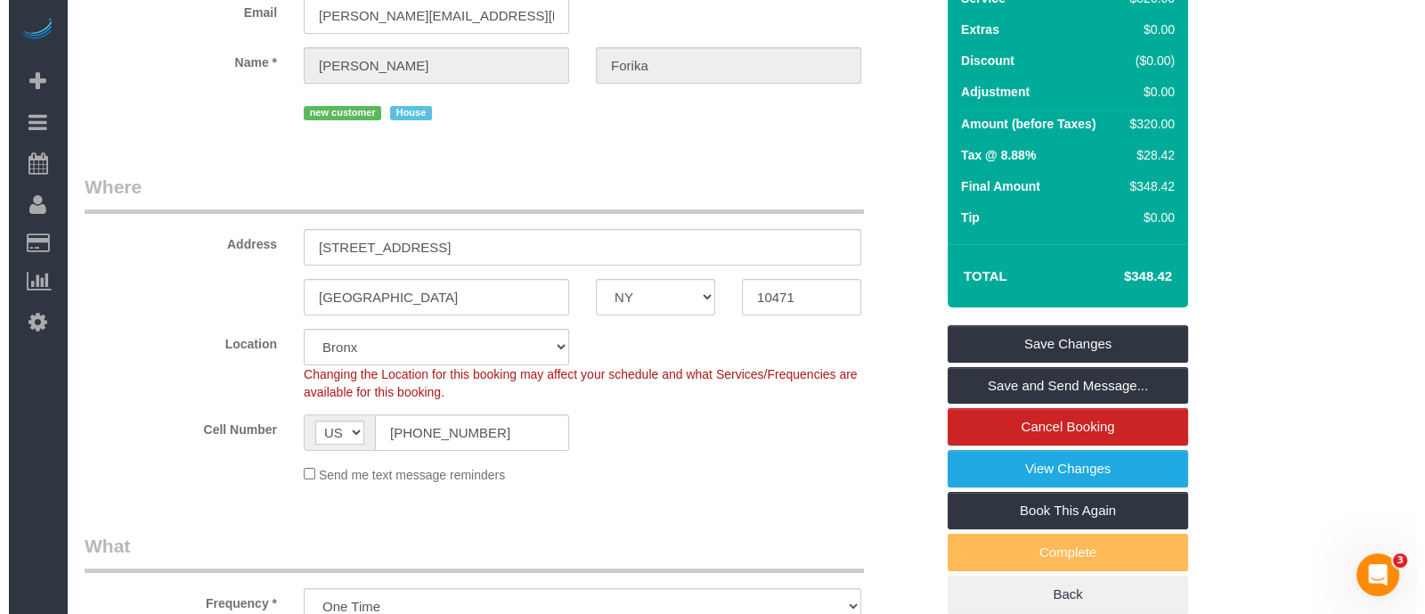
scroll to position [6, 0]
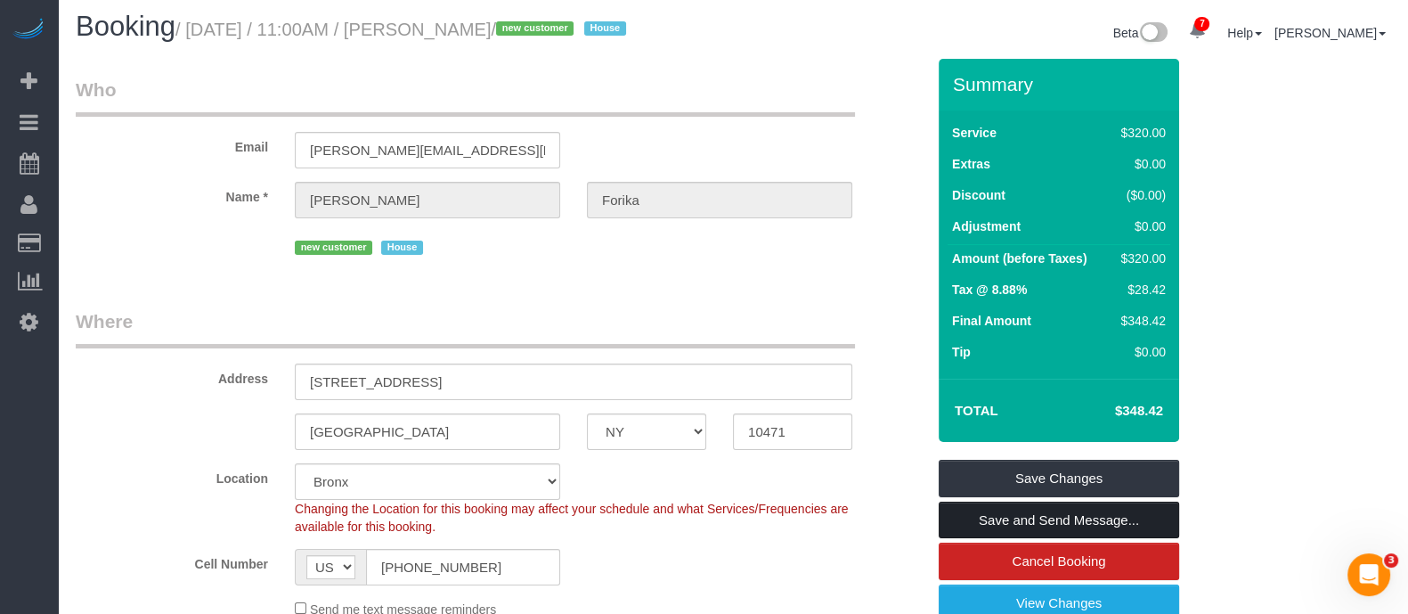
drag, startPoint x: 994, startPoint y: 513, endPoint x: 940, endPoint y: 510, distance: 54.4
click at [994, 514] on link "Save and Send Message..." at bounding box center [1059, 519] width 240 height 37
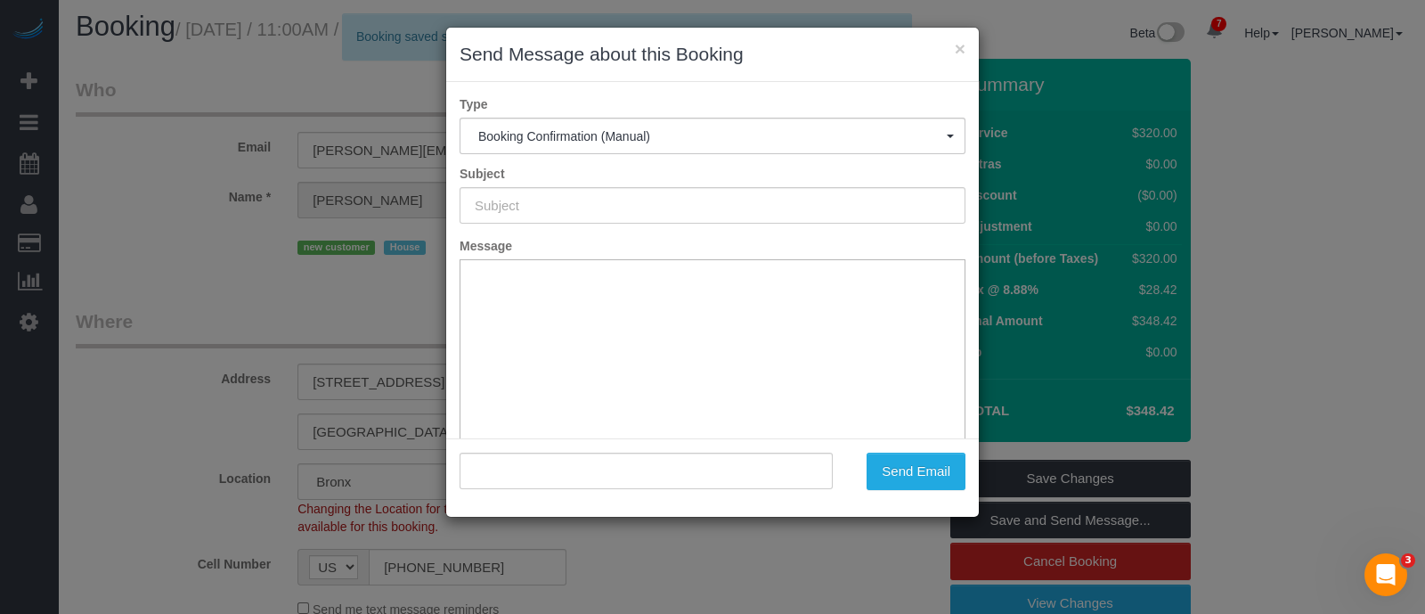
type input "Cleaning Confirmed for [DATE] 11:00am"
type input ""[PERSON_NAME]" <[PERSON_NAME][EMAIL_ADDRESS][DOMAIN_NAME]>"
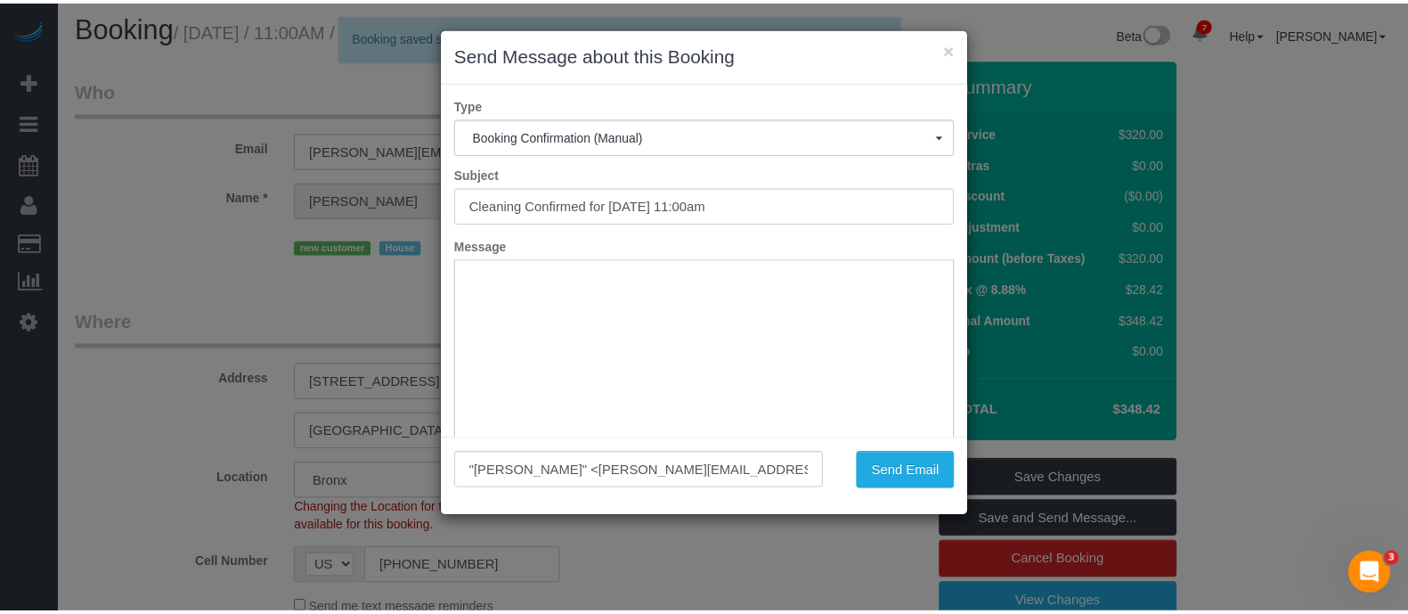
scroll to position [0, 0]
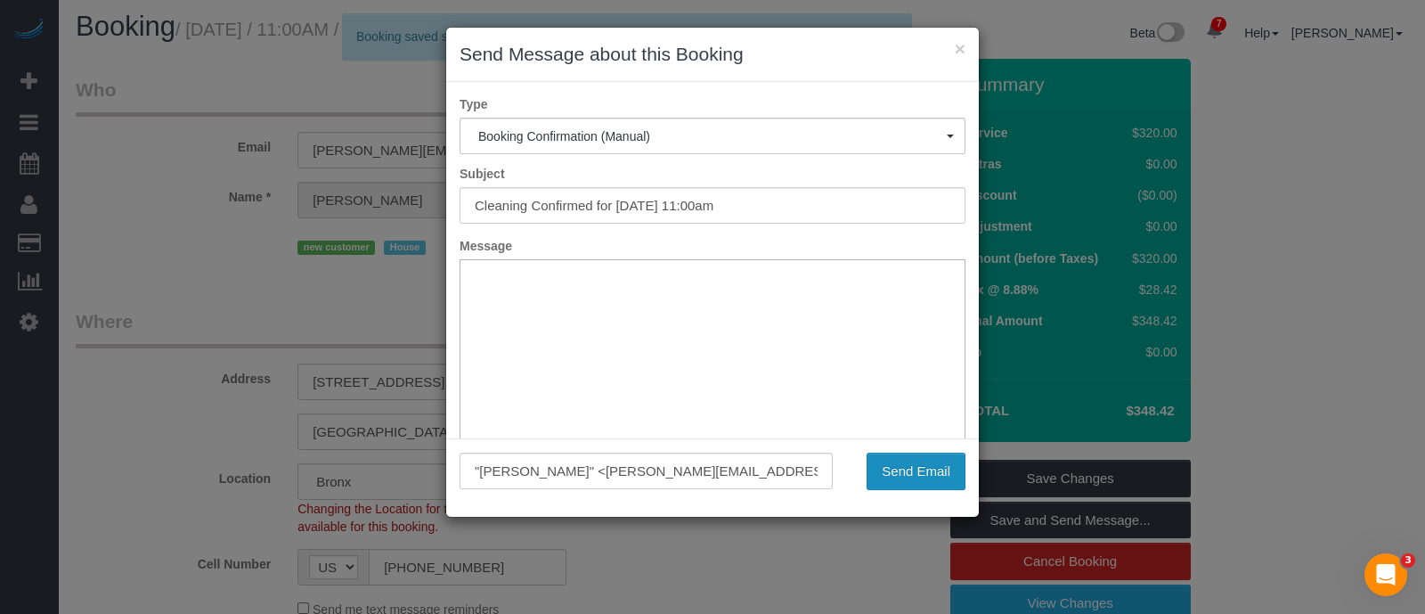
click at [921, 474] on button "Send Email" at bounding box center [916, 470] width 99 height 37
